Goal: Transaction & Acquisition: Book appointment/travel/reservation

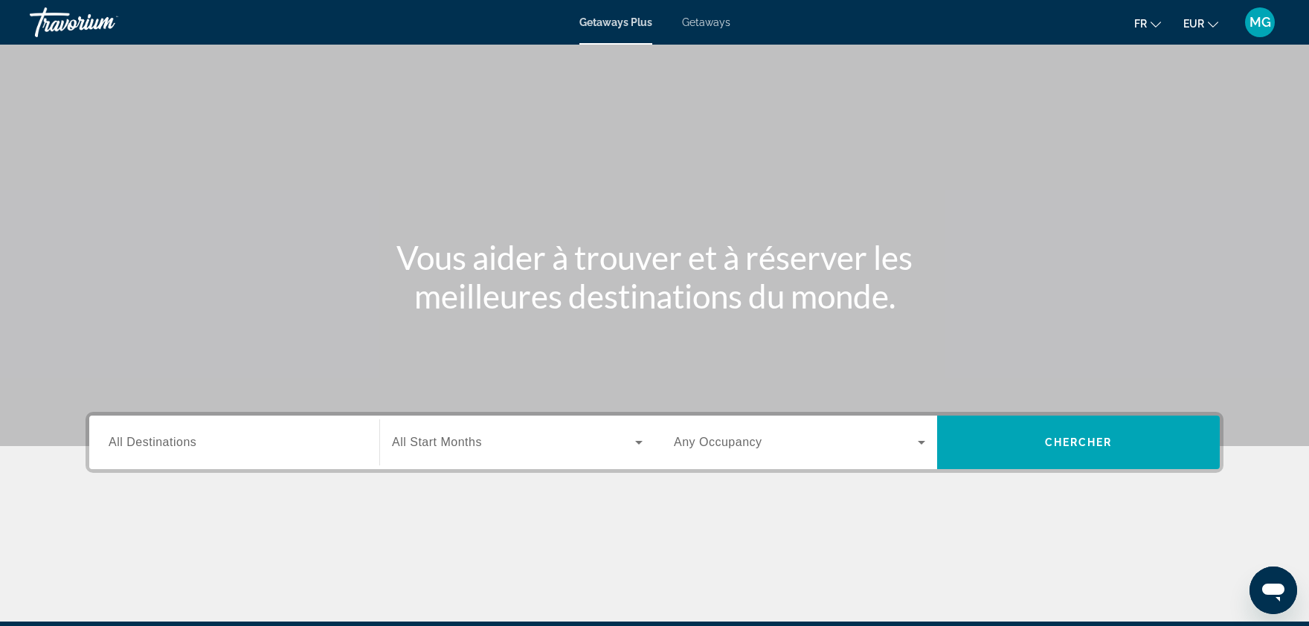
click at [250, 442] on input "Destination All Destinations" at bounding box center [234, 443] width 251 height 18
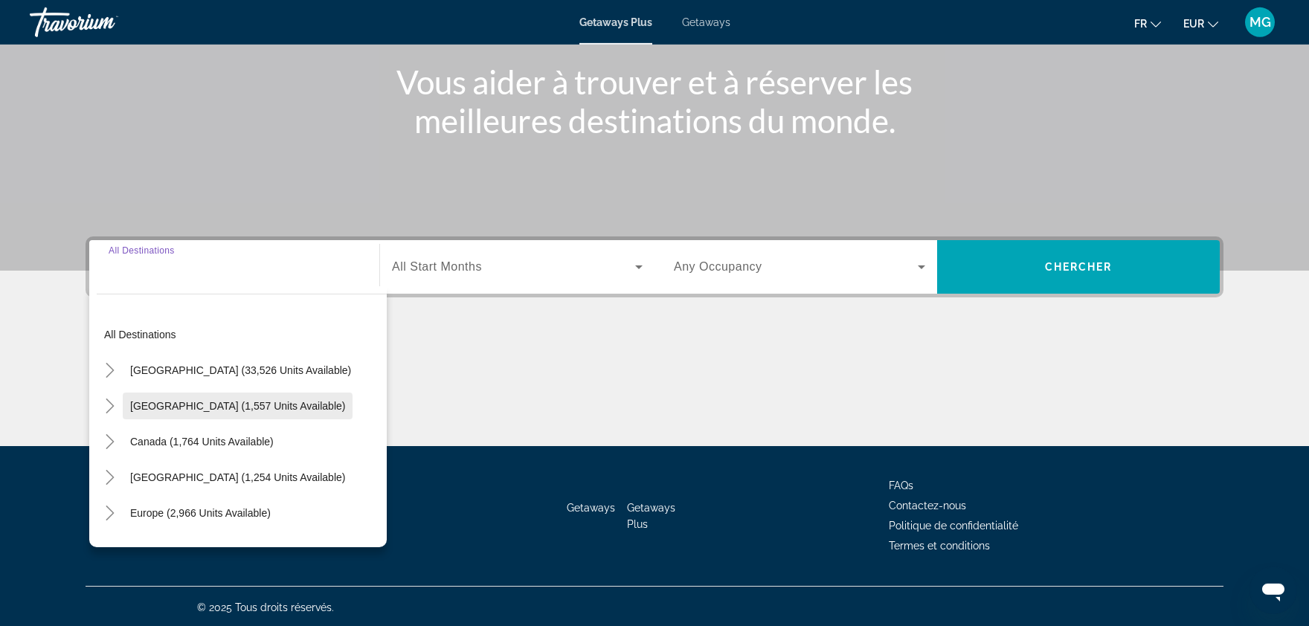
scroll to position [176, 0]
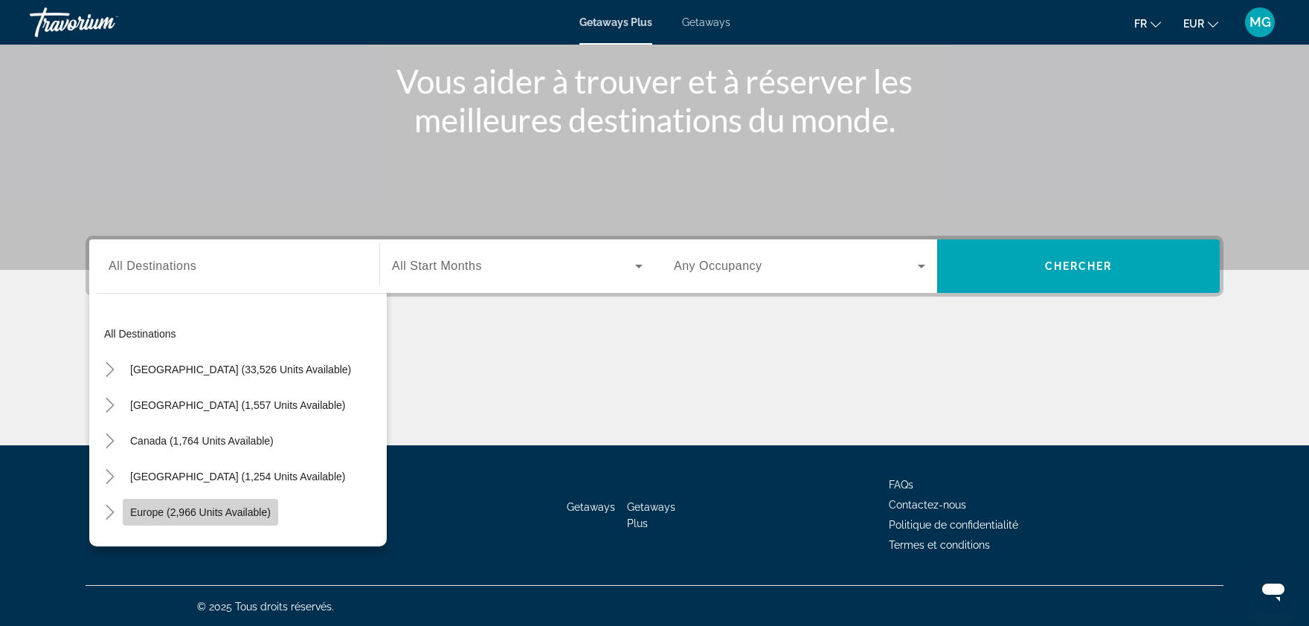
click at [224, 502] on span "Search widget" at bounding box center [200, 513] width 155 height 36
type input "**********"
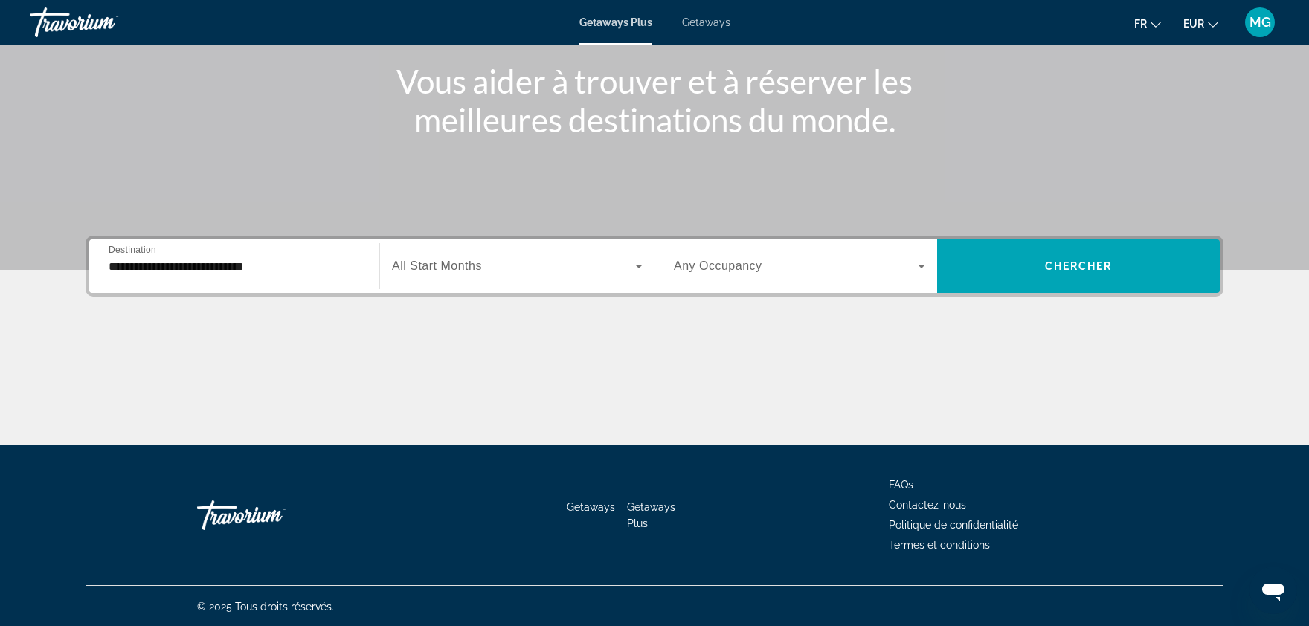
click at [509, 278] on div "Search widget" at bounding box center [517, 266] width 251 height 42
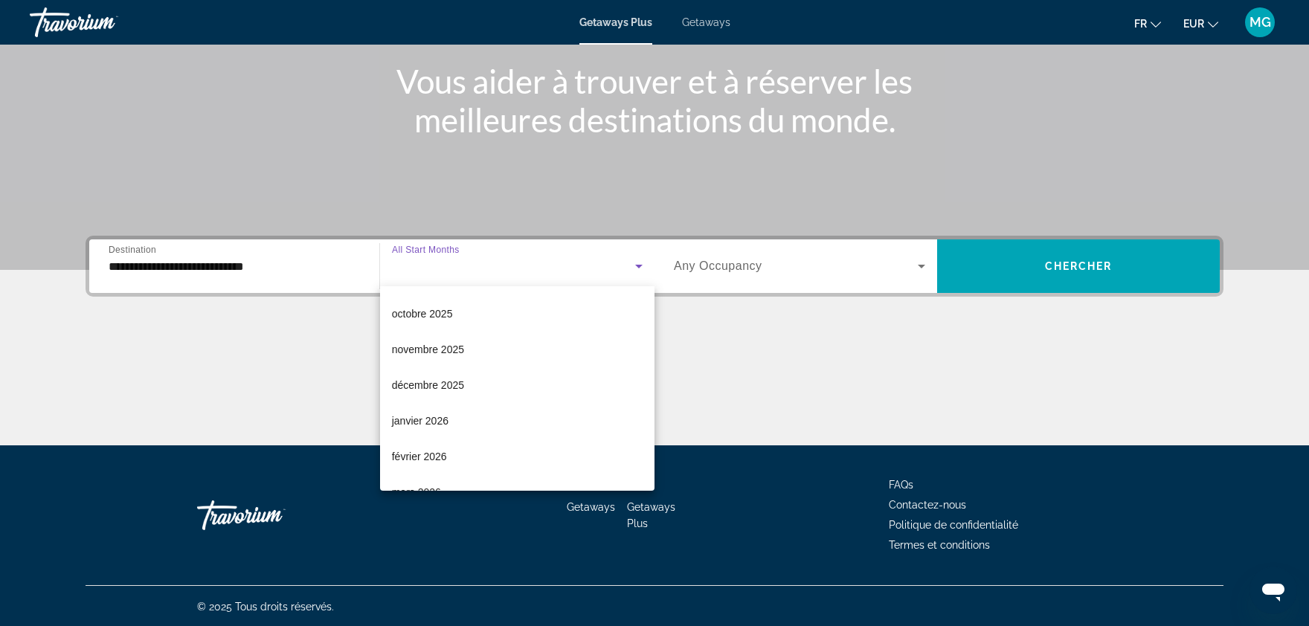
scroll to position [70, 0]
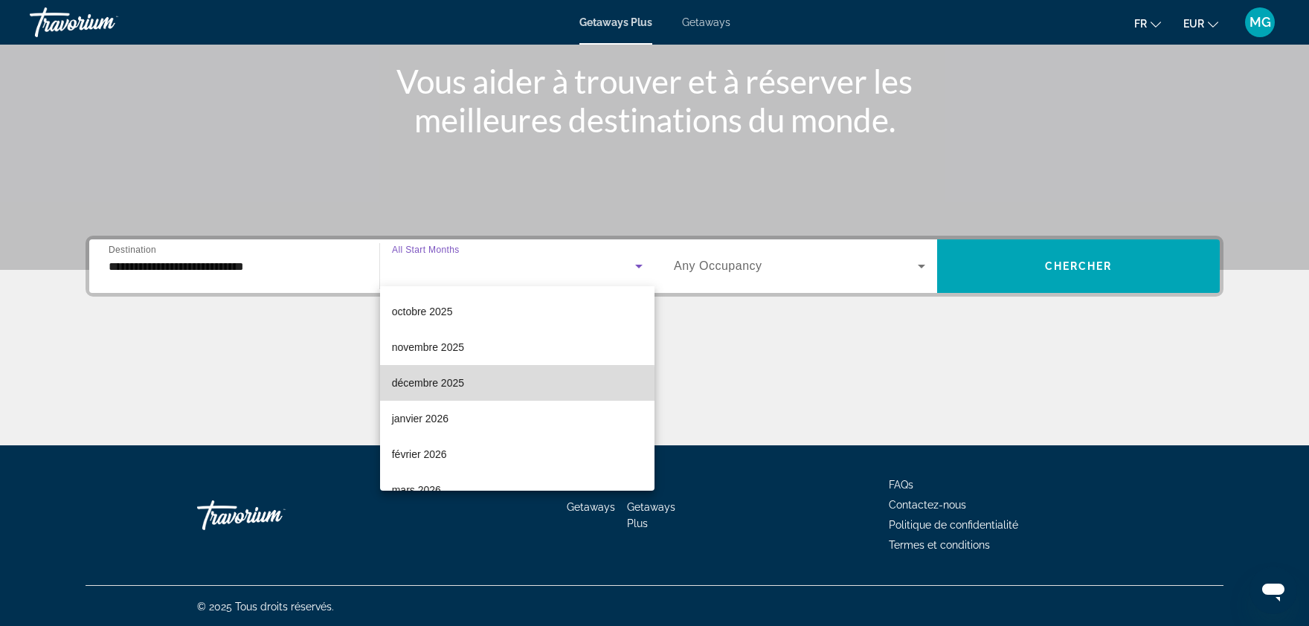
click at [464, 385] on mat-option "décembre 2025" at bounding box center [517, 383] width 274 height 36
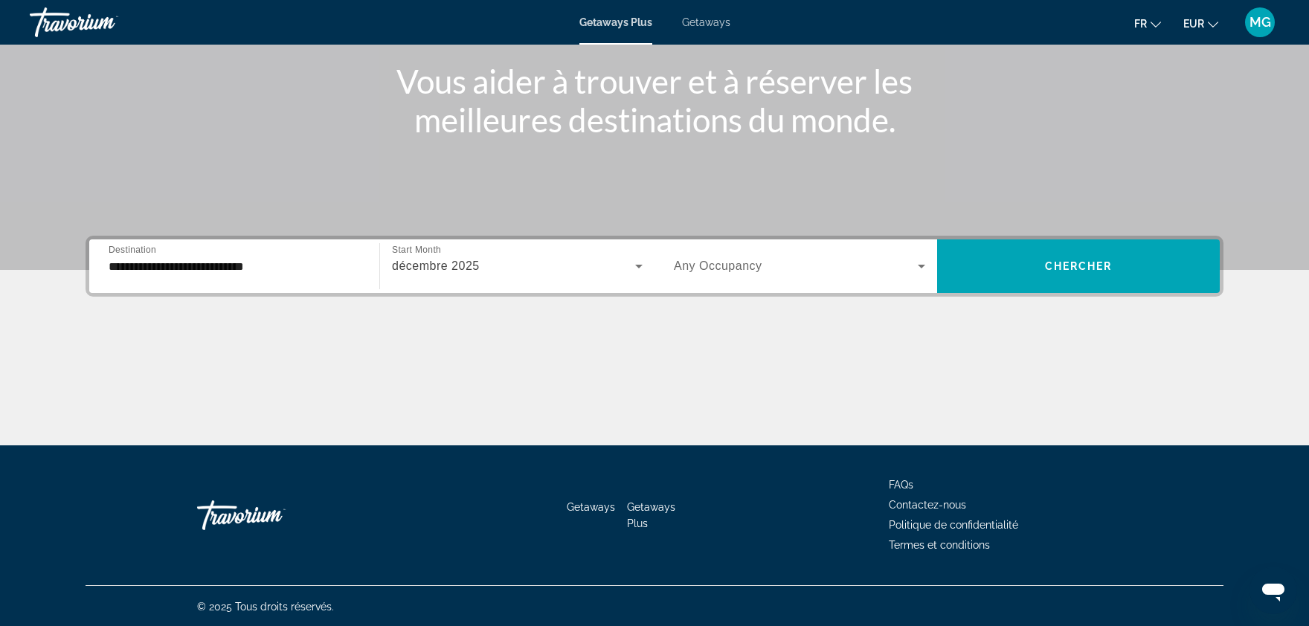
click at [730, 286] on div "Search widget" at bounding box center [799, 266] width 251 height 42
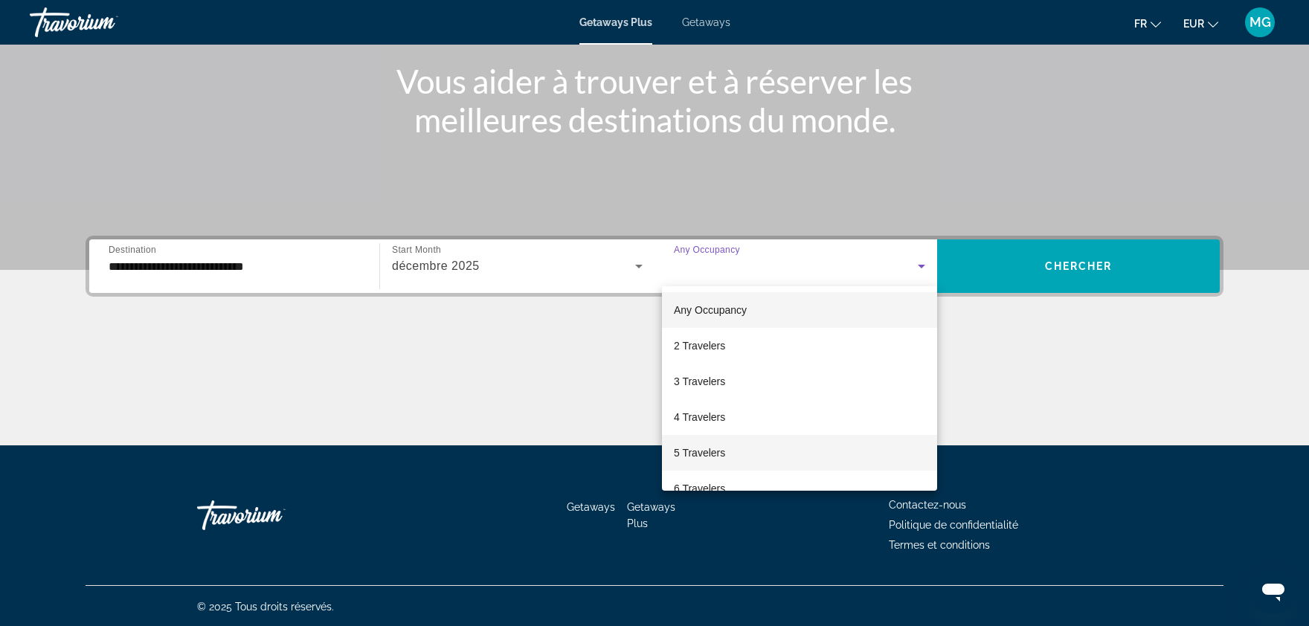
click at [724, 450] on span "5 Travelers" at bounding box center [699, 453] width 51 height 18
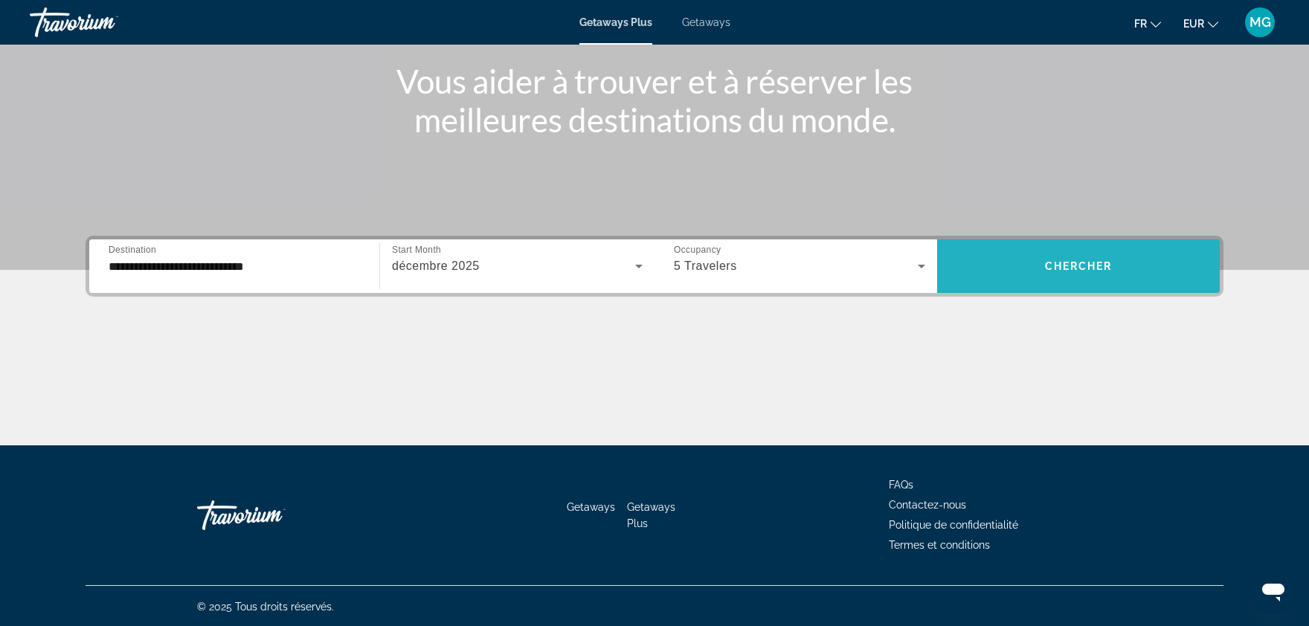
click at [1055, 265] on span "Chercher" at bounding box center [1079, 266] width 68 height 12
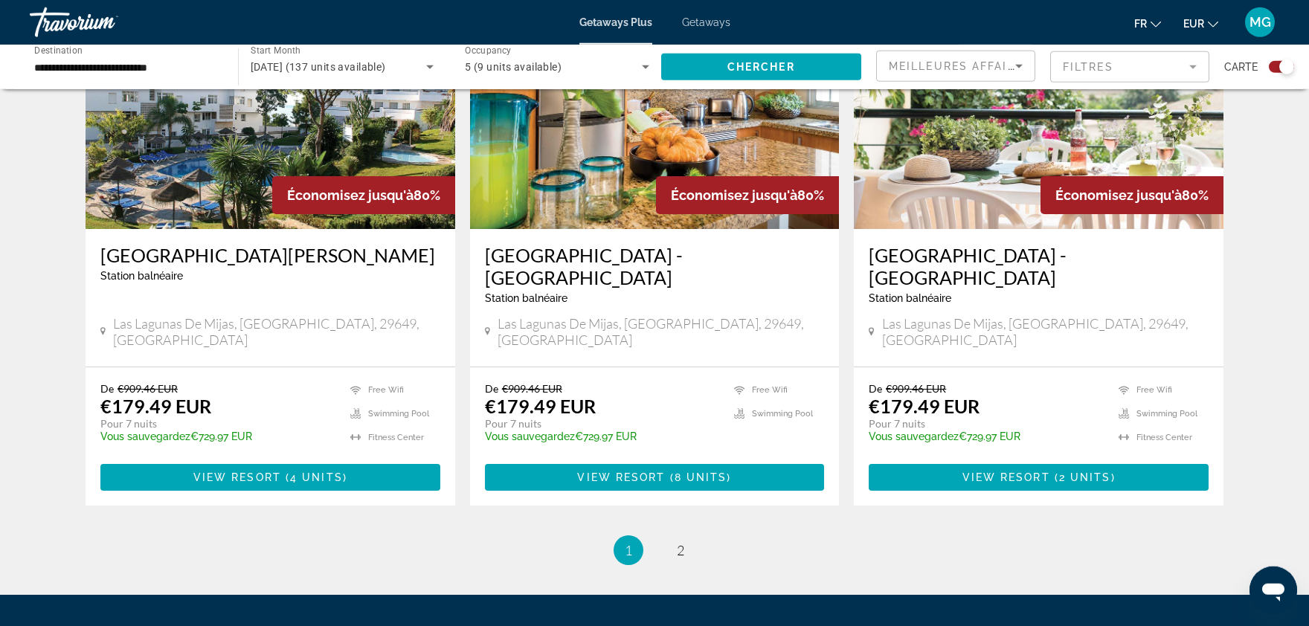
scroll to position [2180, 0]
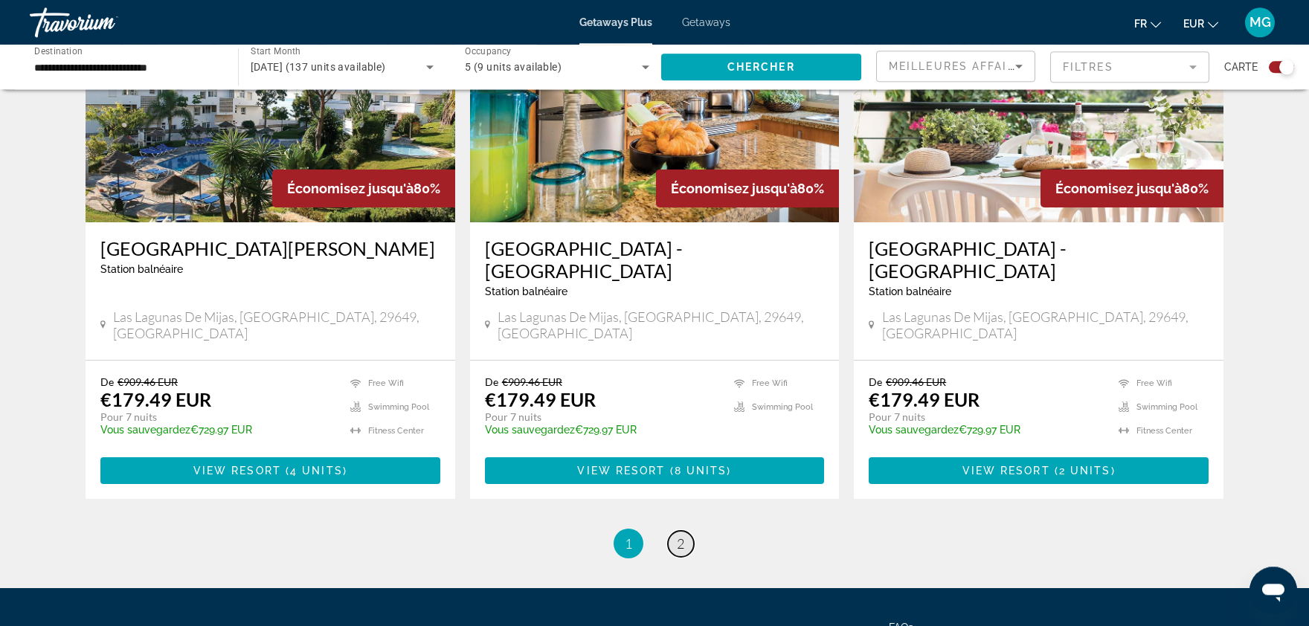
click at [685, 531] on link "page 2" at bounding box center [681, 544] width 26 height 26
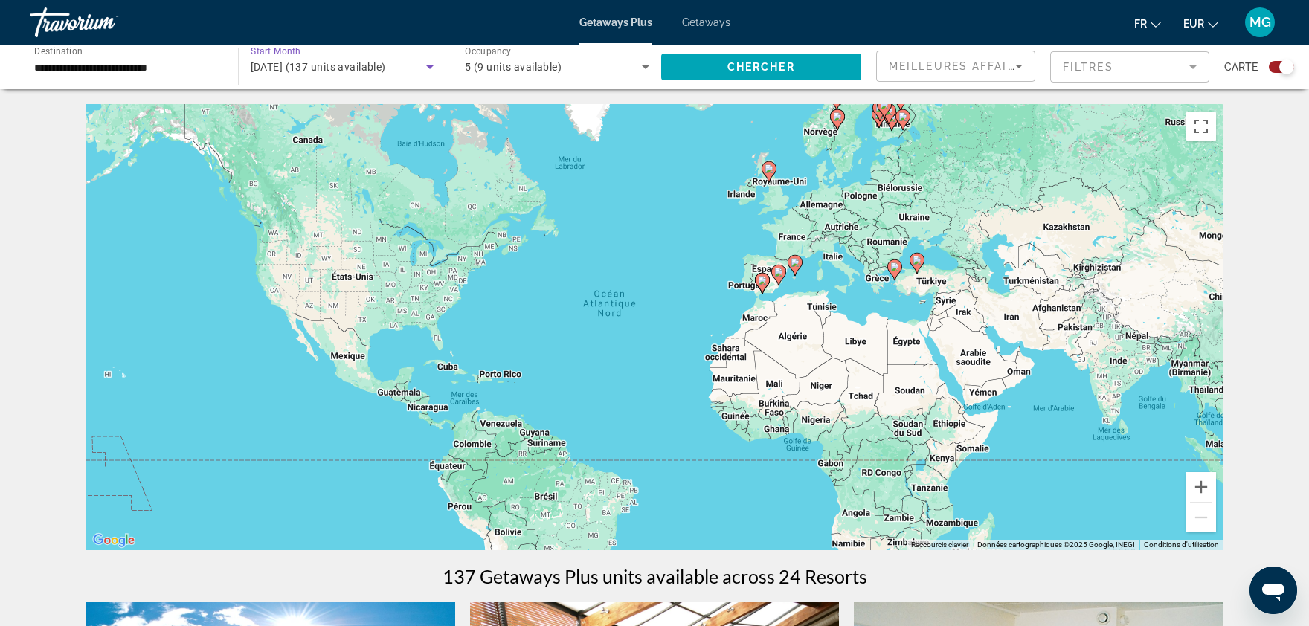
click at [386, 63] on span "décembre 2025 (137 units available)" at bounding box center [318, 67] width 135 height 12
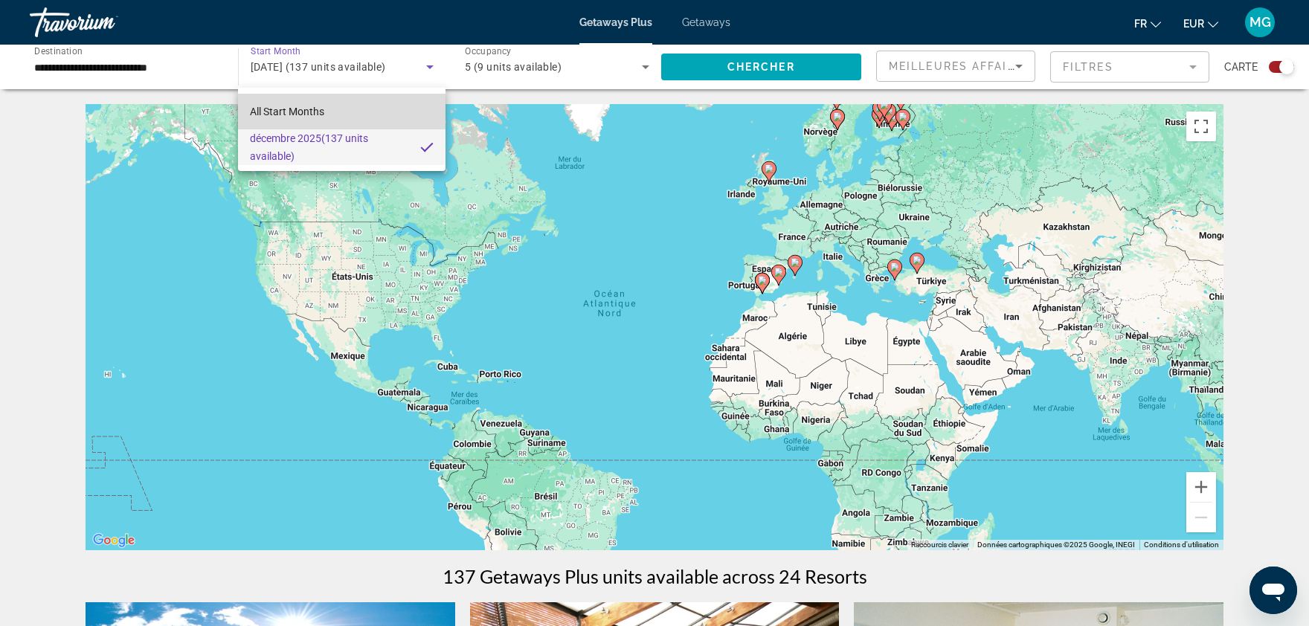
click at [340, 115] on mat-option "All Start Months" at bounding box center [342, 112] width 208 height 36
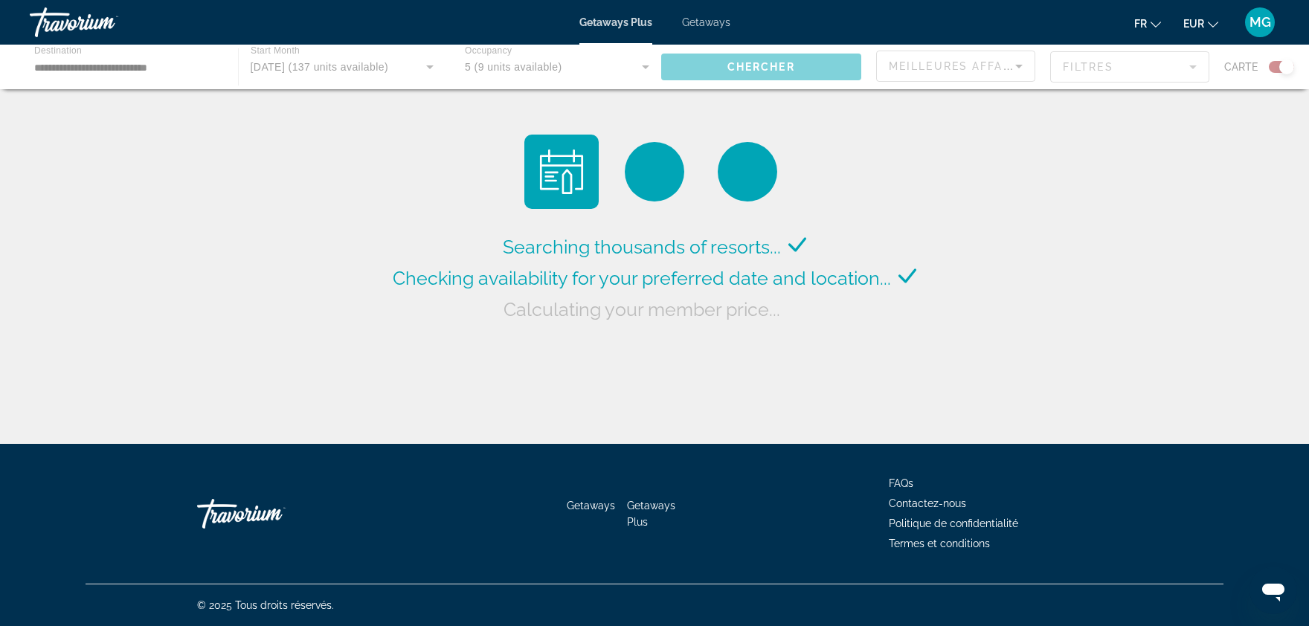
click at [338, 70] on div "Main content" at bounding box center [654, 67] width 1309 height 45
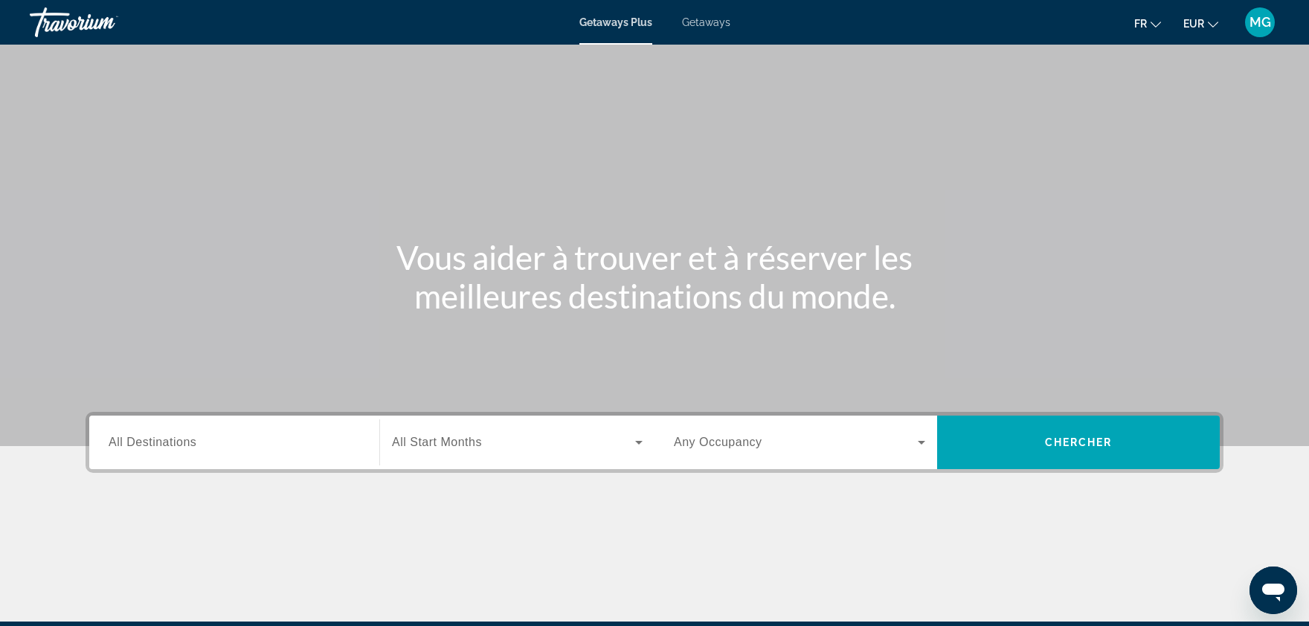
click at [230, 444] on input "Destination All Destinations" at bounding box center [234, 443] width 251 height 18
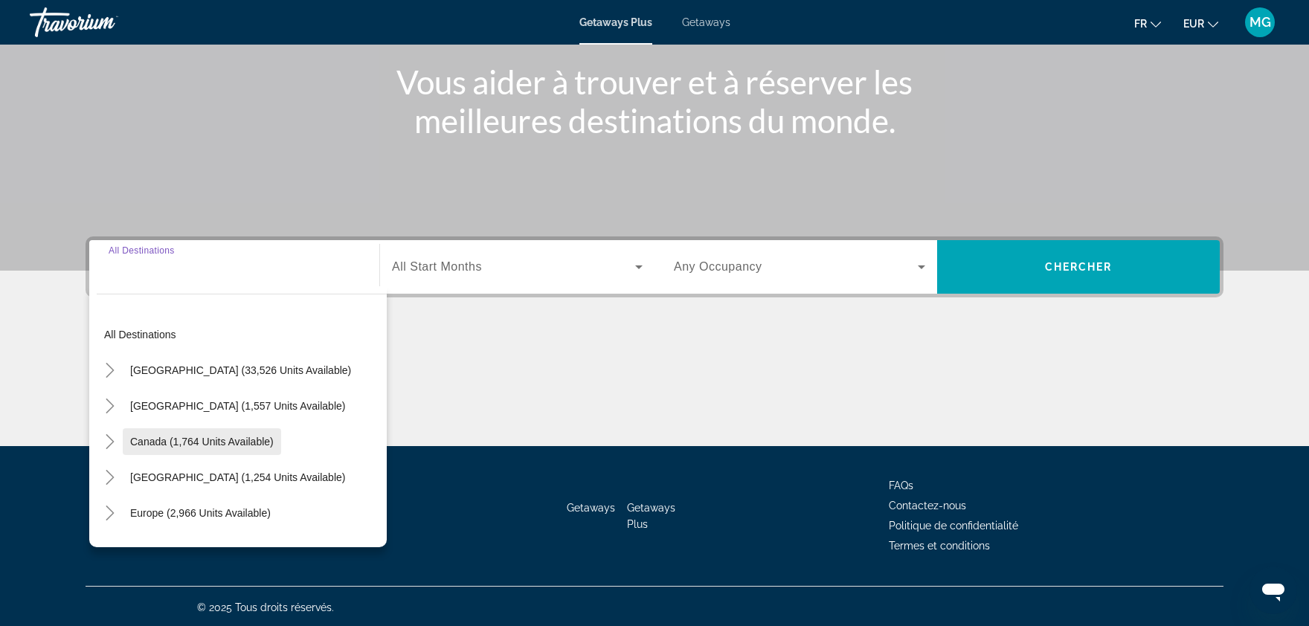
scroll to position [176, 0]
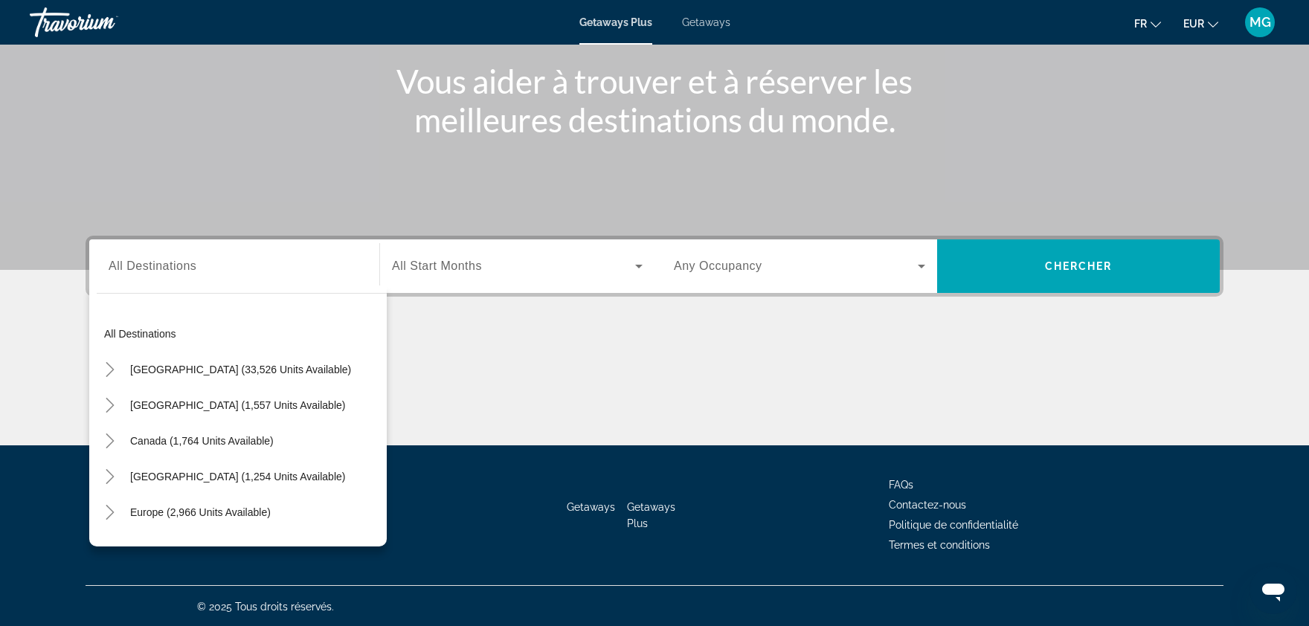
click at [721, 19] on span "Getaways" at bounding box center [706, 22] width 48 height 12
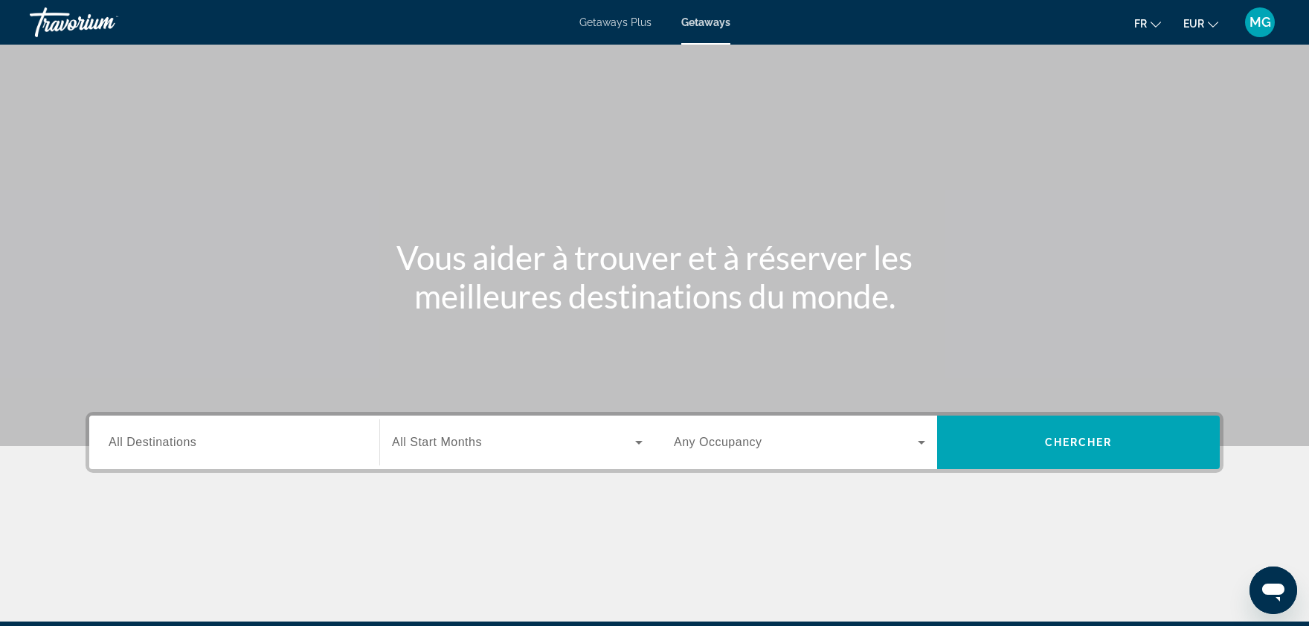
click at [165, 460] on div "Search widget" at bounding box center [234, 443] width 251 height 42
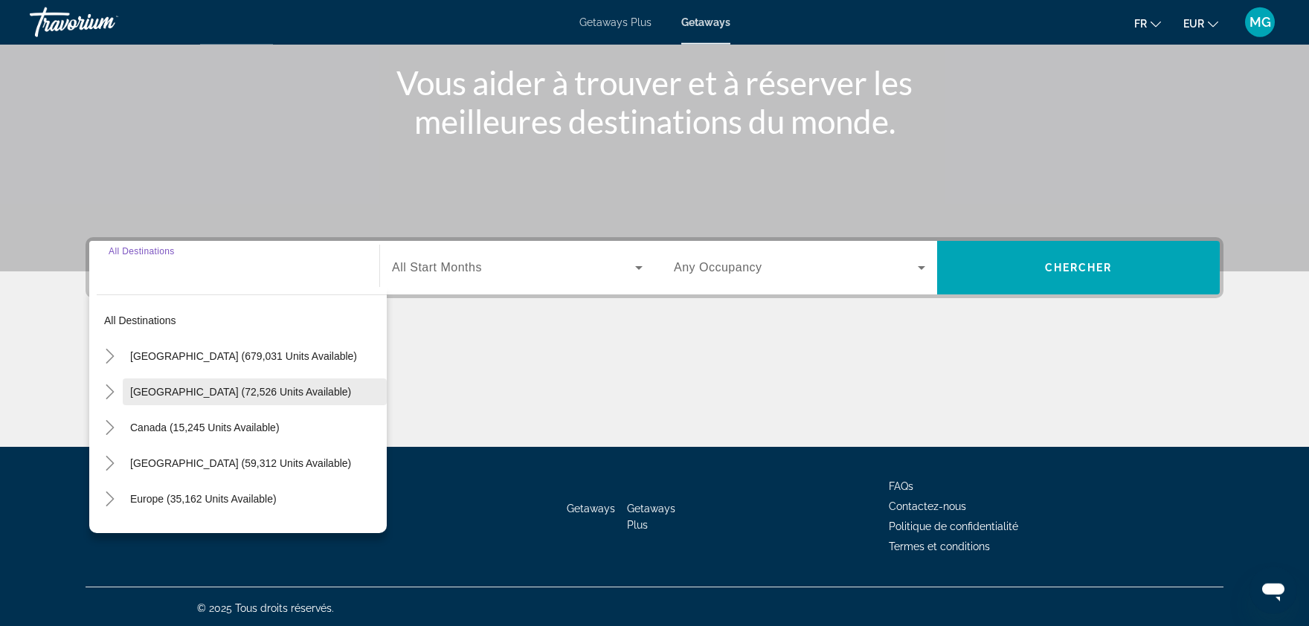
scroll to position [176, 0]
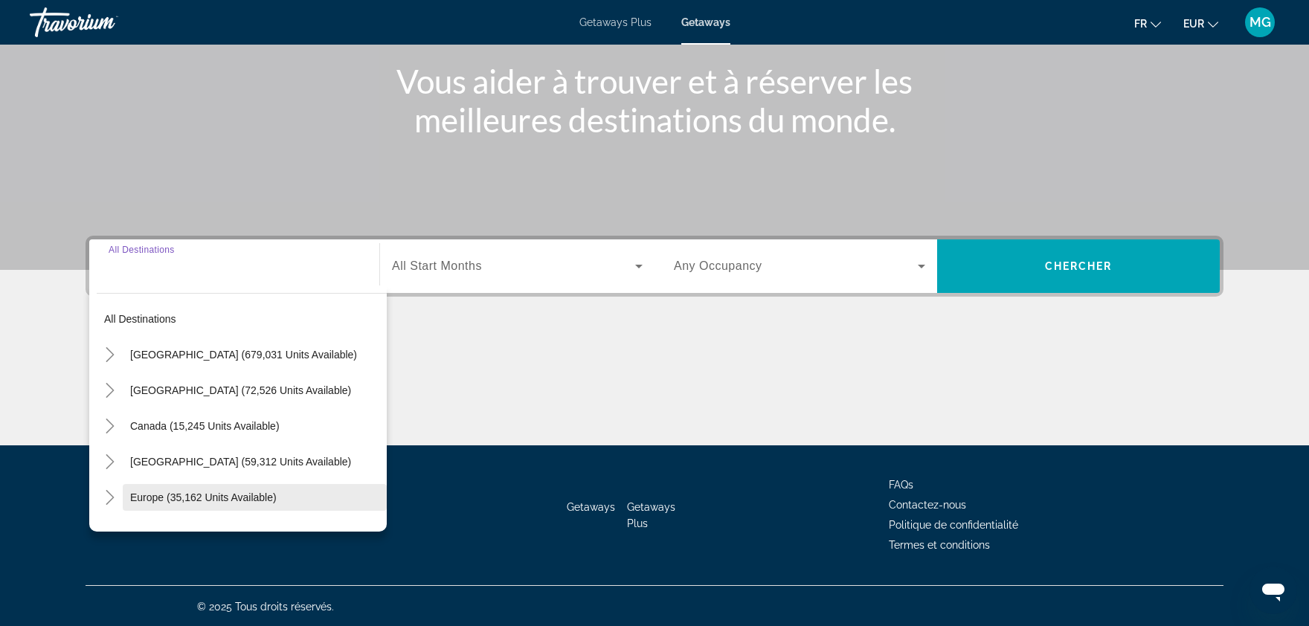
click at [193, 512] on span "Search widget" at bounding box center [255, 498] width 264 height 36
type input "**********"
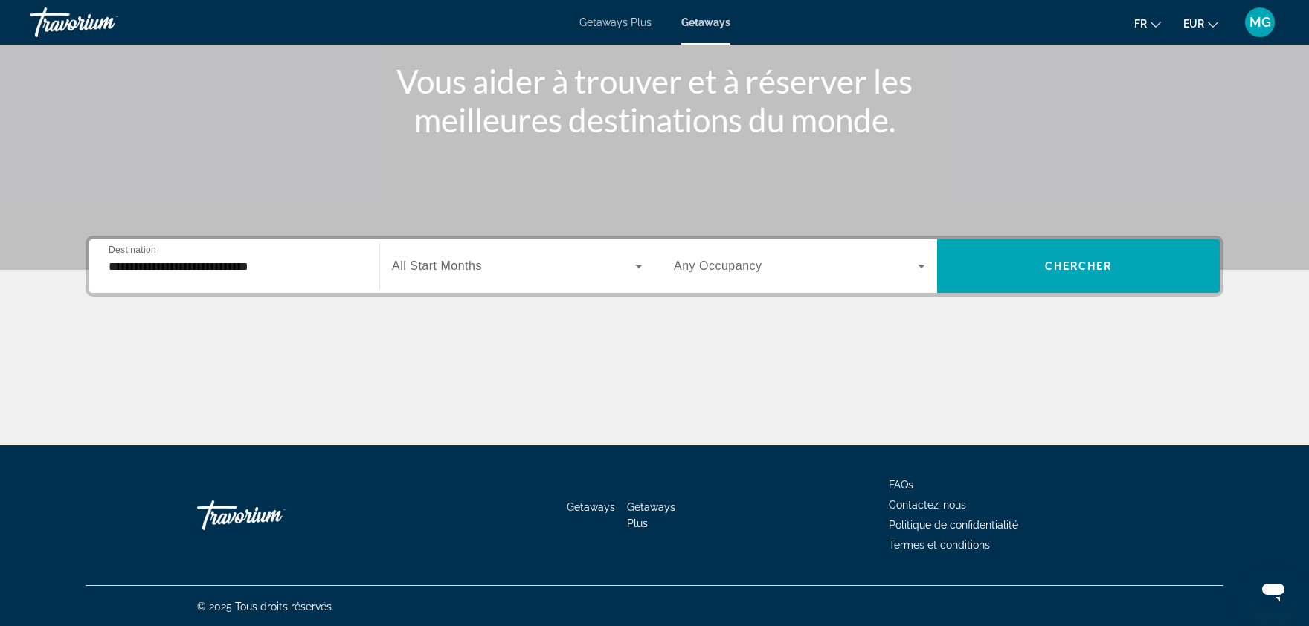
click at [477, 273] on label "Start Month All Start Months" at bounding box center [437, 266] width 90 height 13
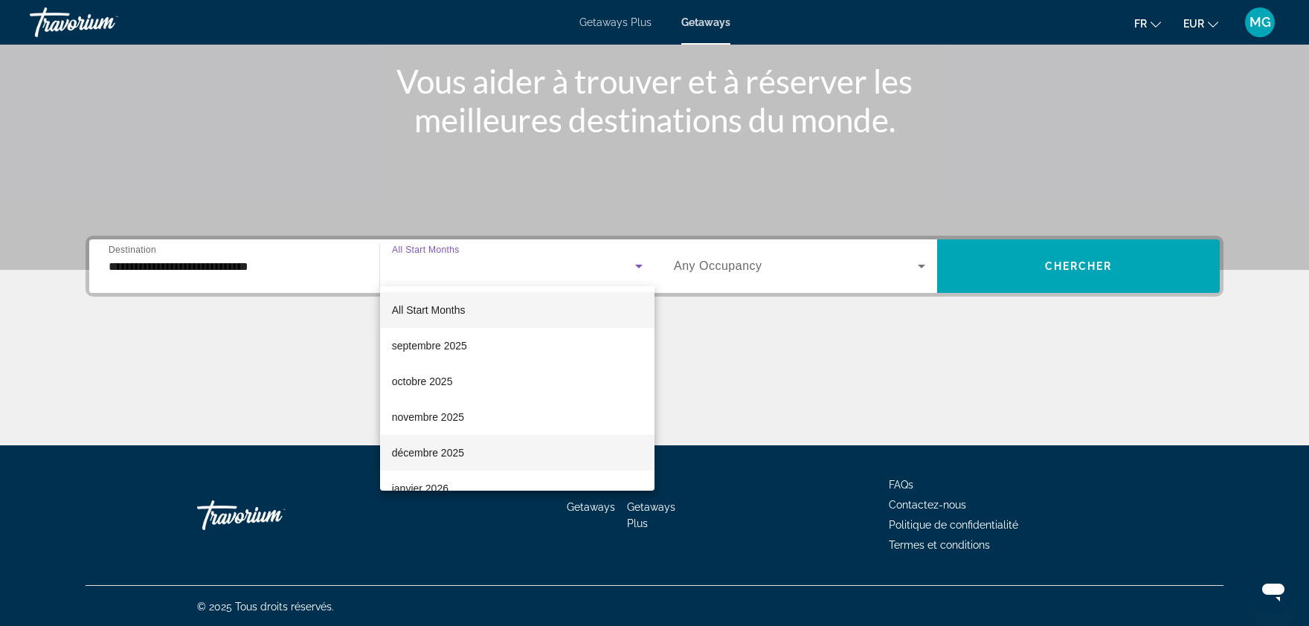
click at [452, 454] on span "décembre 2025" at bounding box center [428, 453] width 72 height 18
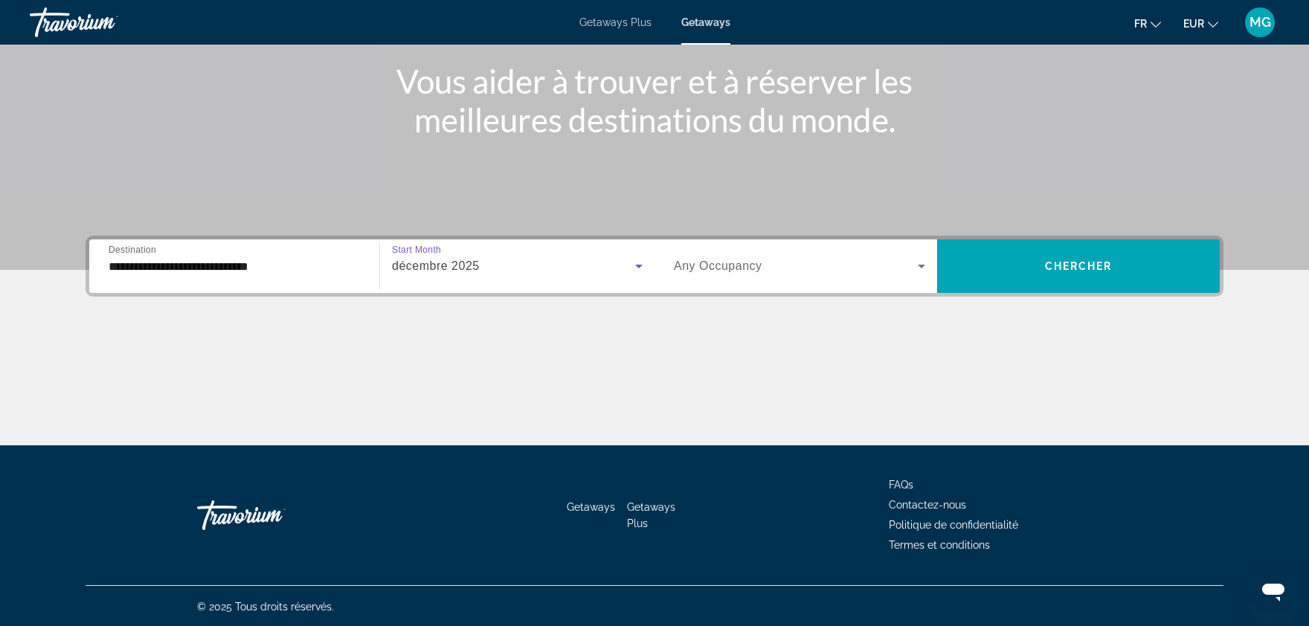
click at [742, 274] on span "Search widget" at bounding box center [796, 266] width 244 height 18
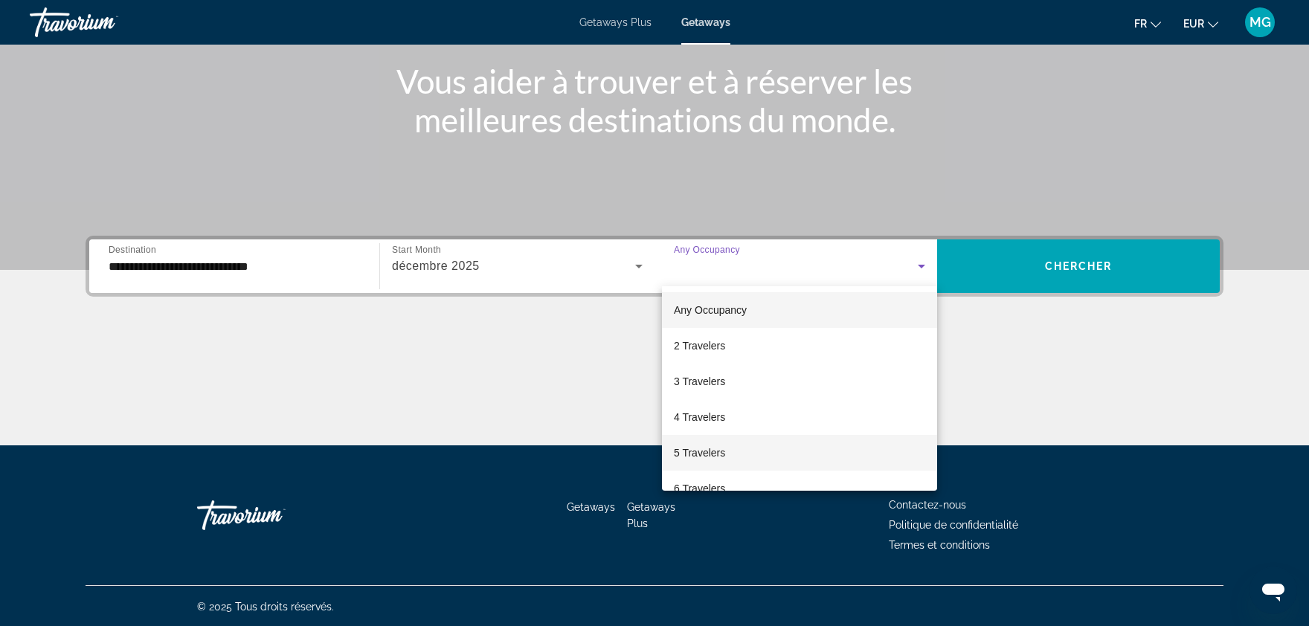
click at [711, 448] on span "5 Travelers" at bounding box center [699, 453] width 51 height 18
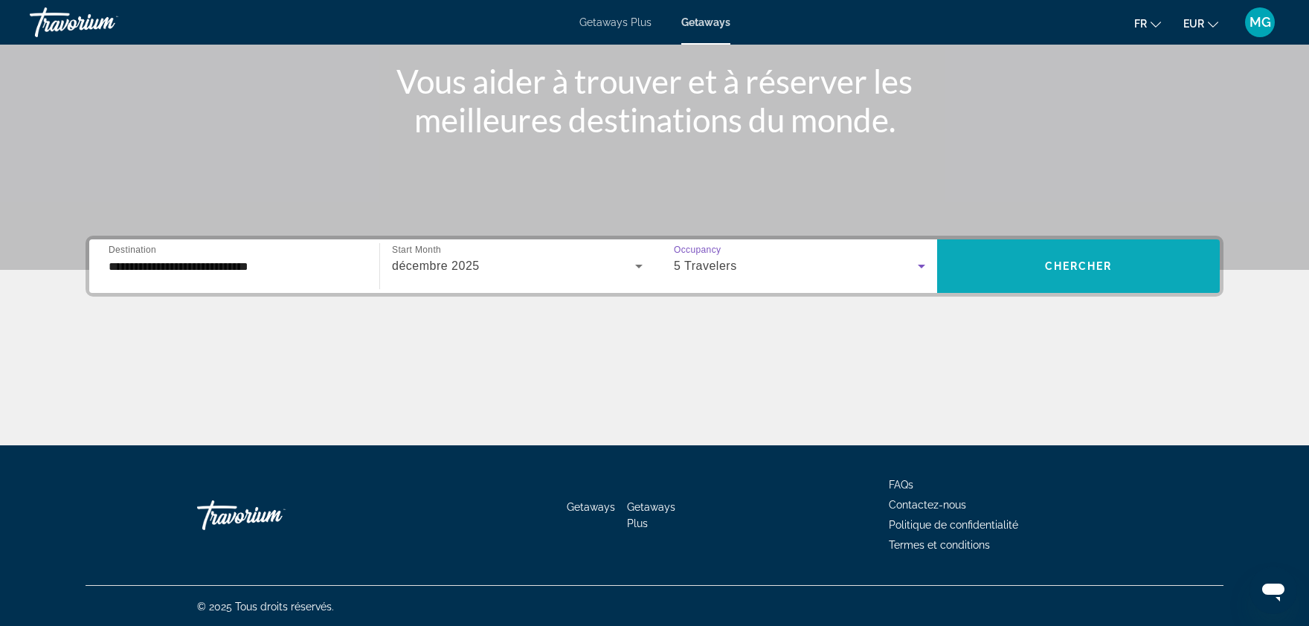
click at [1068, 263] on span "Chercher" at bounding box center [1079, 266] width 68 height 12
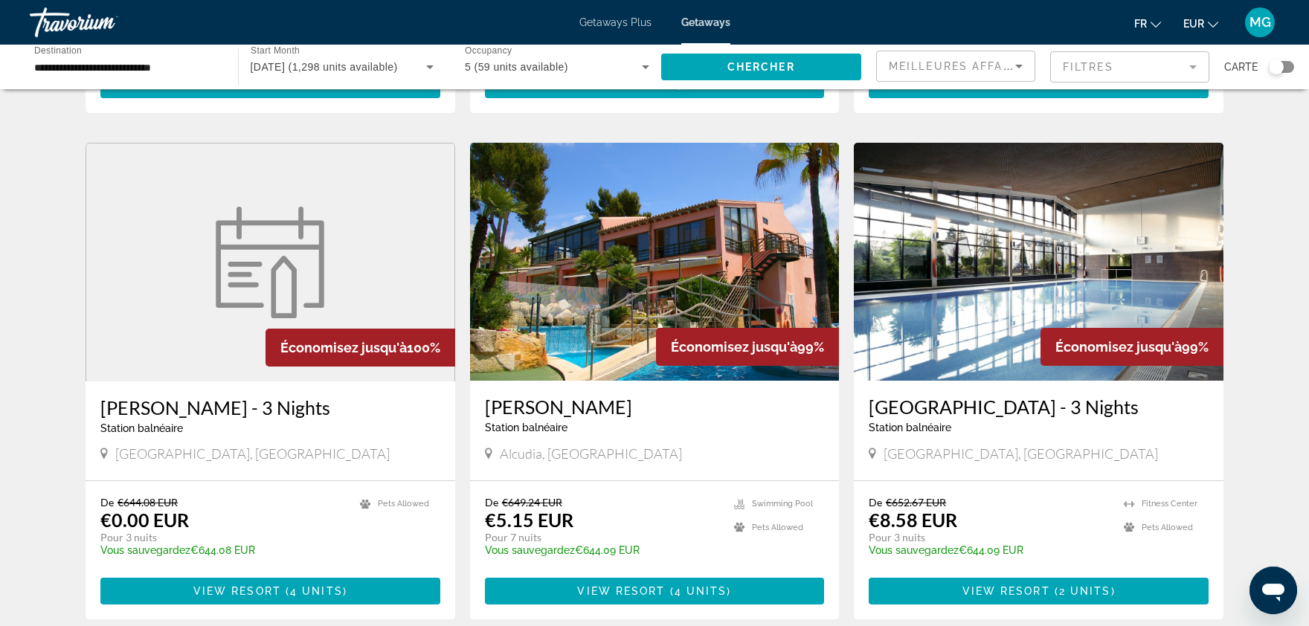
scroll to position [501, 0]
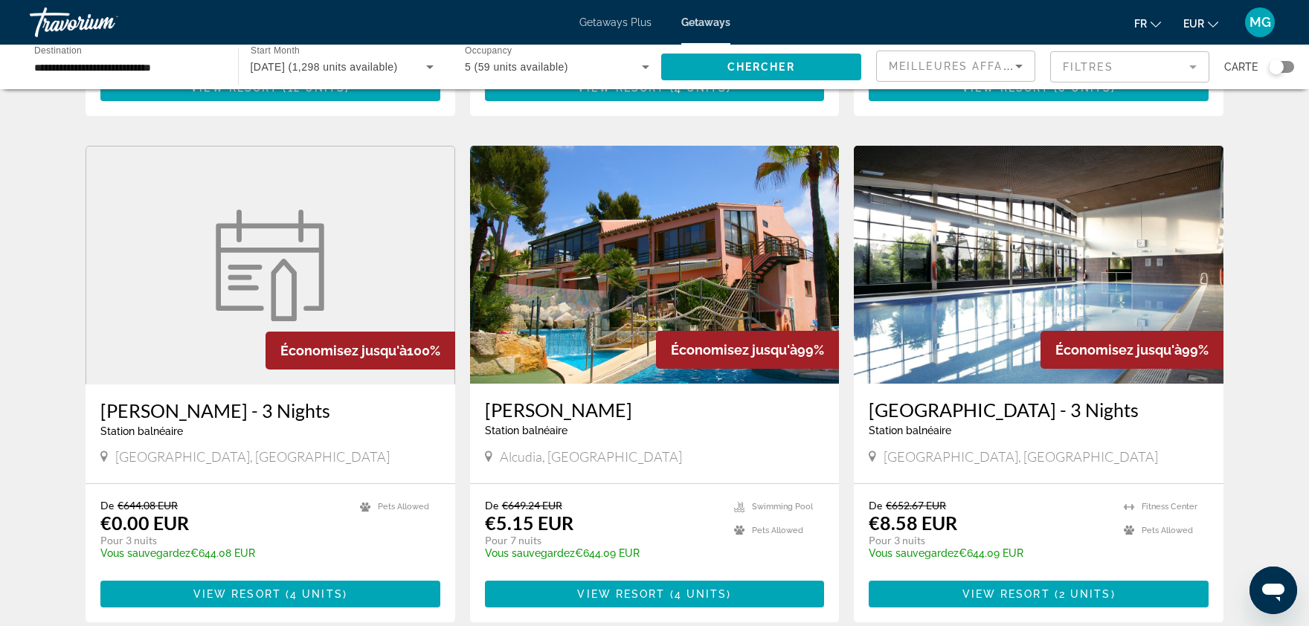
click at [634, 295] on img "Main content" at bounding box center [655, 265] width 370 height 238
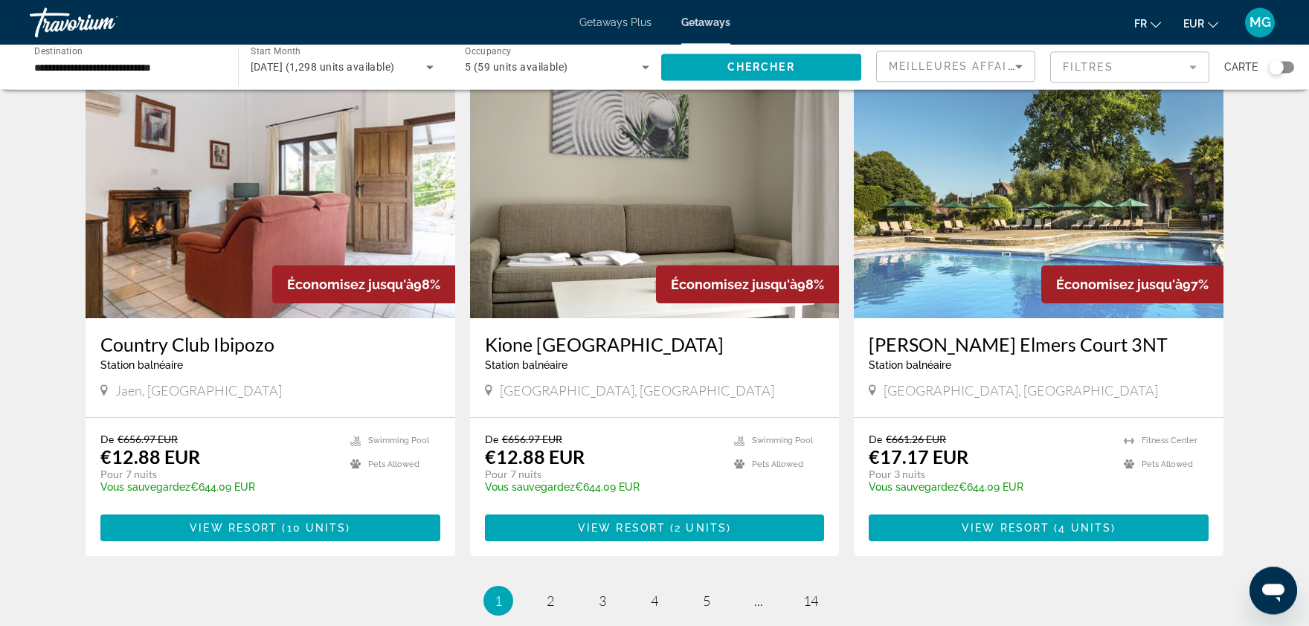
scroll to position [1611, 0]
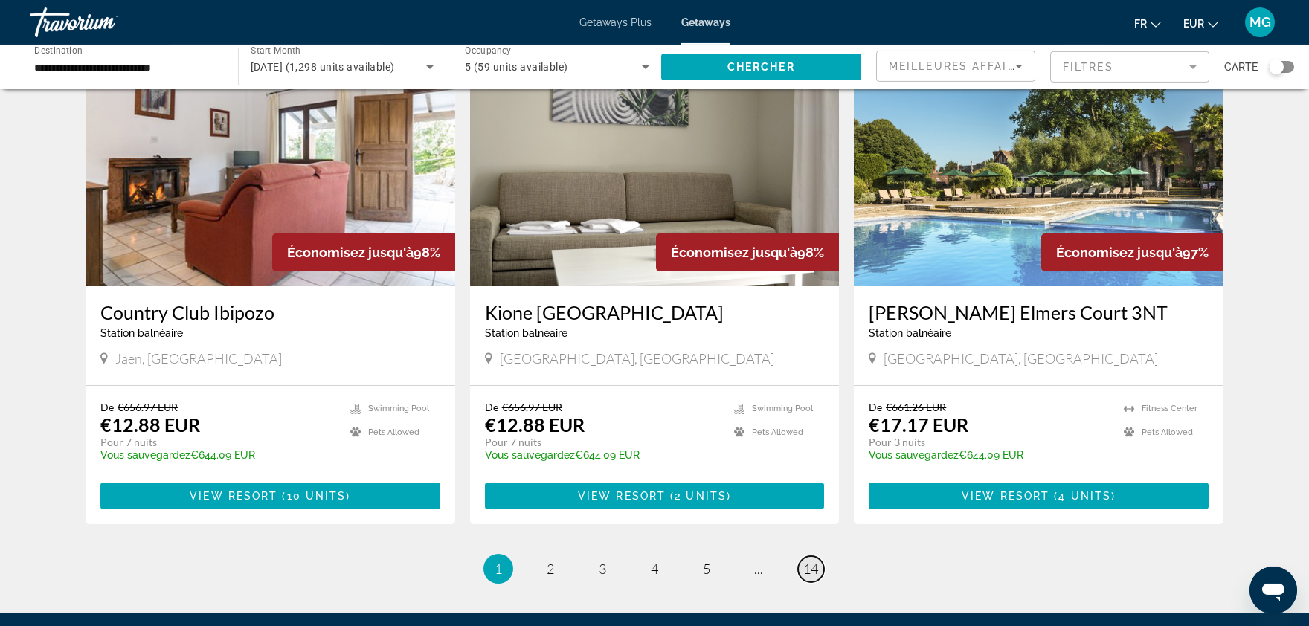
click at [816, 563] on span "14" at bounding box center [810, 569] width 15 height 16
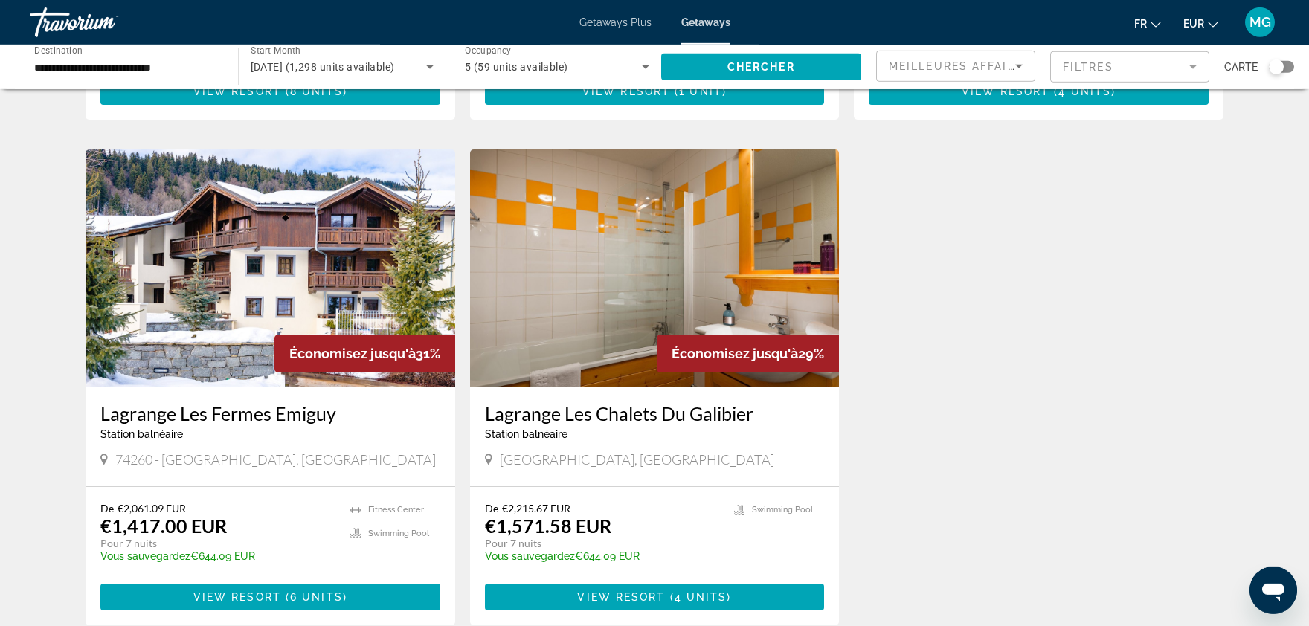
scroll to position [1273, 0]
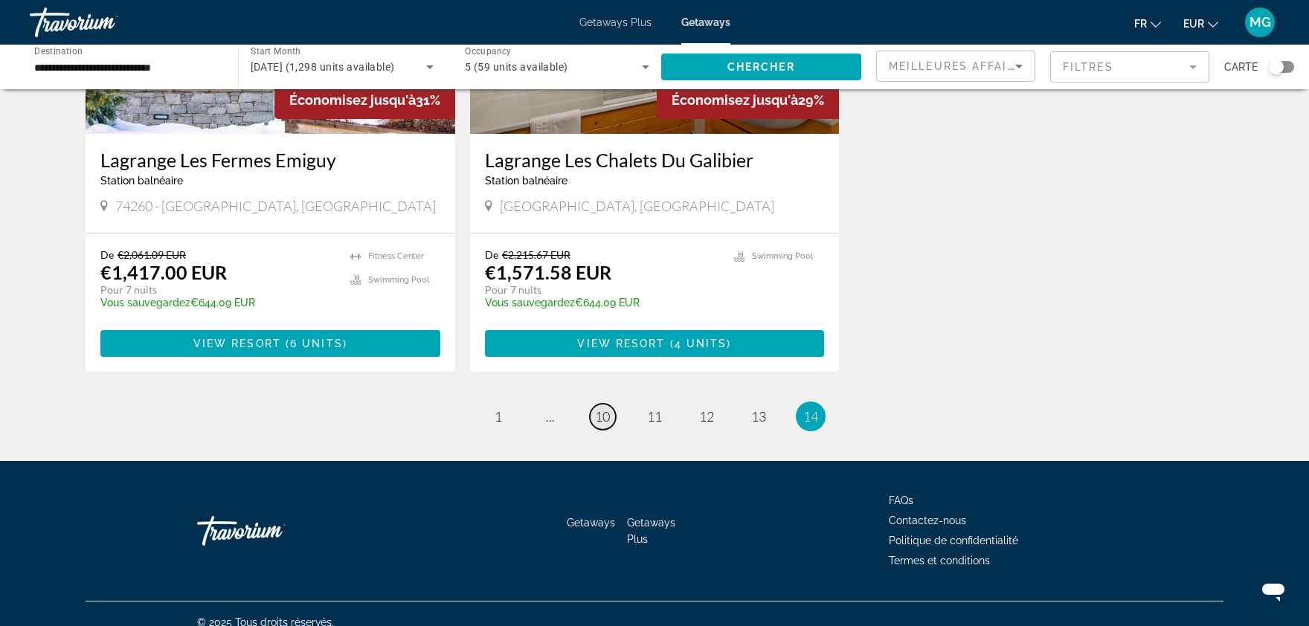
click at [605, 408] on span "10" at bounding box center [602, 416] width 15 height 16
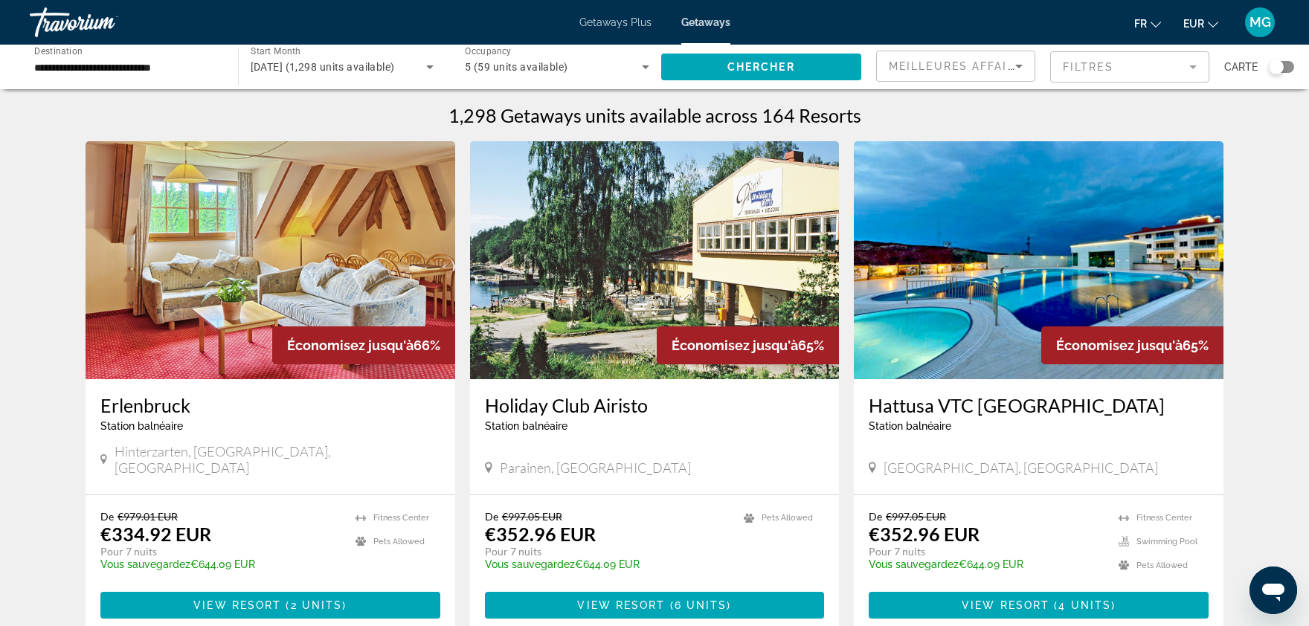
click at [1293, 68] on div "Search widget" at bounding box center [1281, 67] width 25 height 12
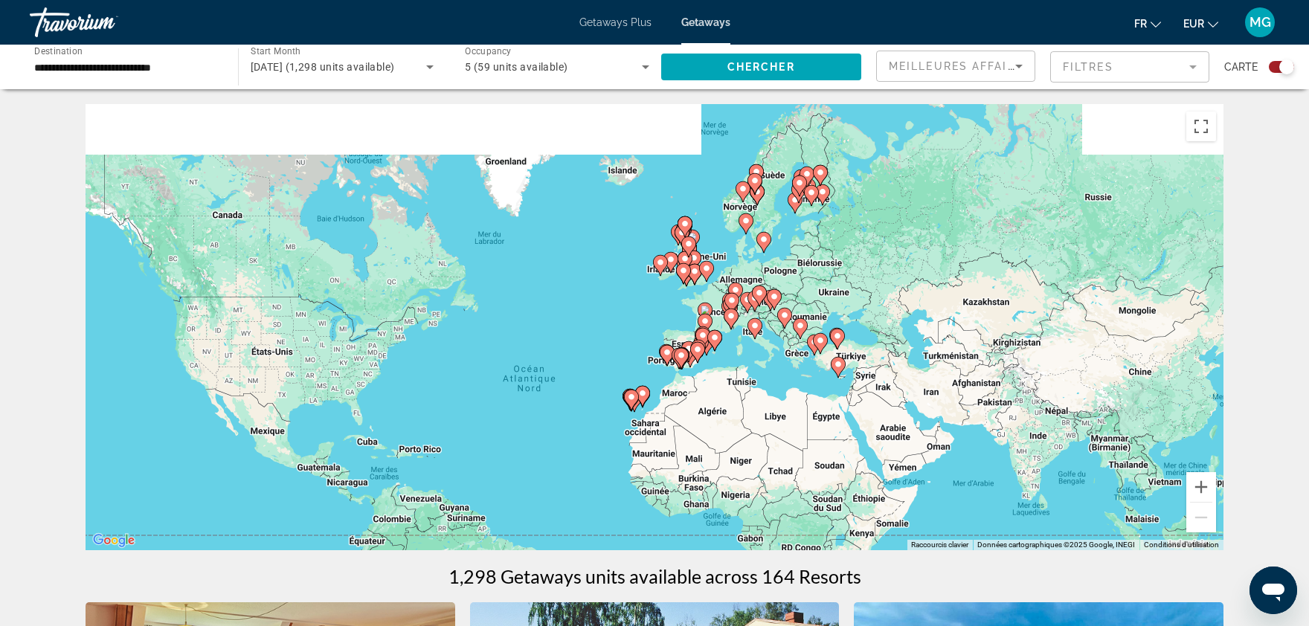
drag, startPoint x: 1010, startPoint y: 362, endPoint x: 927, endPoint y: 441, distance: 114.7
click at [927, 441] on div "Pour activer le glissement avec le clavier, appuyez sur Alt+Entrée. Une fois ce…" at bounding box center [655, 327] width 1138 height 446
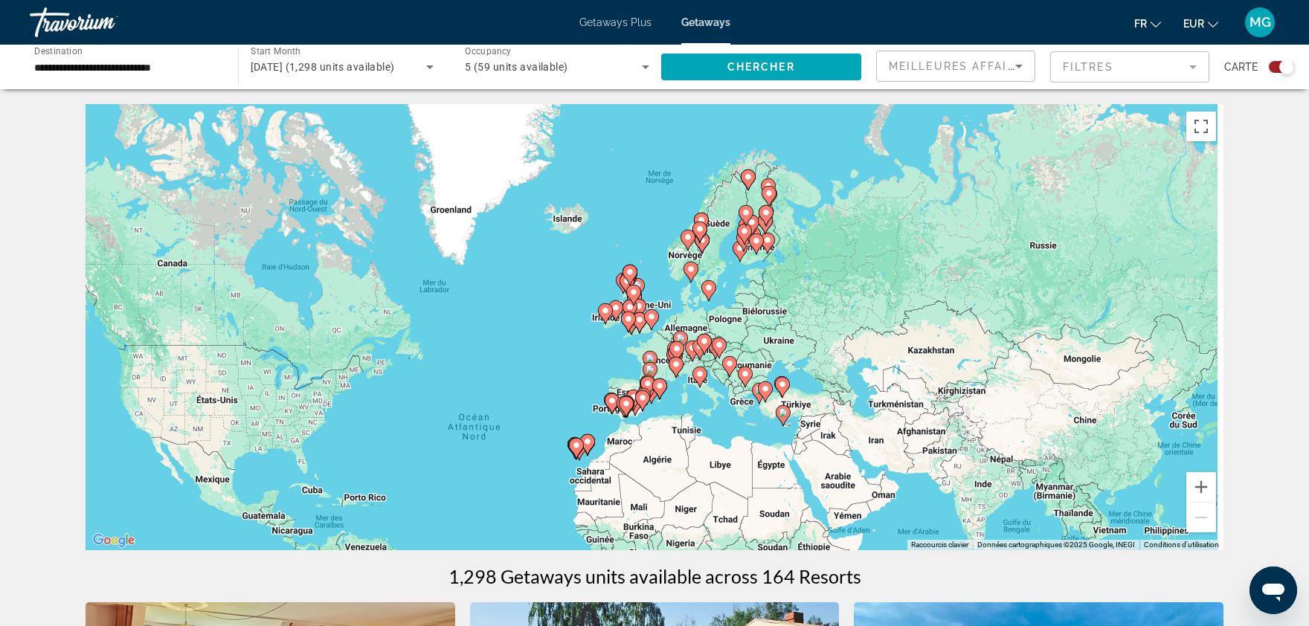
drag, startPoint x: 930, startPoint y: 390, endPoint x: 893, endPoint y: 415, distance: 45.0
click at [893, 415] on div "Pour activer le glissement avec le clavier, appuyez sur Alt+Entrée. Une fois ce…" at bounding box center [655, 327] width 1138 height 446
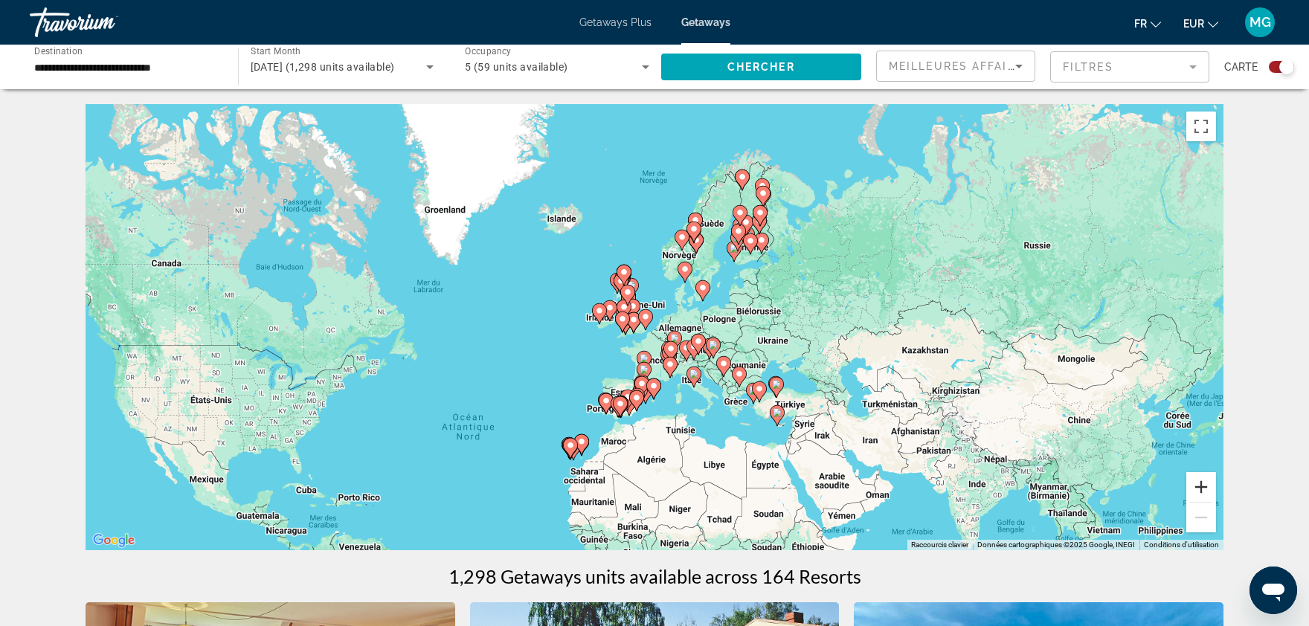
click at [1206, 491] on button "Zoom avant" at bounding box center [1201, 487] width 30 height 30
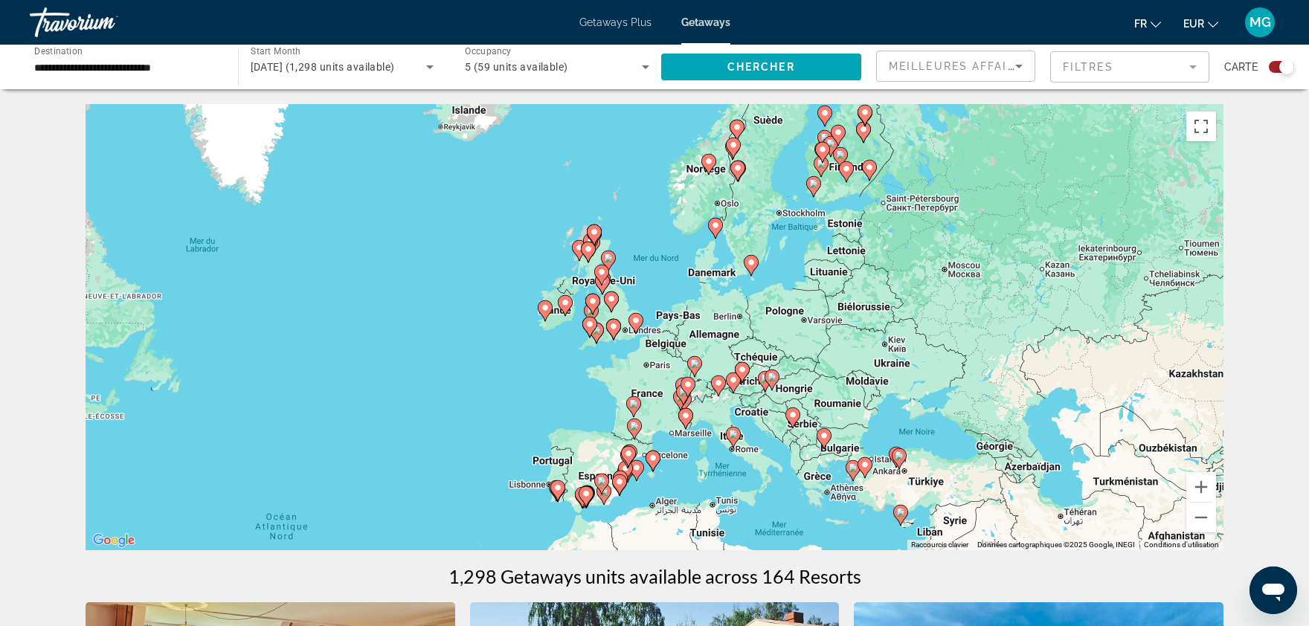
click at [733, 440] on icon "Main content" at bounding box center [733, 437] width 13 height 19
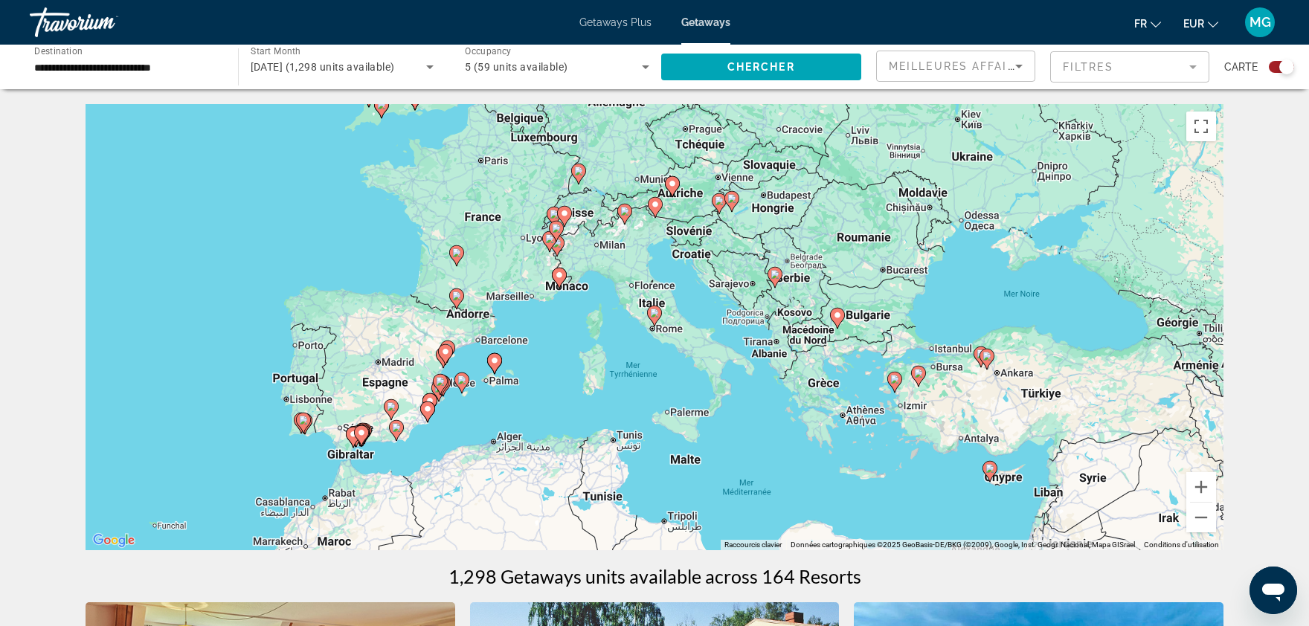
click at [657, 315] on image "Main content" at bounding box center [654, 313] width 9 height 9
type input "**********"
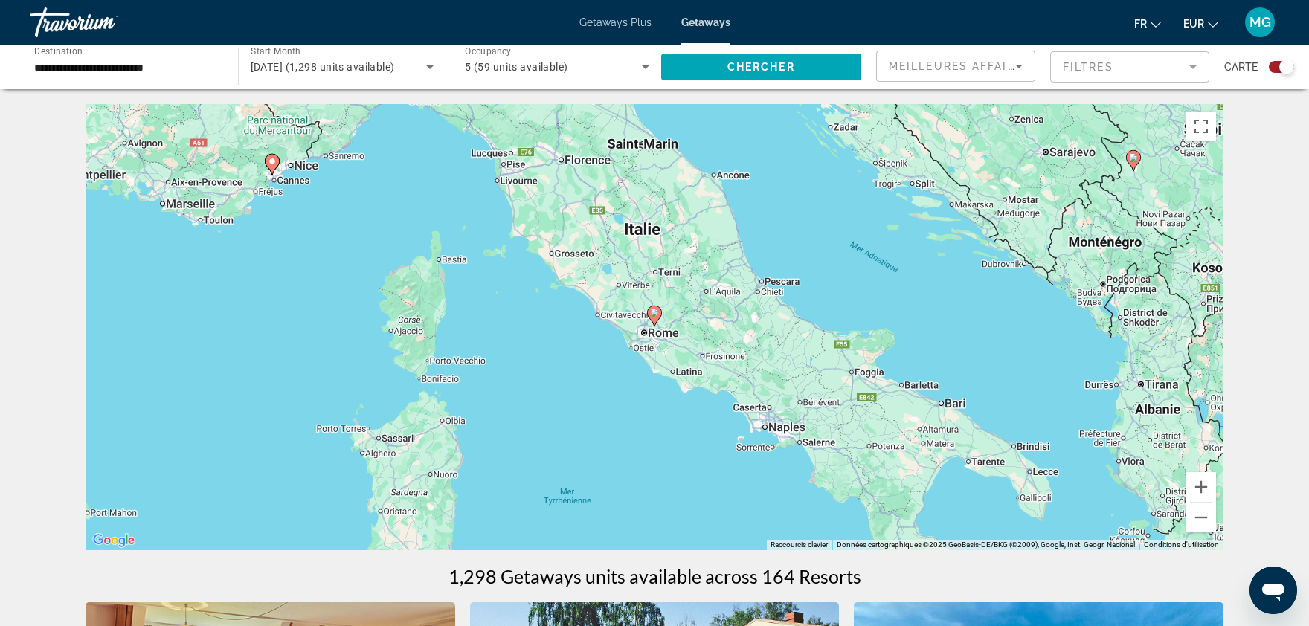
click at [657, 315] on image "Main content" at bounding box center [654, 313] width 9 height 9
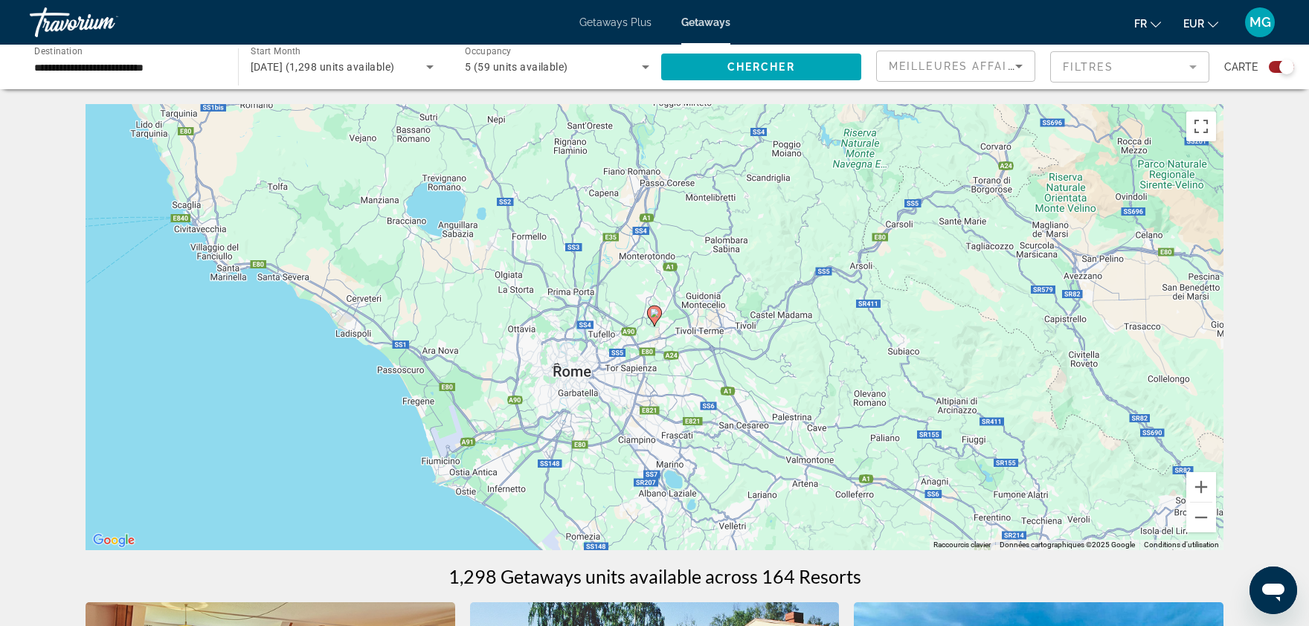
click at [657, 315] on image "Main content" at bounding box center [654, 313] width 9 height 9
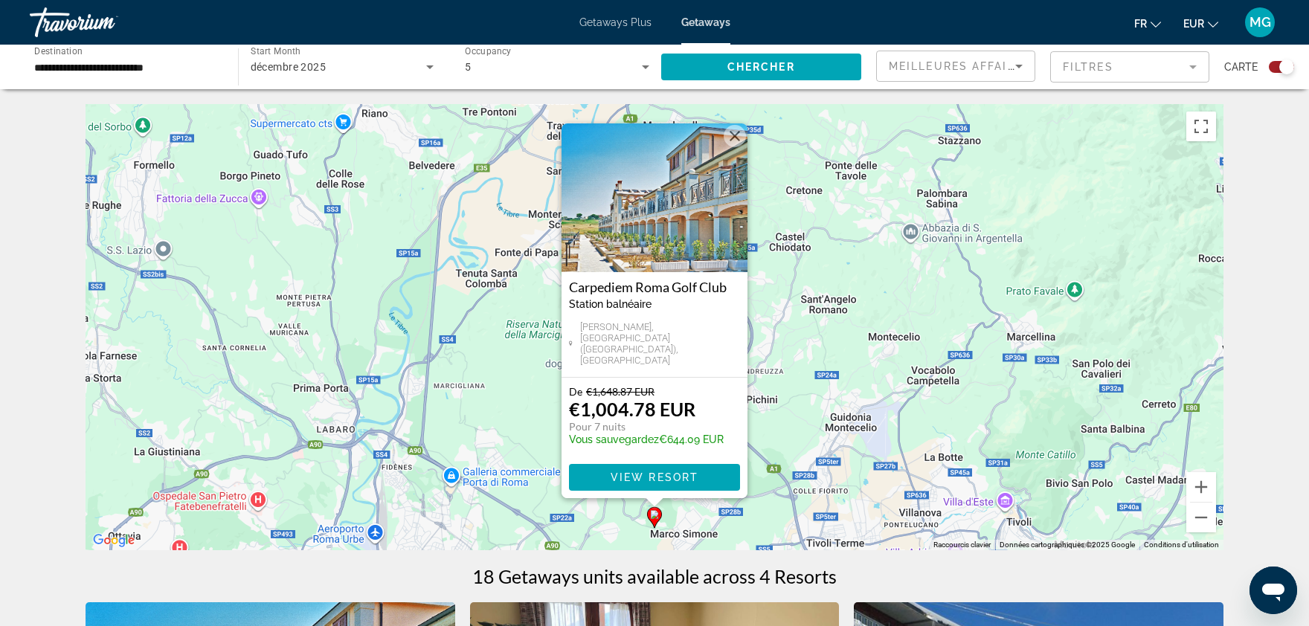
click at [731, 147] on button "Fermer" at bounding box center [735, 136] width 22 height 22
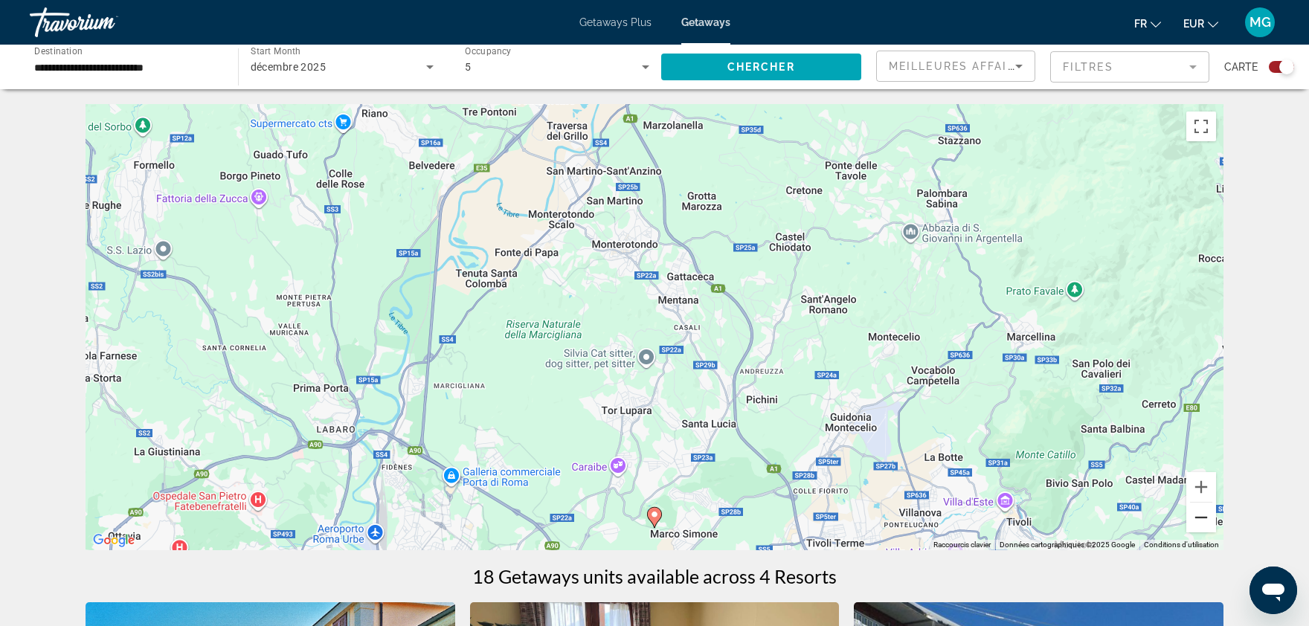
click at [1212, 511] on button "Zoom arrière" at bounding box center [1201, 518] width 30 height 30
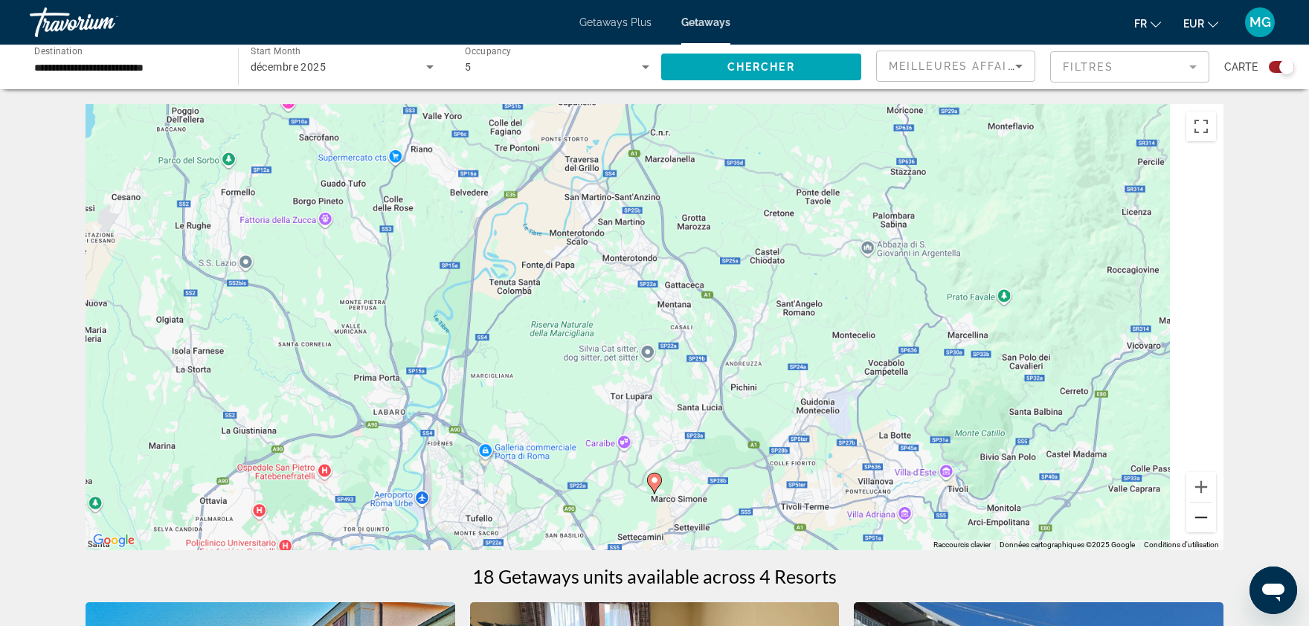
click at [1212, 511] on button "Zoom arrière" at bounding box center [1201, 518] width 30 height 30
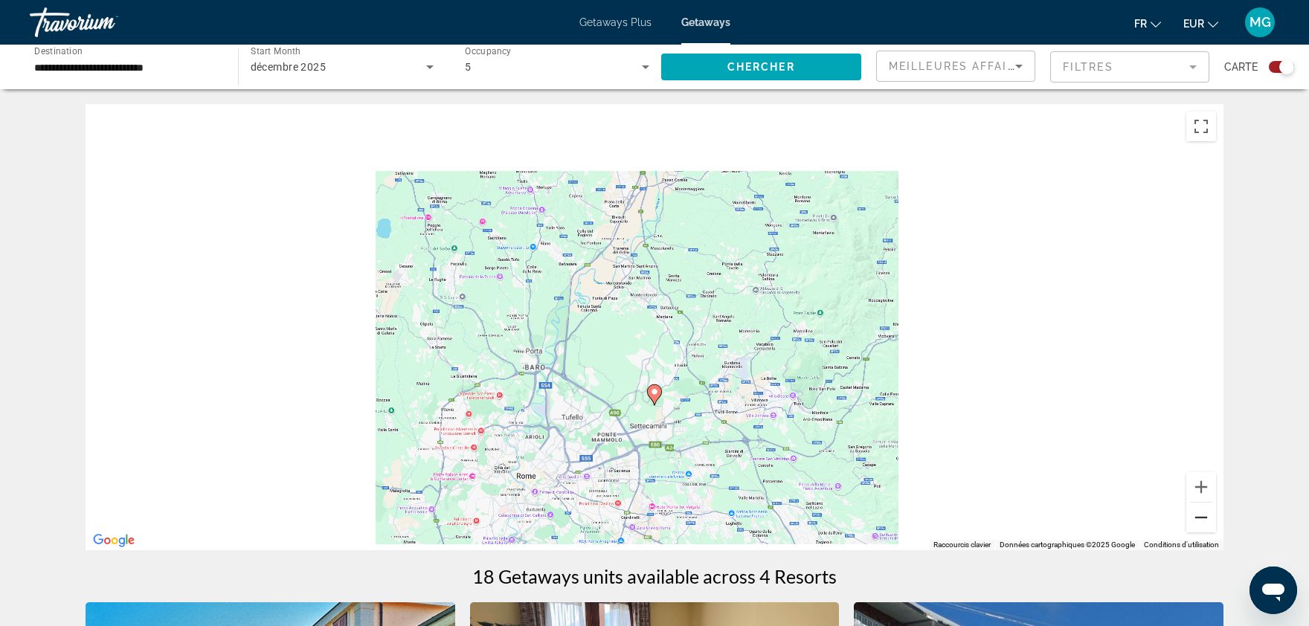
click at [1212, 511] on button "Zoom arrière" at bounding box center [1201, 518] width 30 height 30
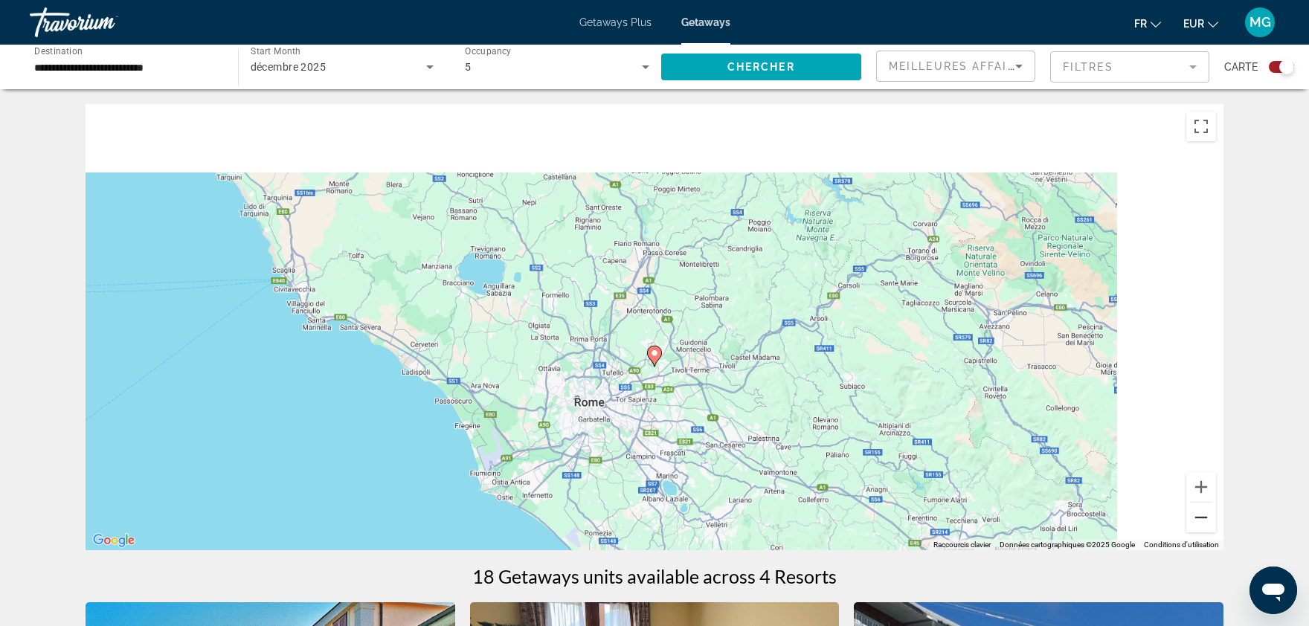
click at [1212, 511] on button "Zoom arrière" at bounding box center [1201, 518] width 30 height 30
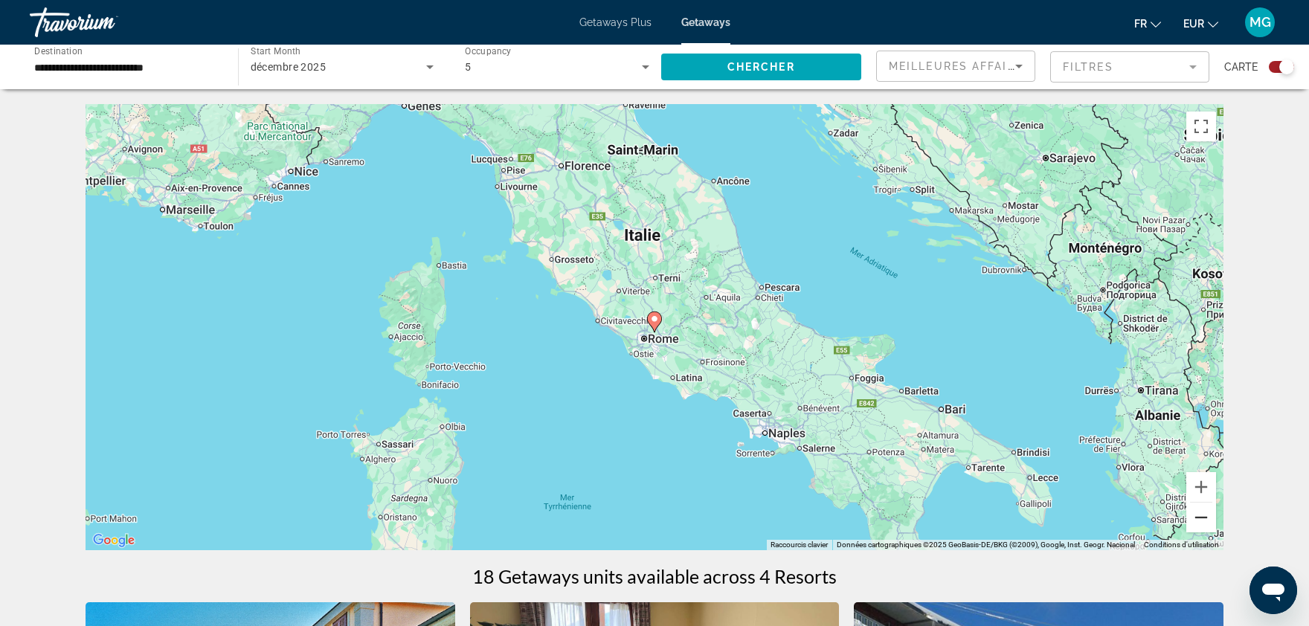
click at [1212, 511] on button "Zoom arrière" at bounding box center [1201, 518] width 30 height 30
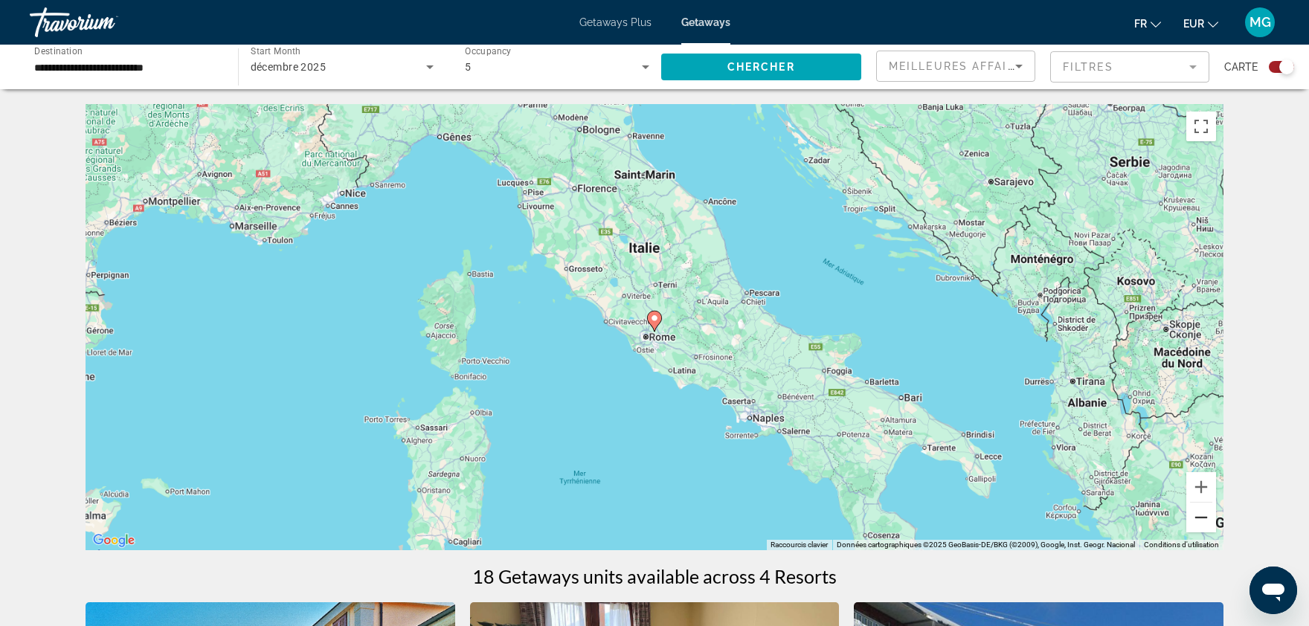
click at [1212, 511] on button "Zoom arrière" at bounding box center [1201, 518] width 30 height 30
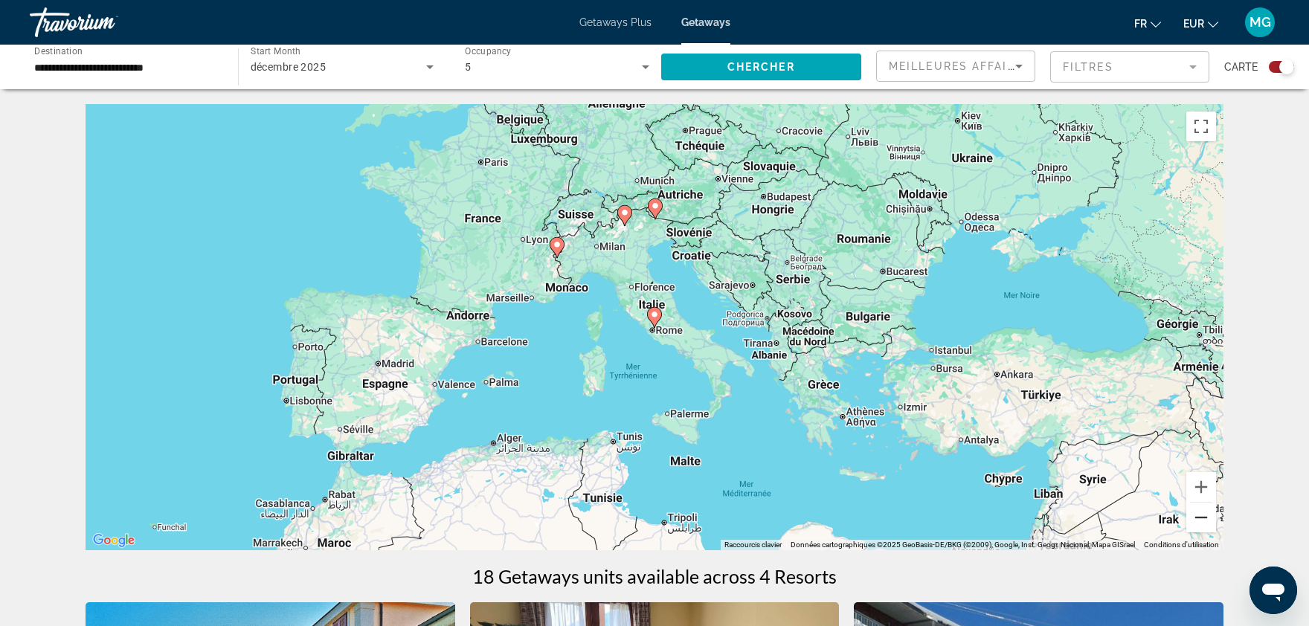
click at [1212, 511] on button "Zoom arrière" at bounding box center [1201, 518] width 30 height 30
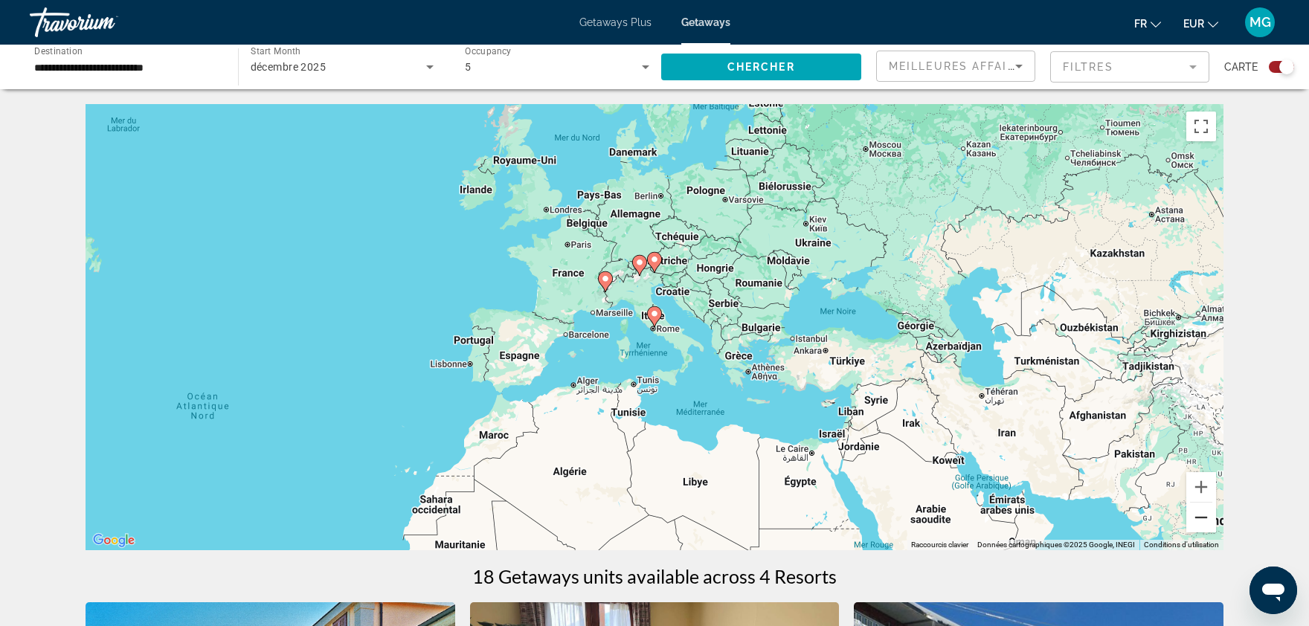
click at [1212, 511] on button "Zoom arrière" at bounding box center [1201, 518] width 30 height 30
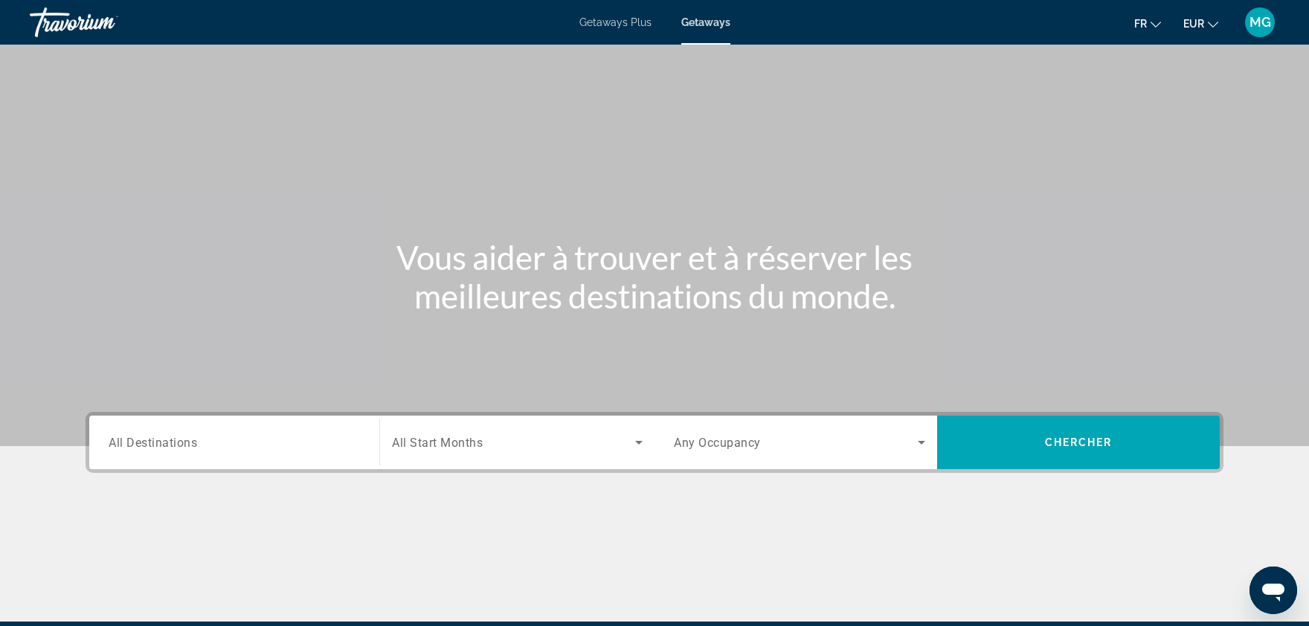
click at [311, 452] on div "Search widget" at bounding box center [234, 443] width 251 height 42
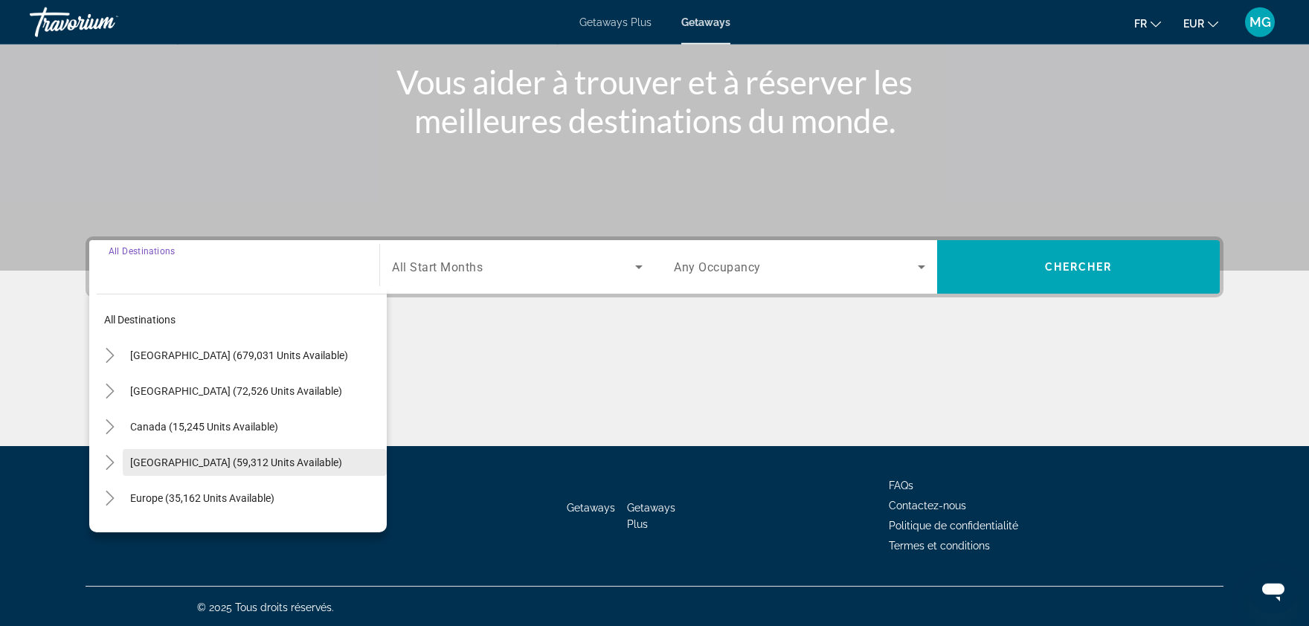
scroll to position [176, 0]
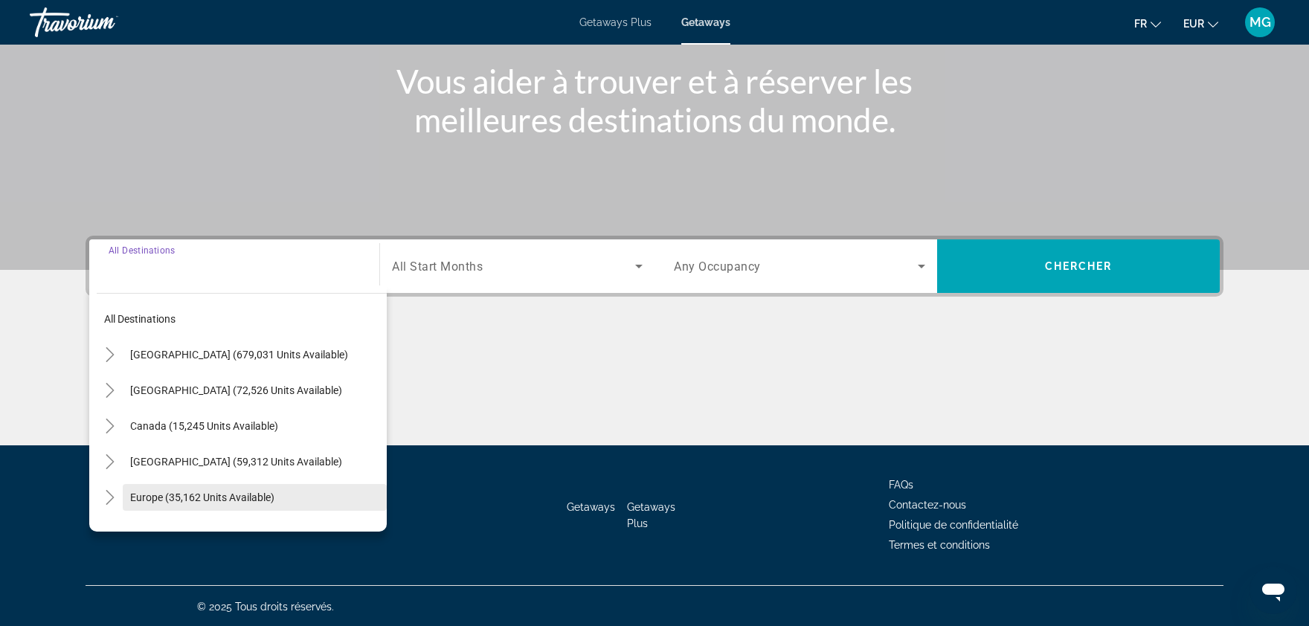
click at [254, 498] on span "Europe (35,162 units available)" at bounding box center [202, 498] width 144 height 12
type input "**********"
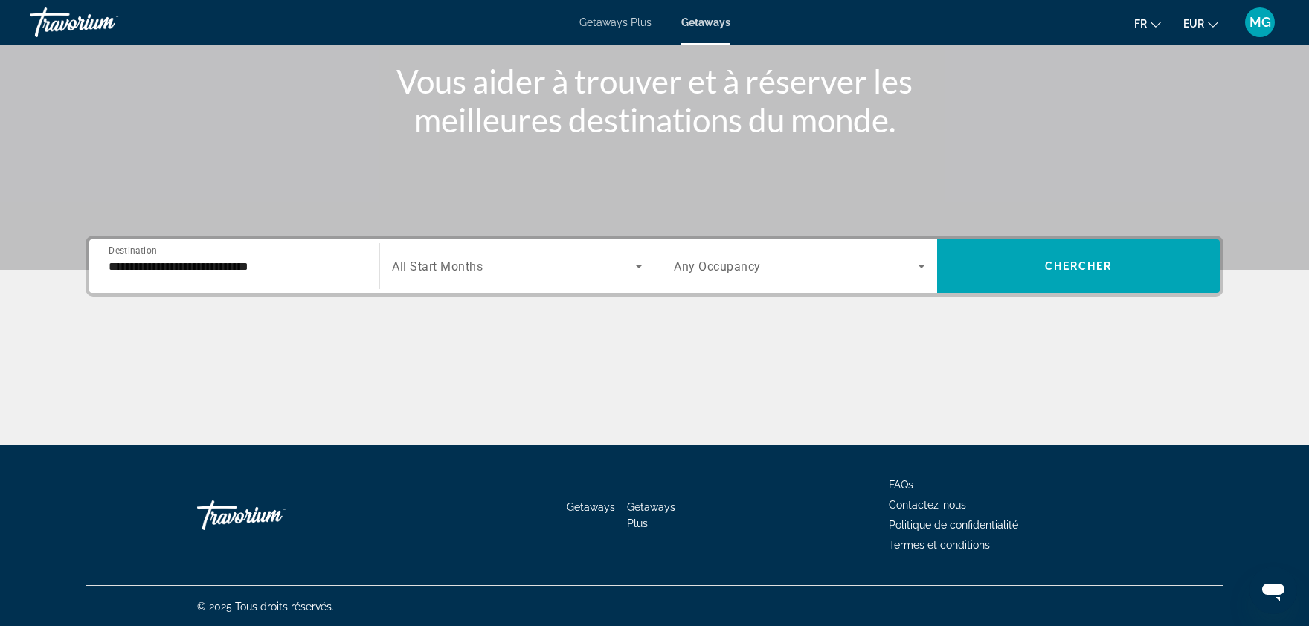
click at [477, 261] on span "All Start Months" at bounding box center [437, 267] width 91 height 14
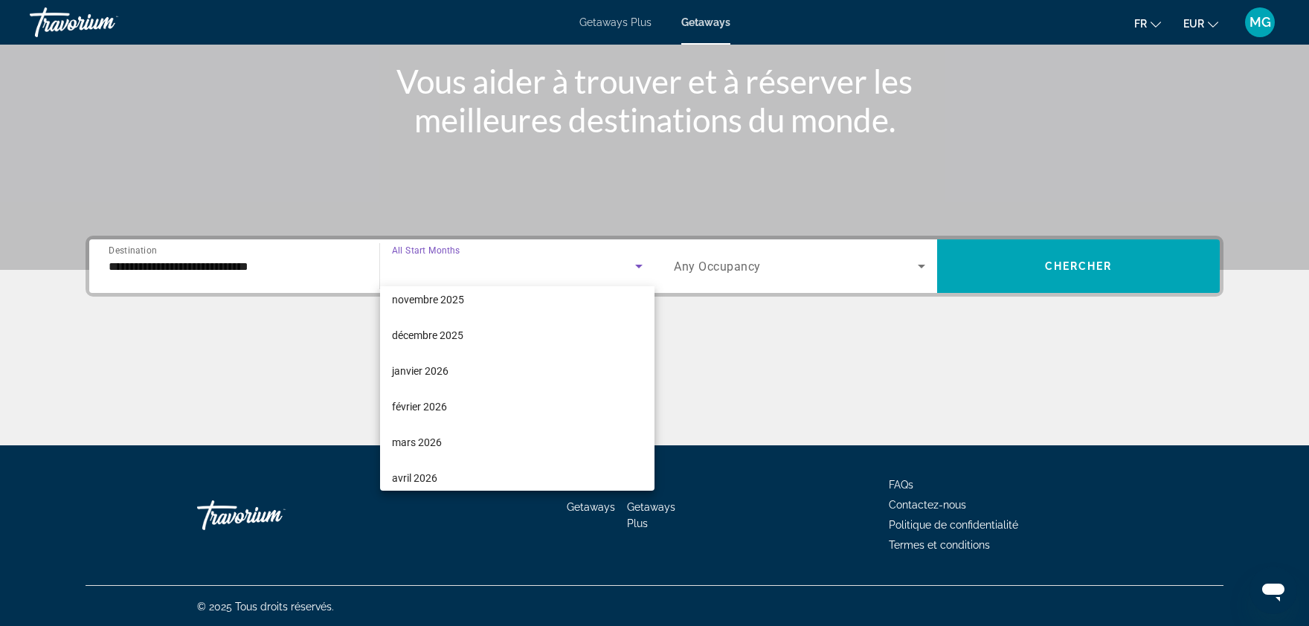
scroll to position [126, 0]
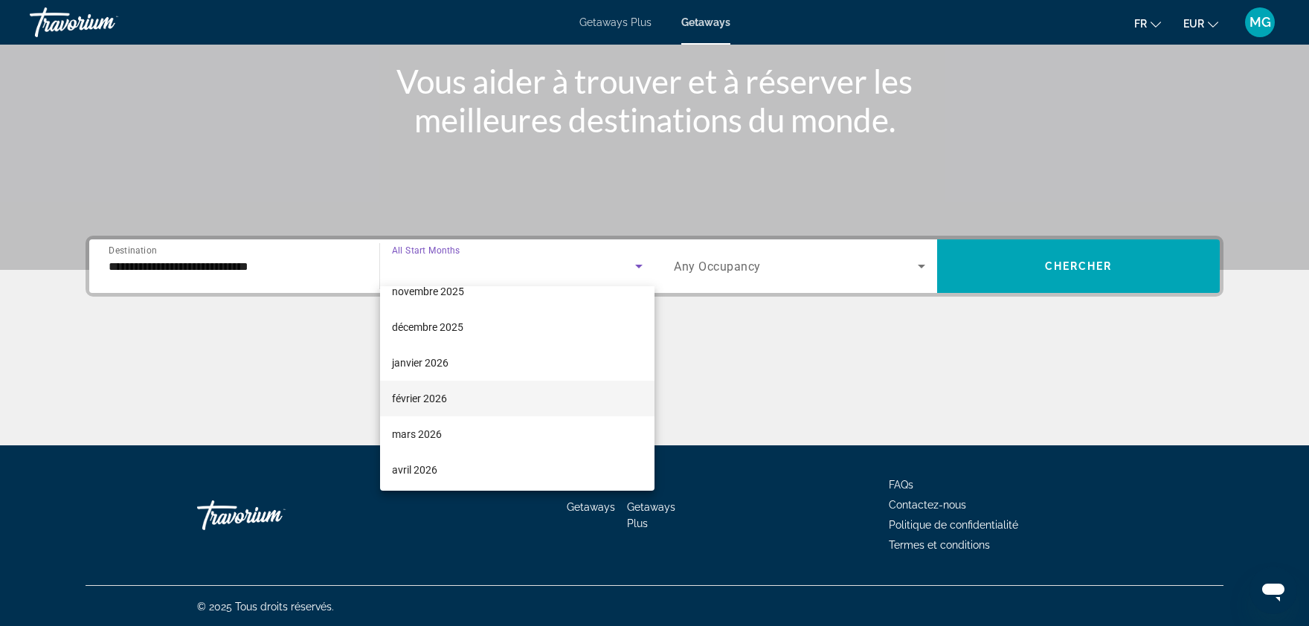
click at [423, 396] on span "février 2026" at bounding box center [419, 399] width 55 height 18
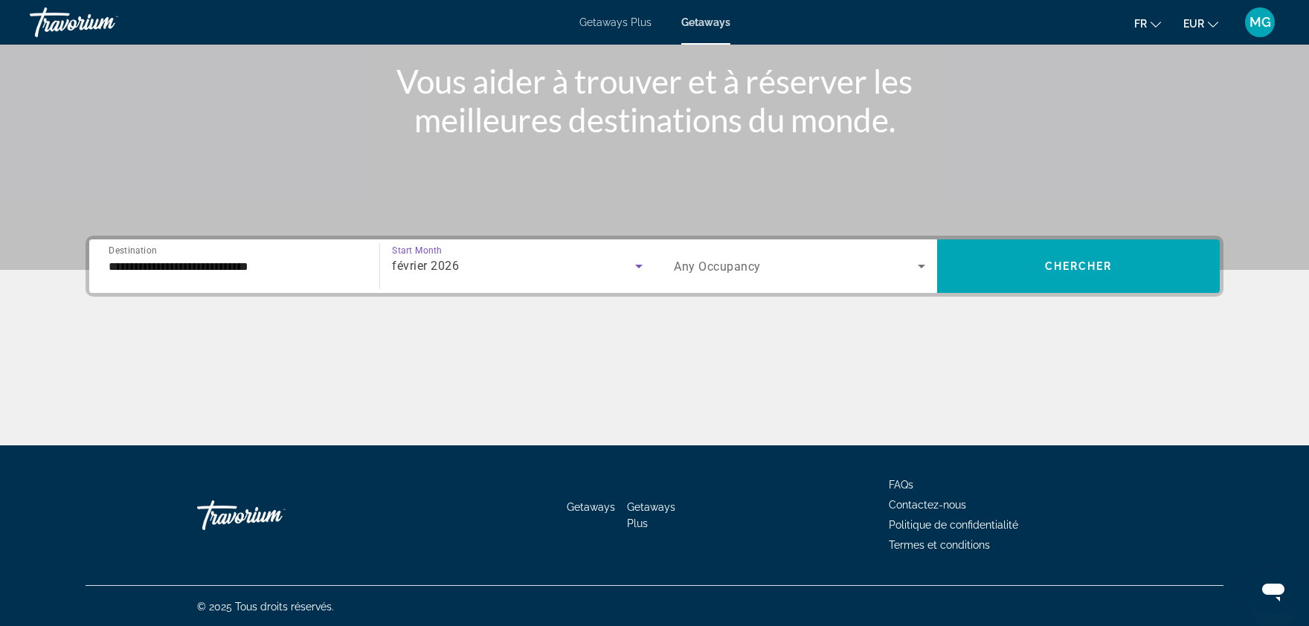
click at [750, 274] on span "Search widget" at bounding box center [796, 266] width 244 height 18
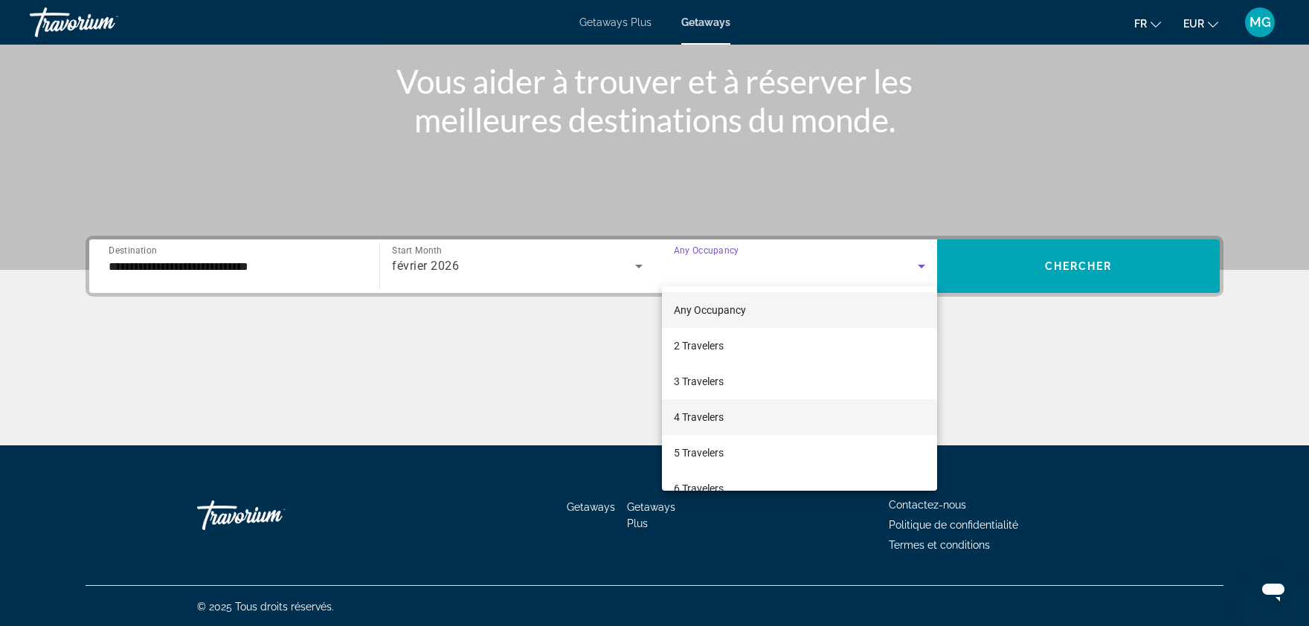
click at [724, 414] on span "4 Travelers" at bounding box center [699, 417] width 50 height 18
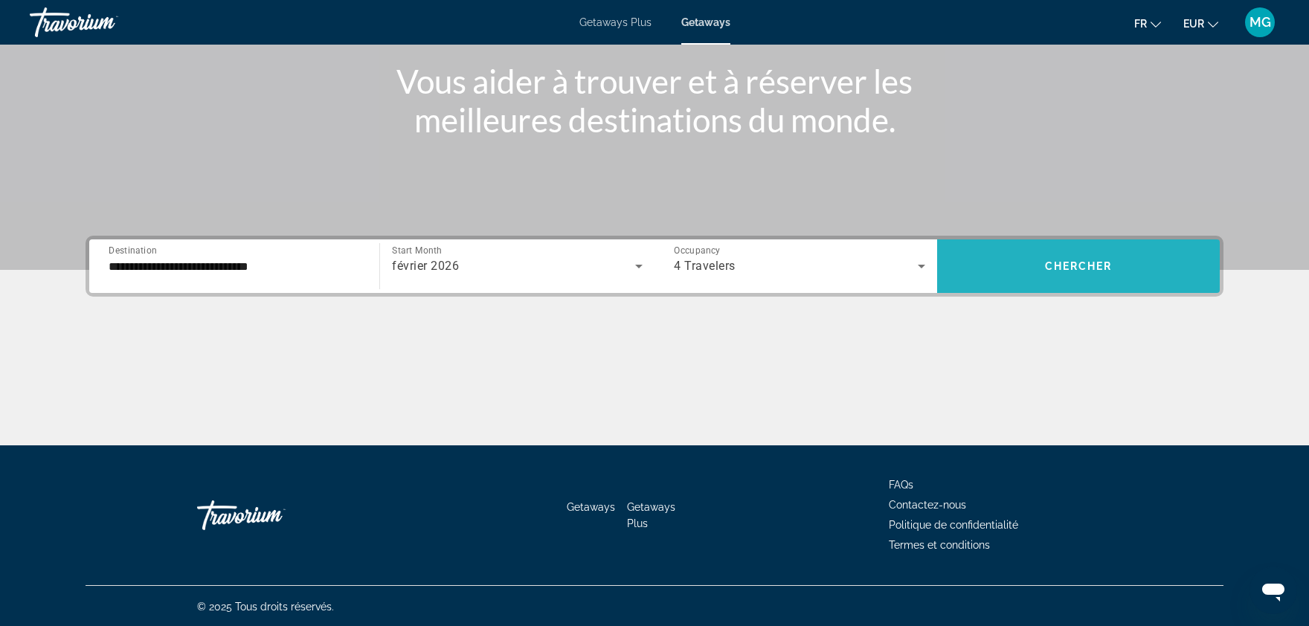
click at [1073, 250] on span "Search widget" at bounding box center [1078, 266] width 283 height 36
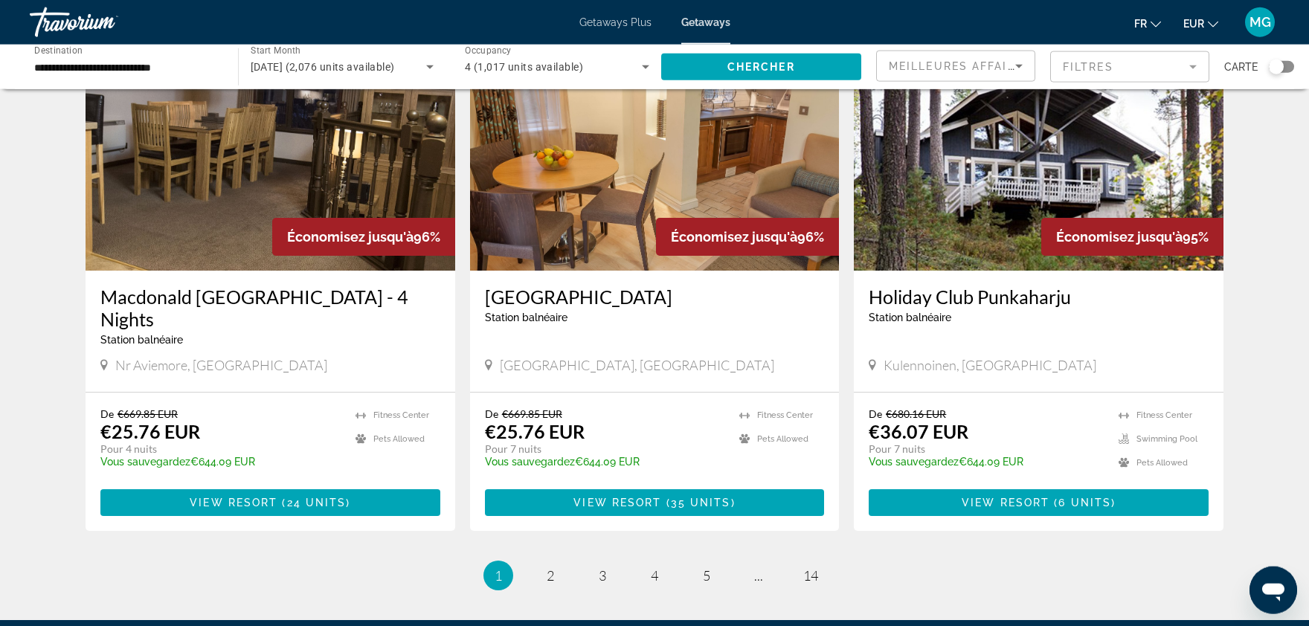
scroll to position [1628, 0]
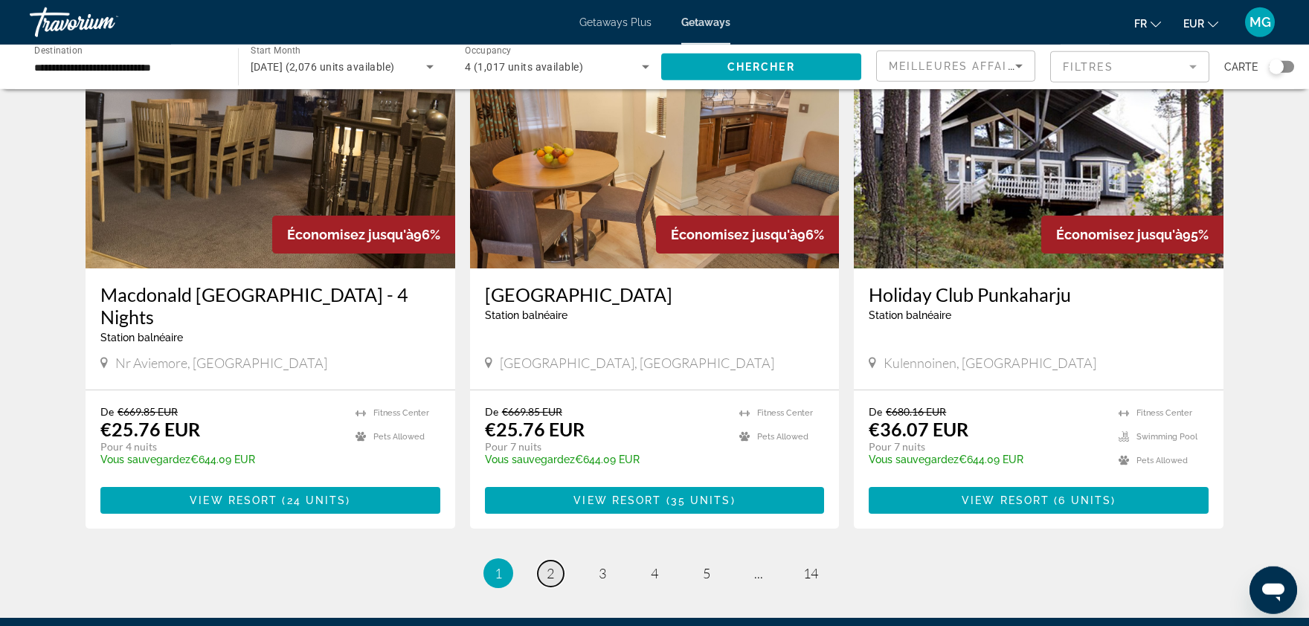
click at [544, 561] on link "page 2" at bounding box center [551, 574] width 26 height 26
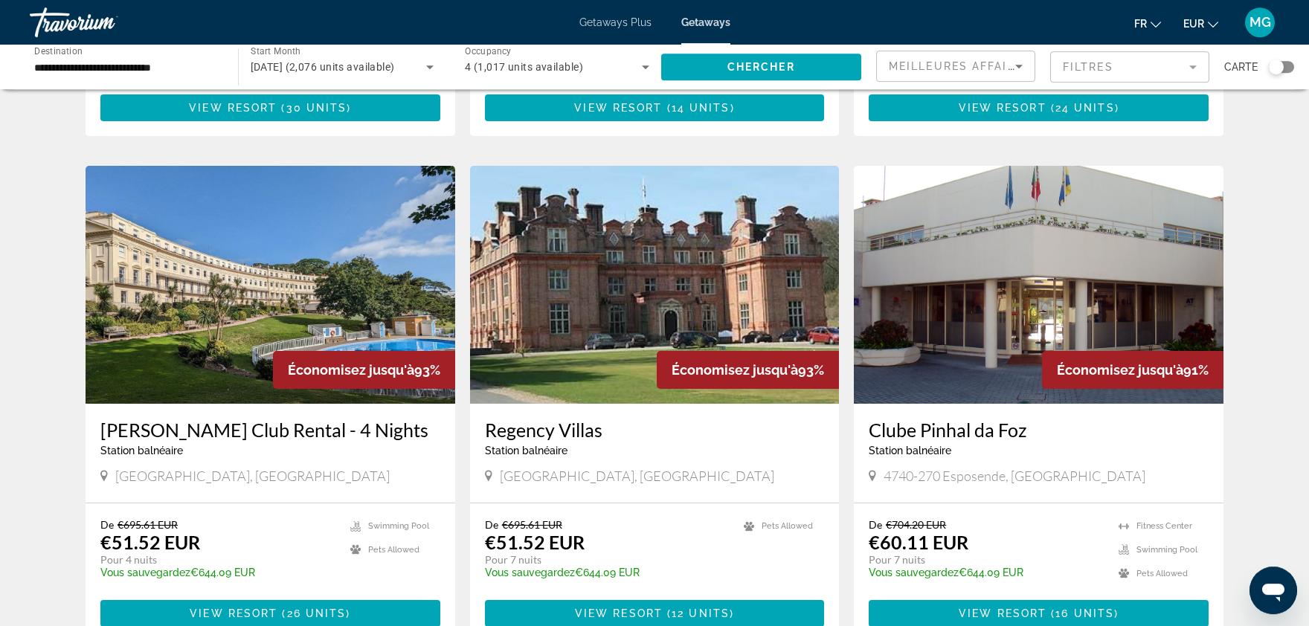
scroll to position [998, 0]
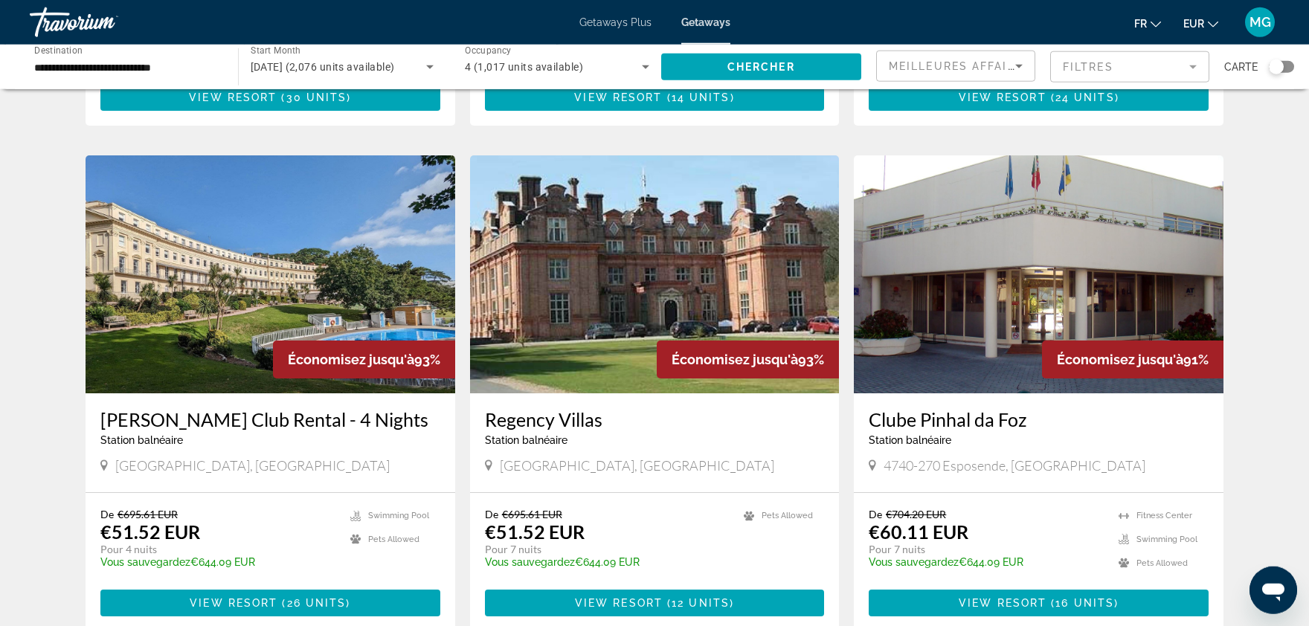
click at [610, 271] on img "Main content" at bounding box center [655, 274] width 370 height 238
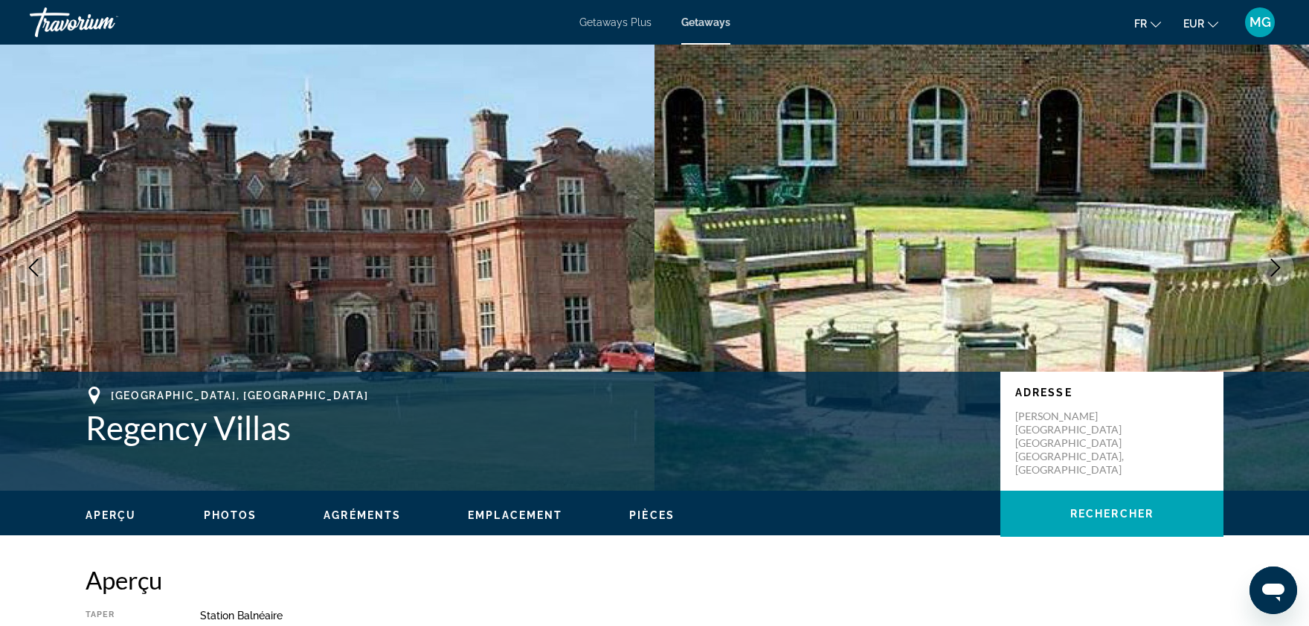
click at [1279, 261] on icon "Next image" at bounding box center [1276, 268] width 18 height 18
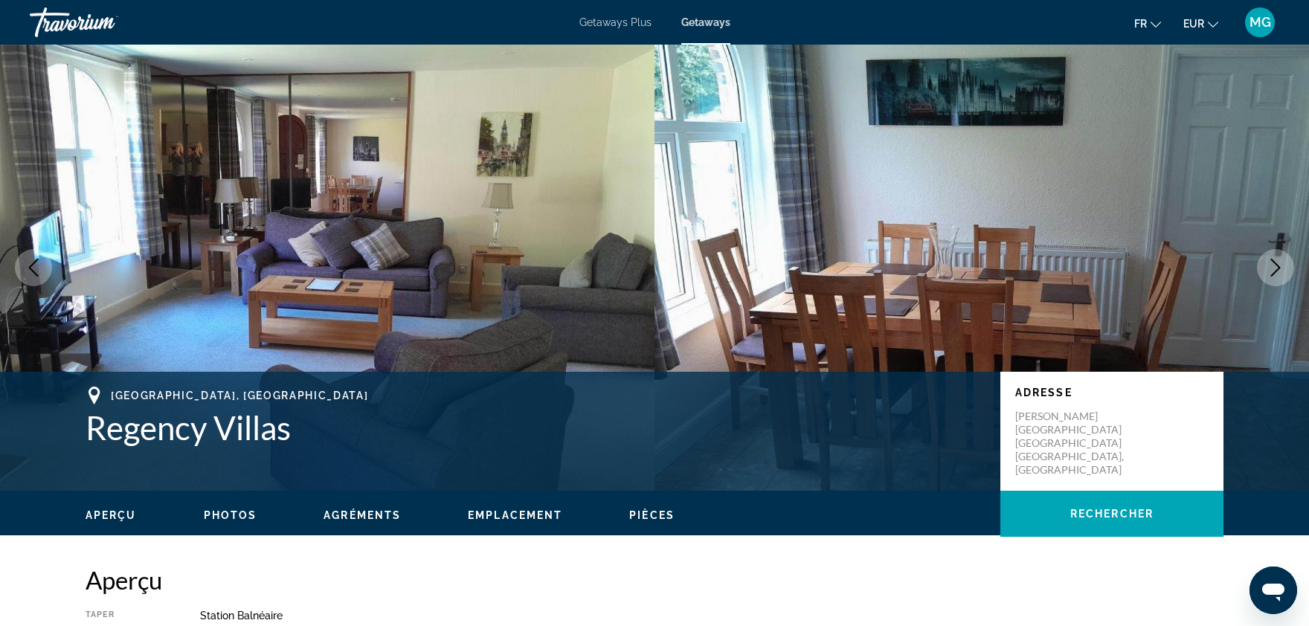
click at [1281, 251] on button "Next image" at bounding box center [1275, 267] width 37 height 37
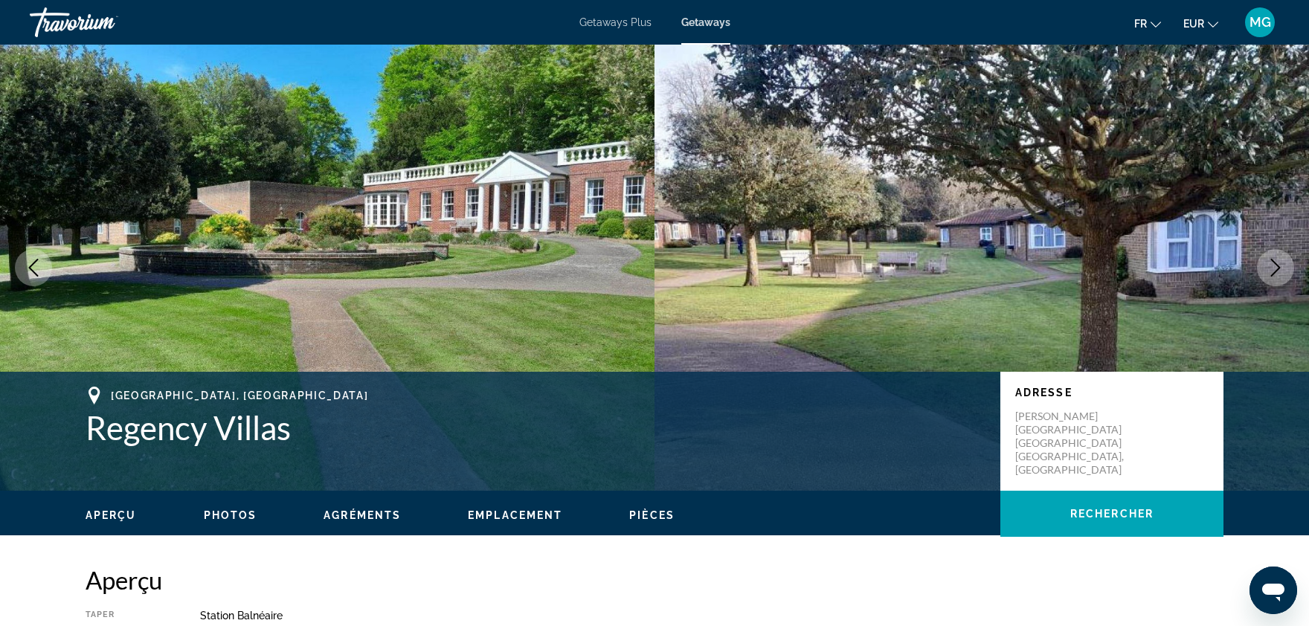
click at [1281, 251] on button "Next image" at bounding box center [1275, 267] width 37 height 37
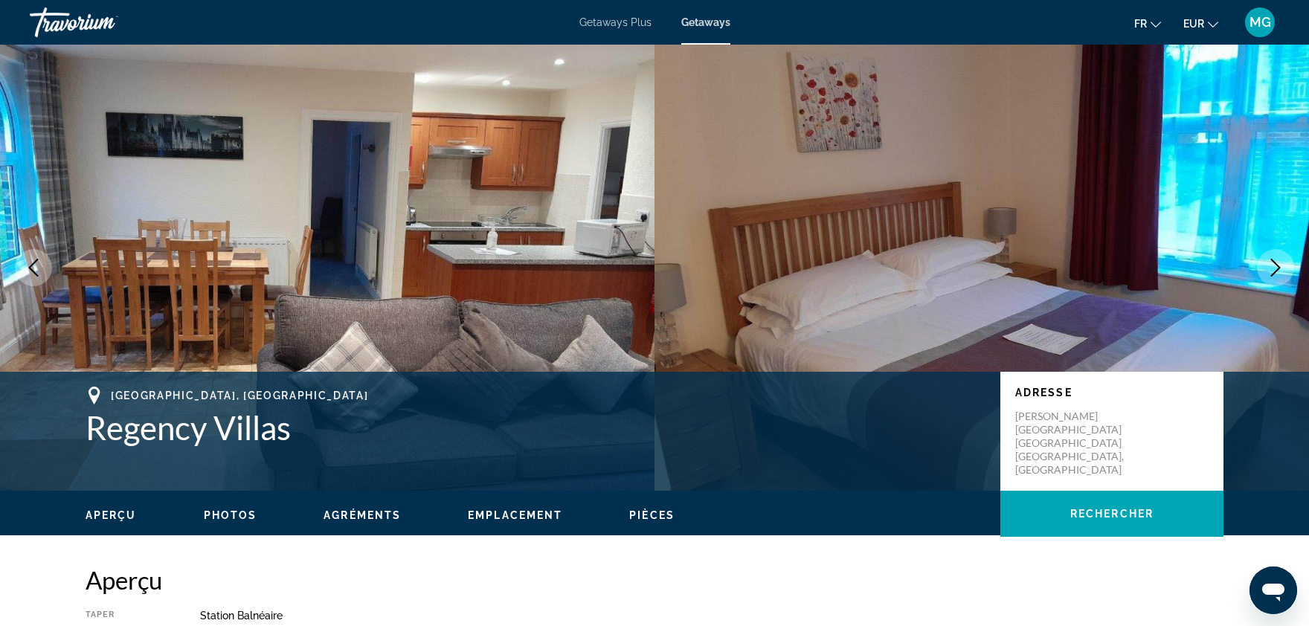
click at [1281, 251] on button "Next image" at bounding box center [1275, 267] width 37 height 37
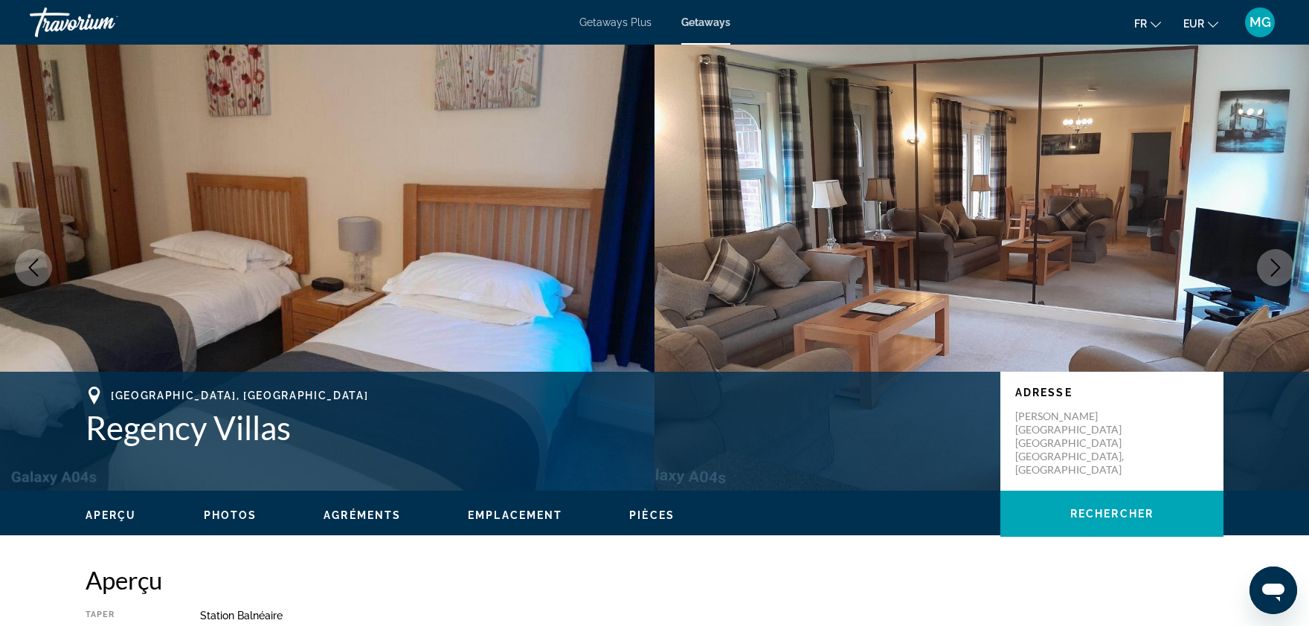
click at [1281, 251] on button "Next image" at bounding box center [1275, 267] width 37 height 37
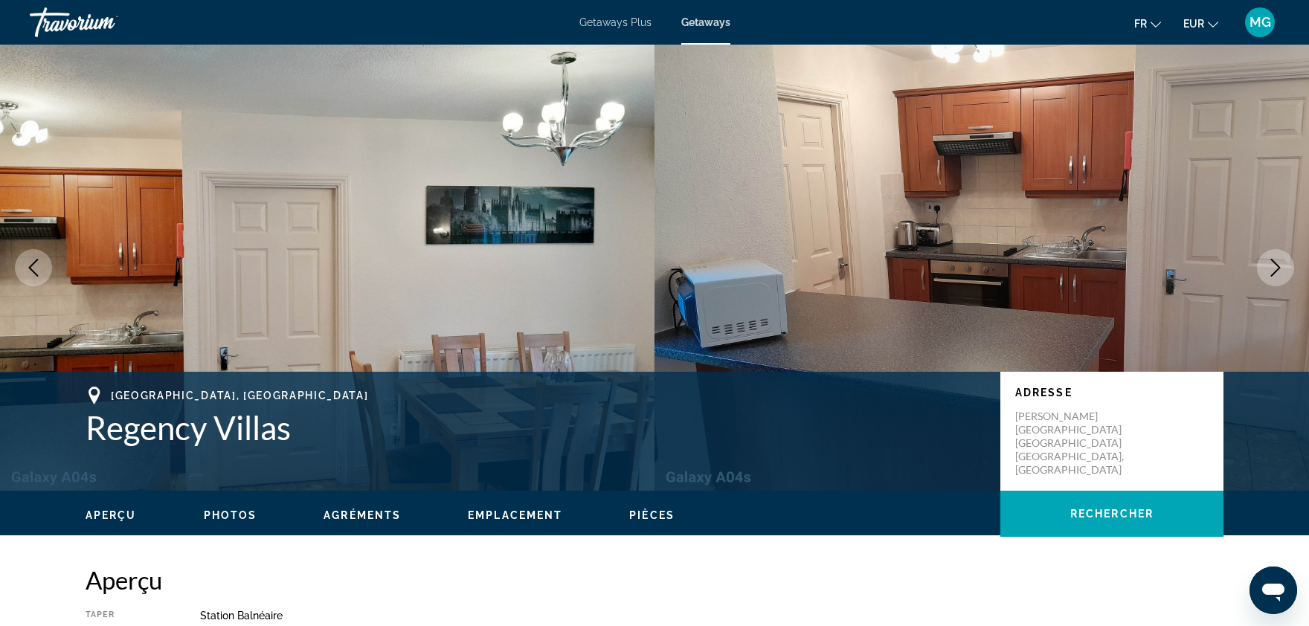
click at [1281, 248] on img "Main content" at bounding box center [982, 268] width 655 height 446
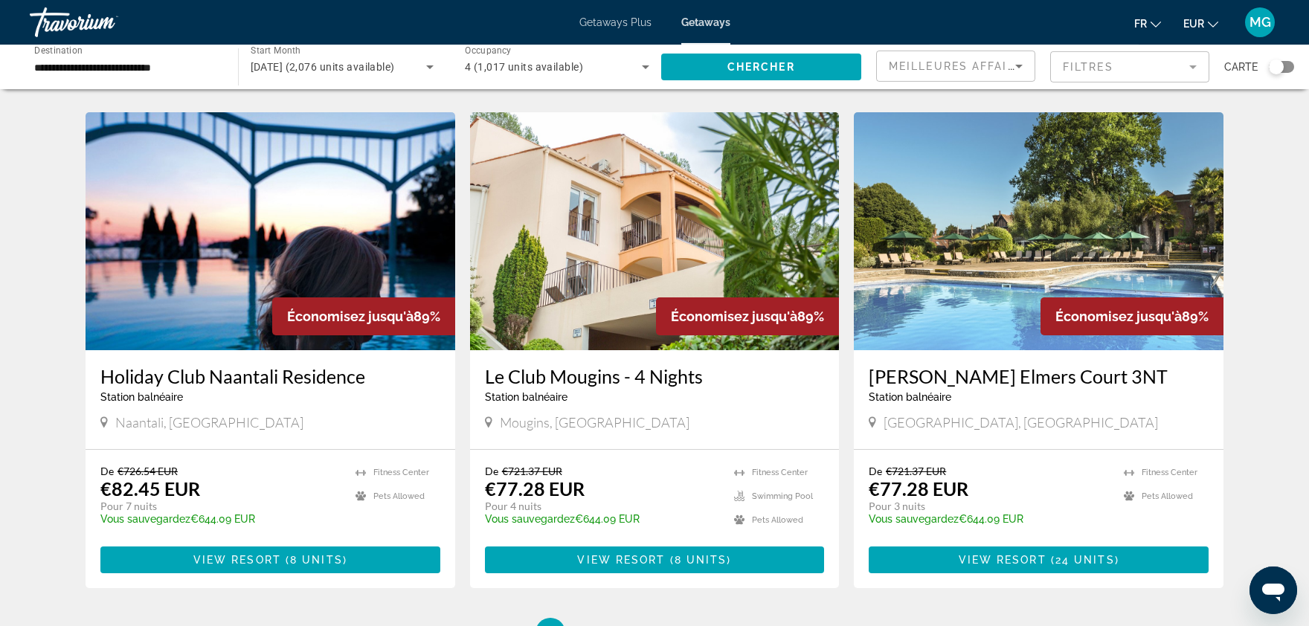
scroll to position [1780, 0]
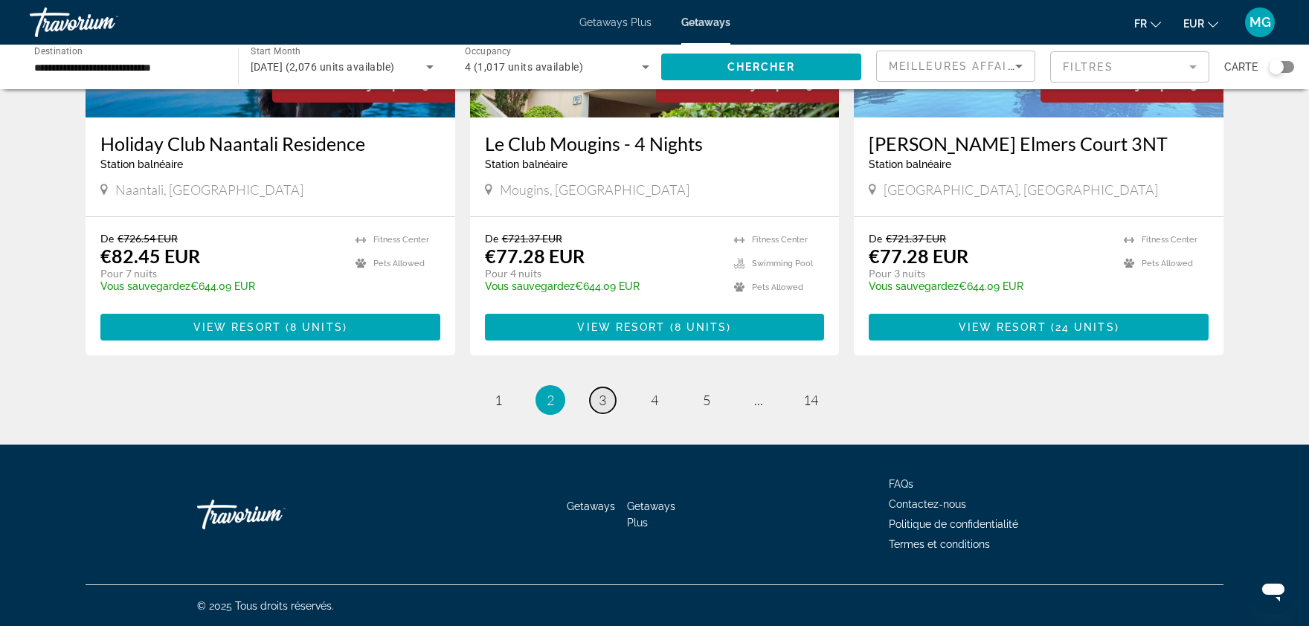
click at [606, 396] on span "3" at bounding box center [602, 400] width 7 height 16
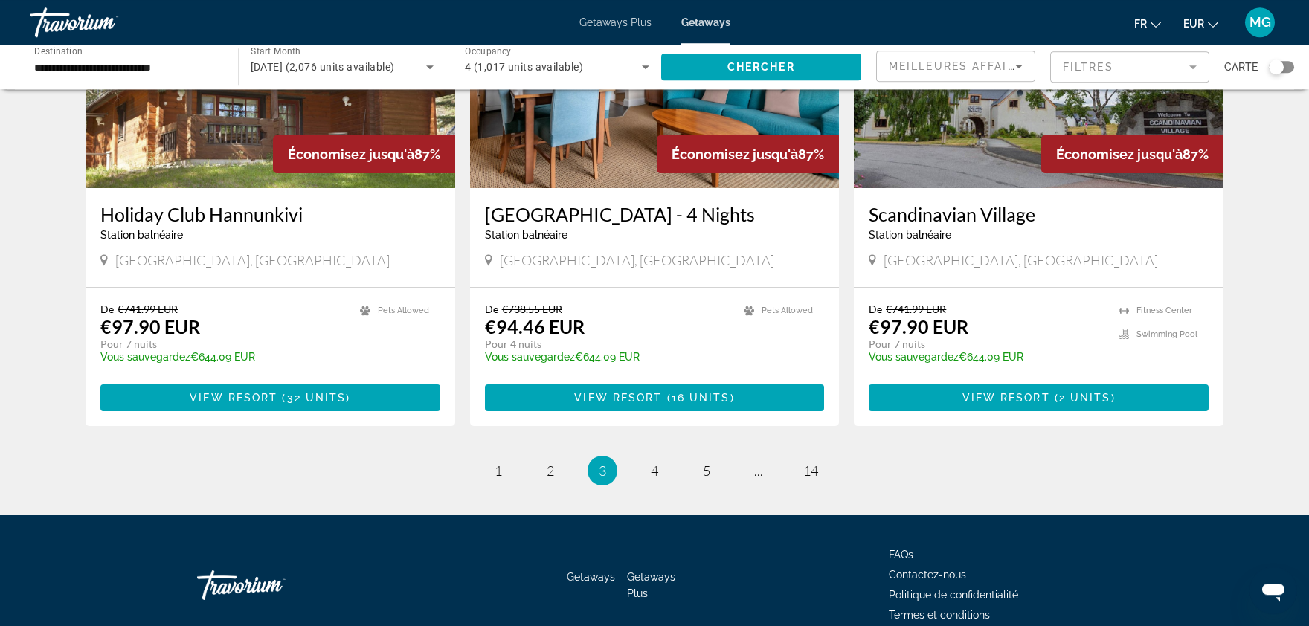
scroll to position [1779, 0]
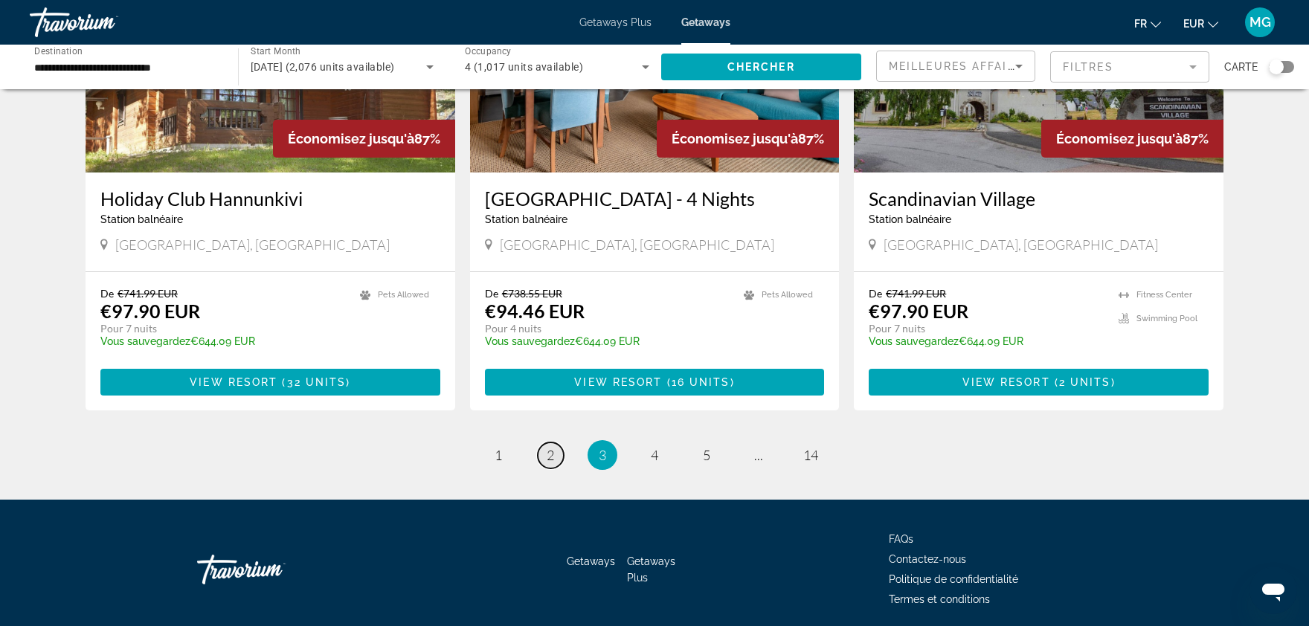
click at [548, 447] on span "2" at bounding box center [550, 455] width 7 height 16
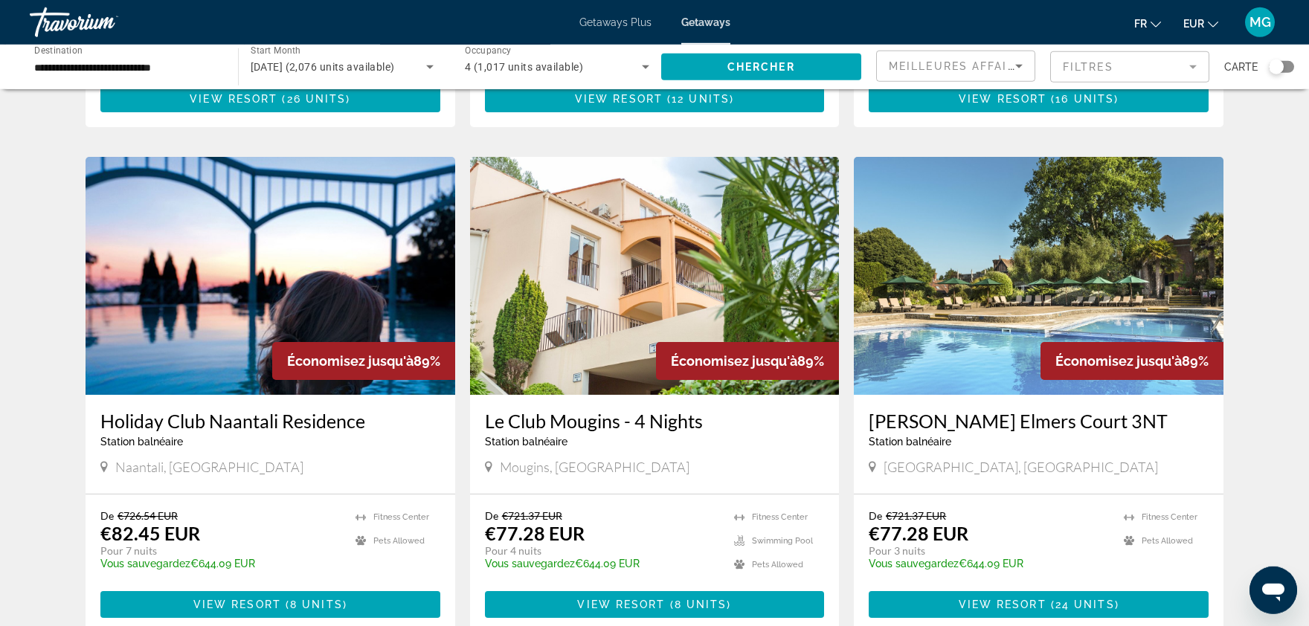
scroll to position [1505, 0]
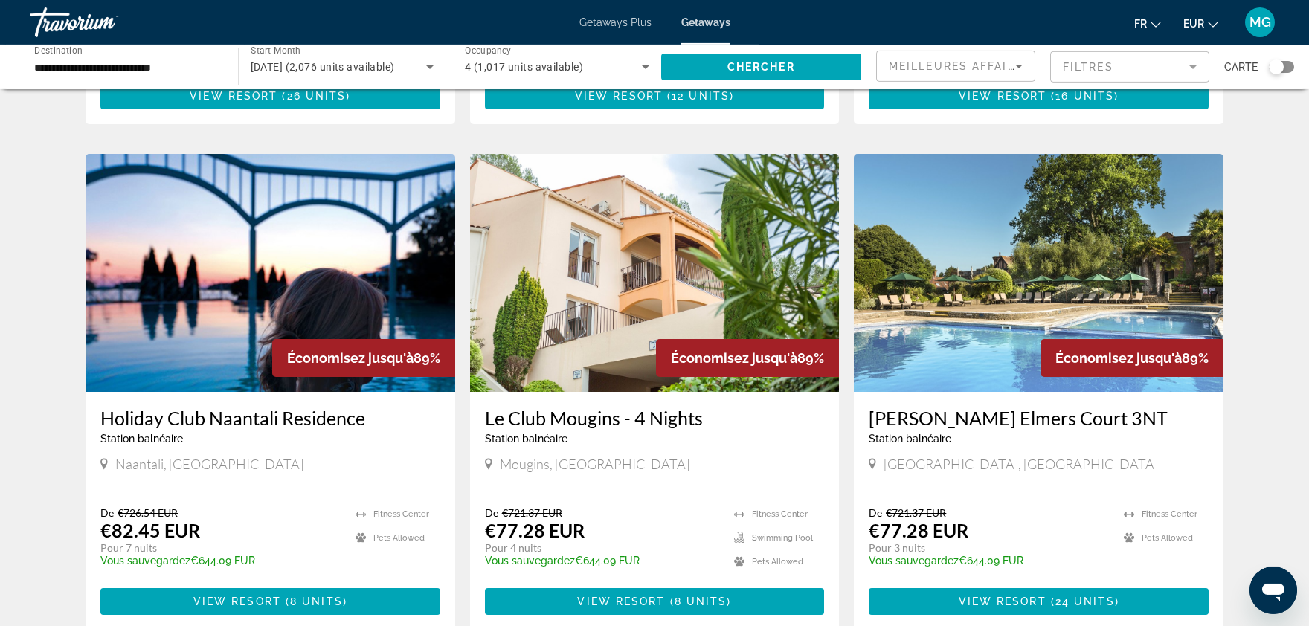
click at [651, 280] on img "Main content" at bounding box center [655, 273] width 370 height 238
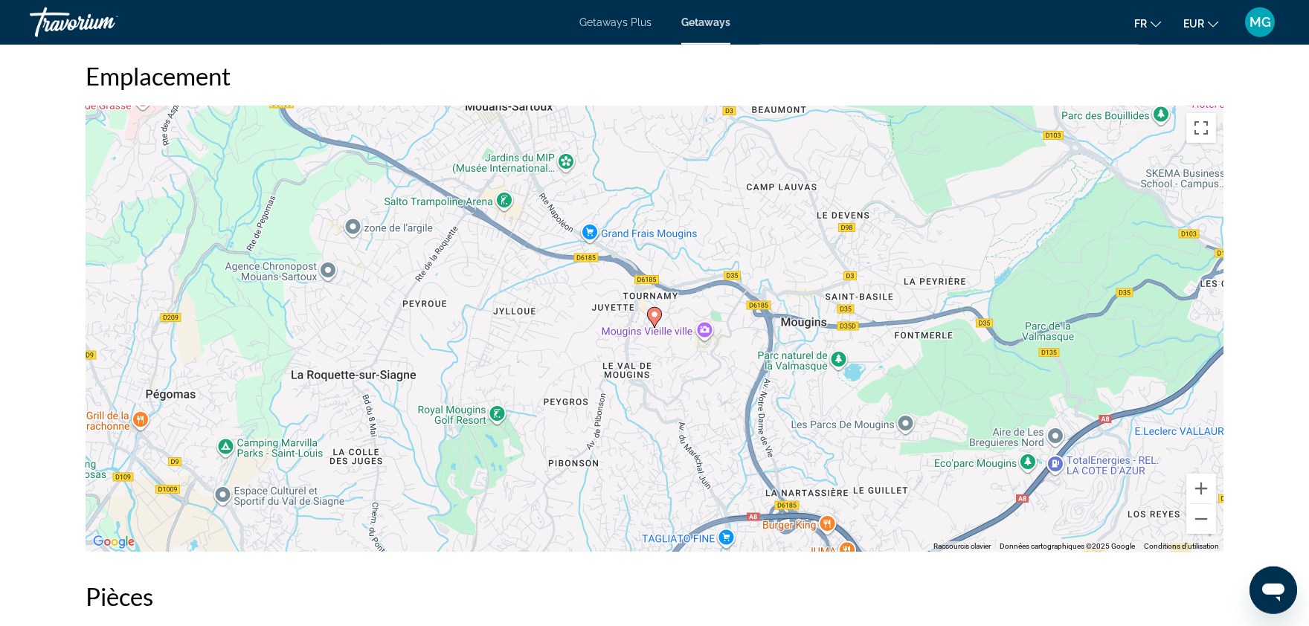
scroll to position [2100, 0]
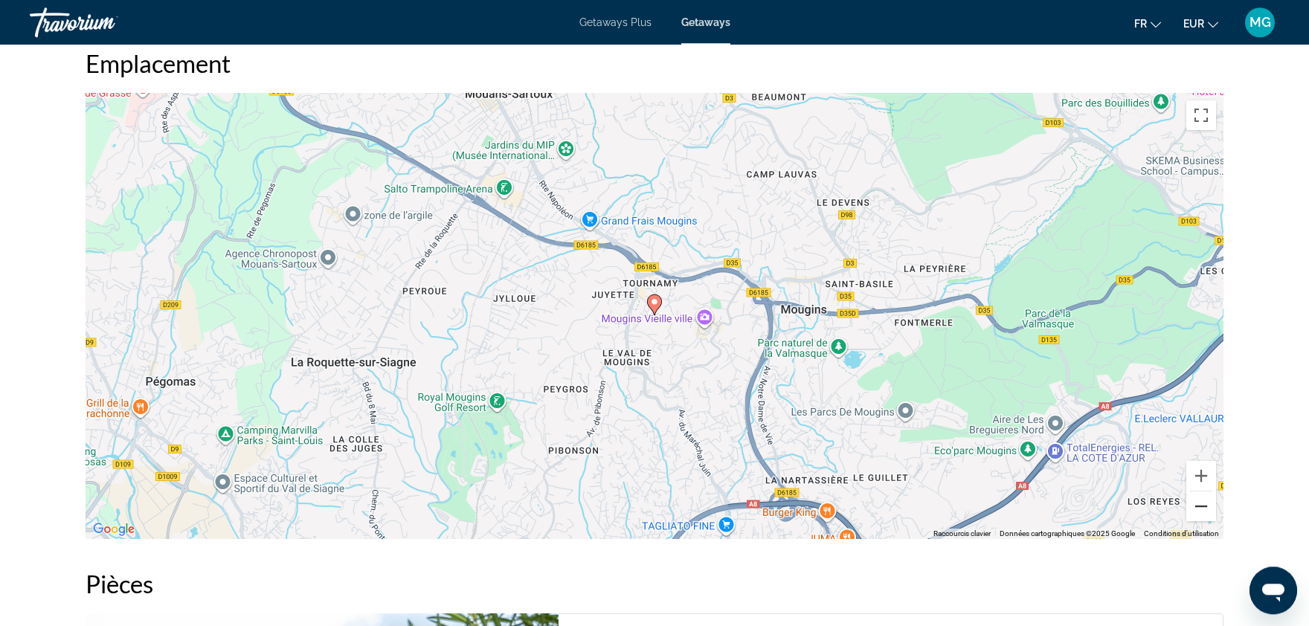
click at [1209, 492] on button "Zoom arrière" at bounding box center [1201, 507] width 30 height 30
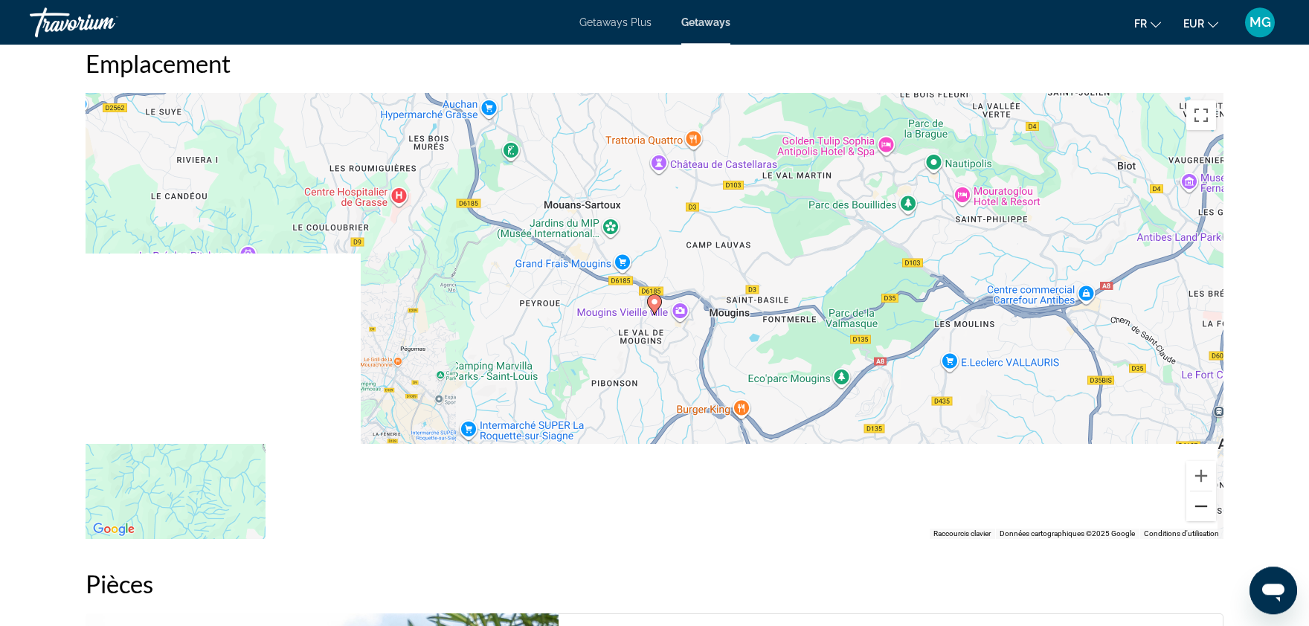
click at [1210, 492] on button "Zoom arrière" at bounding box center [1201, 507] width 30 height 30
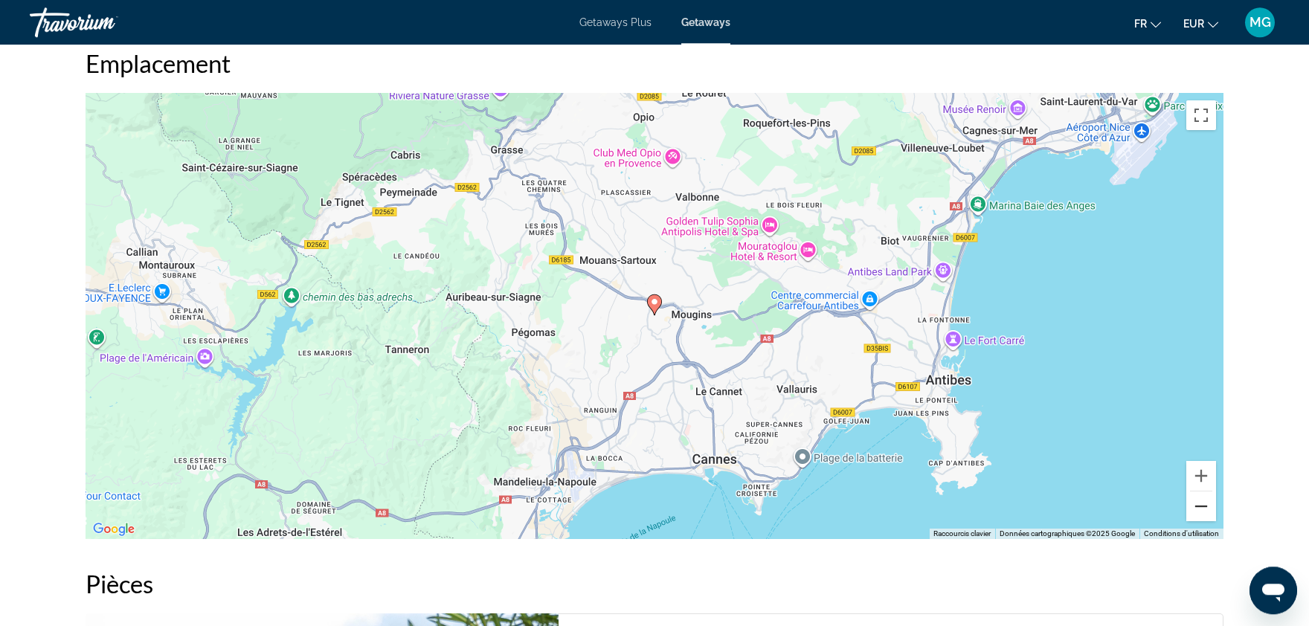
click at [1210, 492] on button "Zoom arrière" at bounding box center [1201, 507] width 30 height 30
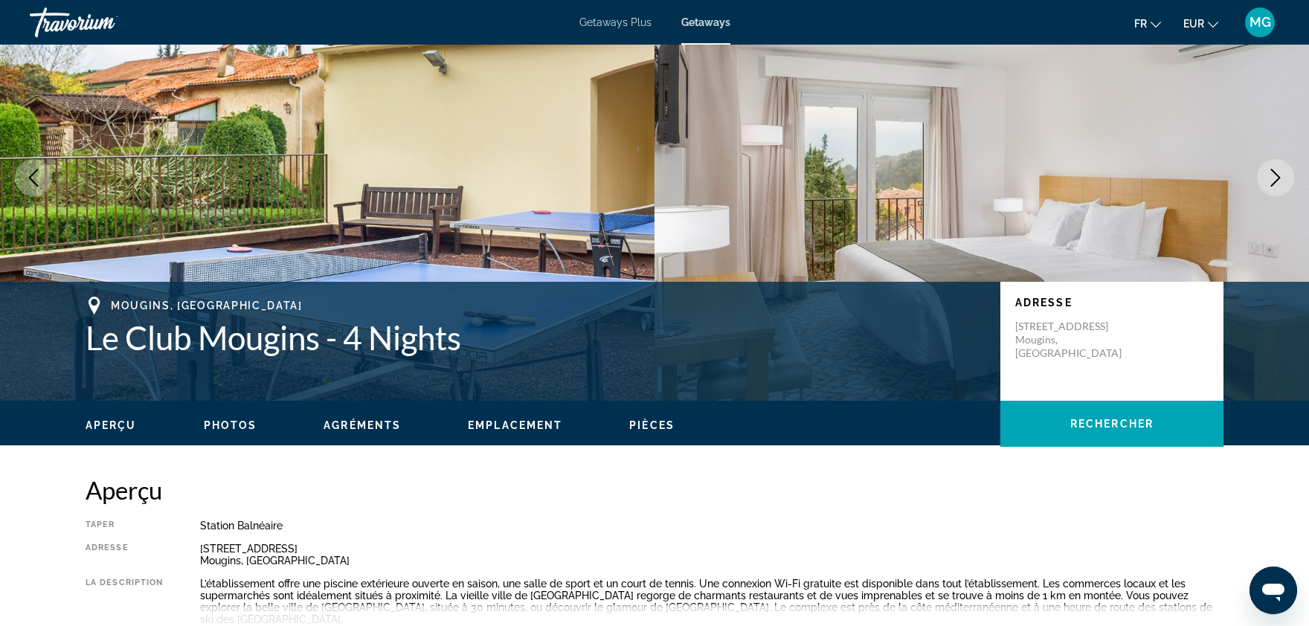
scroll to position [0, 0]
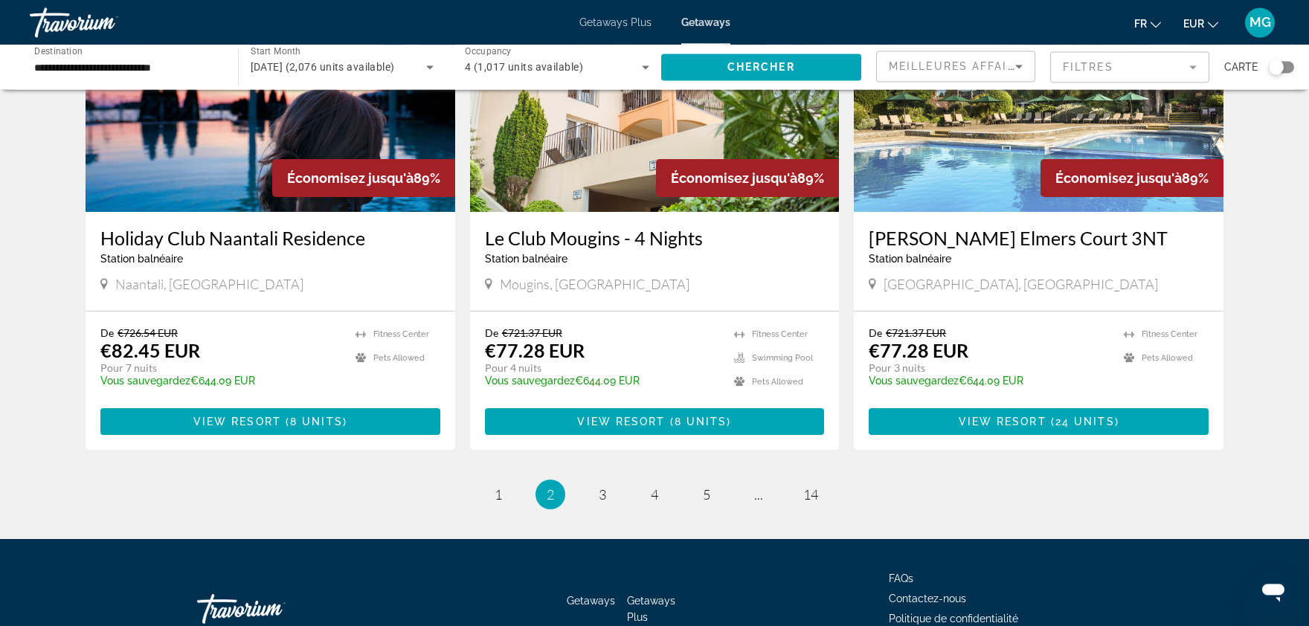
scroll to position [1780, 0]
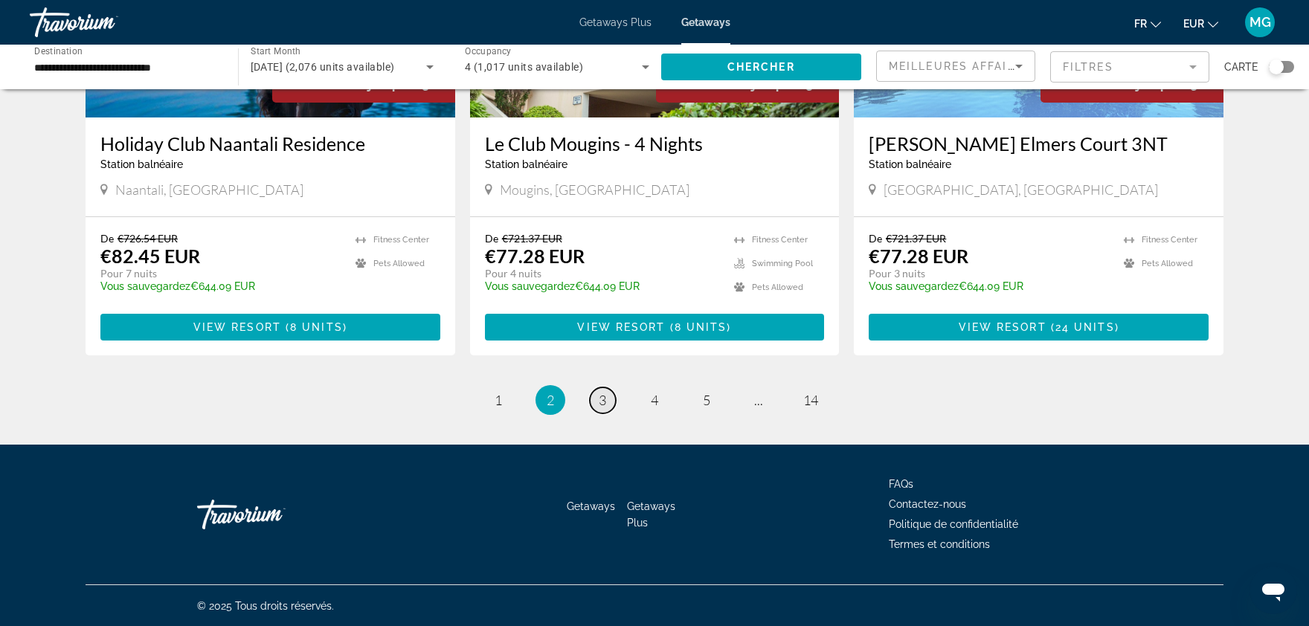
click at [603, 395] on span "3" at bounding box center [602, 400] width 7 height 16
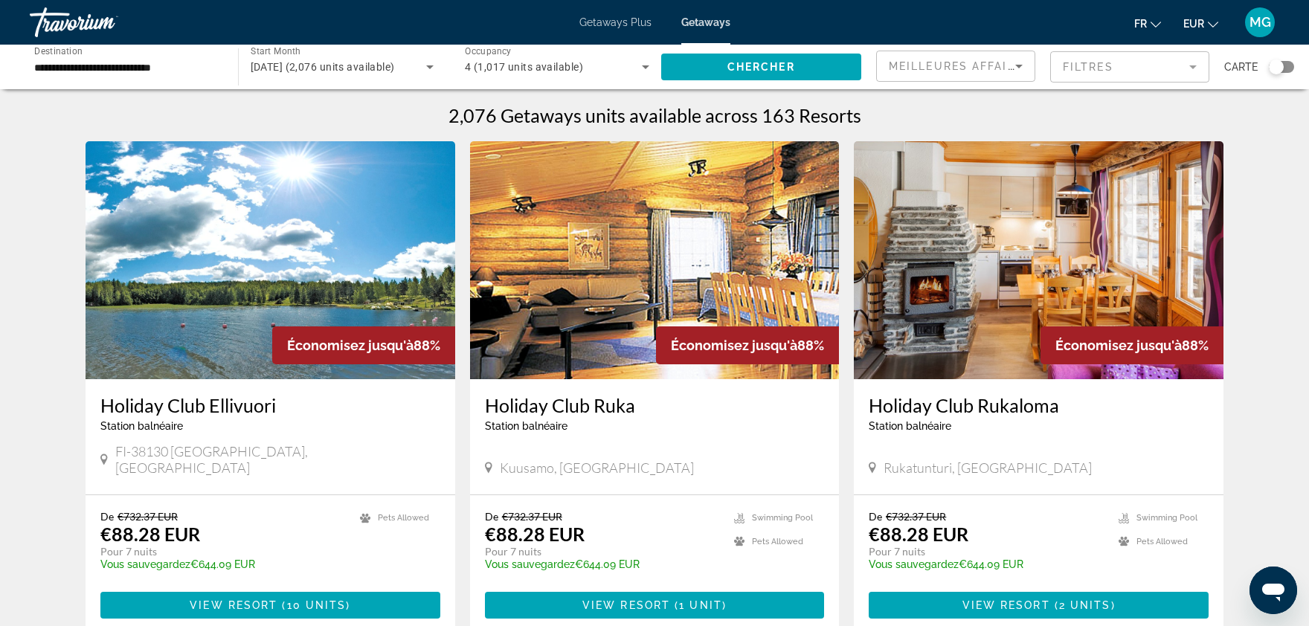
click at [1284, 71] on div "Search widget" at bounding box center [1281, 67] width 25 height 12
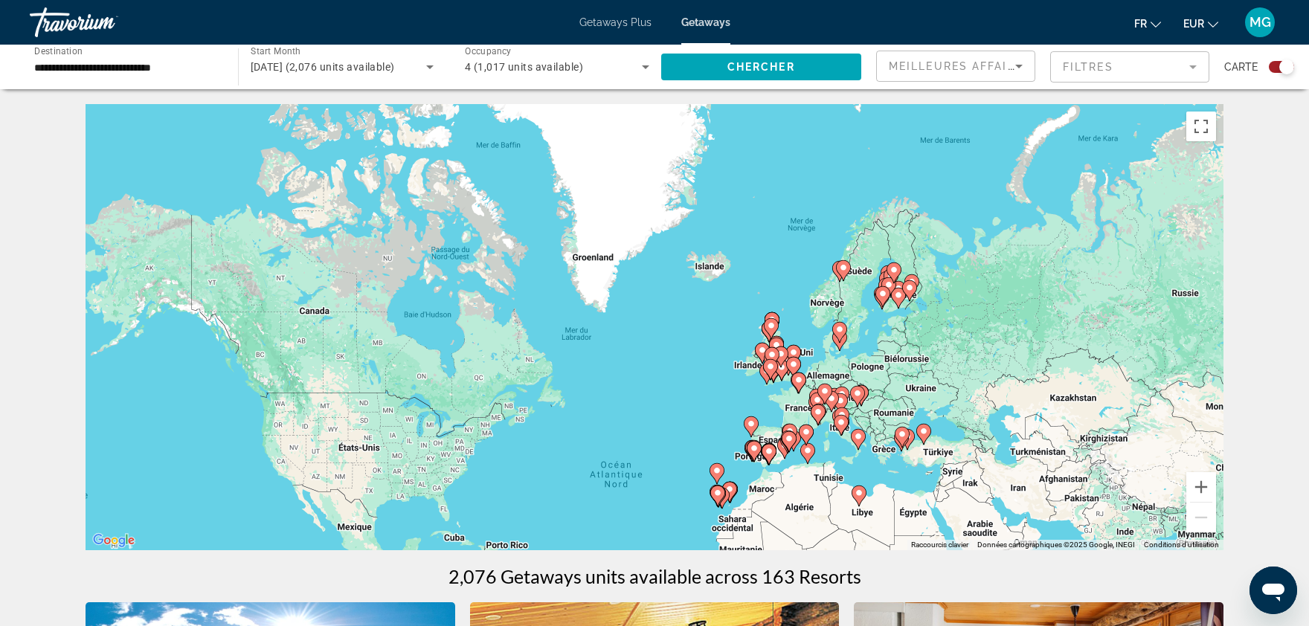
drag, startPoint x: 978, startPoint y: 266, endPoint x: 985, endPoint y: 439, distance: 173.4
click at [985, 439] on div "Pour activer le glissement avec le clavier, appuyez sur Alt+Entrée. Une fois ce…" at bounding box center [655, 327] width 1138 height 446
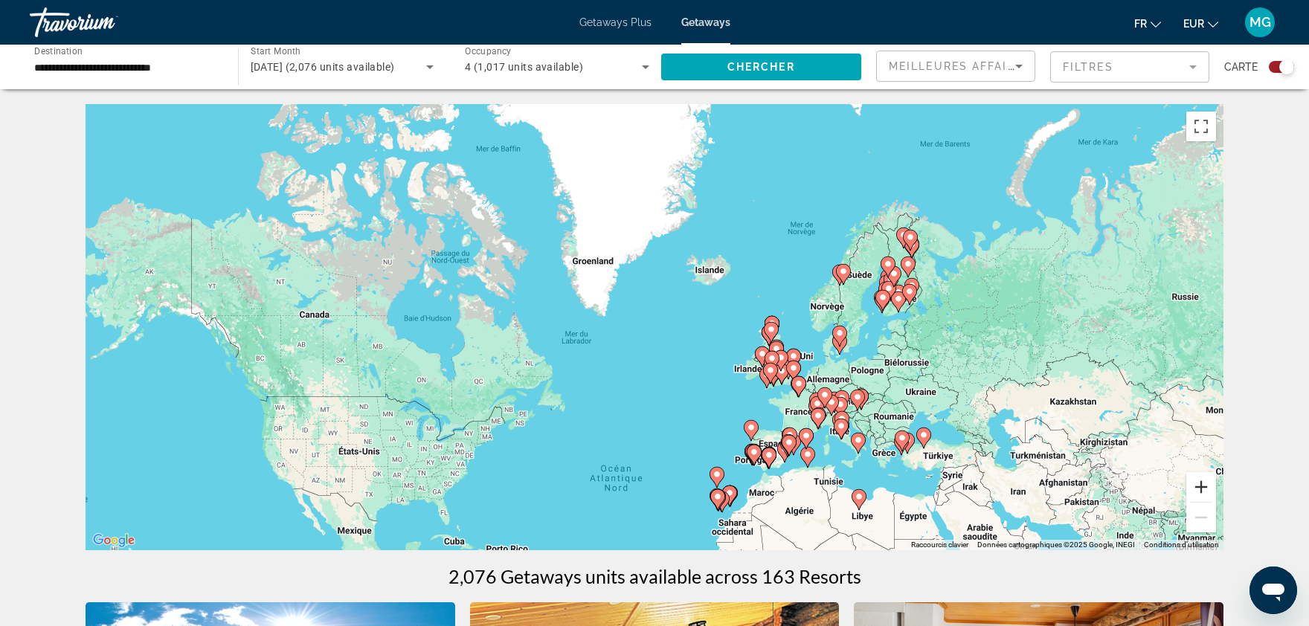
click at [1206, 493] on button "Zoom avant" at bounding box center [1201, 487] width 30 height 30
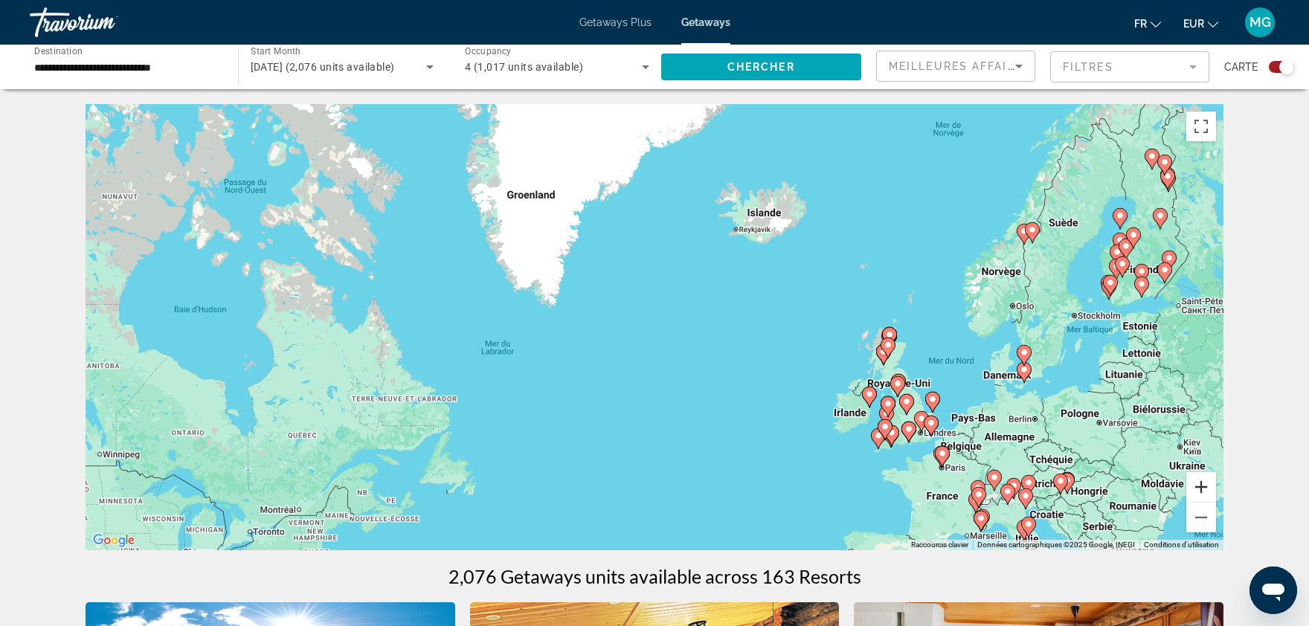
click at [1206, 493] on button "Zoom avant" at bounding box center [1201, 487] width 30 height 30
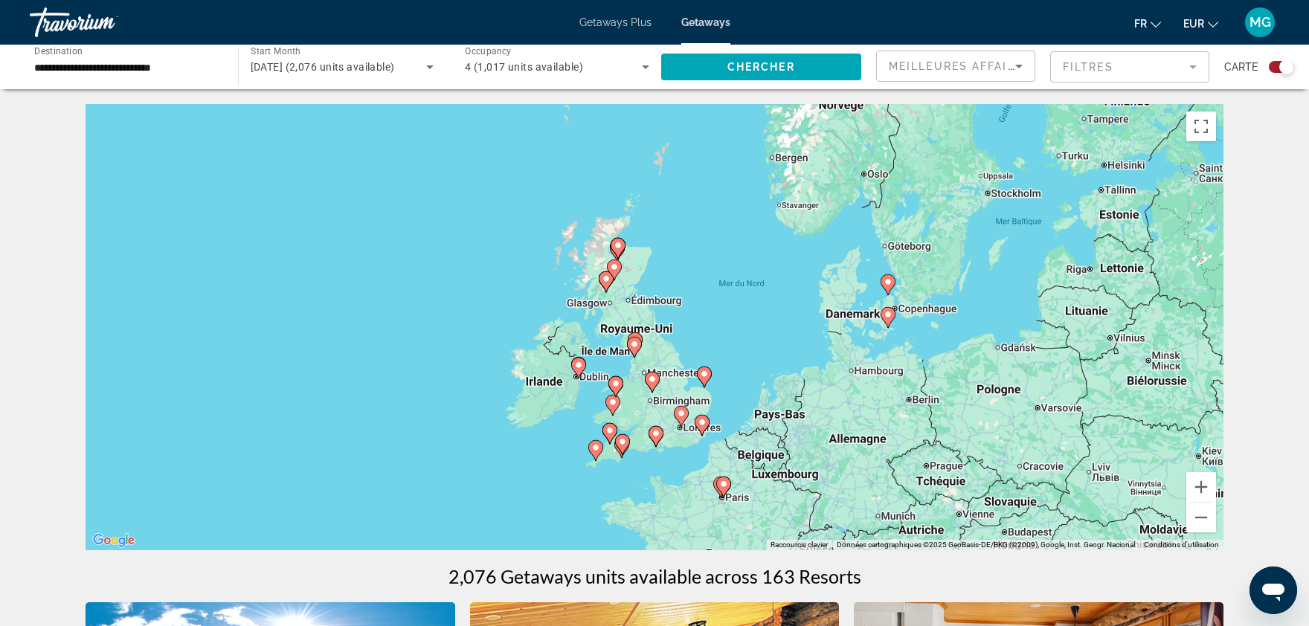
drag, startPoint x: 1109, startPoint y: 428, endPoint x: 599, endPoint y: 319, distance: 521.1
click at [599, 319] on div "Pour activer le glissement avec le clavier, appuyez sur Alt+Entrée. Une fois ce…" at bounding box center [655, 327] width 1138 height 446
click at [1206, 492] on button "Zoom avant" at bounding box center [1201, 487] width 30 height 30
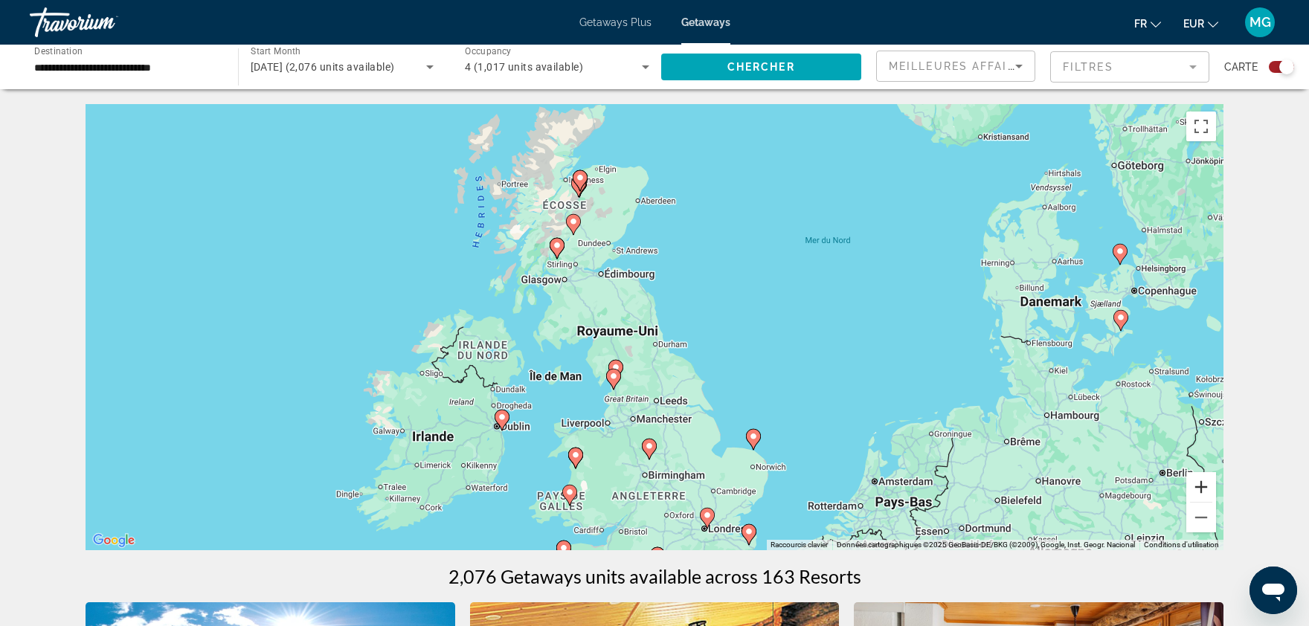
click at [1206, 492] on button "Zoom avant" at bounding box center [1201, 487] width 30 height 30
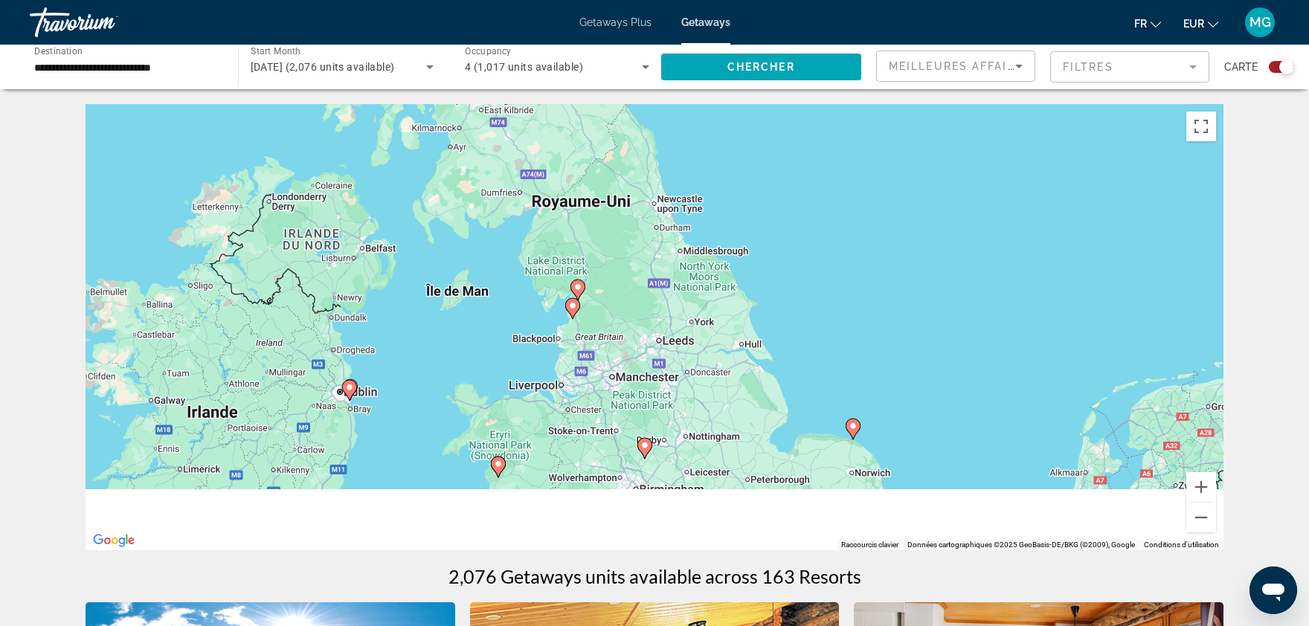
drag, startPoint x: 819, startPoint y: 425, endPoint x: 813, endPoint y: 243, distance: 182.3
click at [813, 243] on div "Pour activer le glissement avec le clavier, appuyez sur Alt+Entrée. Une fois ce…" at bounding box center [655, 327] width 1138 height 446
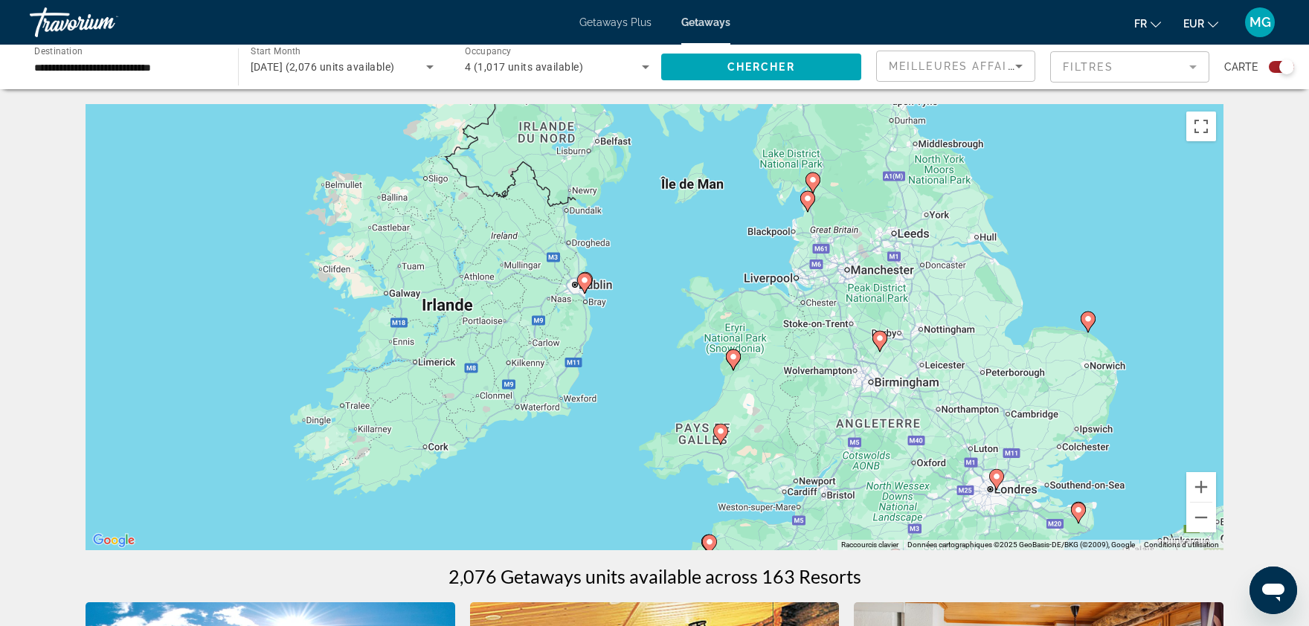
drag, startPoint x: 907, startPoint y: 274, endPoint x: 1154, endPoint y: 216, distance: 253.7
click at [1154, 216] on div "Pour activer le glissement avec le clavier, appuyez sur Alt+Entrée. Une fois ce…" at bounding box center [655, 327] width 1138 height 446
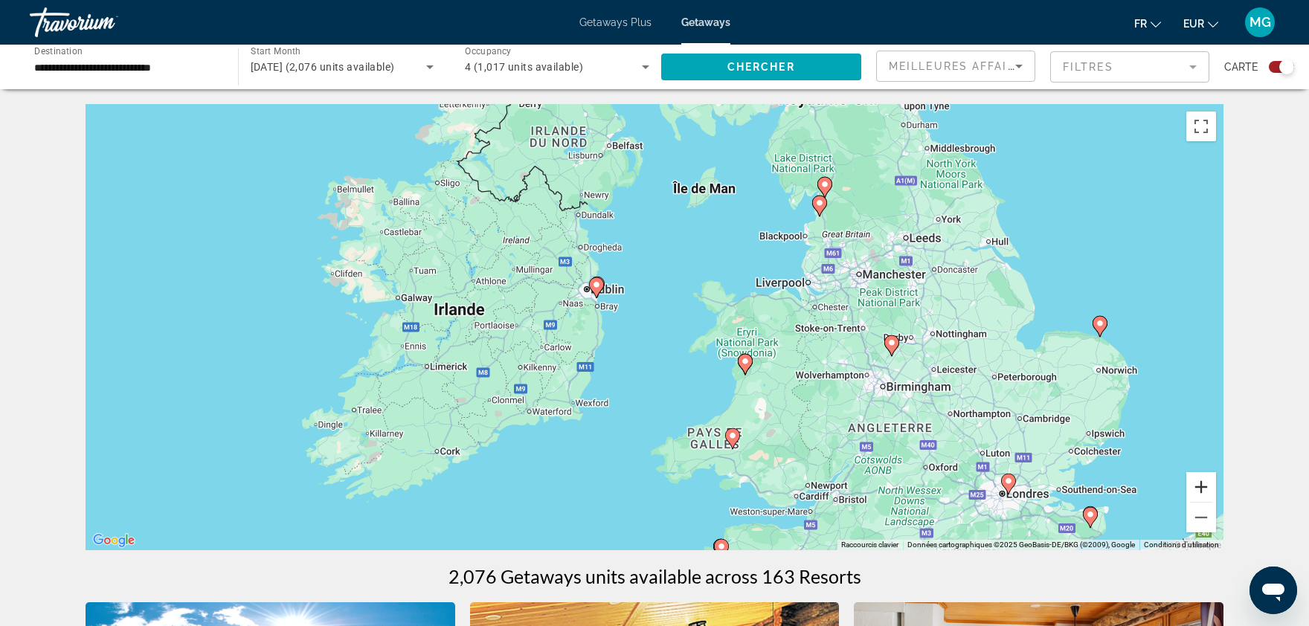
click at [1200, 481] on button "Zoom avant" at bounding box center [1201, 487] width 30 height 30
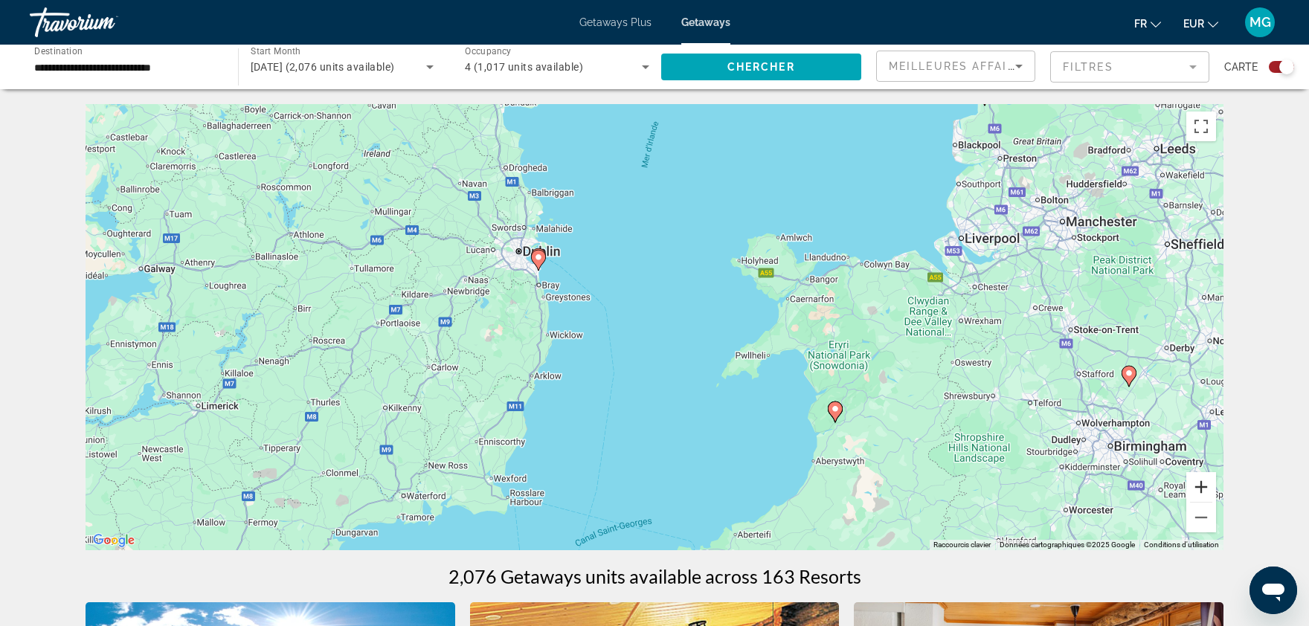
click at [1200, 481] on button "Zoom avant" at bounding box center [1201, 487] width 30 height 30
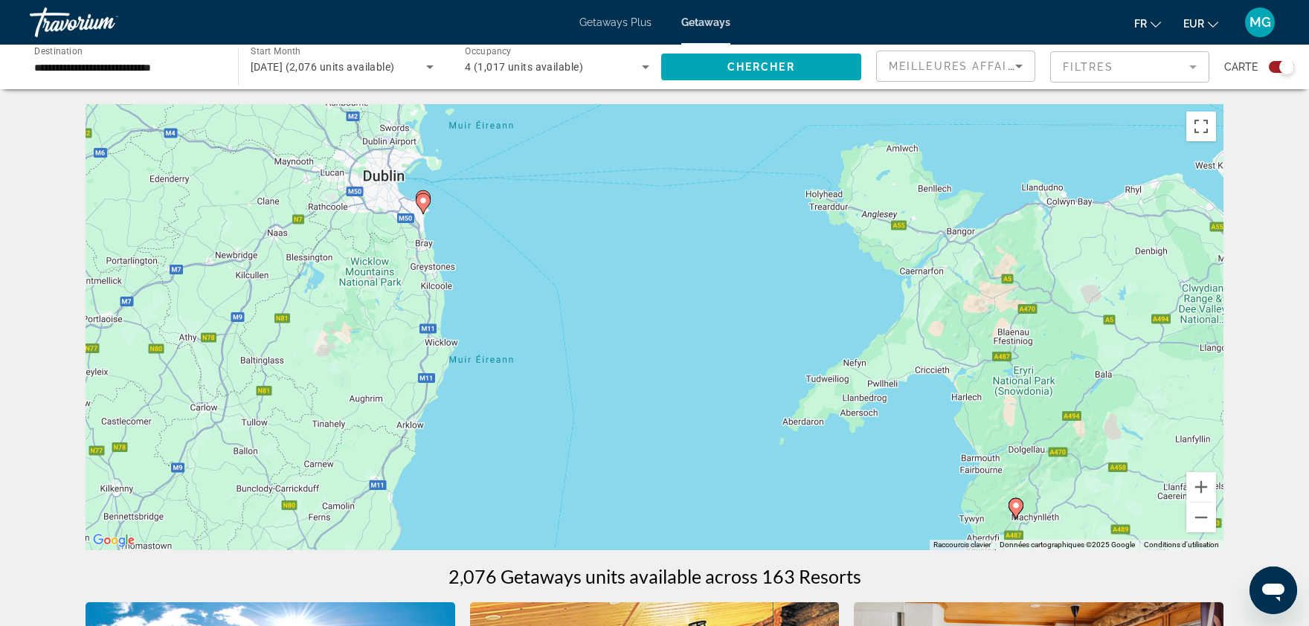
click at [424, 209] on icon "Main content" at bounding box center [423, 203] width 13 height 19
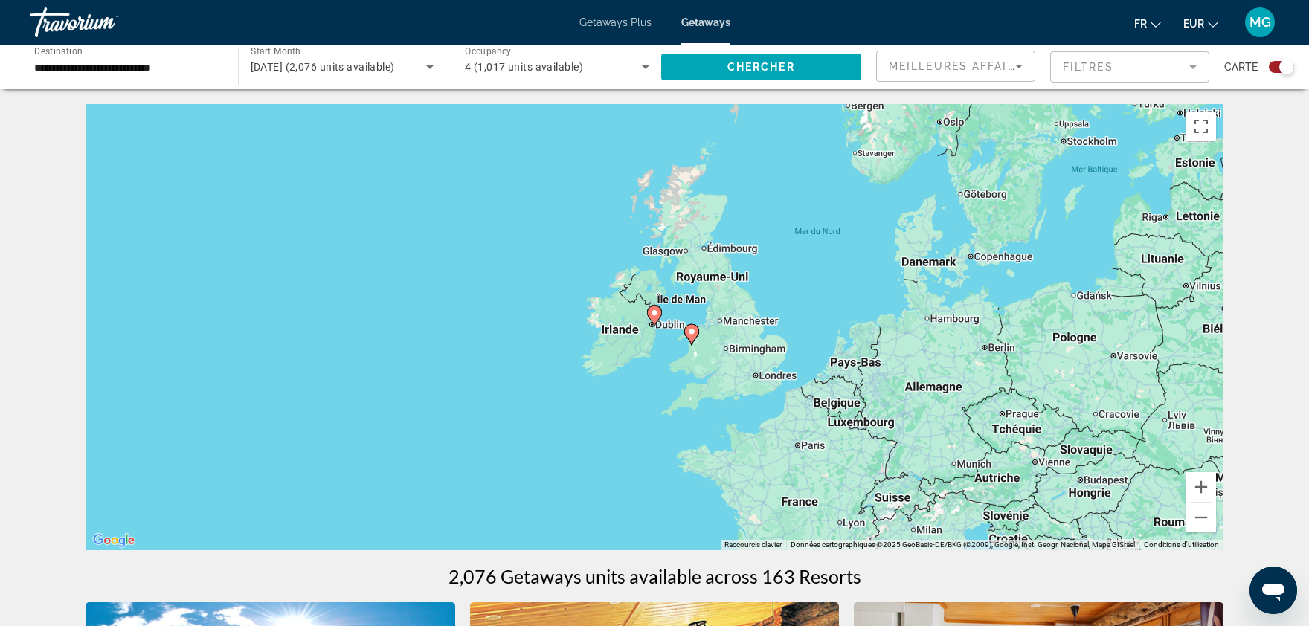
click at [650, 317] on icon "Main content" at bounding box center [654, 315] width 13 height 19
type input "**********"
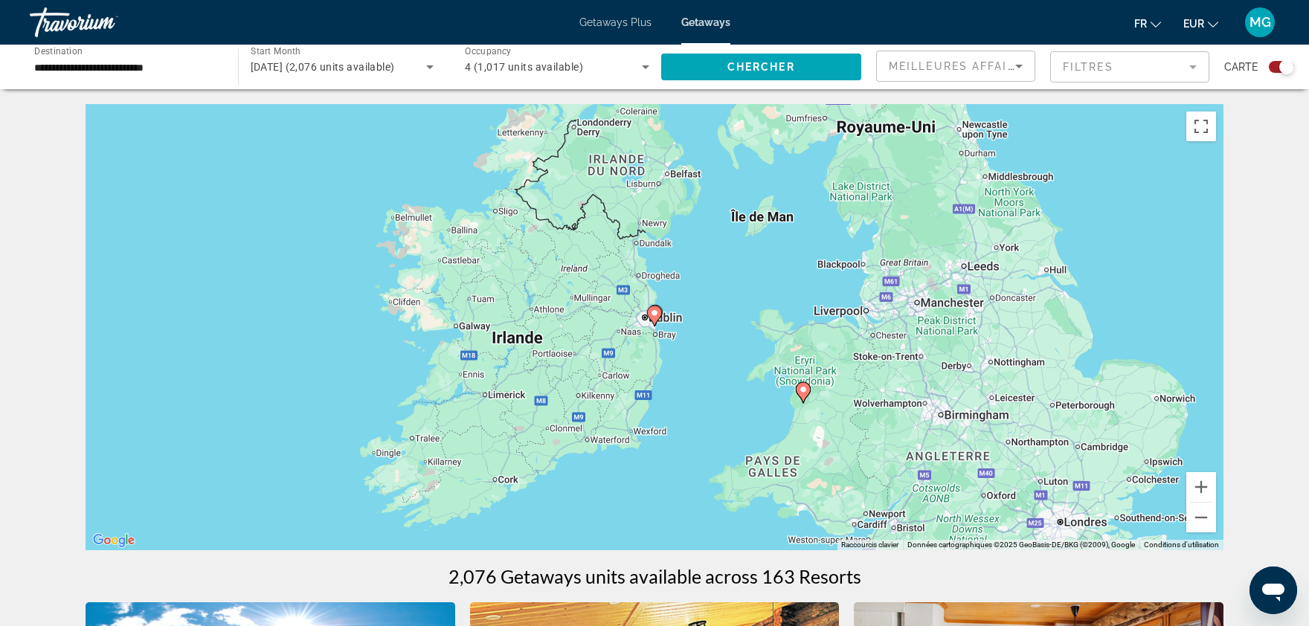
click at [650, 317] on icon "Main content" at bounding box center [654, 315] width 13 height 19
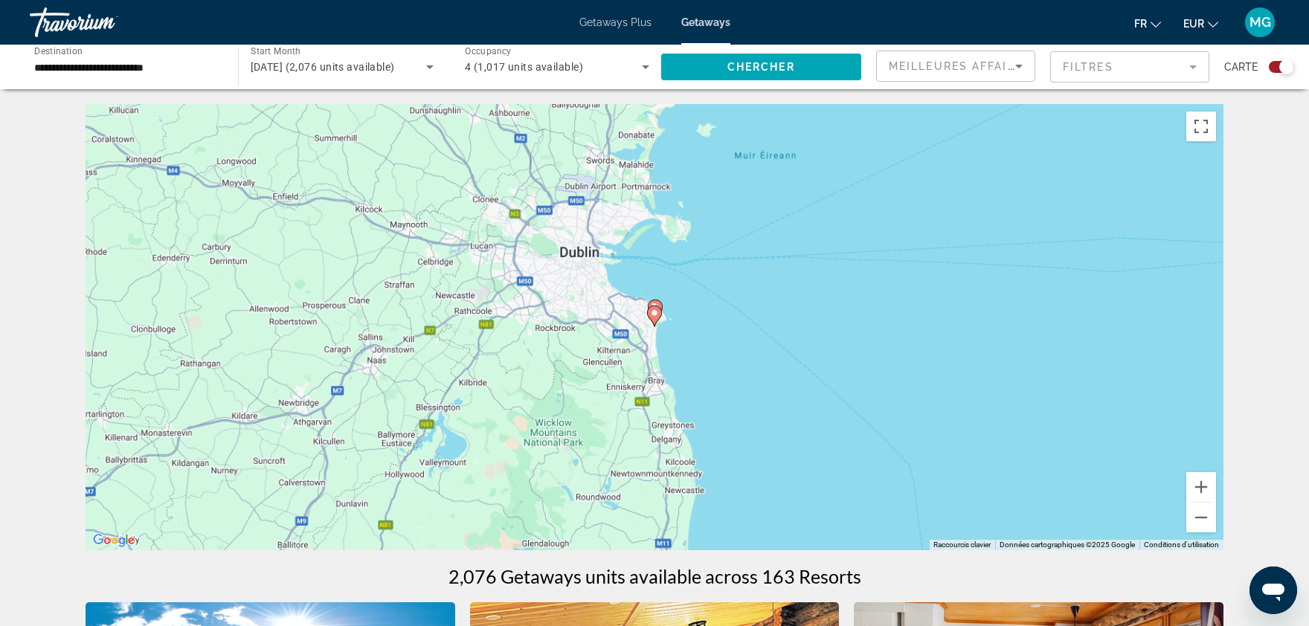
click at [650, 317] on icon "Main content" at bounding box center [654, 315] width 13 height 19
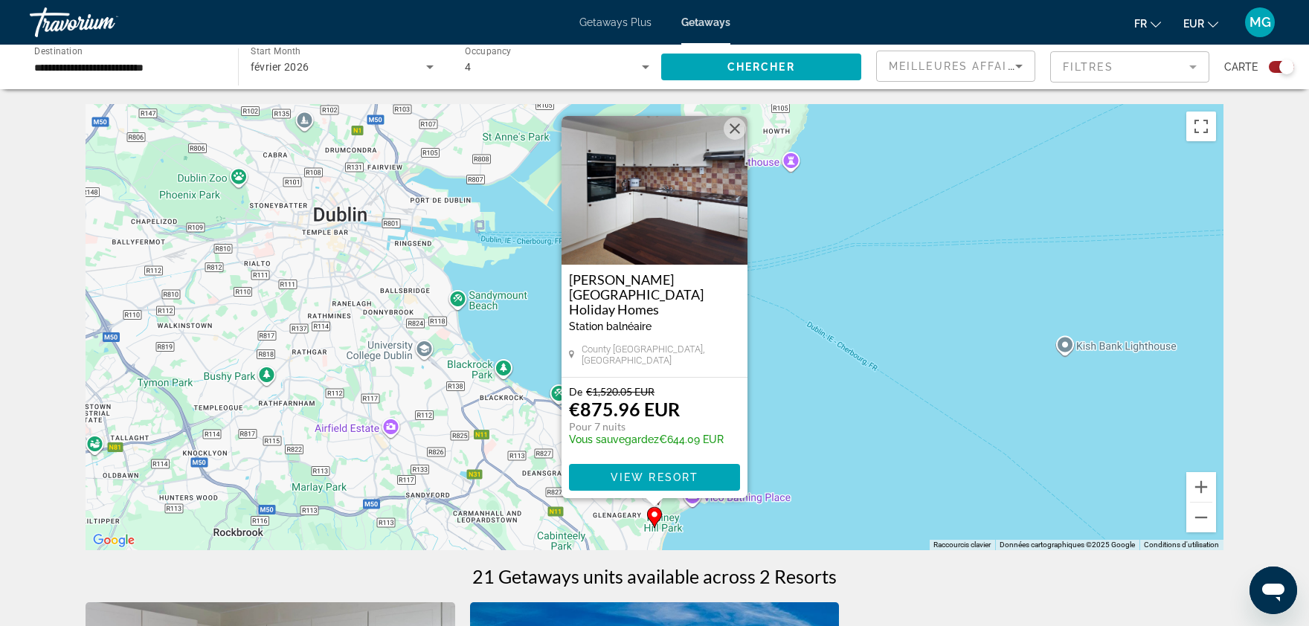
click at [692, 512] on div "Pour activer le glissement avec le clavier, appuyez sur Alt+Entrée. Une fois ce…" at bounding box center [655, 327] width 1138 height 446
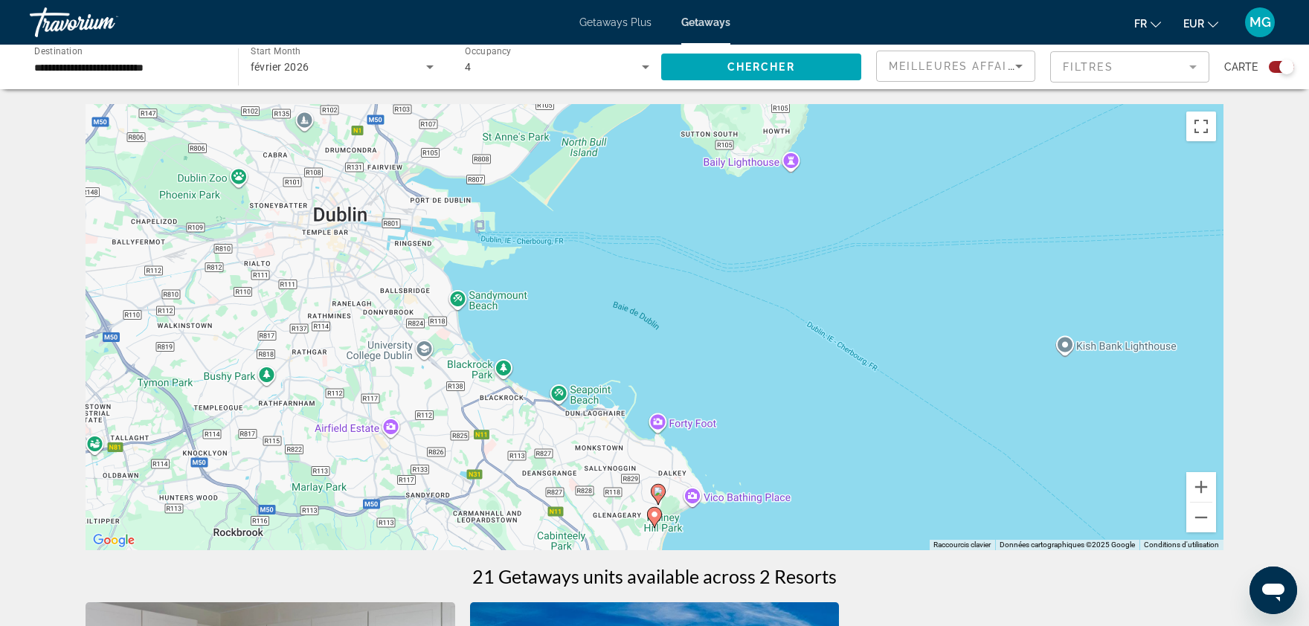
click at [657, 495] on image "Main content" at bounding box center [658, 491] width 9 height 9
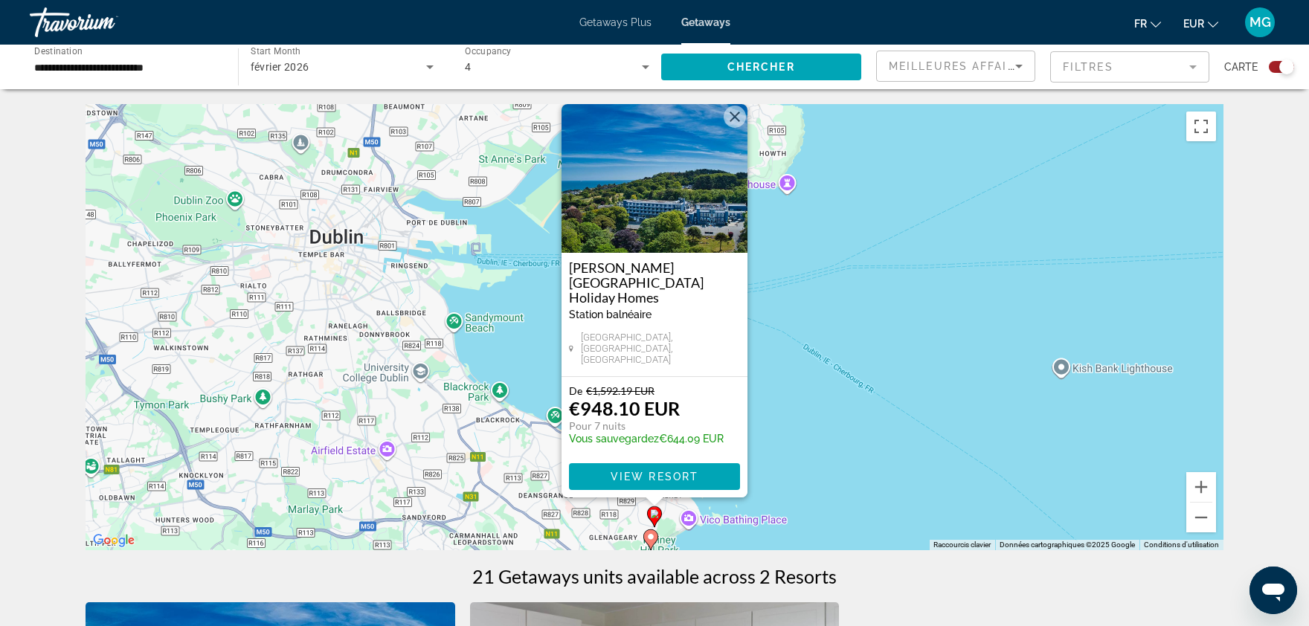
click at [732, 128] on button "Fermer" at bounding box center [735, 117] width 22 height 22
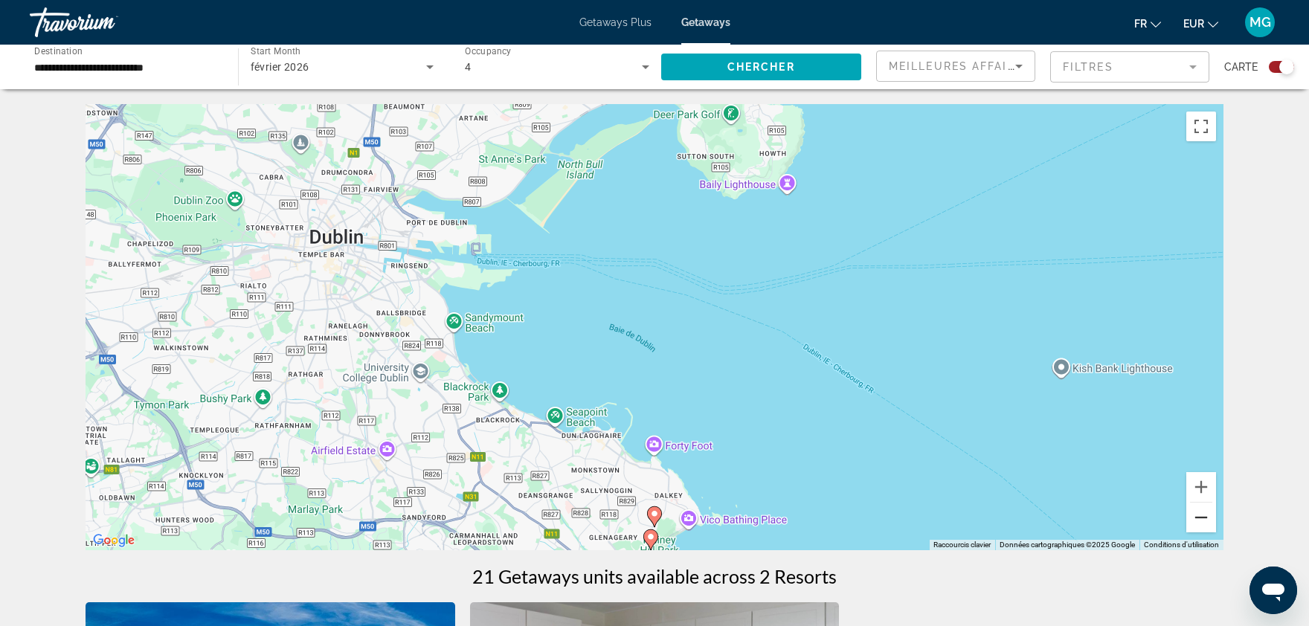
click at [1200, 513] on button "Zoom arrière" at bounding box center [1201, 518] width 30 height 30
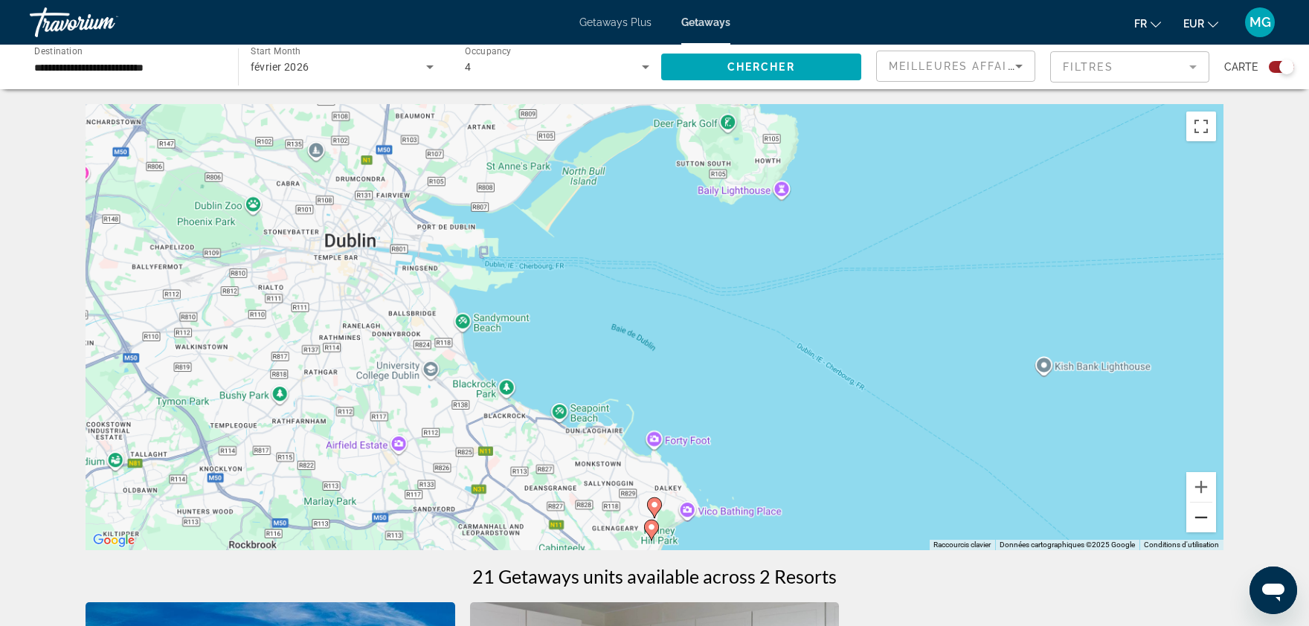
click at [1200, 513] on button "Zoom arrière" at bounding box center [1201, 518] width 30 height 30
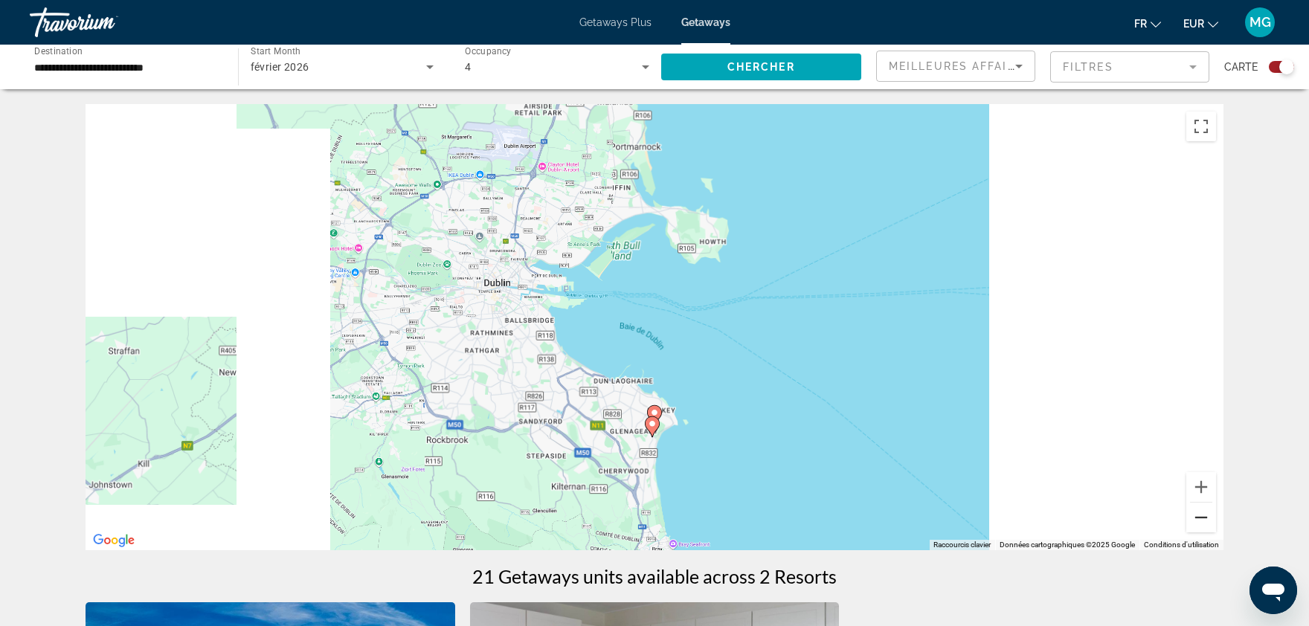
click at [1200, 513] on button "Zoom arrière" at bounding box center [1201, 518] width 30 height 30
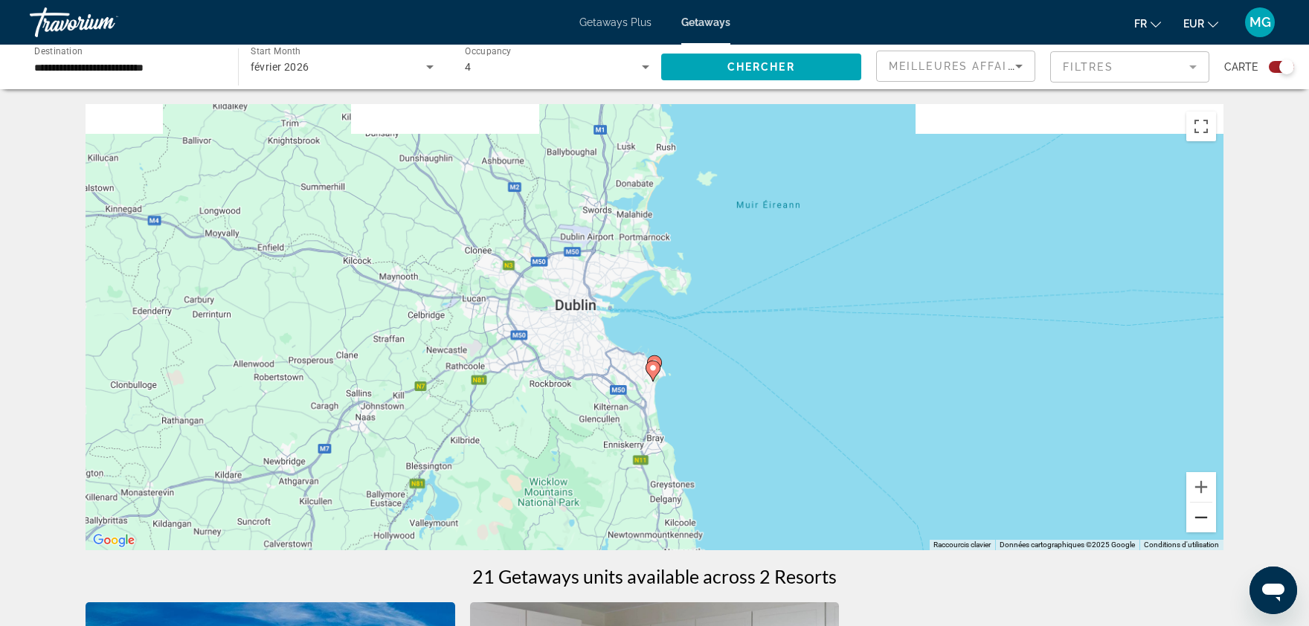
click at [1200, 513] on button "Zoom arrière" at bounding box center [1201, 518] width 30 height 30
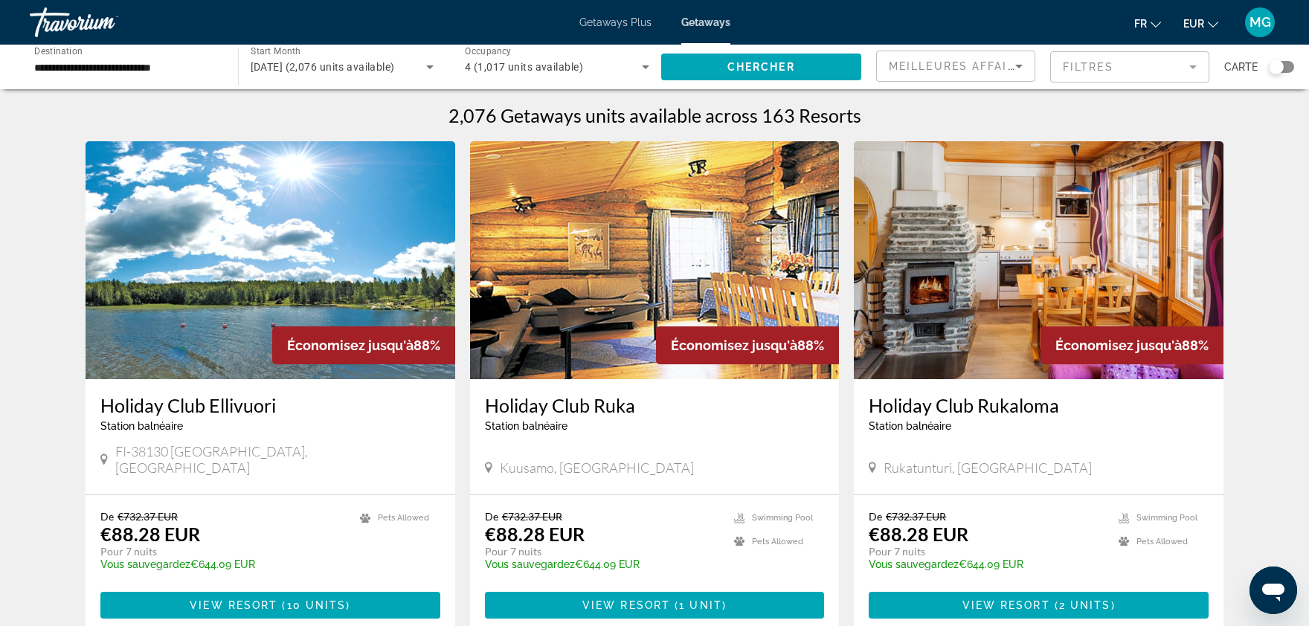
click at [381, 71] on span "[DATE] (2,076 units available)" at bounding box center [323, 67] width 144 height 12
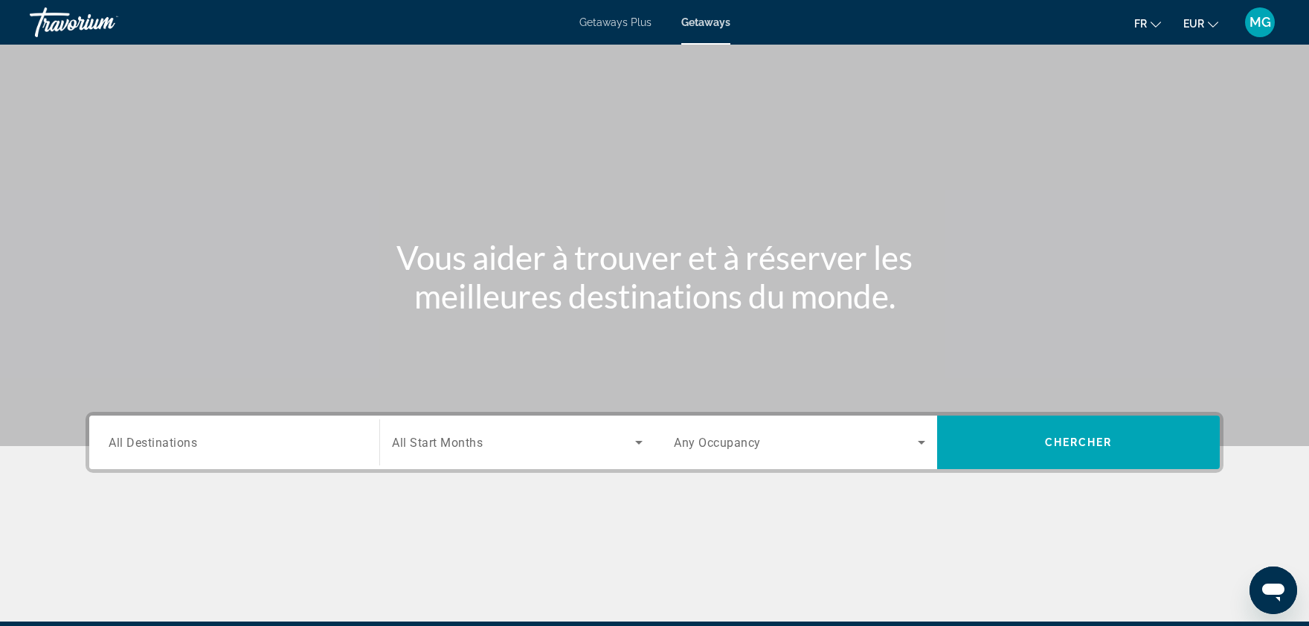
click at [167, 431] on div "Search widget" at bounding box center [234, 443] width 251 height 42
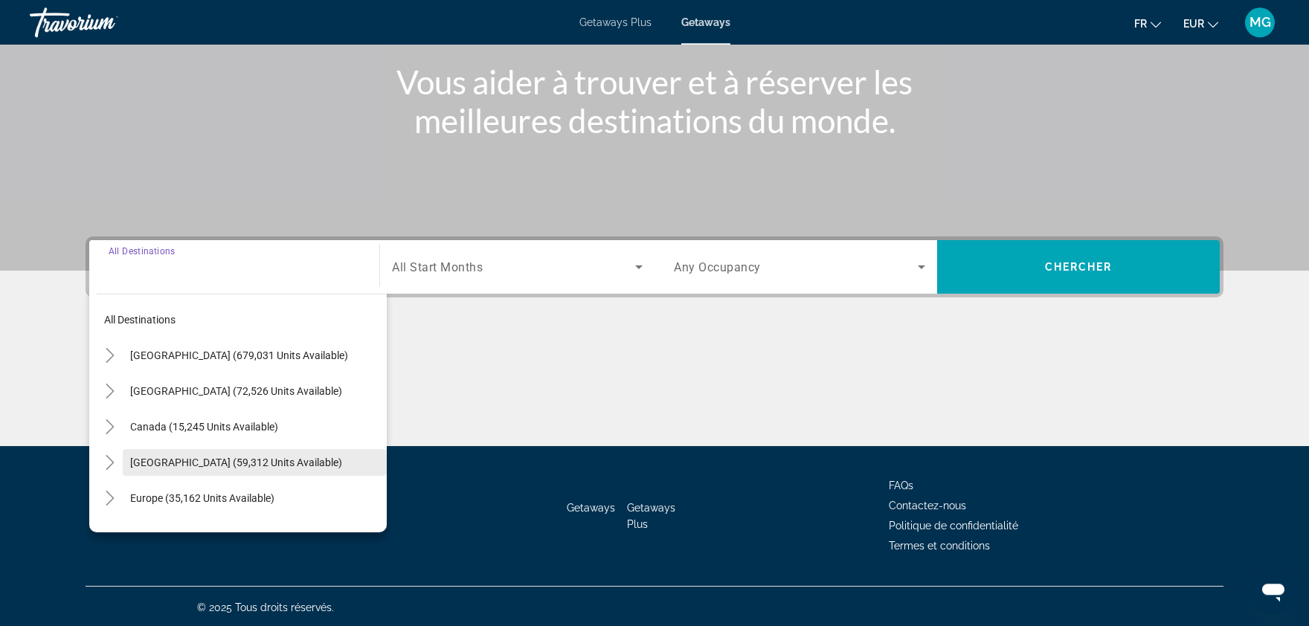
scroll to position [176, 0]
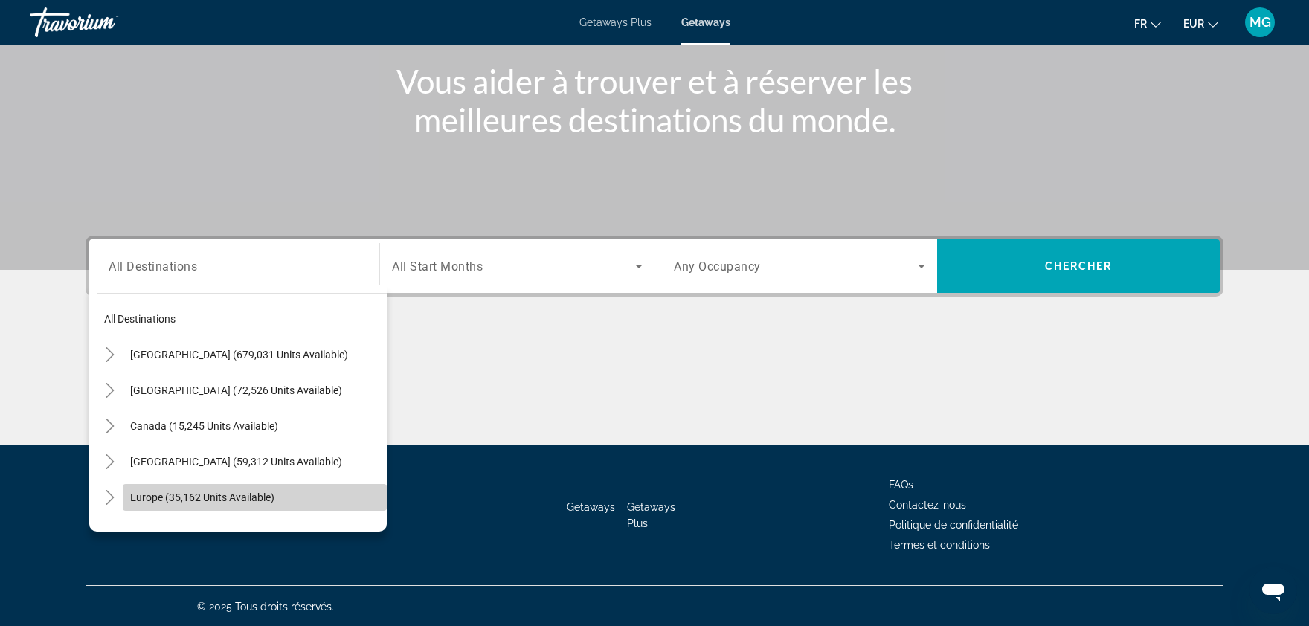
click at [169, 492] on span "Europe (35,162 units available)" at bounding box center [202, 498] width 144 height 12
type input "**********"
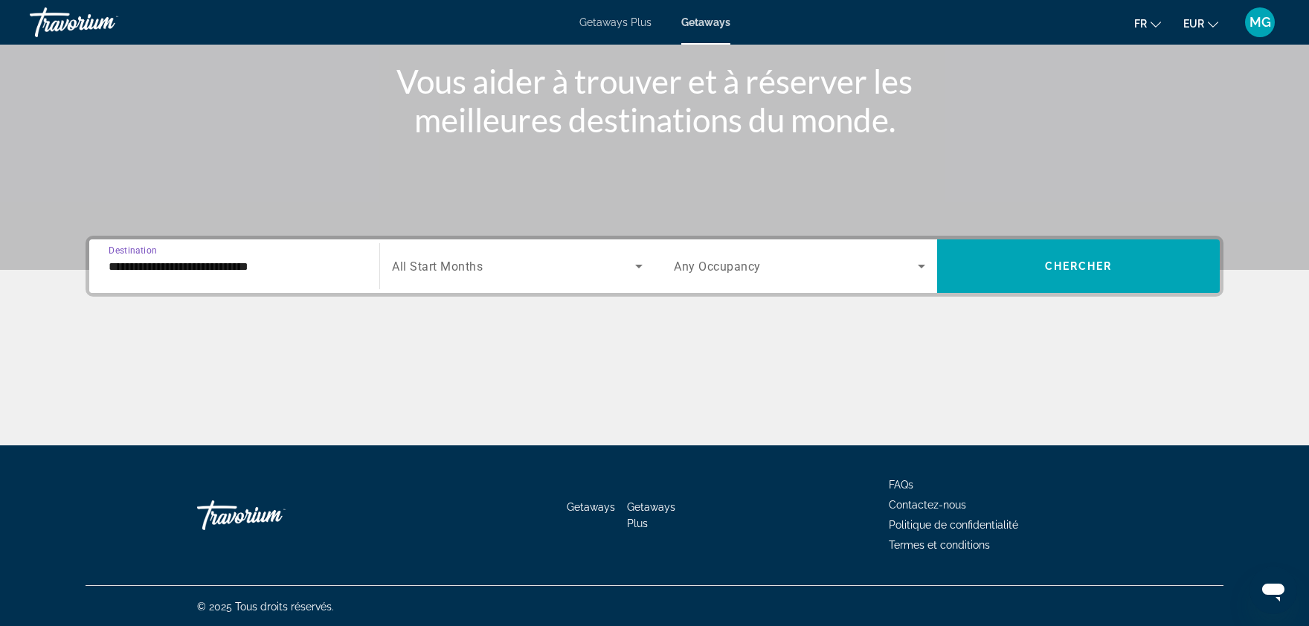
click at [431, 269] on span "All Start Months" at bounding box center [437, 267] width 91 height 14
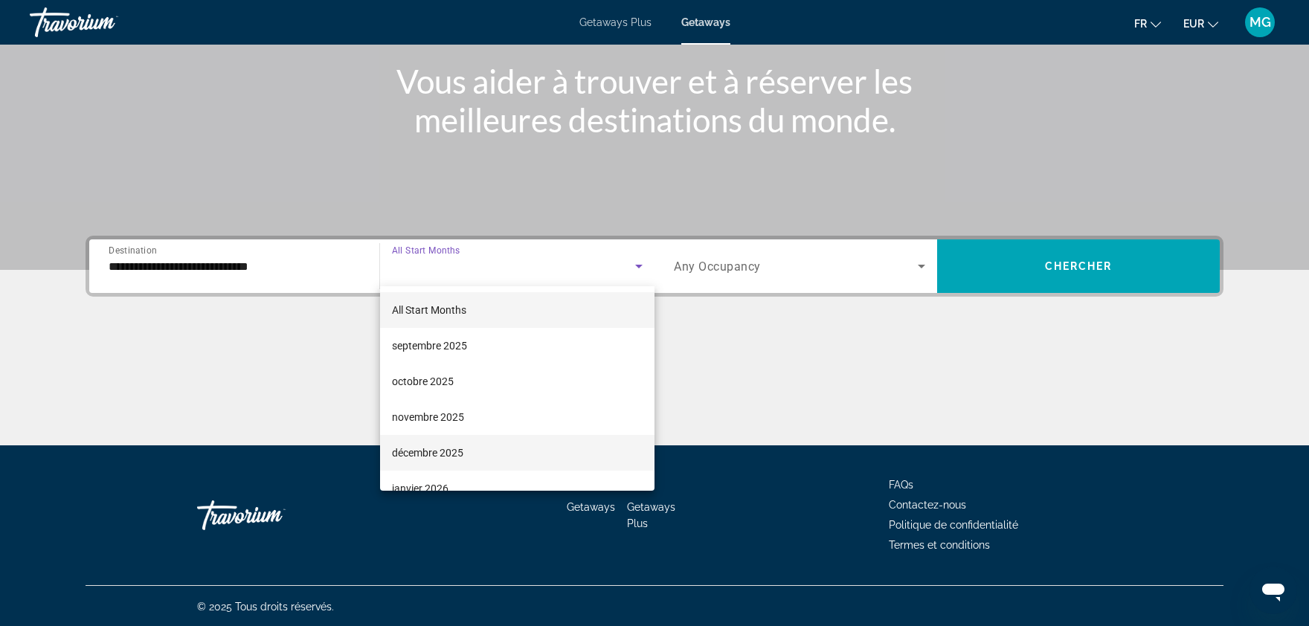
click at [440, 454] on span "décembre 2025" at bounding box center [427, 453] width 71 height 18
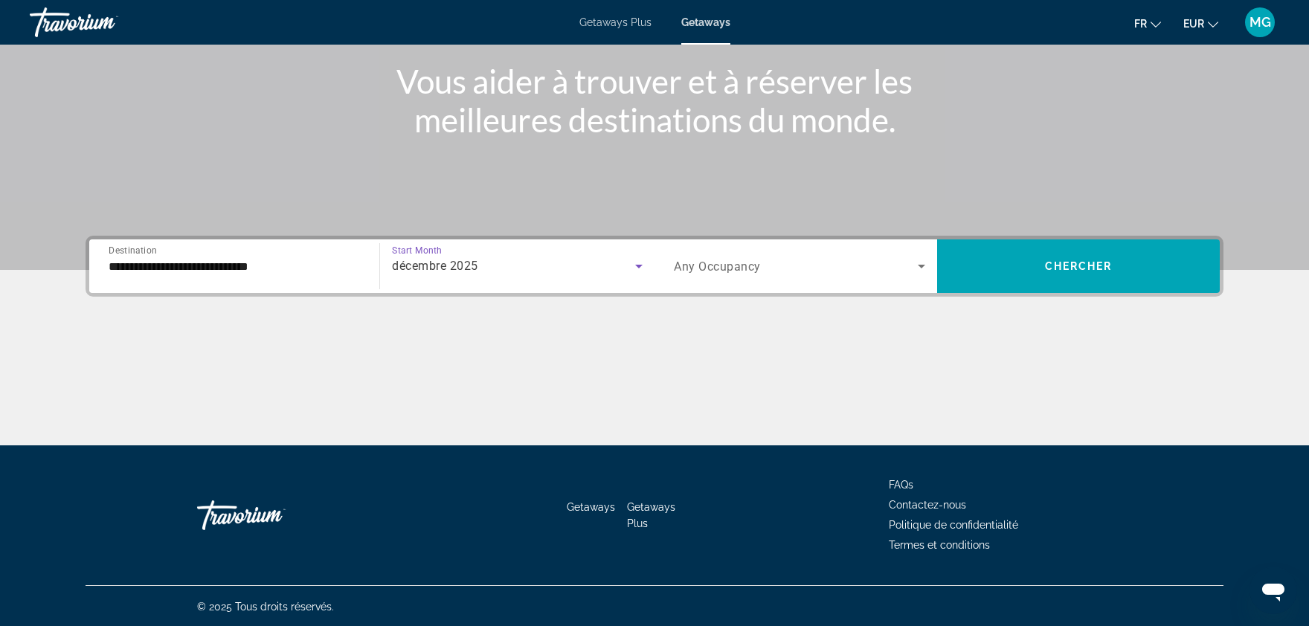
click at [736, 258] on span "Search widget" at bounding box center [796, 266] width 244 height 18
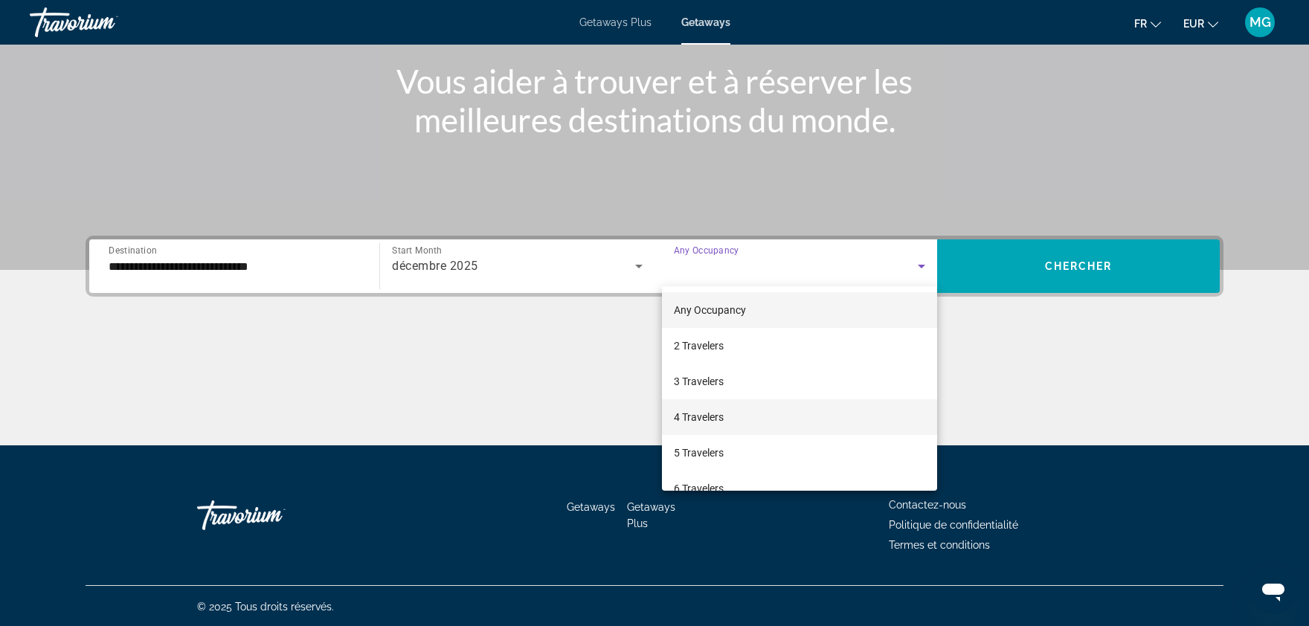
click at [695, 408] on mat-option "4 Travelers" at bounding box center [799, 417] width 275 height 36
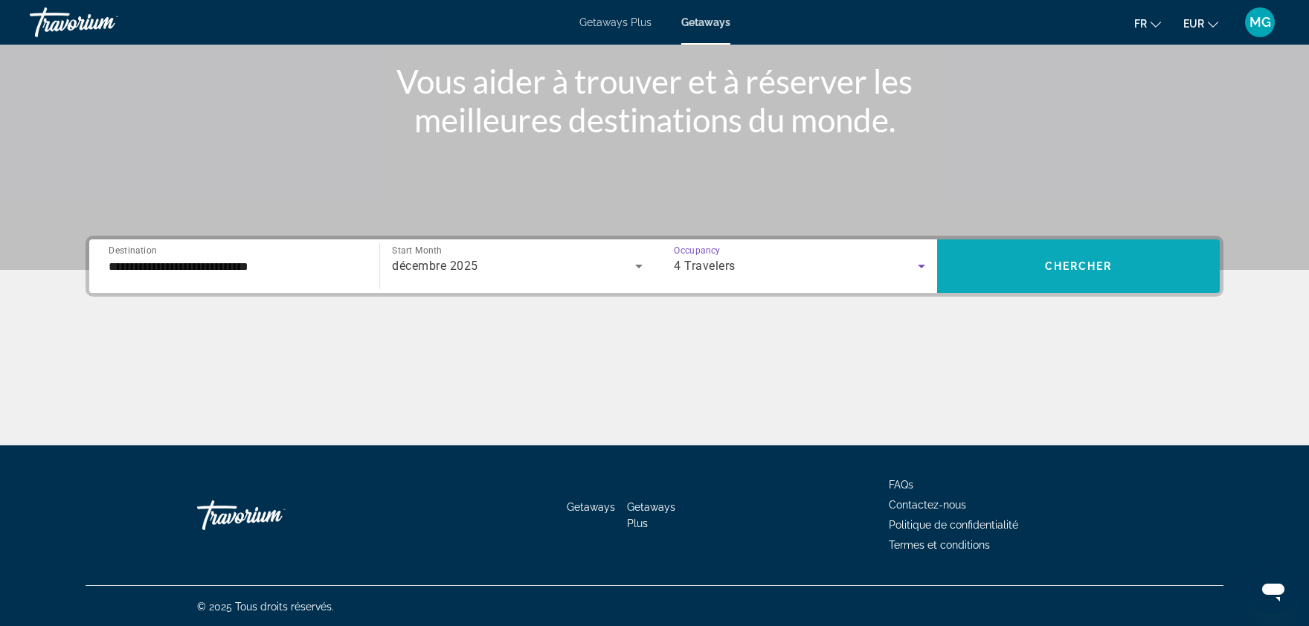
click at [1034, 255] on span "Search widget" at bounding box center [1078, 266] width 283 height 36
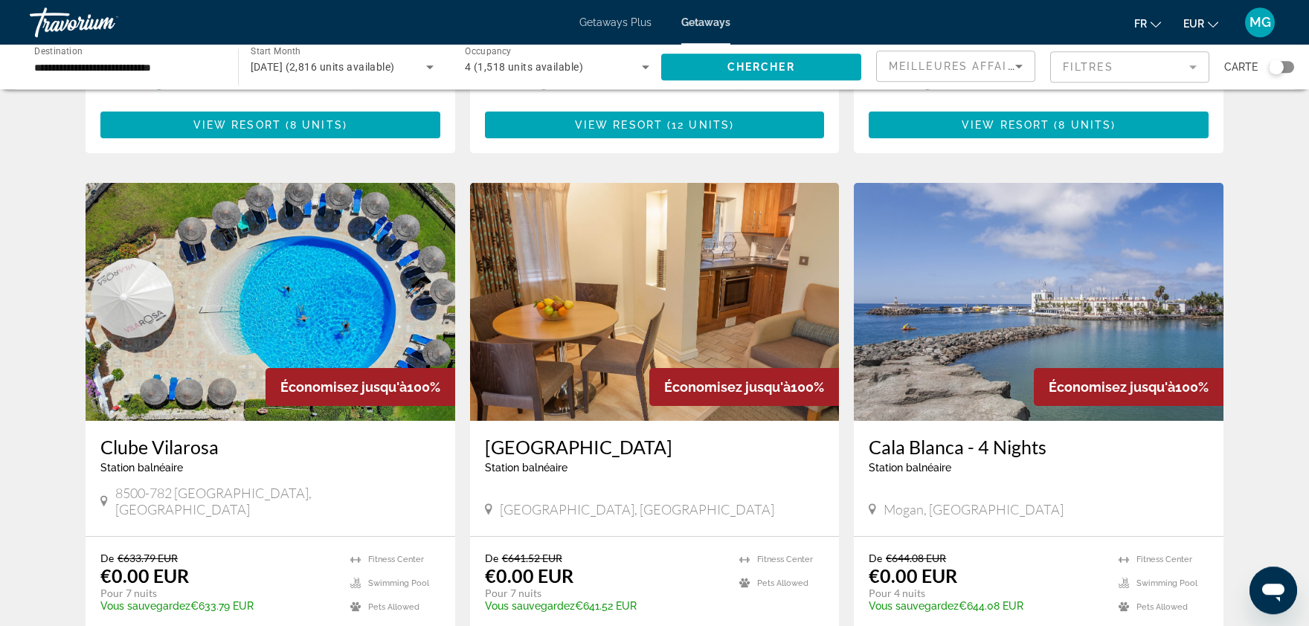
scroll to position [1539, 0]
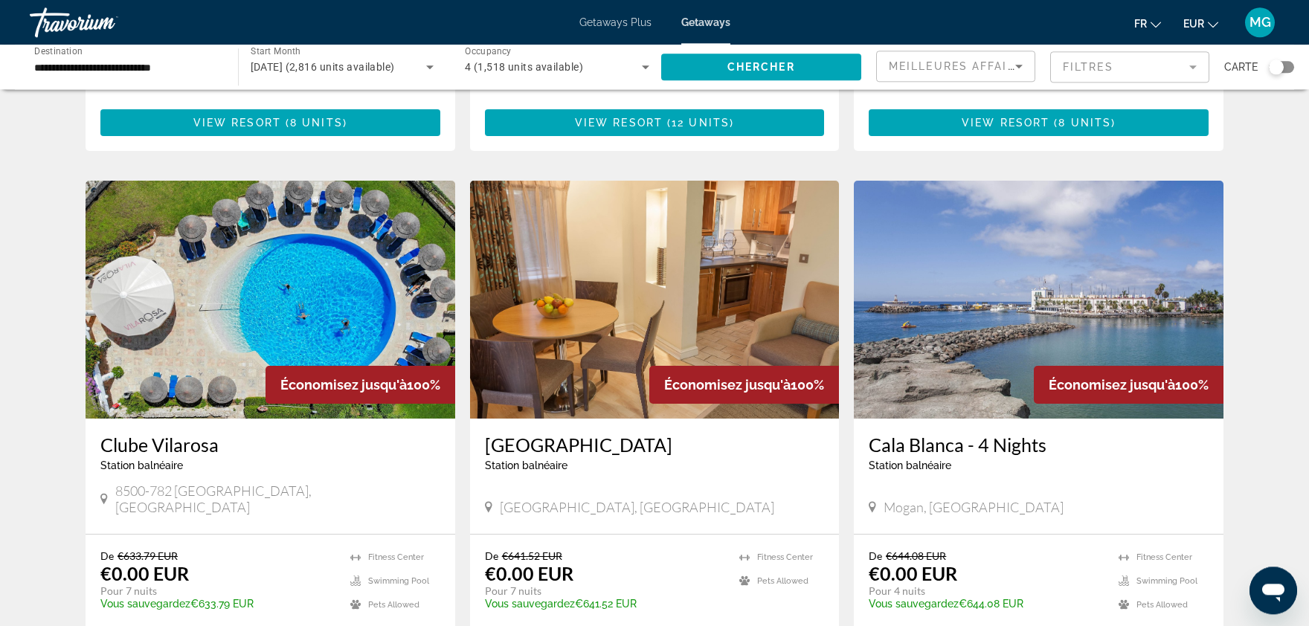
click at [306, 243] on img "Main content" at bounding box center [271, 300] width 370 height 238
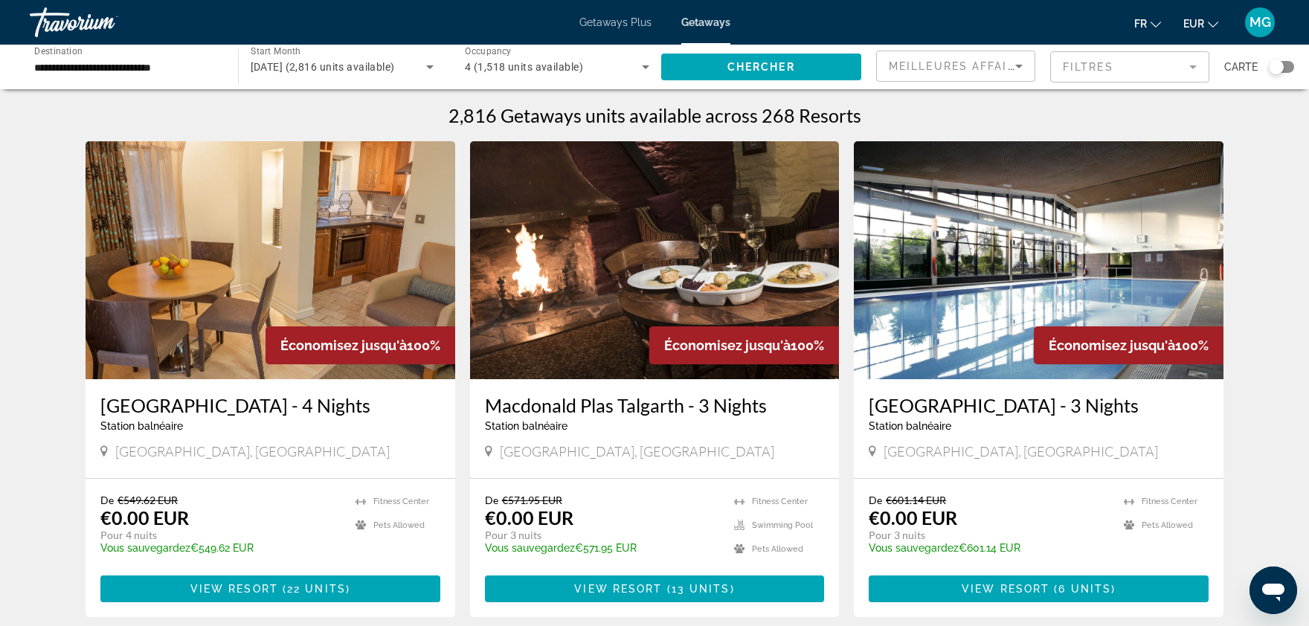
click at [1264, 586] on icon "Ouvrir la fenêtre de messagerie" at bounding box center [1273, 590] width 27 height 27
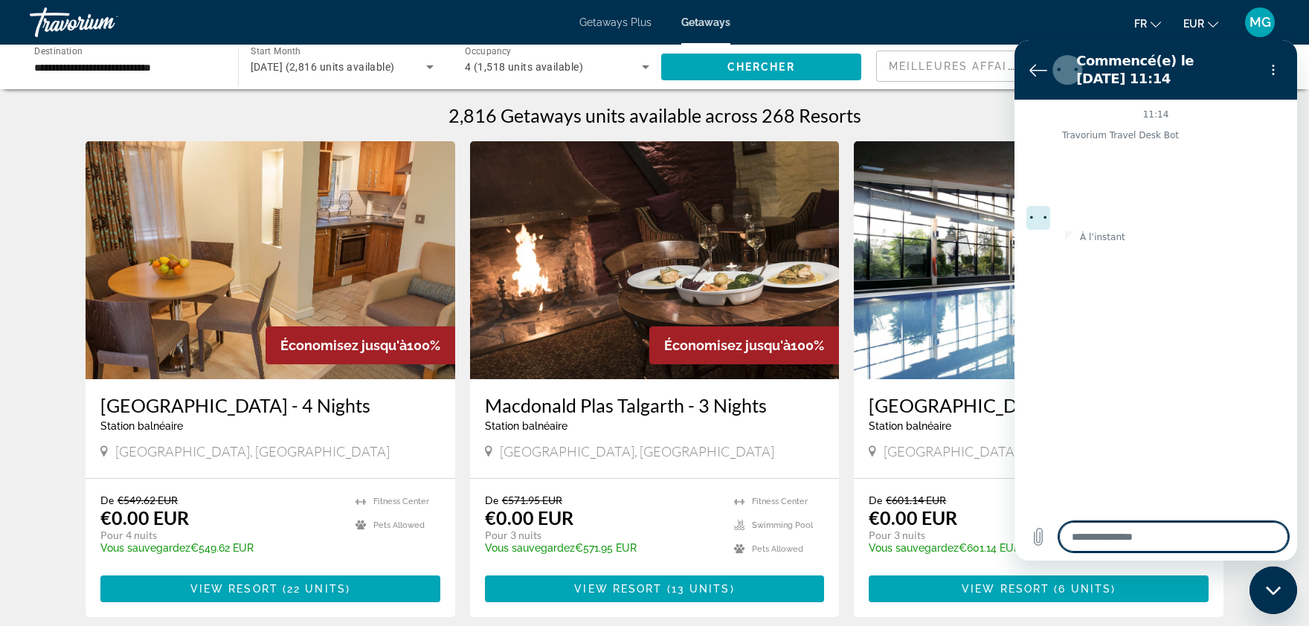
click at [1128, 543] on textarea at bounding box center [1173, 537] width 229 height 30
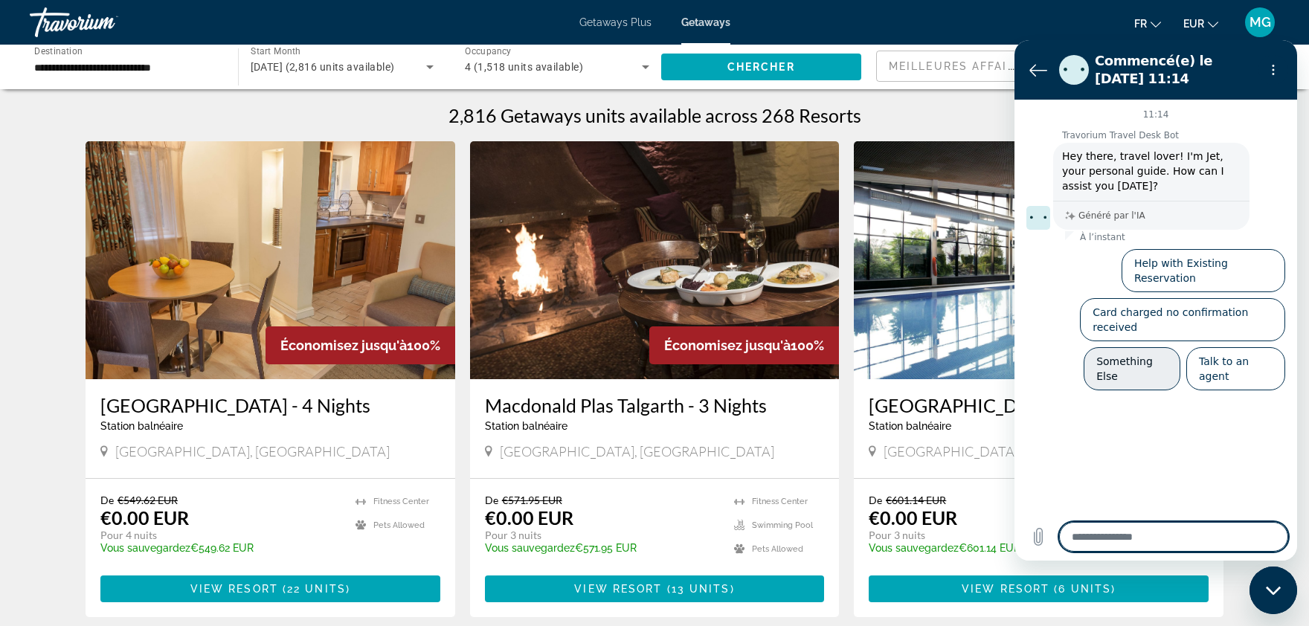
click at [1133, 347] on button "Something Else" at bounding box center [1132, 368] width 97 height 43
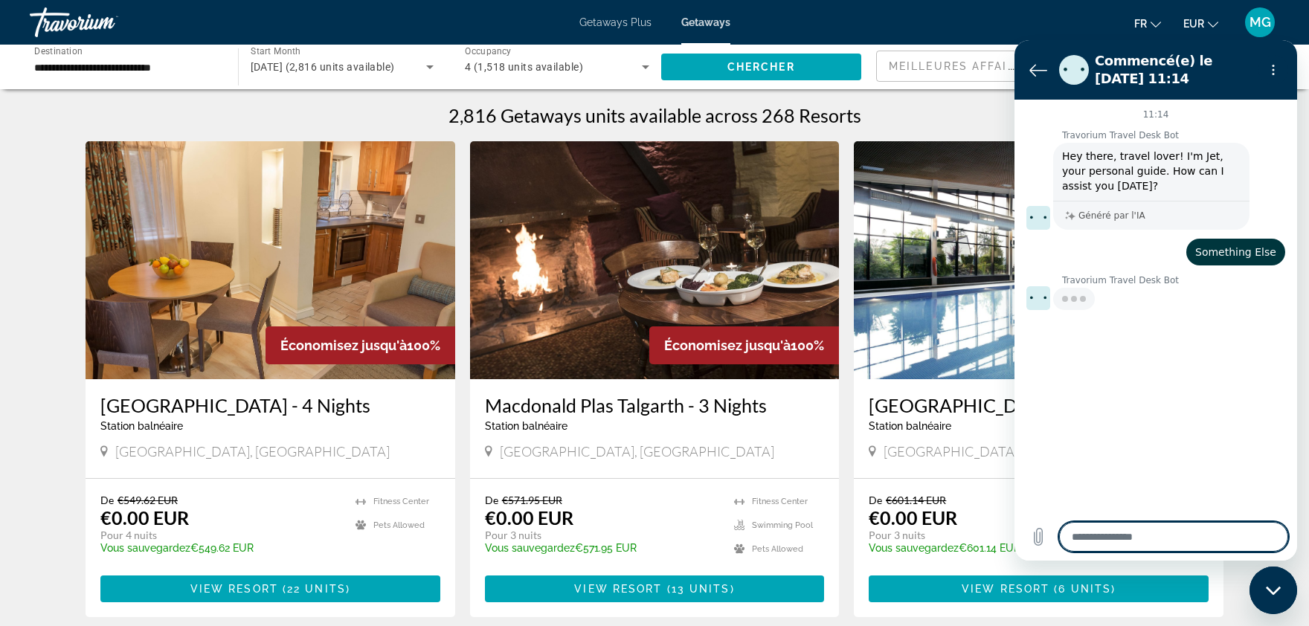
click at [1124, 529] on textarea at bounding box center [1173, 537] width 229 height 30
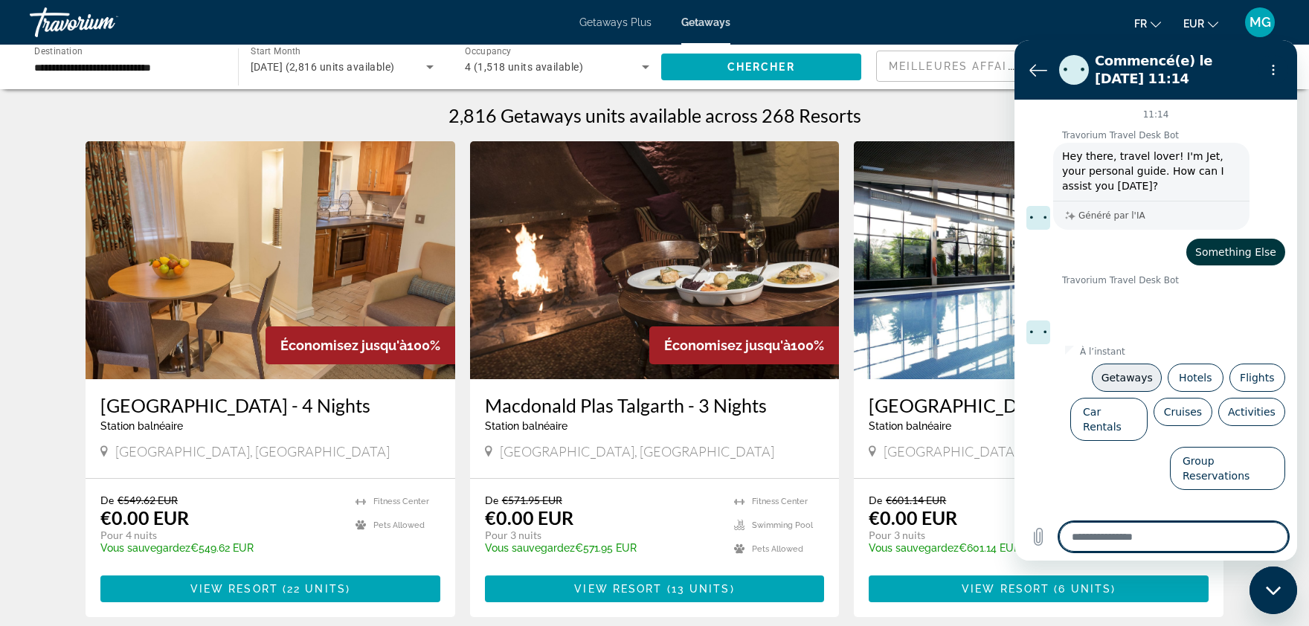
click at [1136, 364] on button "Getaways" at bounding box center [1127, 378] width 70 height 28
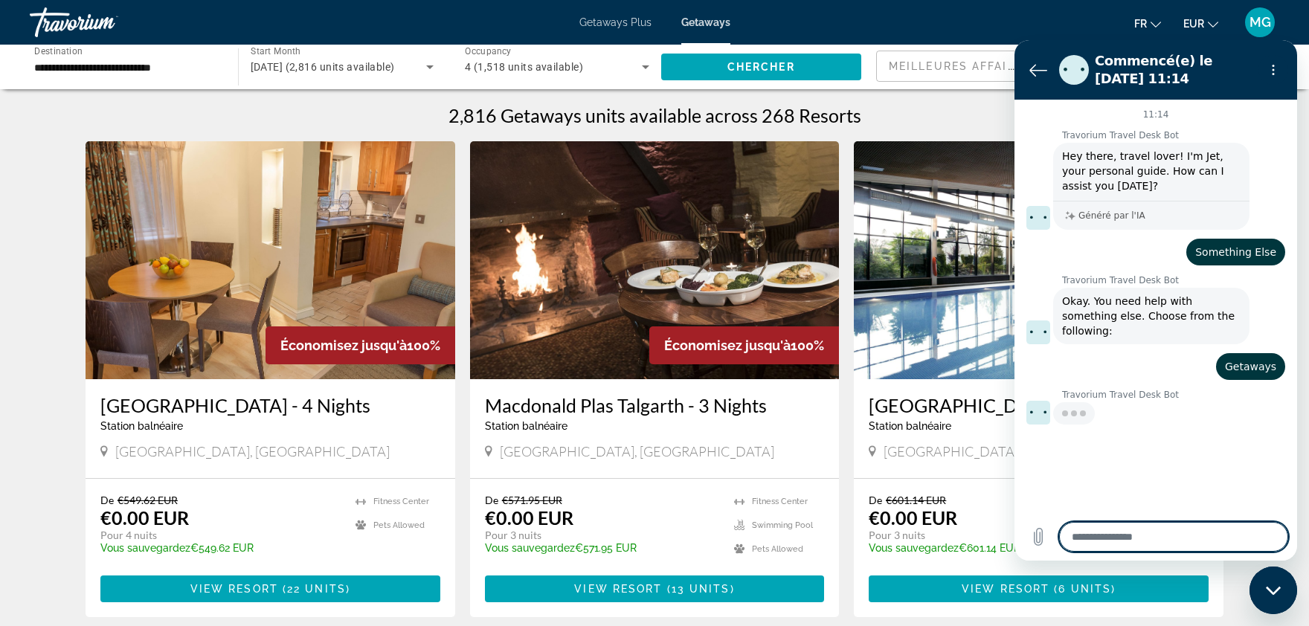
click at [1145, 536] on textarea at bounding box center [1173, 537] width 229 height 30
type textarea "*"
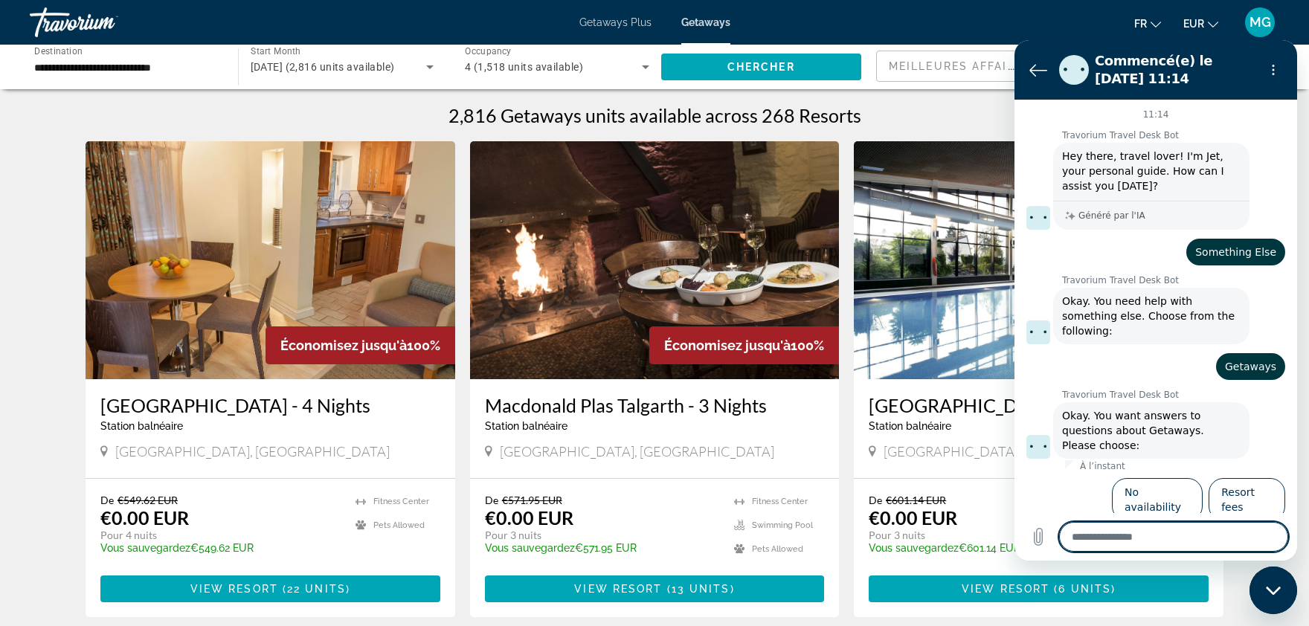
scroll to position [1, 0]
drag, startPoint x: 1294, startPoint y: 228, endPoint x: 2323, endPoint y: 402, distance: 1043.4
click at [1219, 533] on textarea at bounding box center [1173, 537] width 229 height 30
type textarea "*"
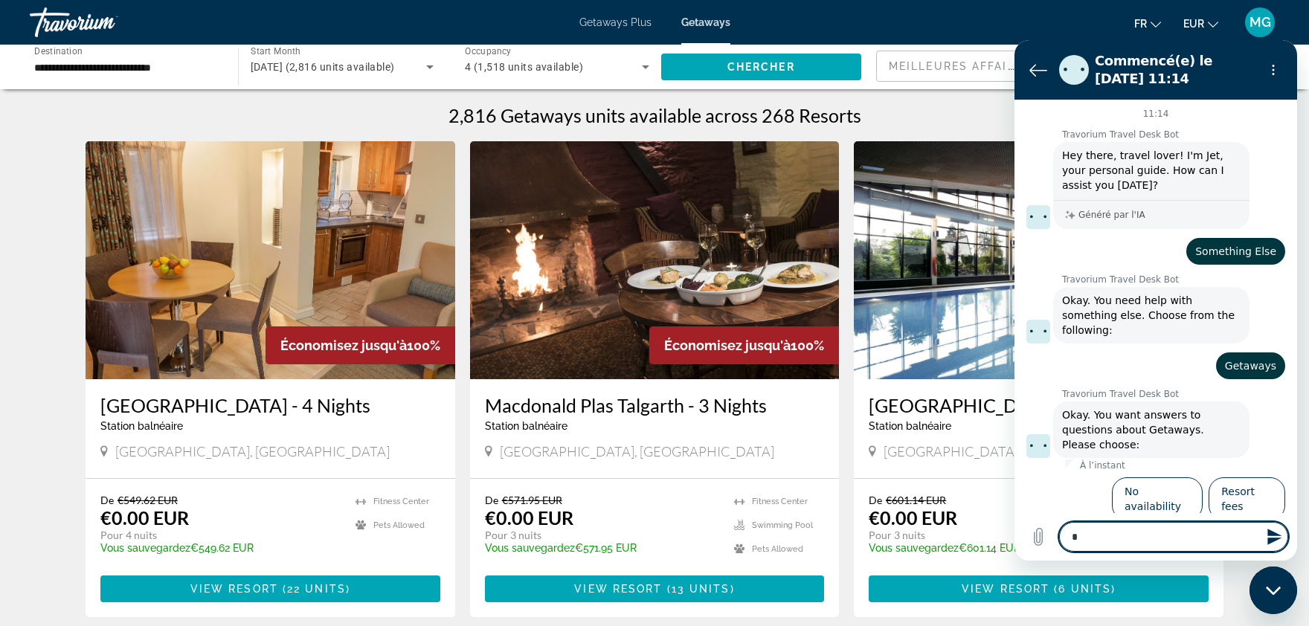
type textarea "**"
type textarea "*"
type textarea "***"
type textarea "*"
type textarea "****"
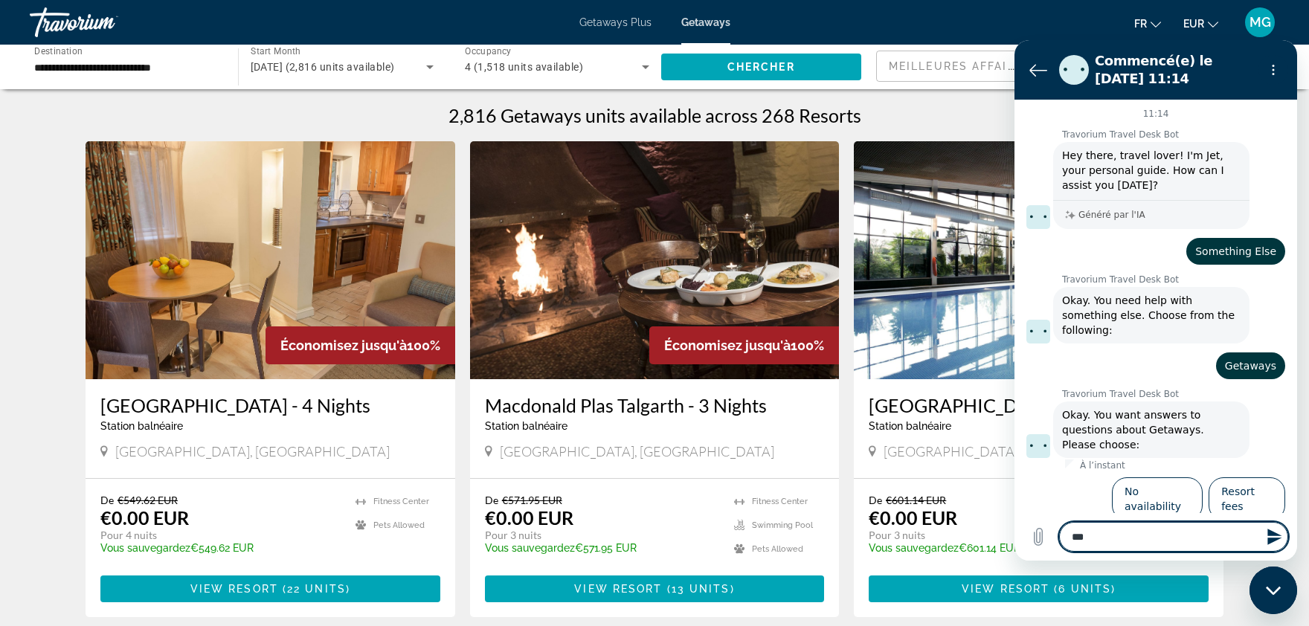
type textarea "*"
type textarea "*****"
type textarea "*"
type textarea "******"
type textarea "*"
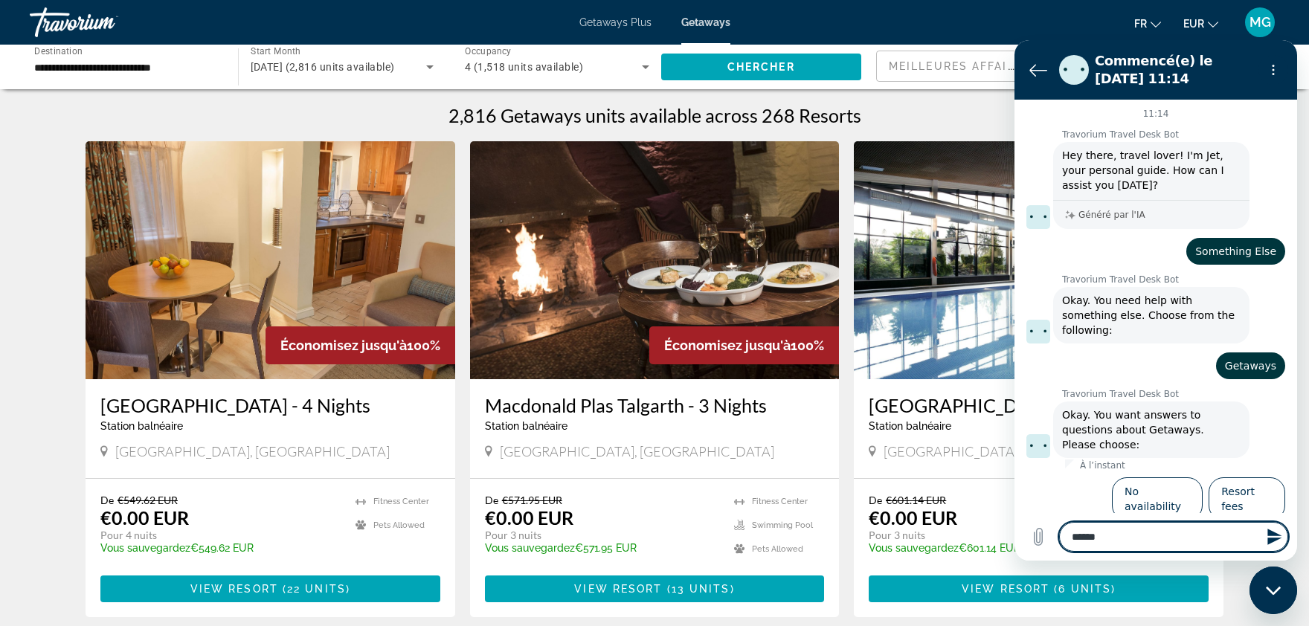
type textarea "*******"
type textarea "*"
type textarea "********"
type textarea "*"
type textarea "********"
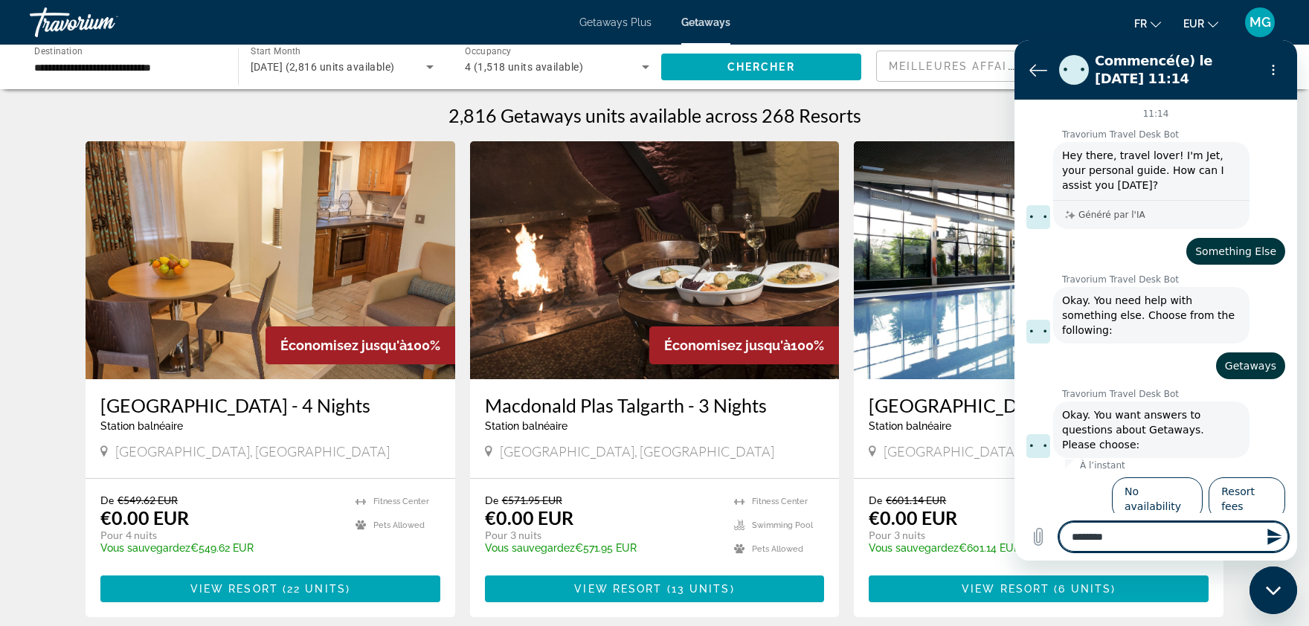
type textarea "*"
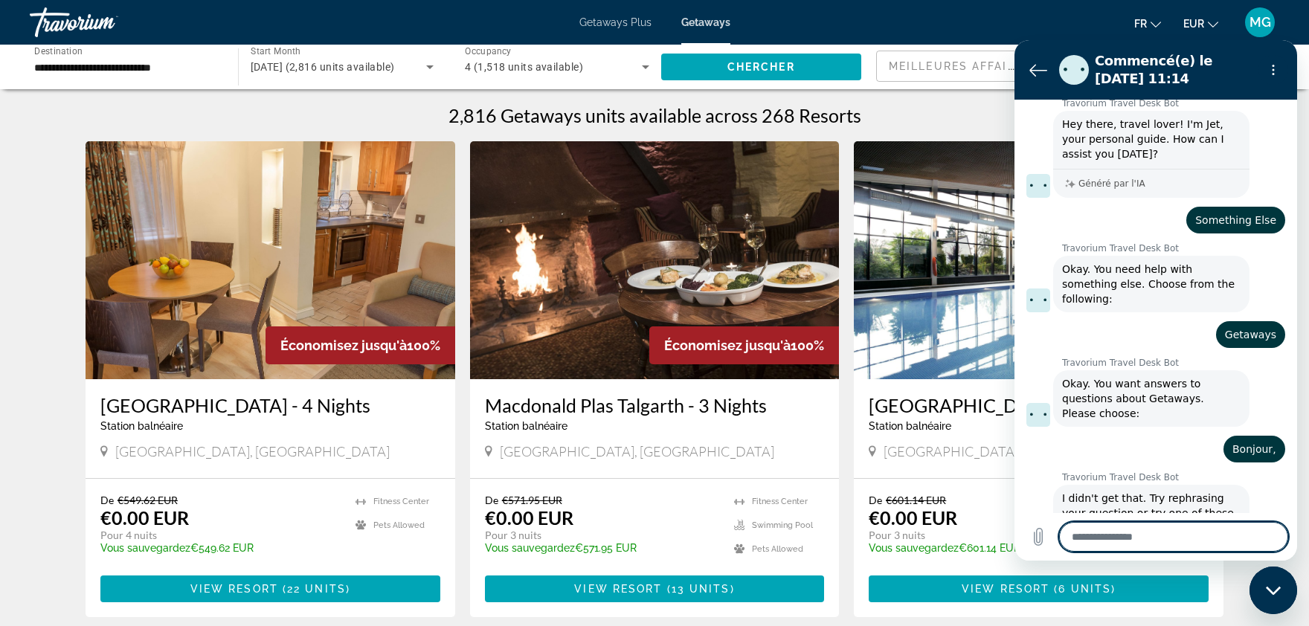
scroll to position [33, 0]
click at [1199, 547] on textarea at bounding box center [1173, 537] width 229 height 30
type textarea "*"
type textarea "**"
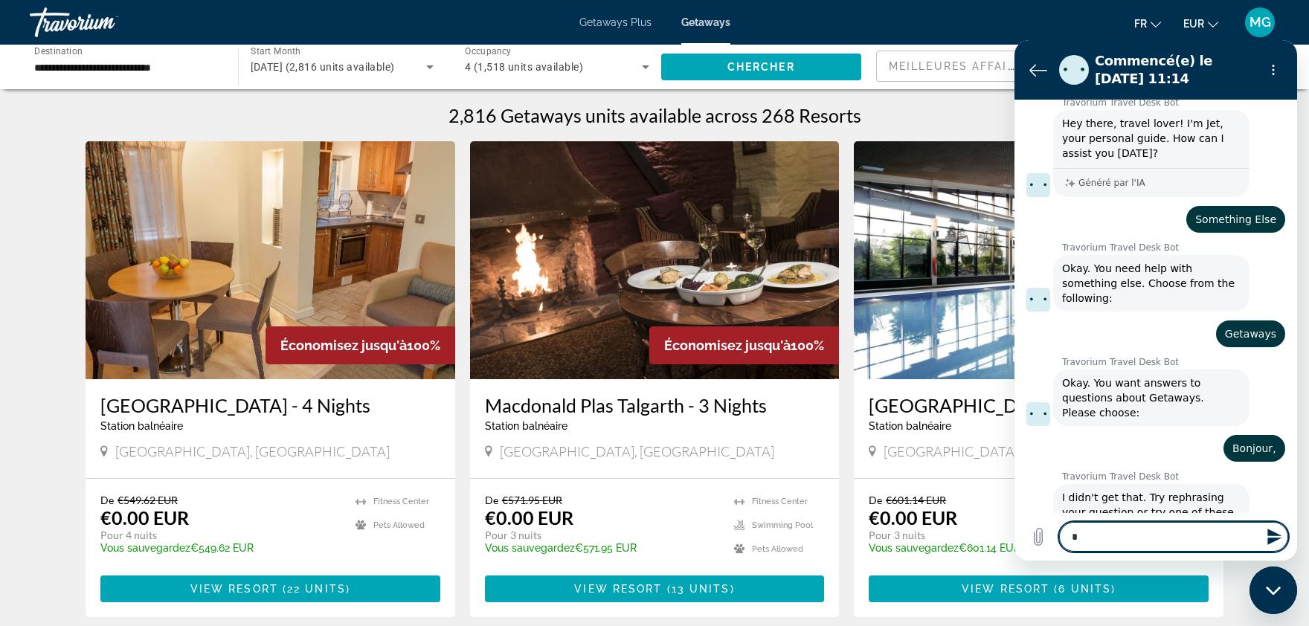
type textarea "*"
type textarea "**"
type textarea "*"
type textarea "****"
type textarea "*"
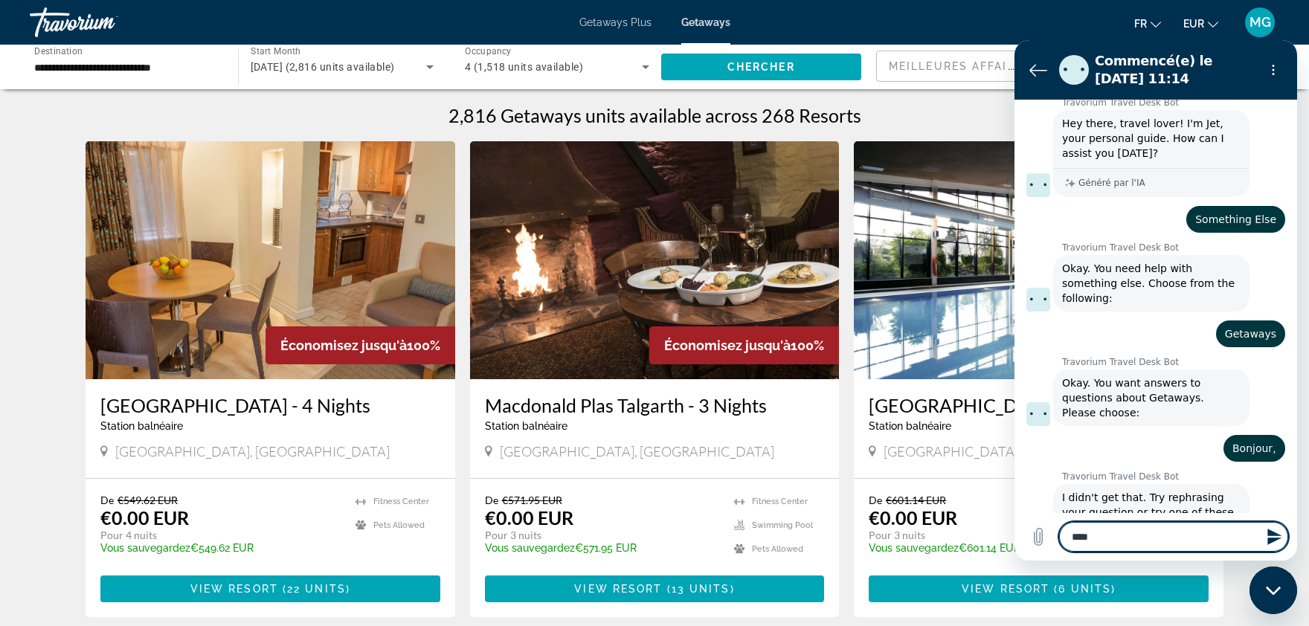
type textarea "****"
type textarea "*"
type textarea "******"
type textarea "*"
type textarea "*******"
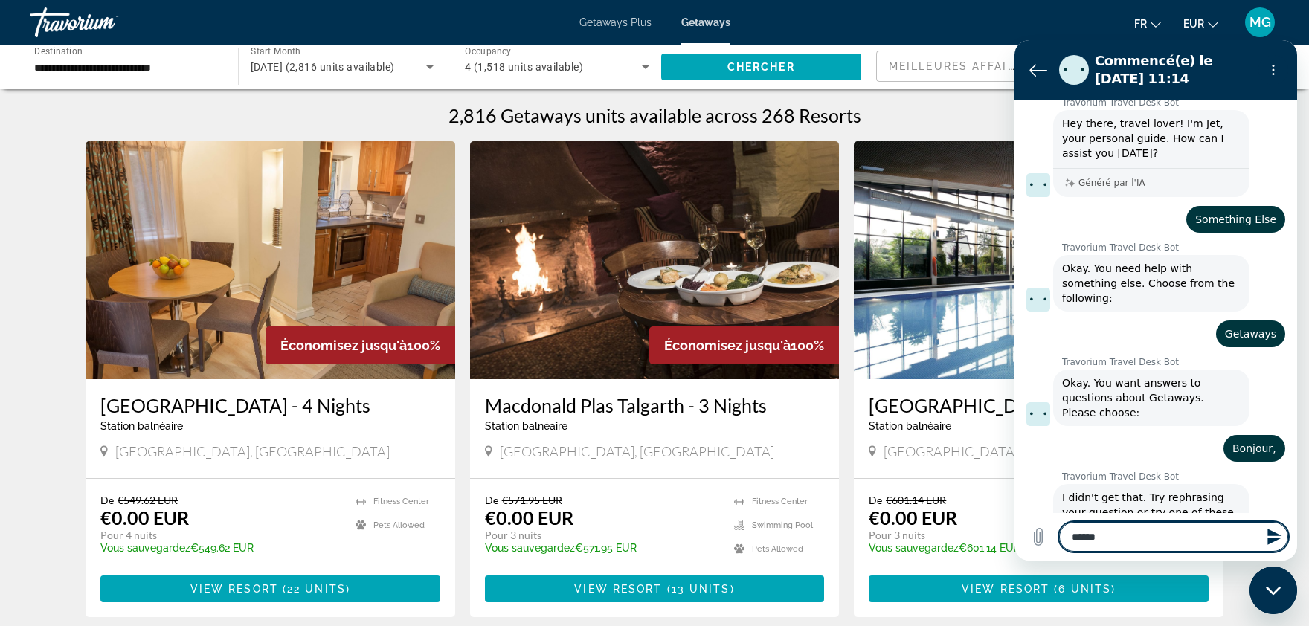
type textarea "*"
type textarea "********"
type textarea "*"
type textarea "*********"
type textarea "*"
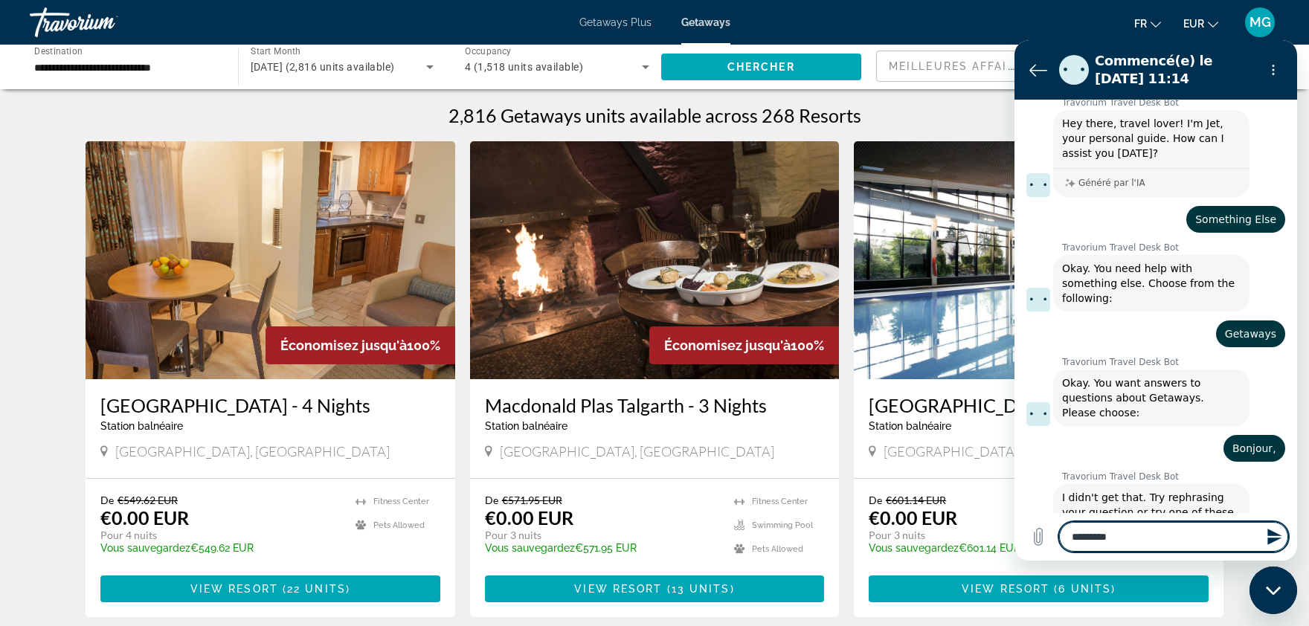
type textarea "**********"
type textarea "*"
type textarea "**********"
type textarea "*"
type textarea "**********"
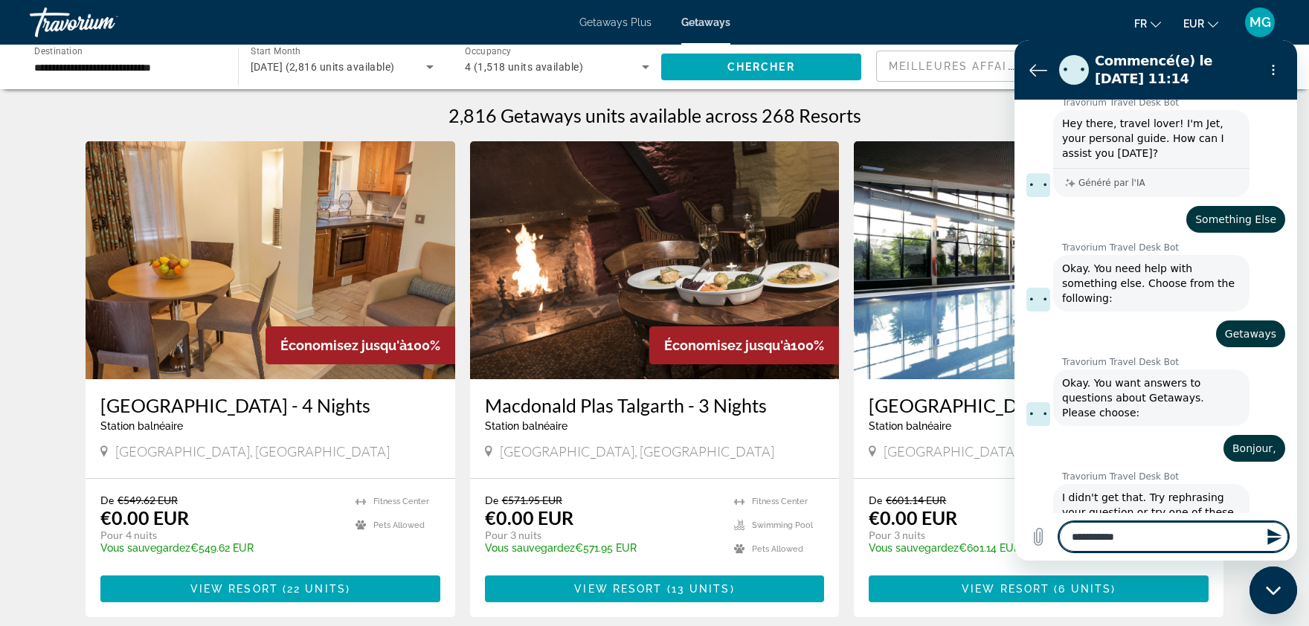
type textarea "*"
type textarea "**********"
type textarea "*"
type textarea "**********"
type textarea "*"
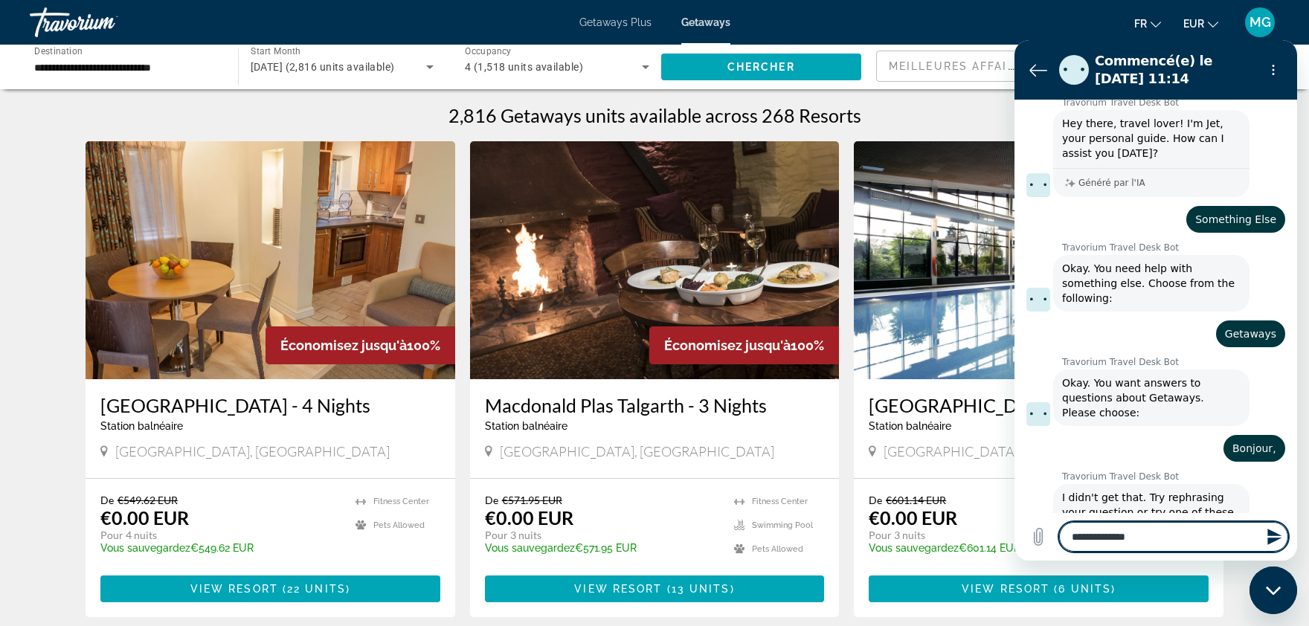
type textarea "**********"
type textarea "*"
type textarea "**********"
type textarea "*"
type textarea "**********"
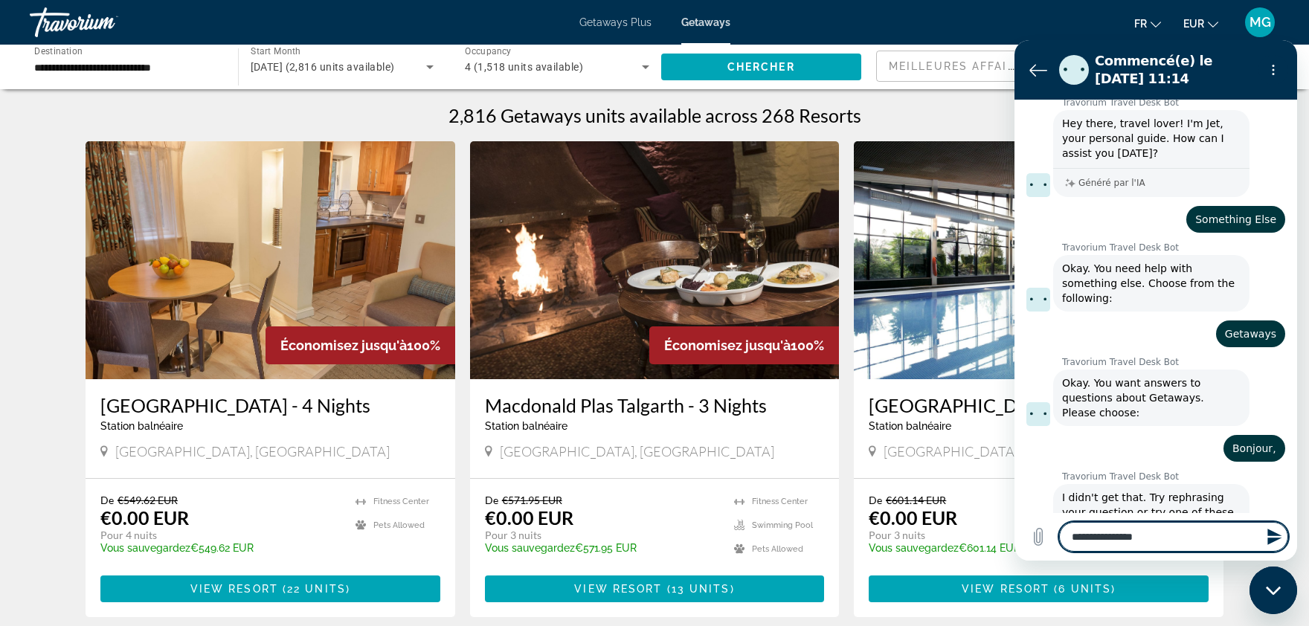
type textarea "*"
type textarea "**********"
type textarea "*"
type textarea "**********"
type textarea "*"
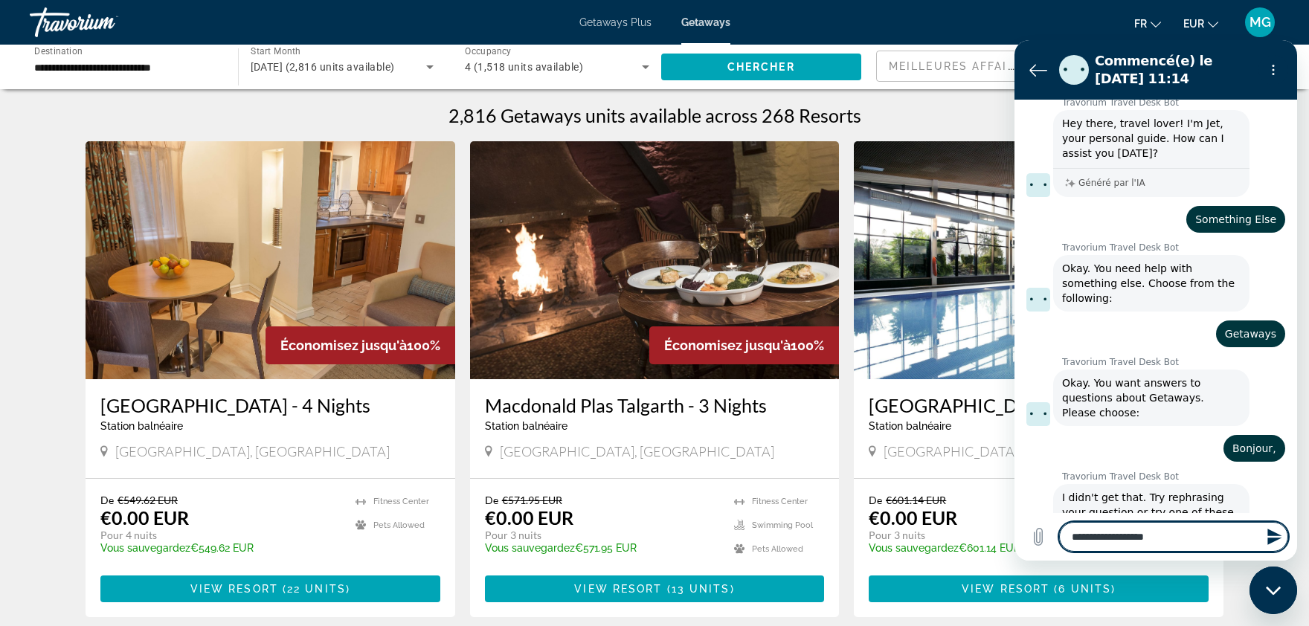
type textarea "**********"
type textarea "*"
type textarea "**********"
type textarea "*"
type textarea "**********"
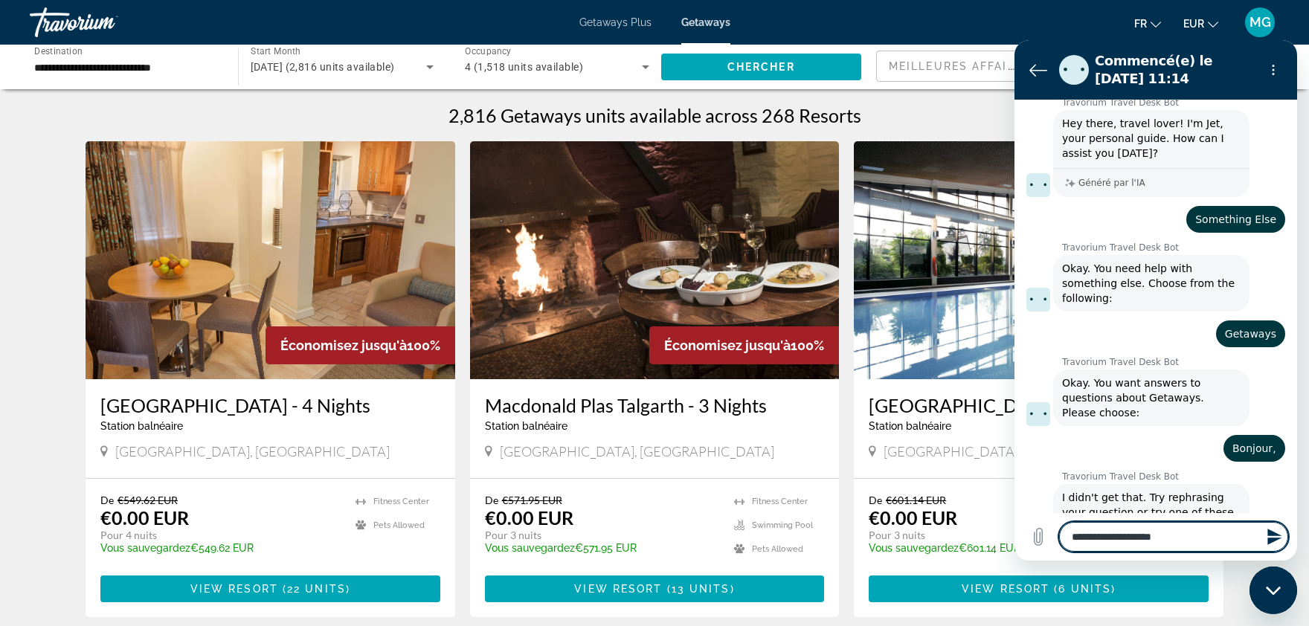
type textarea "*"
type textarea "**********"
type textarea "*"
type textarea "**********"
type textarea "*"
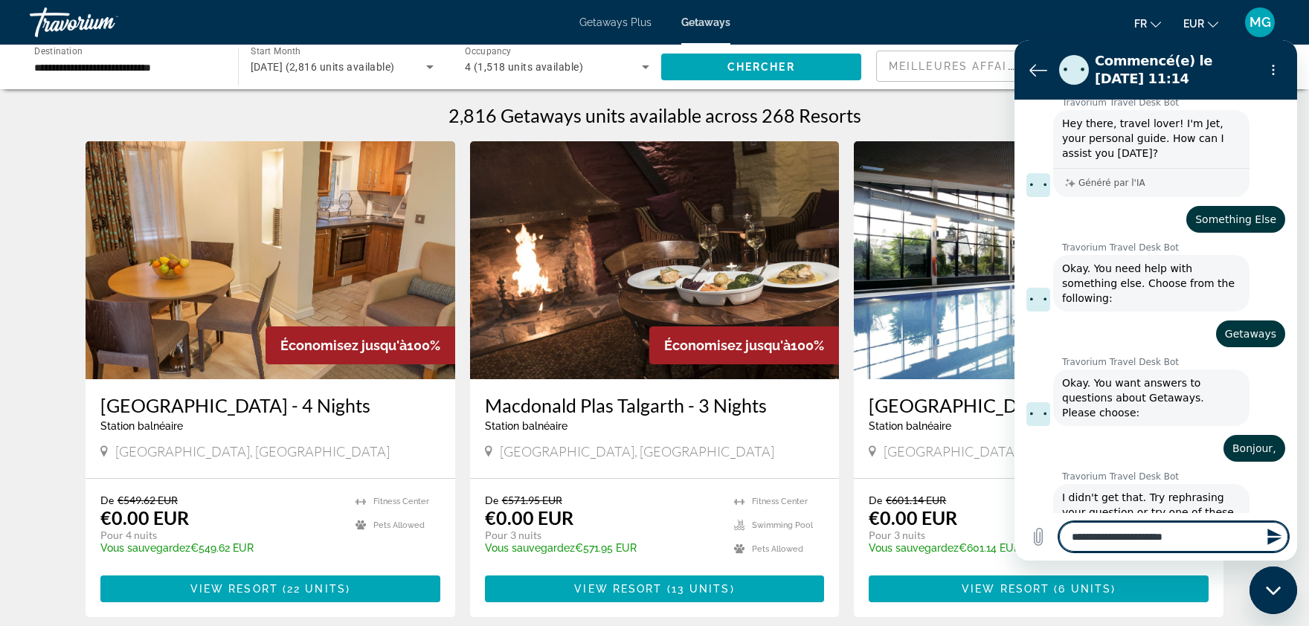
type textarea "**********"
type textarea "*"
type textarea "**********"
type textarea "*"
type textarea "**********"
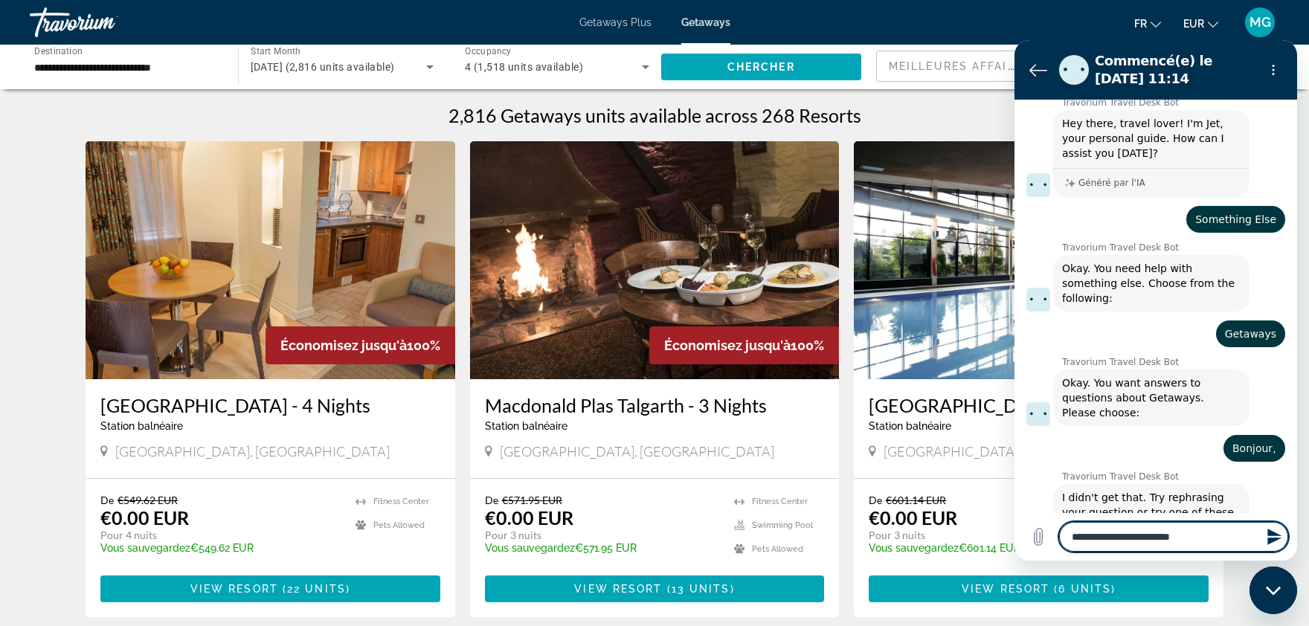
type textarea "*"
type textarea "**********"
type textarea "*"
type textarea "**********"
type textarea "*"
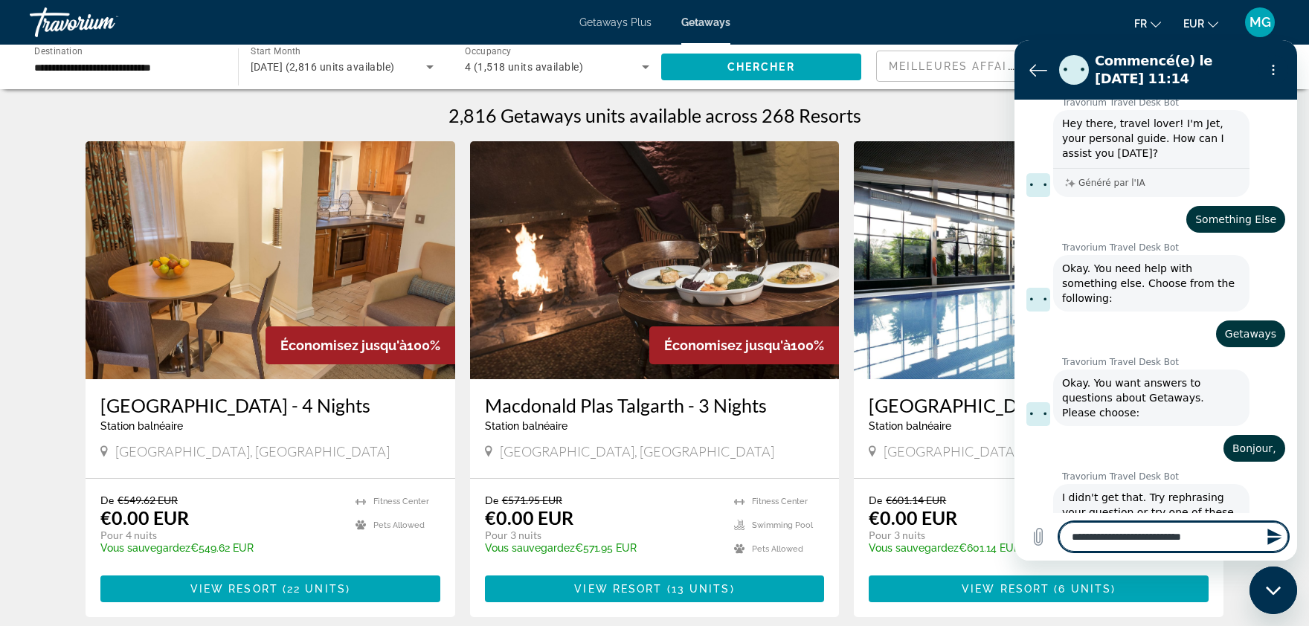
type textarea "**********"
type textarea "*"
type textarea "**********"
click at [1041, 72] on icon "Retour à la liste des conversations" at bounding box center [1038, 70] width 18 height 18
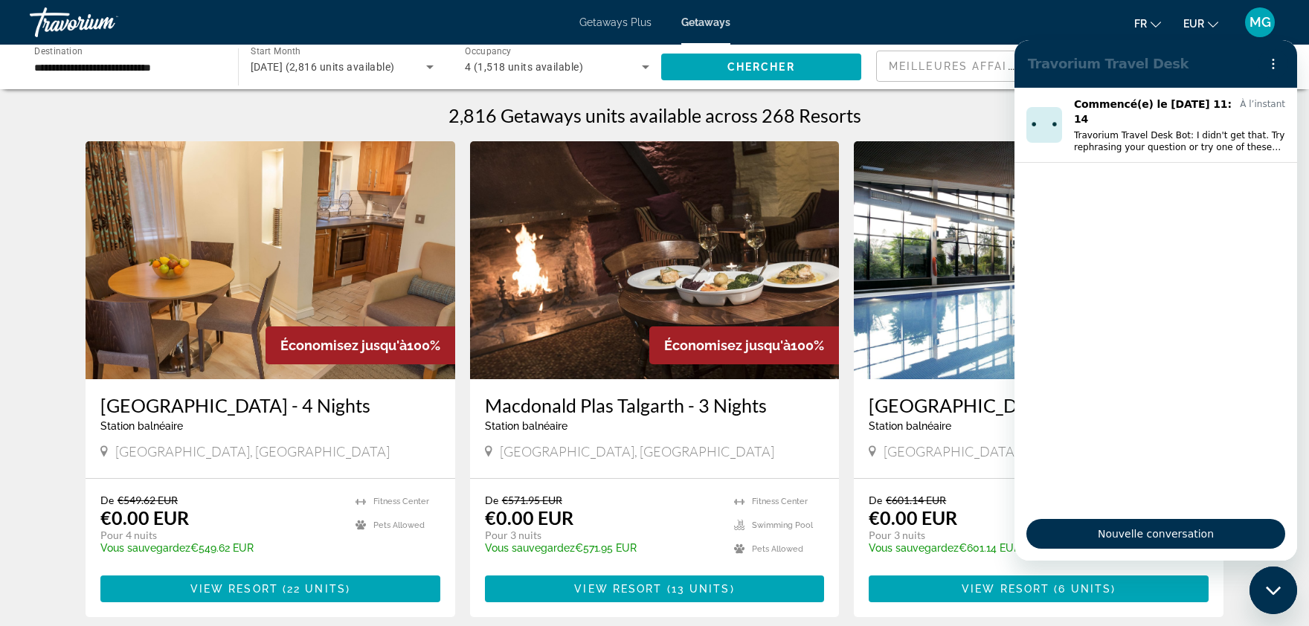
click at [1038, 11] on div "fr English Español Français Italiano Português русский EUR USD ($) MXN (Mex$) C…" at bounding box center [1012, 22] width 535 height 31
click at [601, 13] on div "Getaways Plus Getaways fr English Español Français Italiano Português русский E…" at bounding box center [654, 22] width 1309 height 39
click at [602, 23] on span "Getaways Plus" at bounding box center [615, 22] width 72 height 12
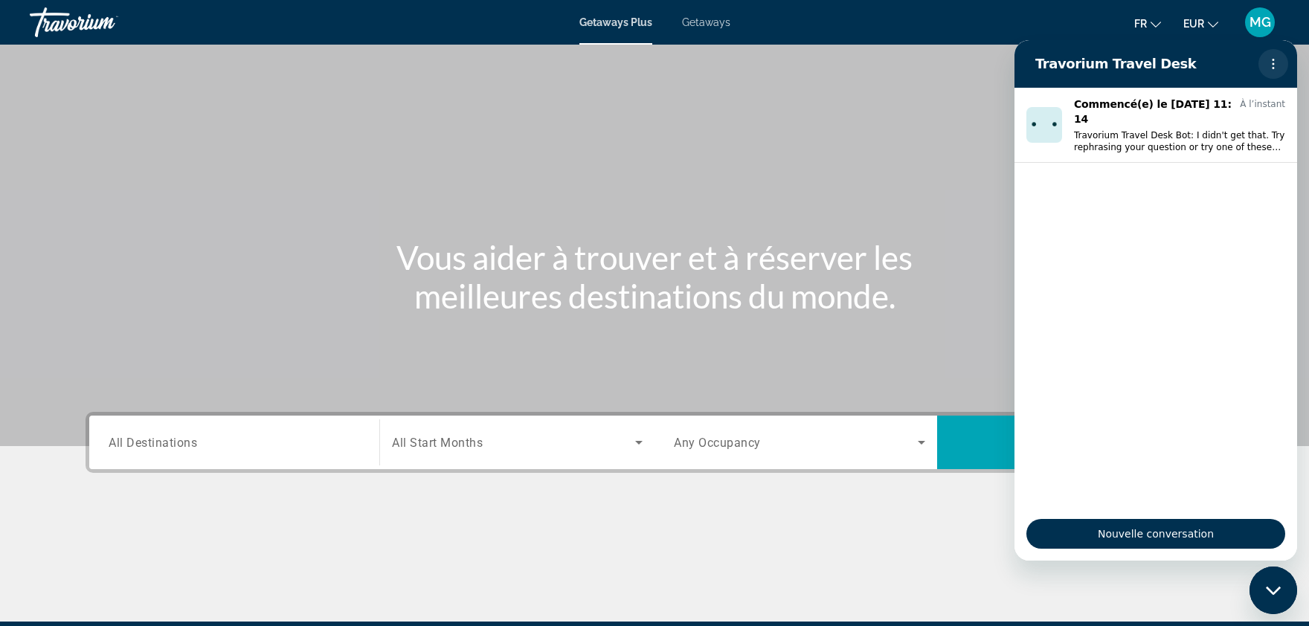
click at [1270, 62] on icon "Menu d’options" at bounding box center [1273, 64] width 12 height 12
click at [803, 182] on div "Main content" at bounding box center [654, 223] width 1309 height 446
click at [1106, 534] on span "Nouvelle conversation" at bounding box center [1156, 534] width 234 height 18
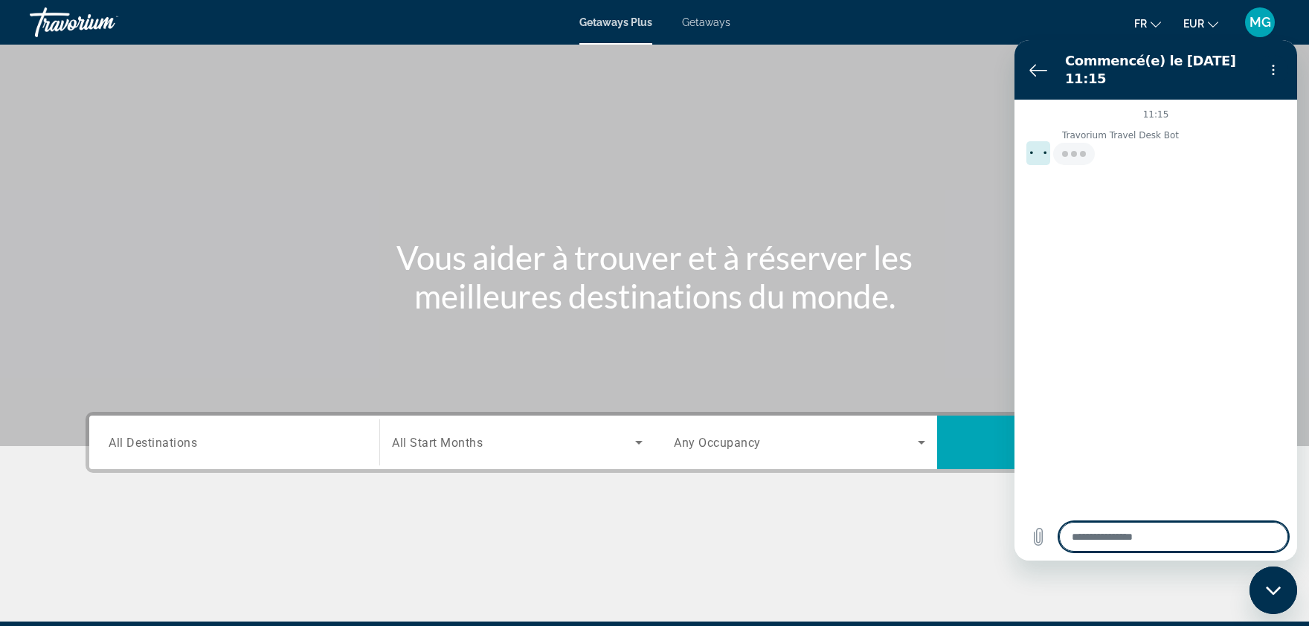
type textarea "*"
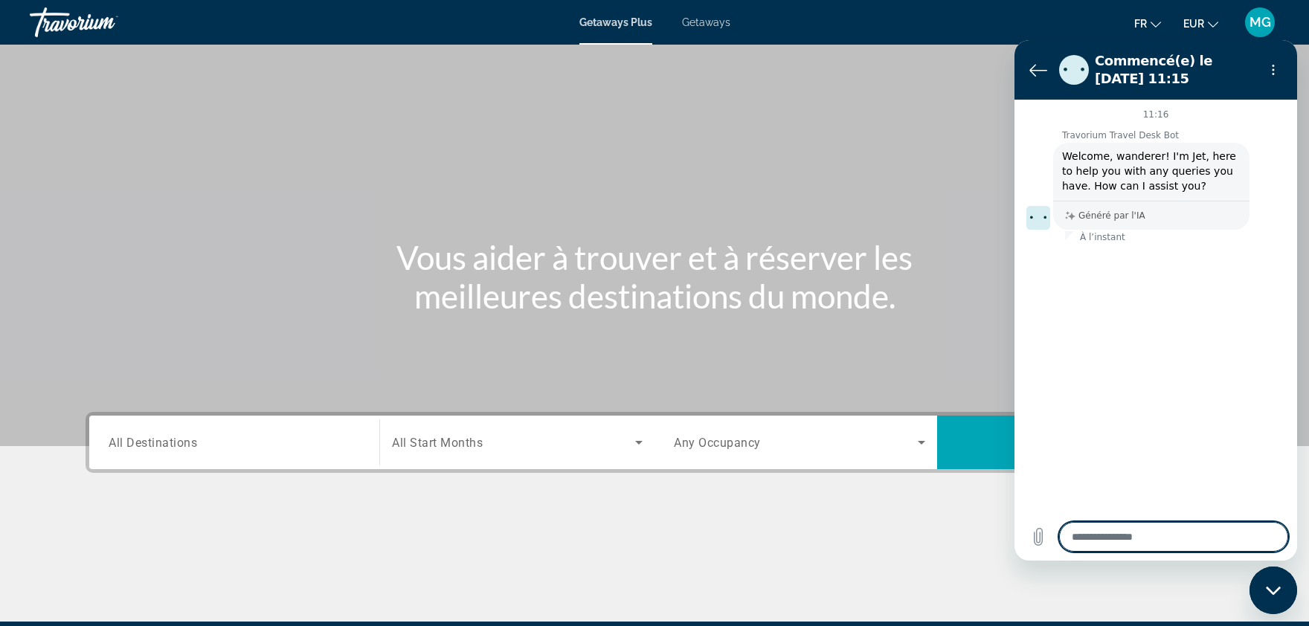
click at [1133, 542] on textarea at bounding box center [1173, 537] width 229 height 30
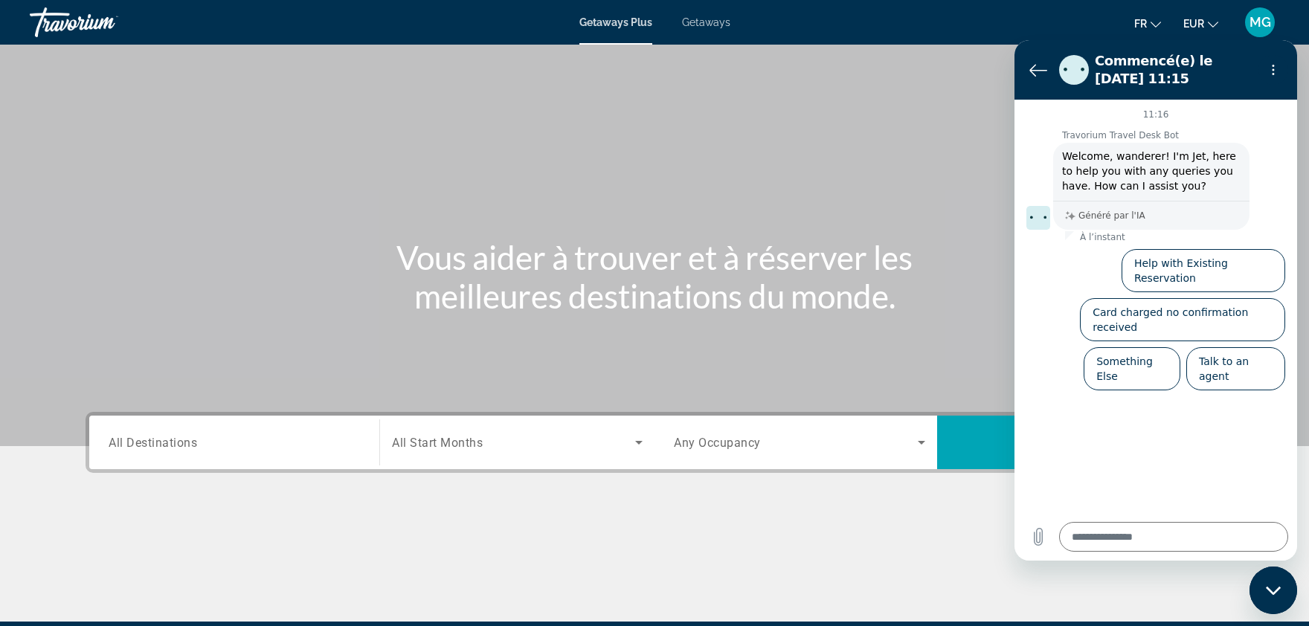
click at [870, 123] on div "Main content" at bounding box center [654, 223] width 1309 height 446
click at [1033, 70] on icon "Retour à la liste des conversations" at bounding box center [1038, 70] width 18 height 18
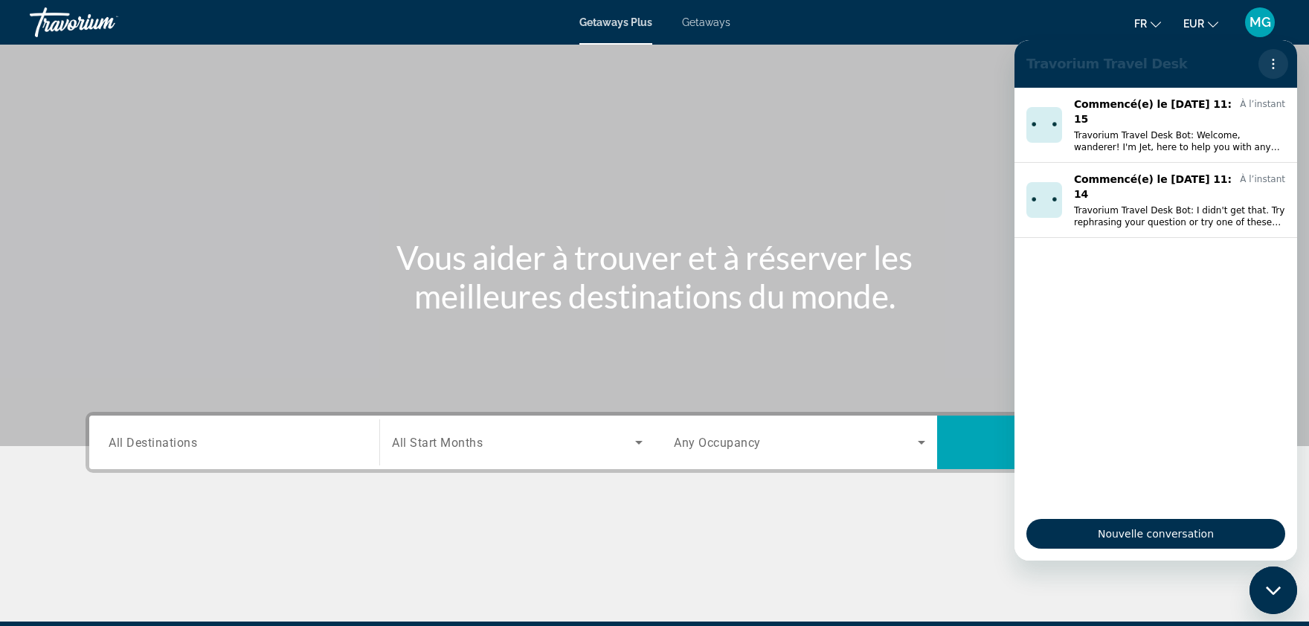
click at [1273, 61] on icon "Menu d’options" at bounding box center [1273, 64] width 12 height 12
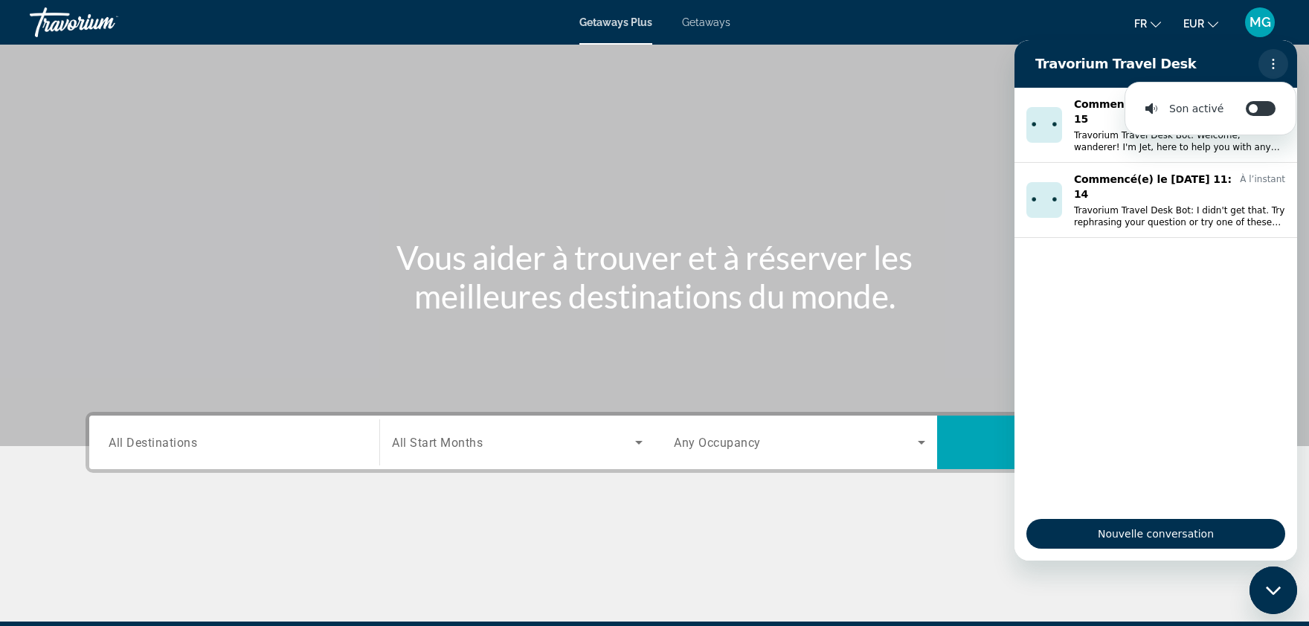
click at [1273, 61] on icon "Menu d’options" at bounding box center [1273, 64] width 12 height 12
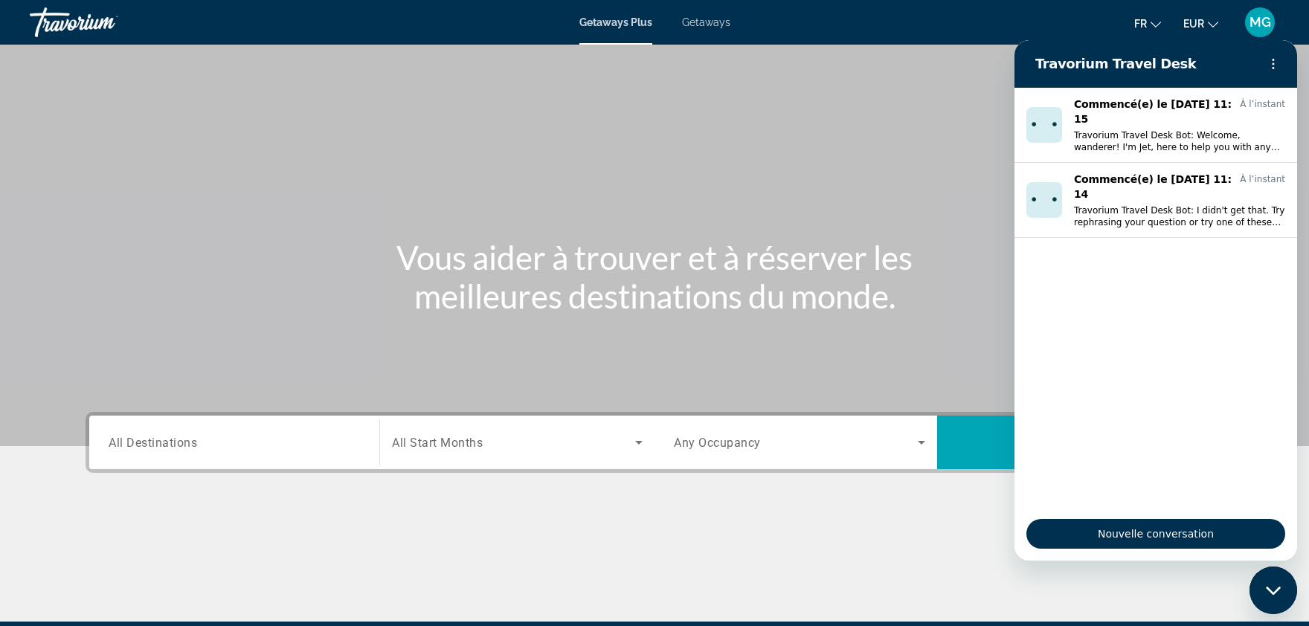
click at [1269, 30] on span "MG" at bounding box center [1261, 22] width 22 height 15
click at [1266, 22] on span "MG" at bounding box center [1261, 22] width 22 height 15
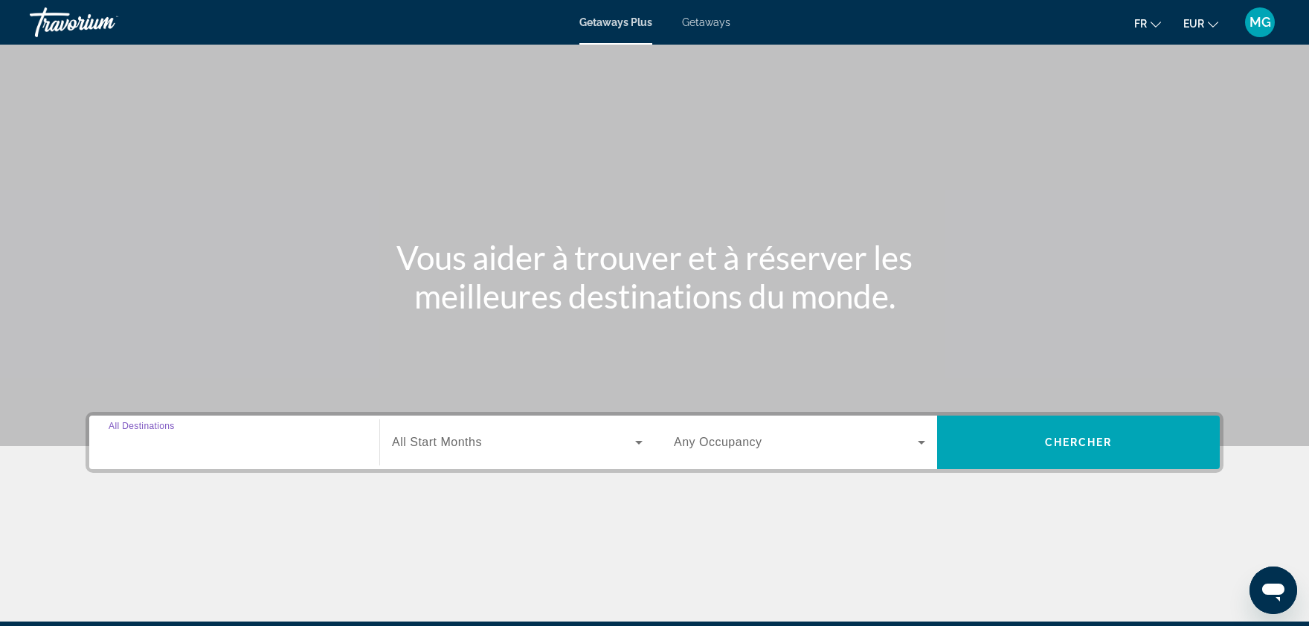
click at [266, 444] on input "Destination All Destinations" at bounding box center [234, 443] width 251 height 18
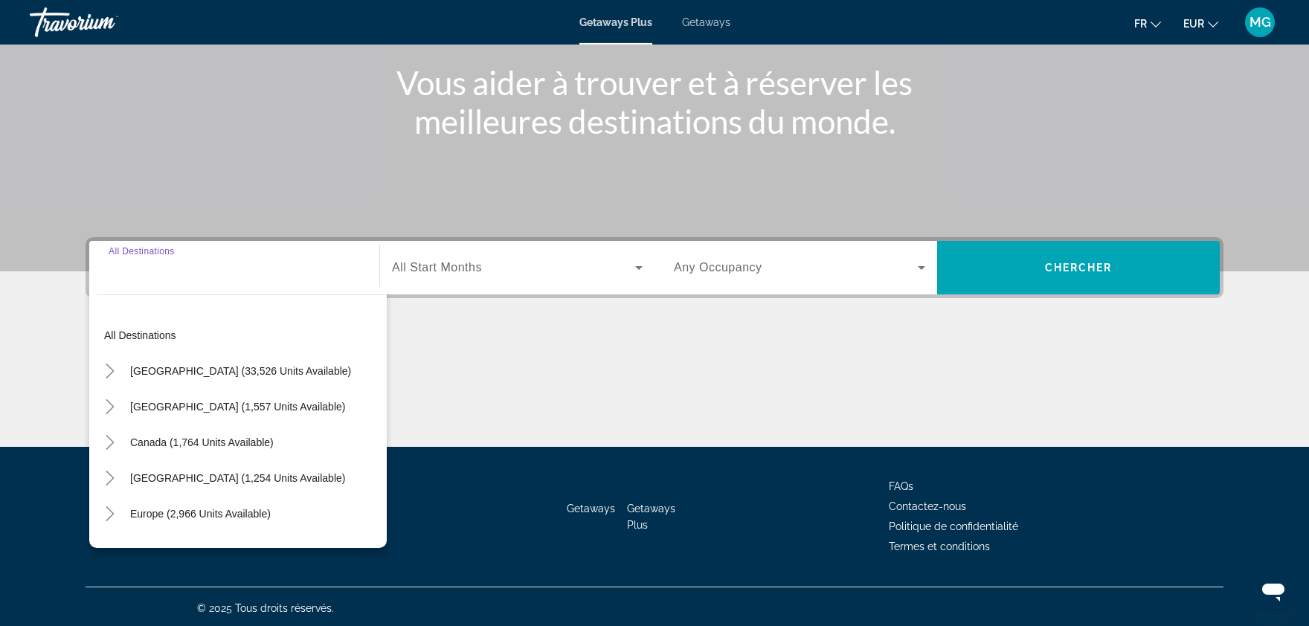
scroll to position [176, 0]
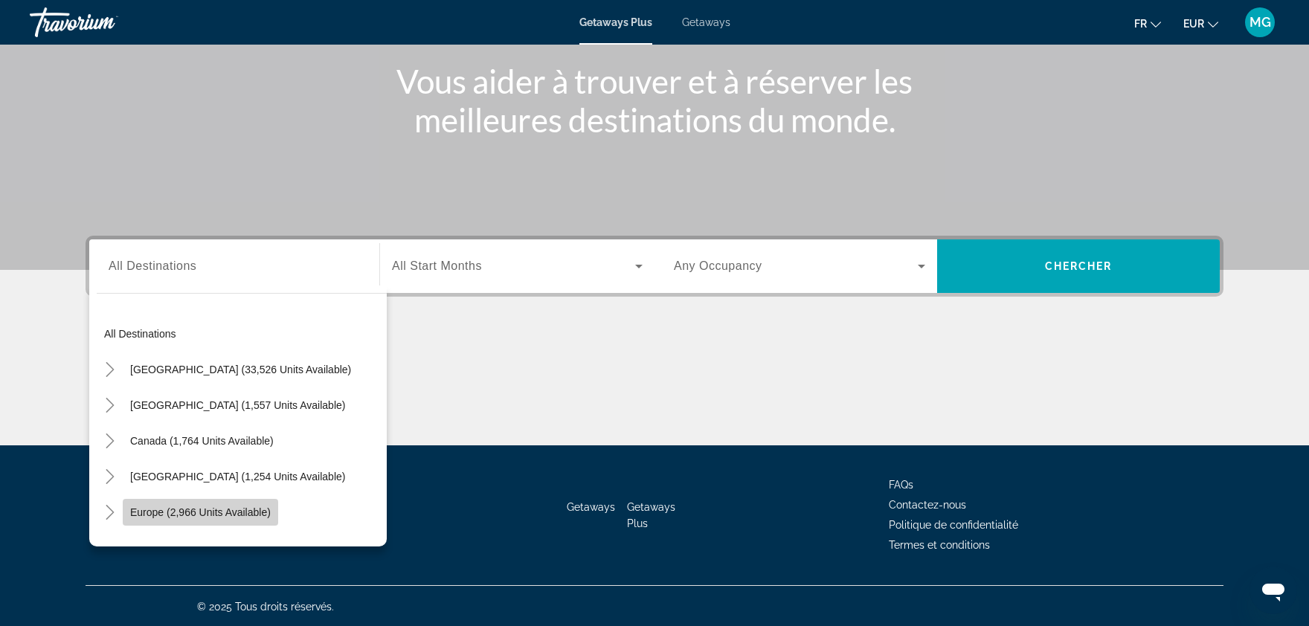
click at [210, 514] on span "Europe (2,966 units available)" at bounding box center [200, 512] width 141 height 12
type input "**********"
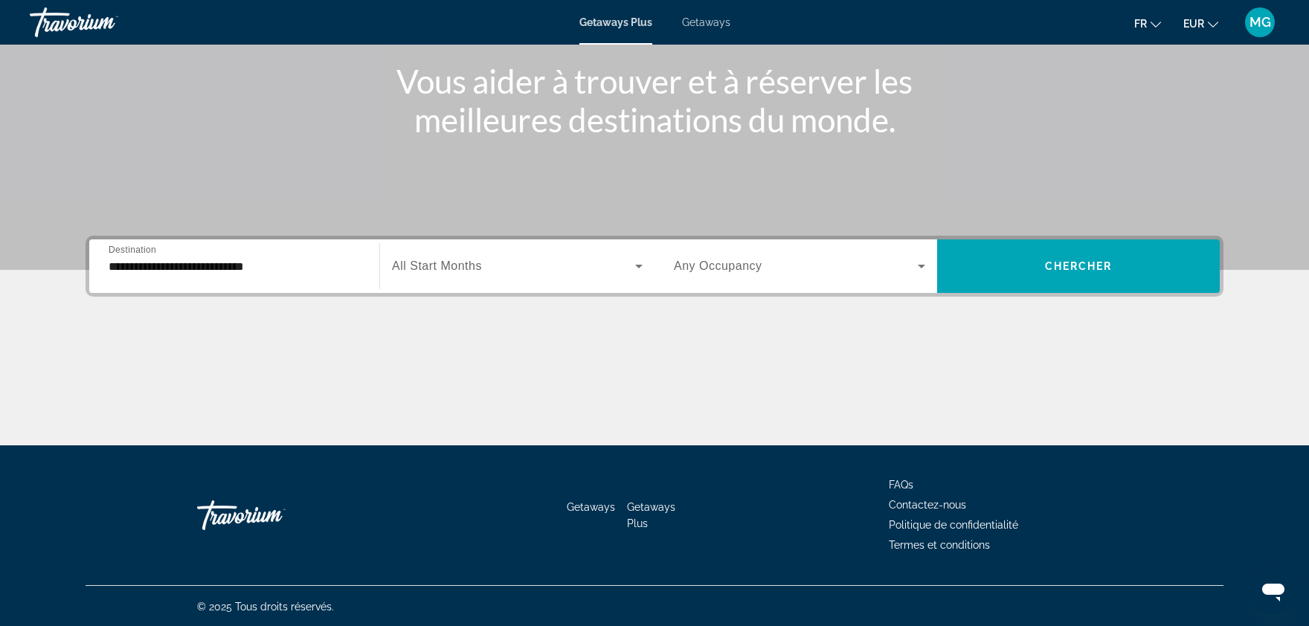
click at [706, 17] on span "Getaways" at bounding box center [706, 22] width 48 height 12
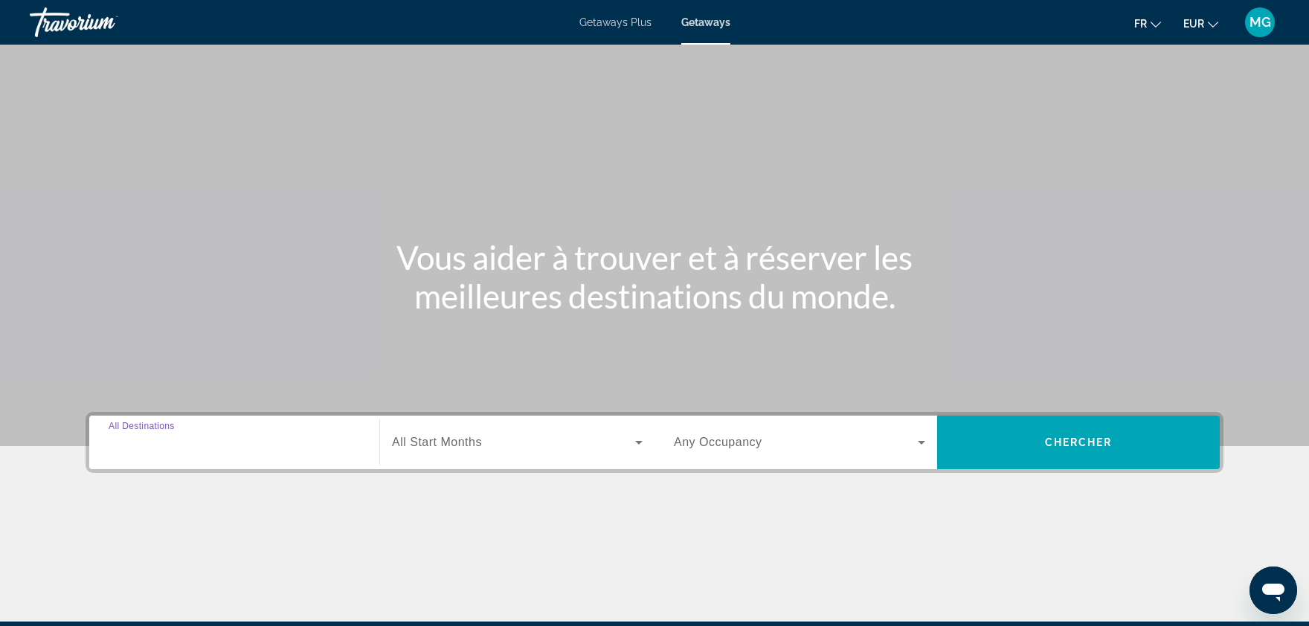
click at [193, 451] on input "Destination All Destinations" at bounding box center [234, 443] width 251 height 18
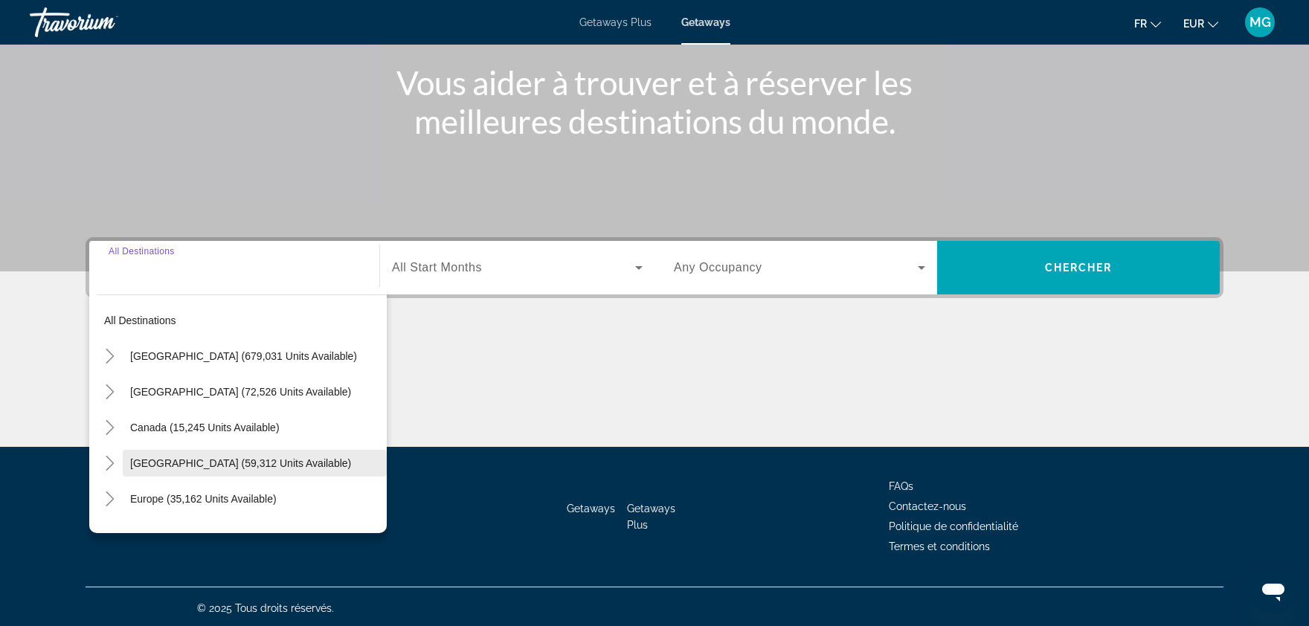
scroll to position [176, 0]
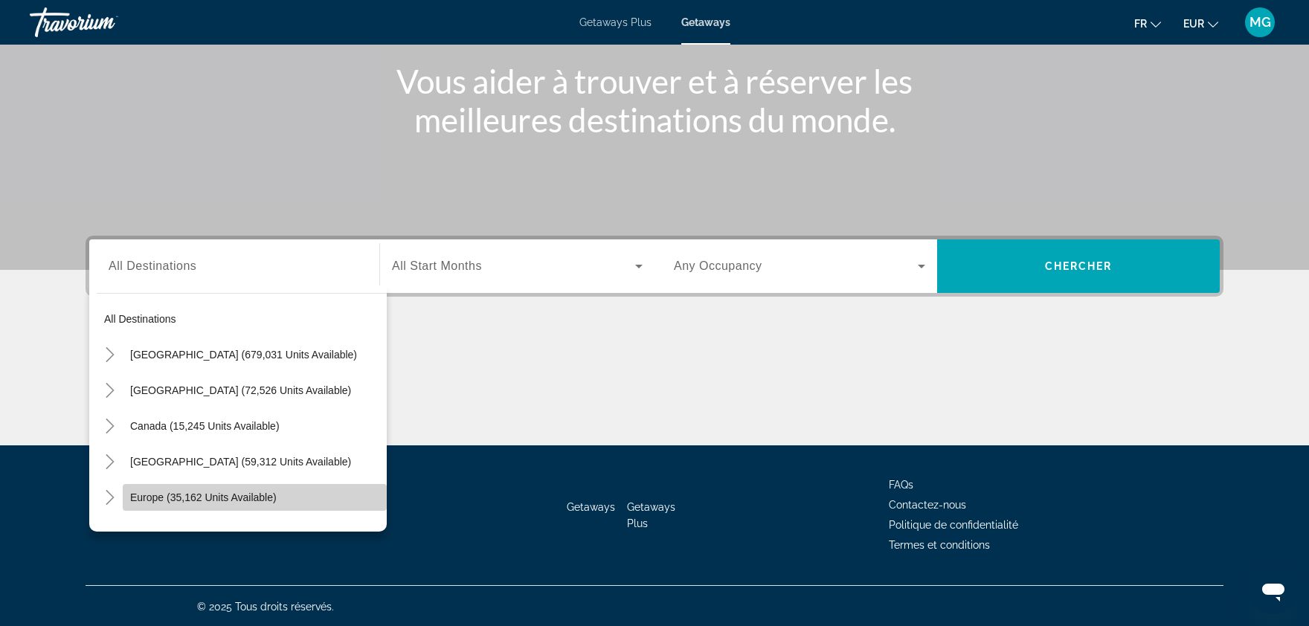
click at [208, 487] on span "Search widget" at bounding box center [255, 498] width 264 height 36
type input "**********"
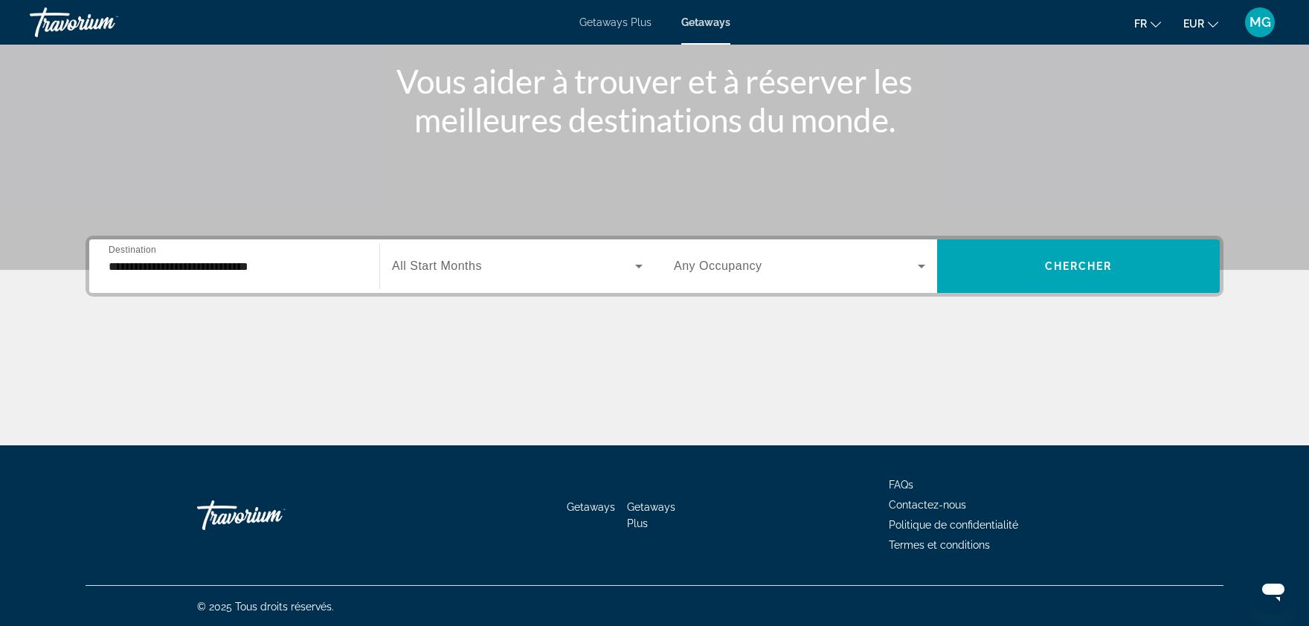
click at [439, 271] on span "All Start Months" at bounding box center [437, 266] width 90 height 13
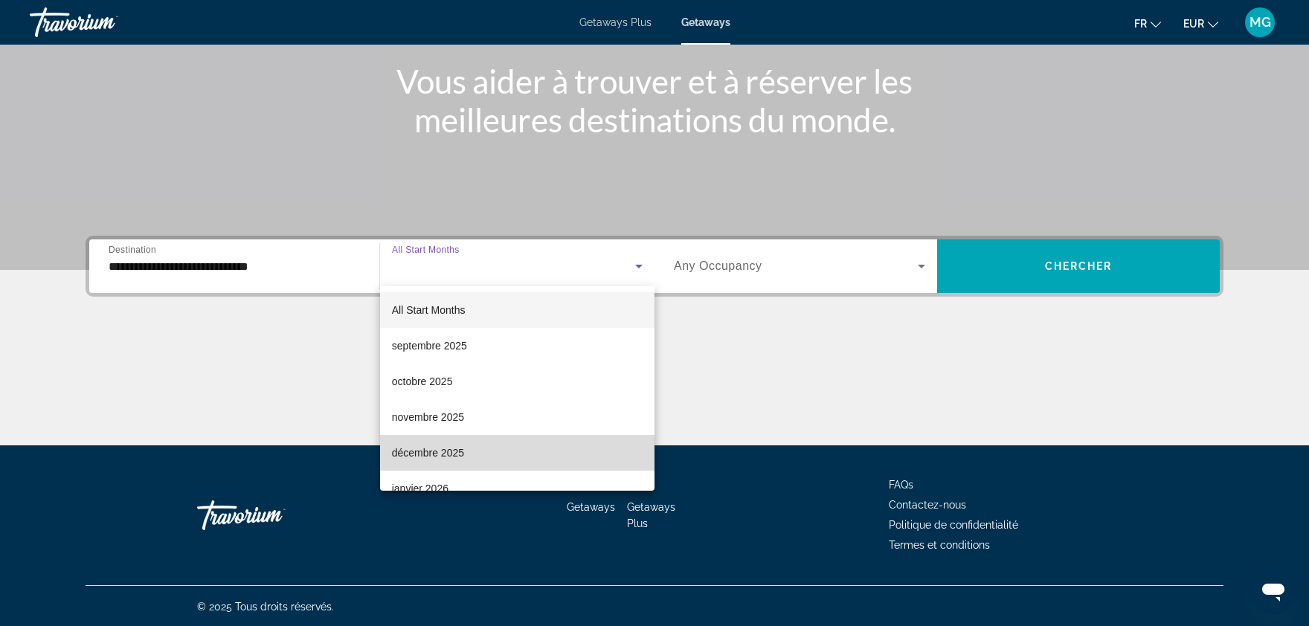
click at [454, 443] on mat-option "décembre 2025" at bounding box center [517, 453] width 274 height 36
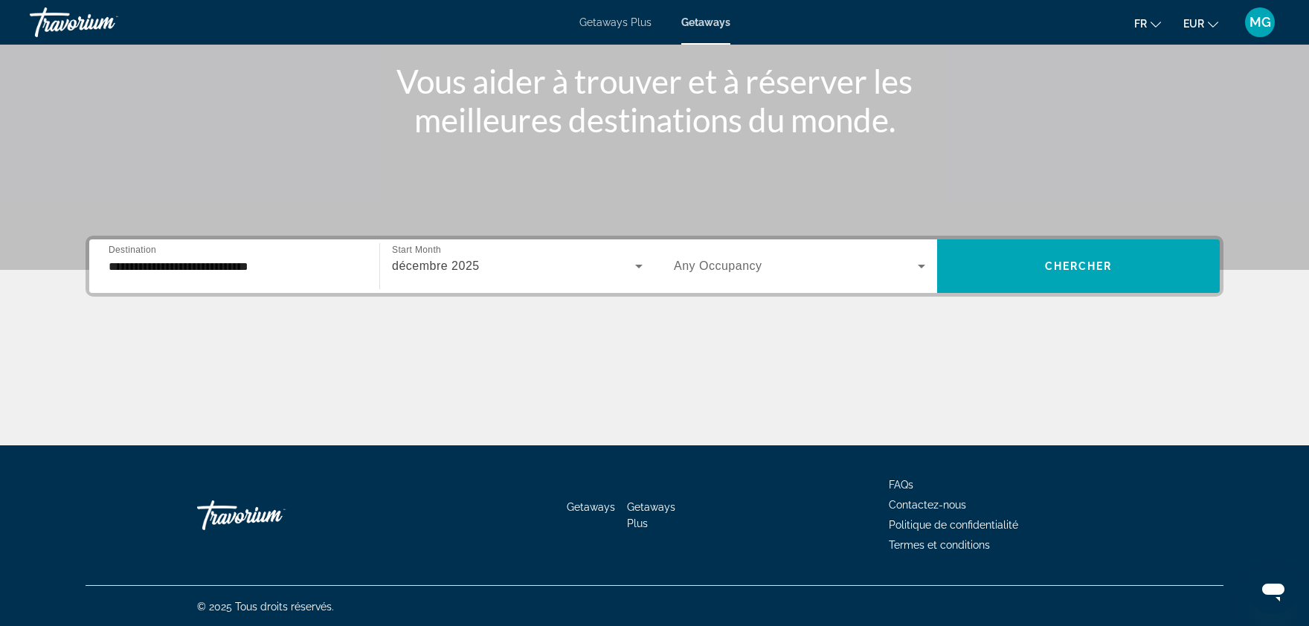
click at [742, 266] on span "Any Occupancy" at bounding box center [718, 266] width 89 height 13
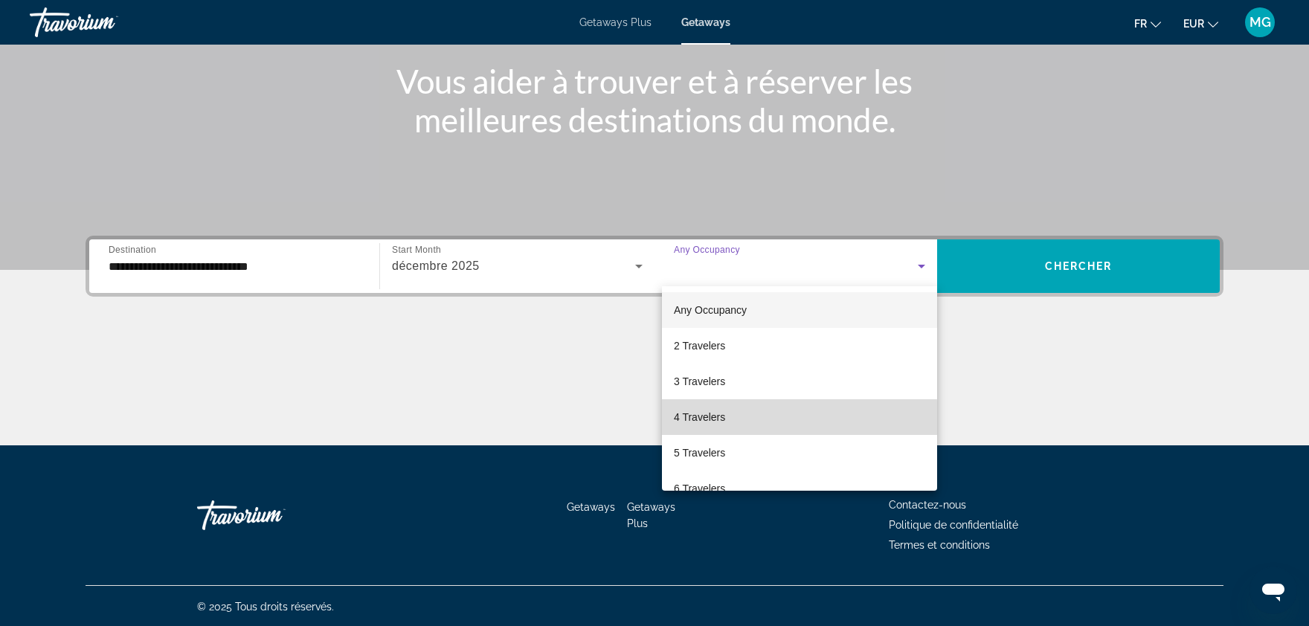
click at [713, 419] on span "4 Travelers" at bounding box center [699, 417] width 51 height 18
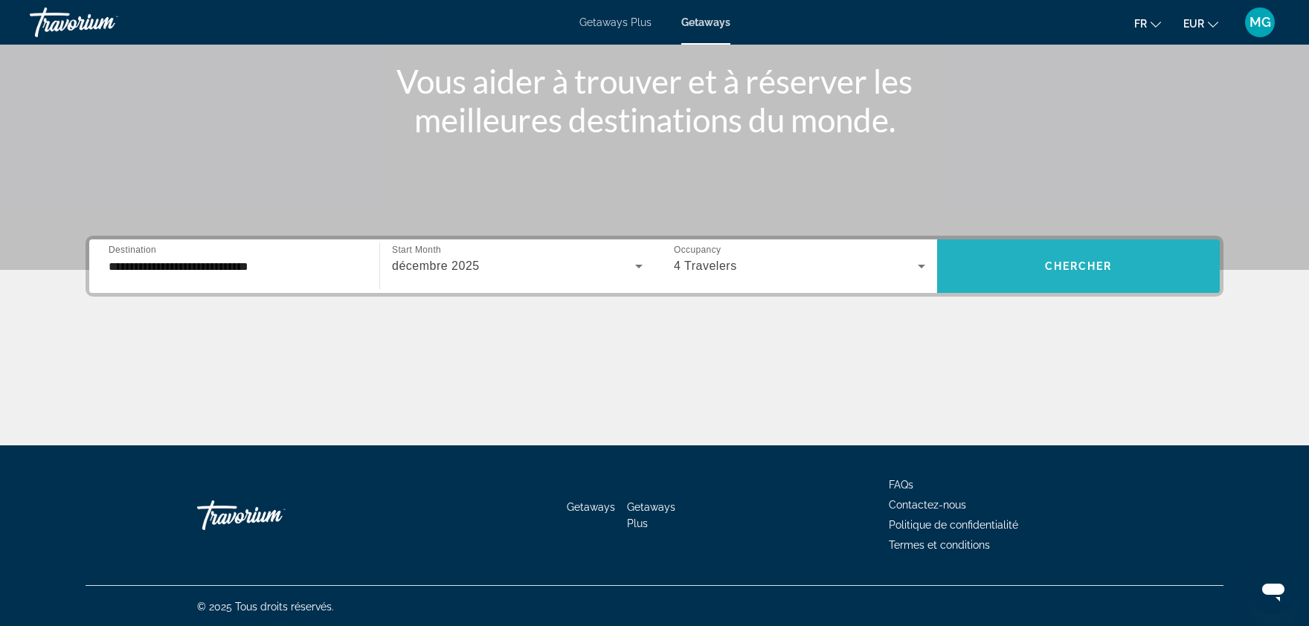
click at [1090, 264] on span "Chercher" at bounding box center [1079, 266] width 68 height 12
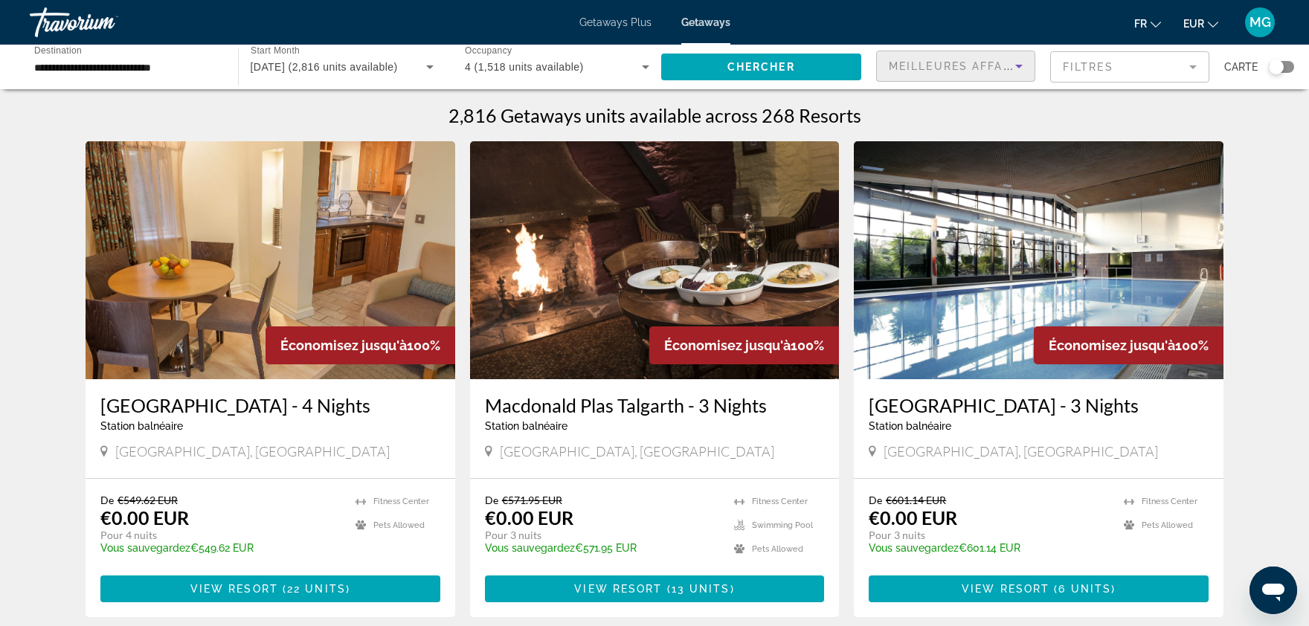
click at [979, 60] on div "Meilleures affaires" at bounding box center [952, 66] width 126 height 18
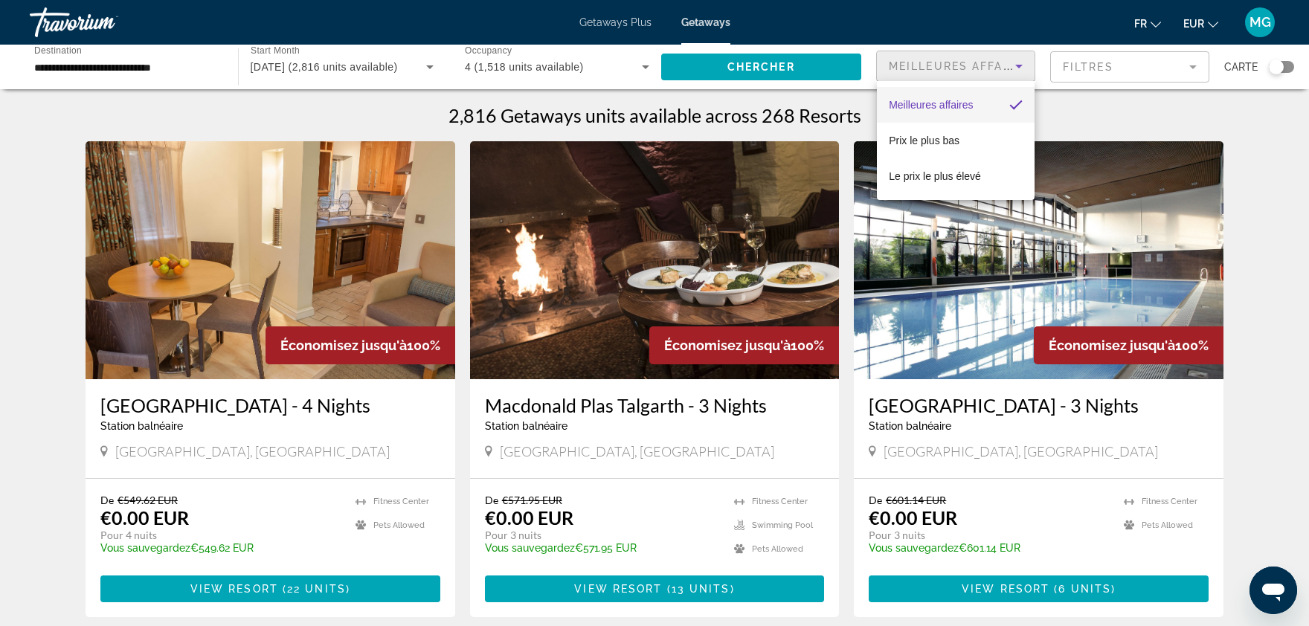
click at [1132, 55] on div at bounding box center [654, 313] width 1309 height 626
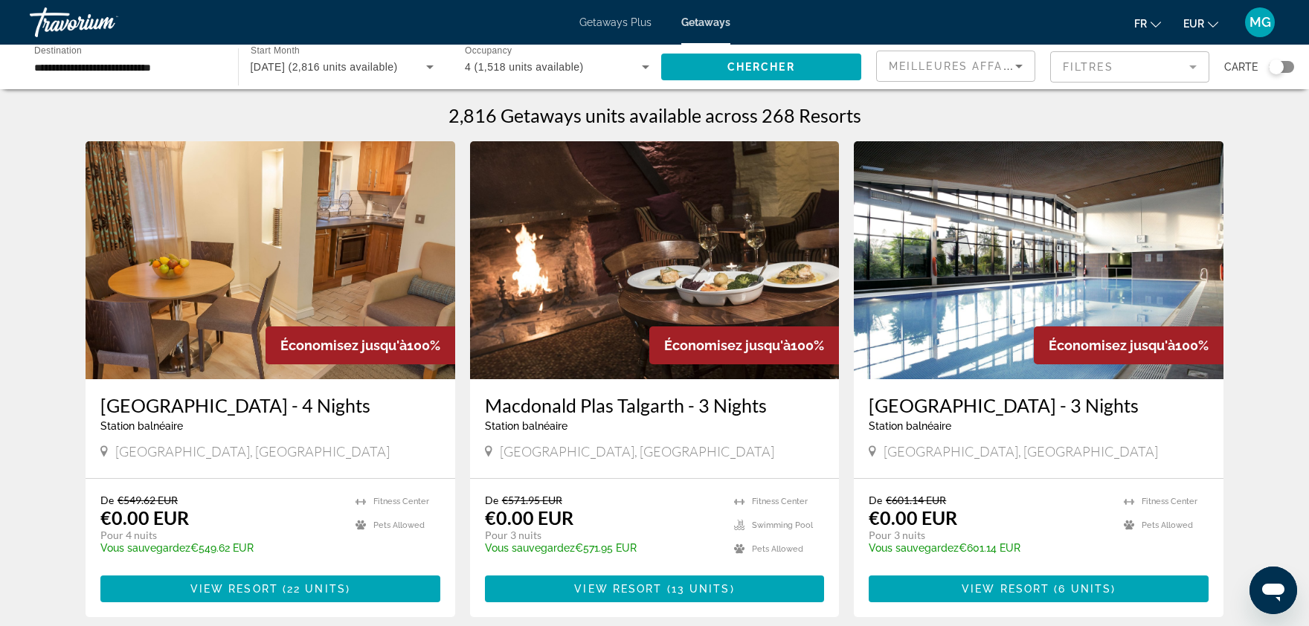
click at [1131, 57] on mat-form-field "Filtres" at bounding box center [1129, 66] width 159 height 31
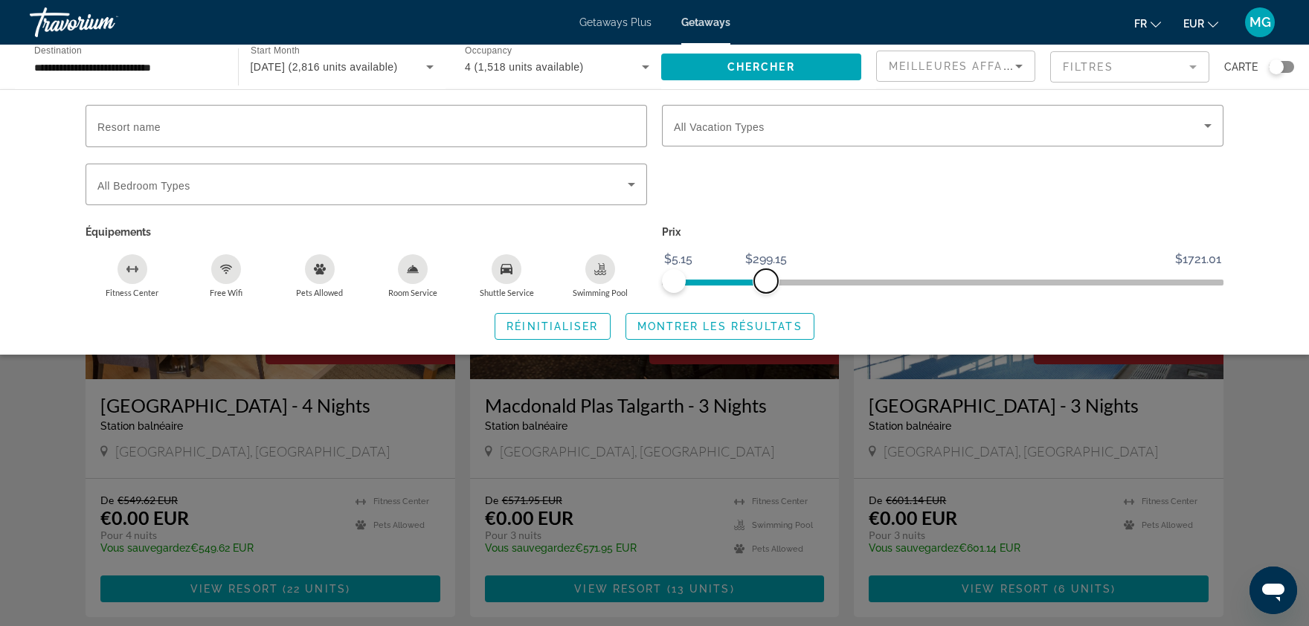
drag, startPoint x: 1215, startPoint y: 279, endPoint x: 766, endPoint y: 277, distance: 449.2
click at [766, 277] on span "ngx-slider-max" at bounding box center [766, 281] width 24 height 24
click at [737, 332] on span "Montrer les résultats" at bounding box center [719, 327] width 165 height 12
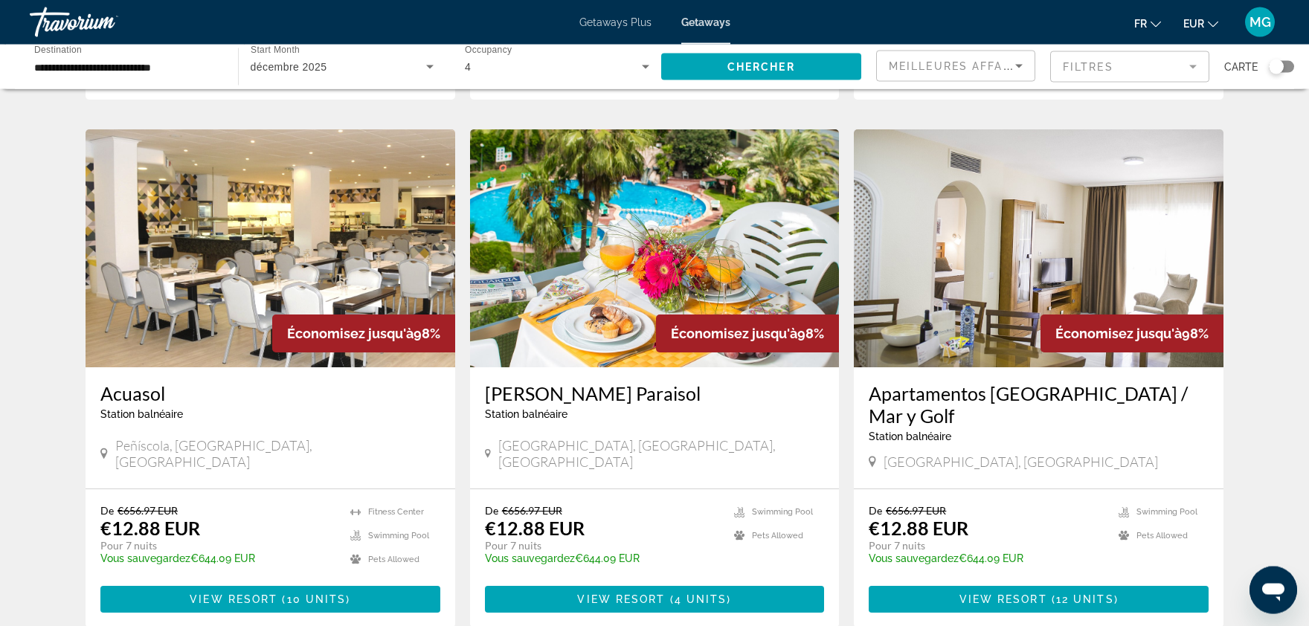
scroll to position [1008, 0]
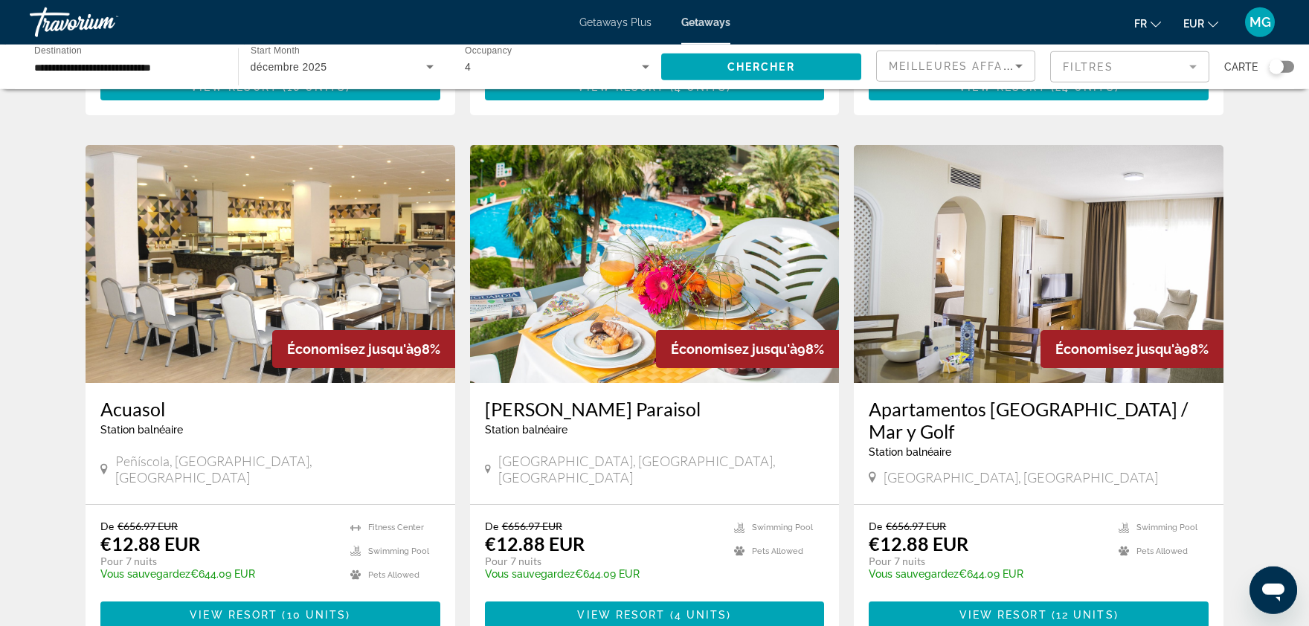
click at [647, 240] on img "Main content" at bounding box center [655, 264] width 370 height 238
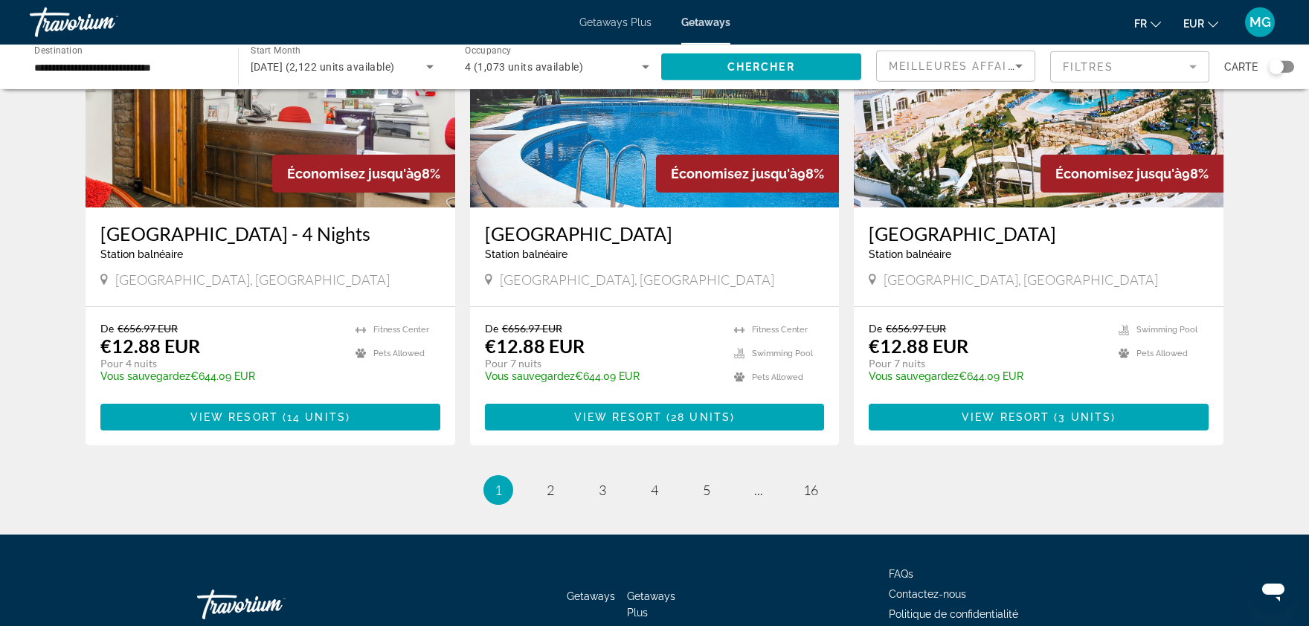
scroll to position [1712, 0]
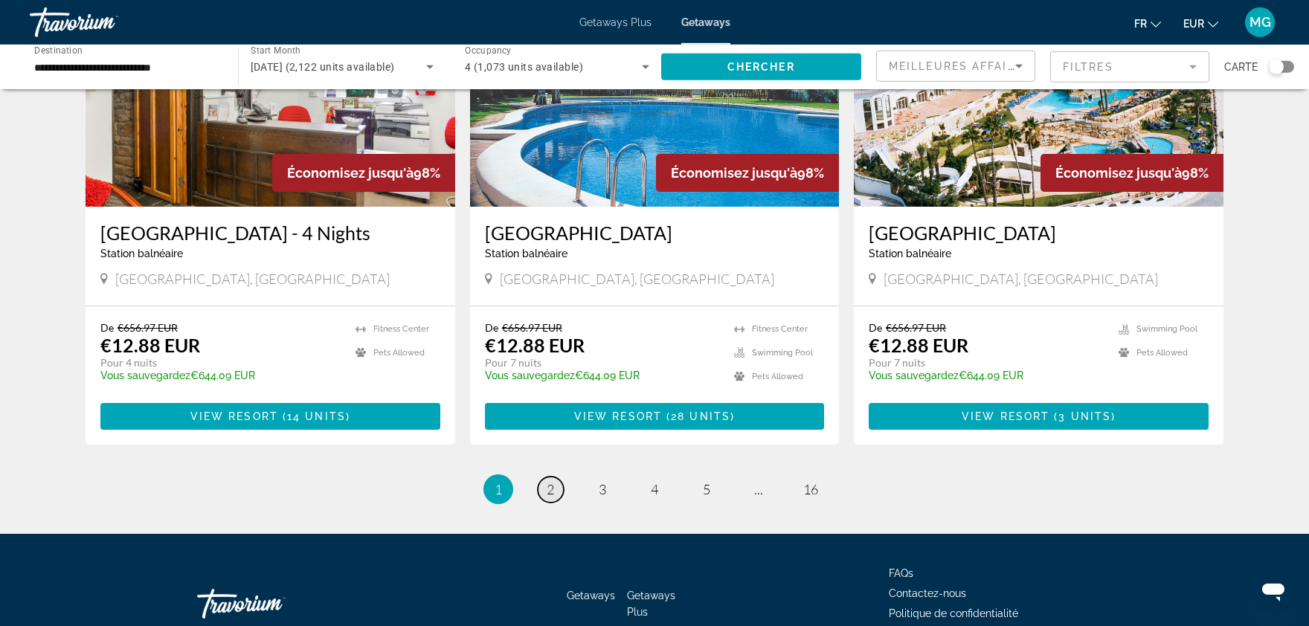
click at [538, 477] on link "page 2" at bounding box center [551, 490] width 26 height 26
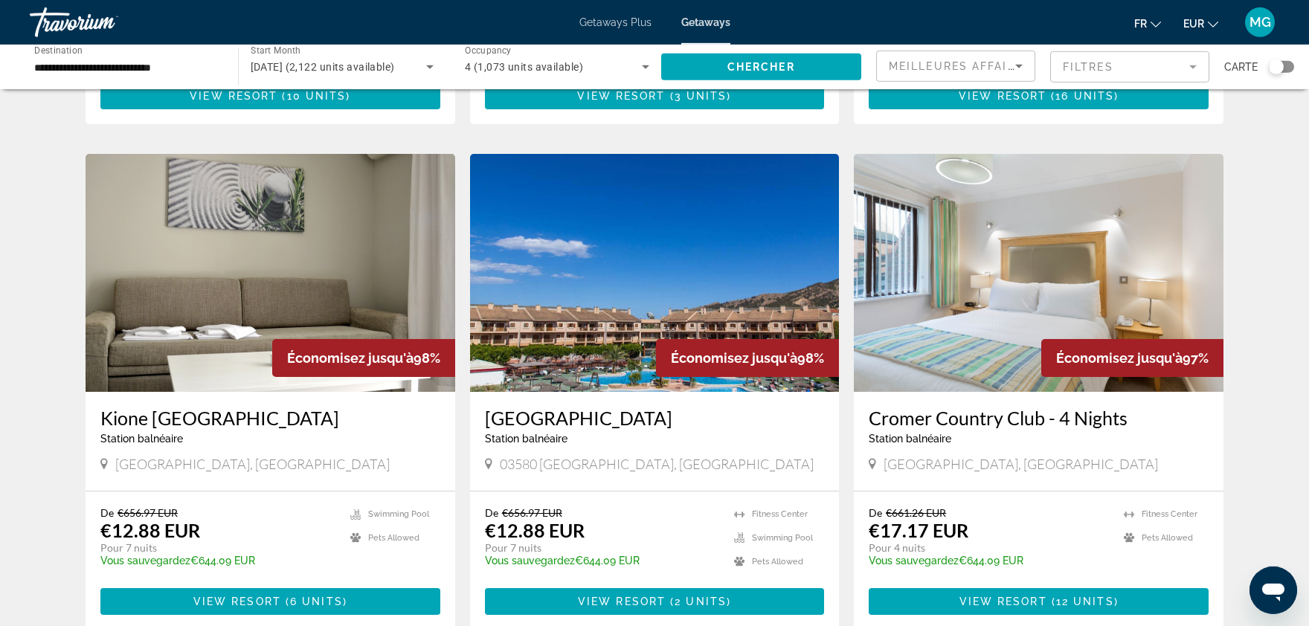
scroll to position [496, 0]
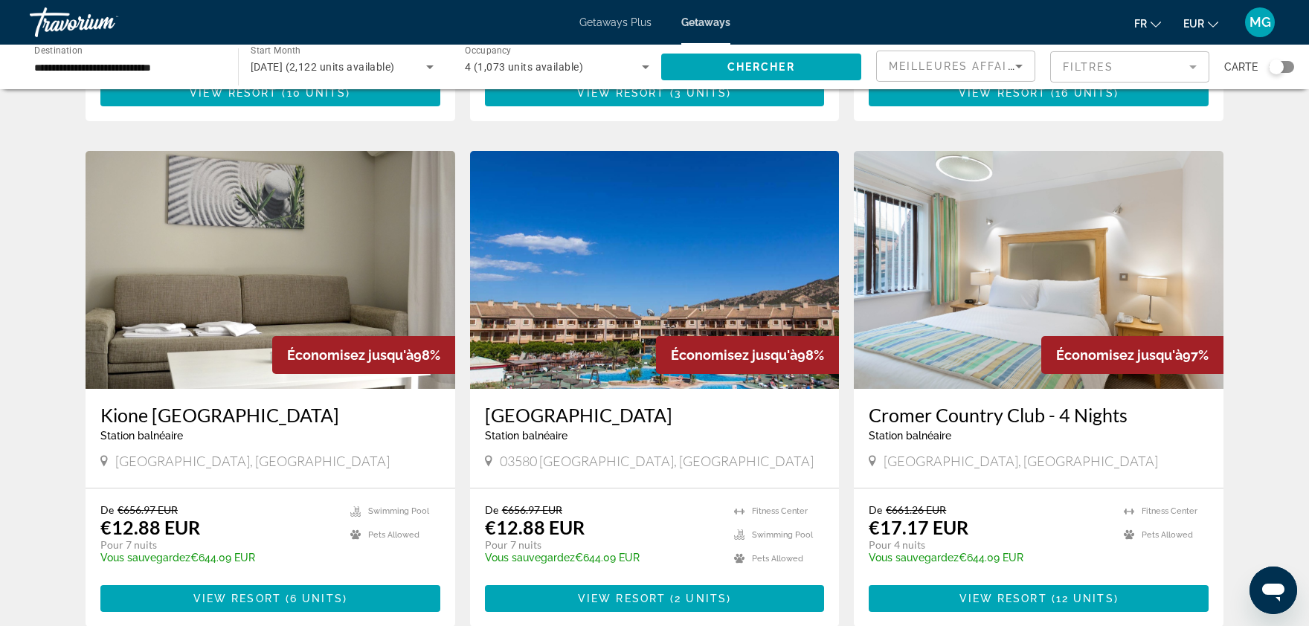
click at [692, 242] on img "Main content" at bounding box center [655, 270] width 370 height 238
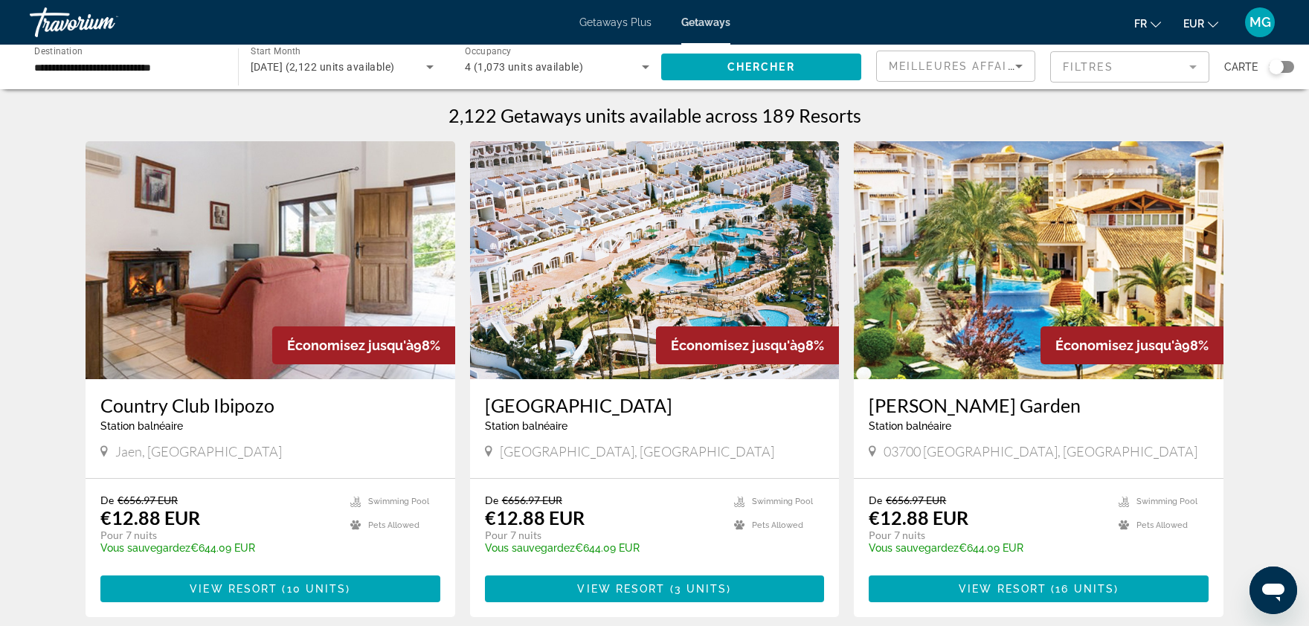
click at [951, 263] on img "Main content" at bounding box center [1039, 260] width 370 height 238
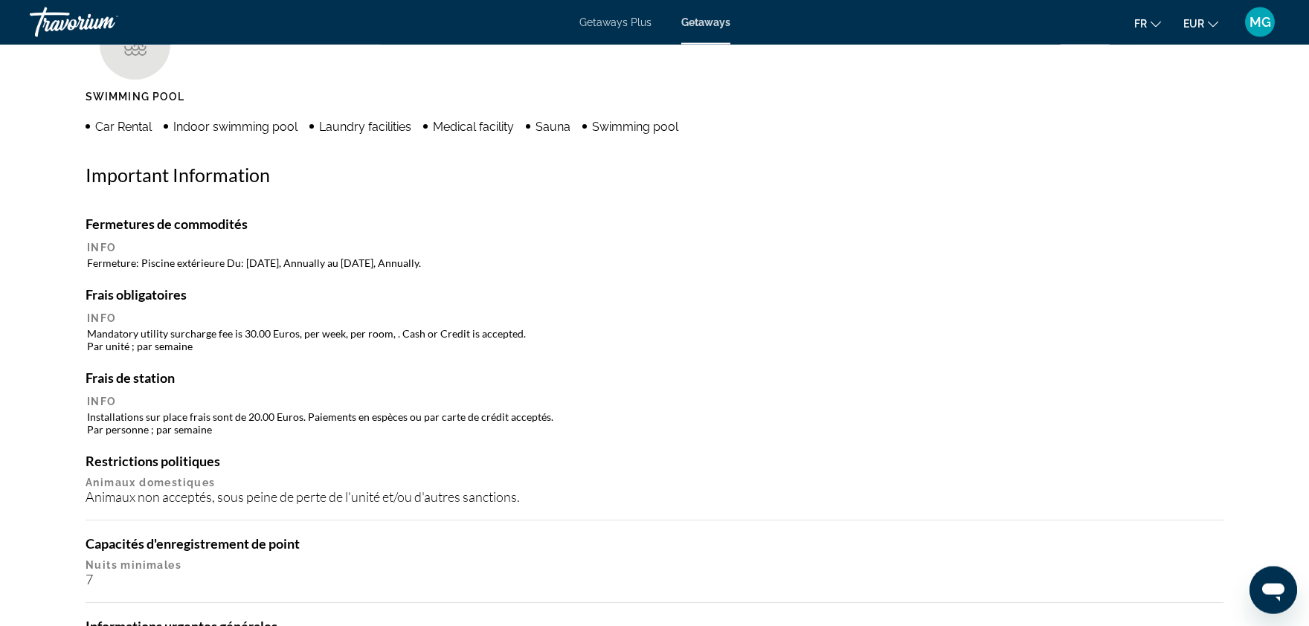
scroll to position [1228, 0]
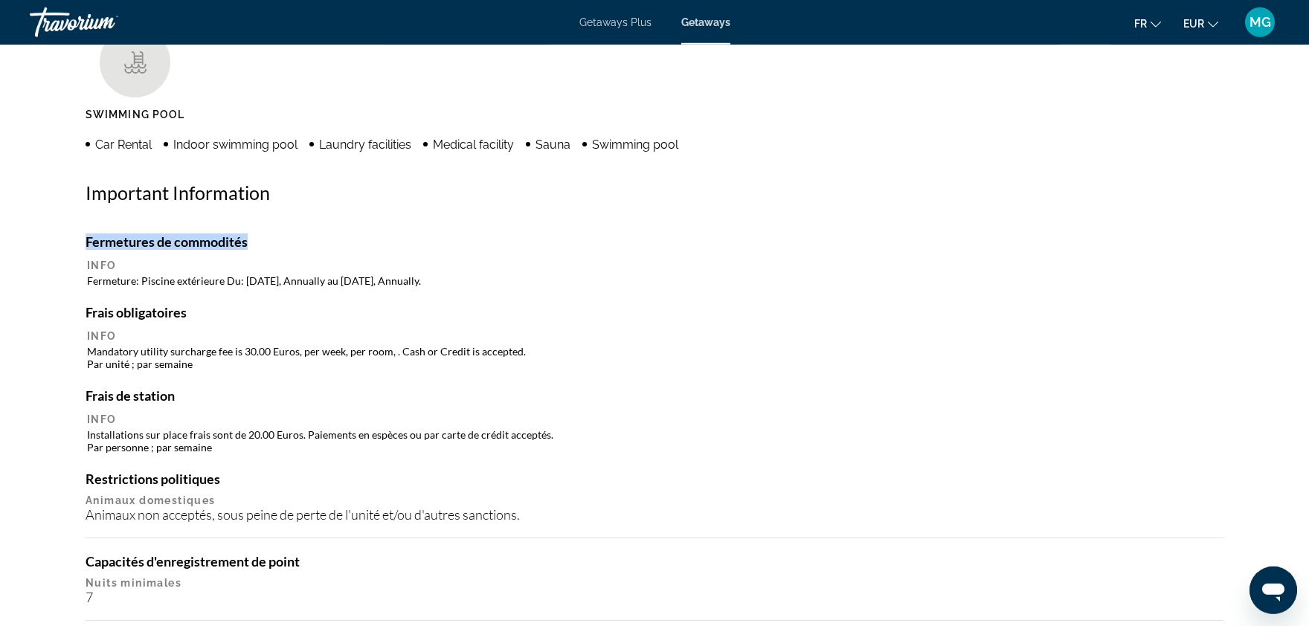
drag, startPoint x: 1308, startPoint y: 410, endPoint x: 1305, endPoint y: 120, distance: 290.1
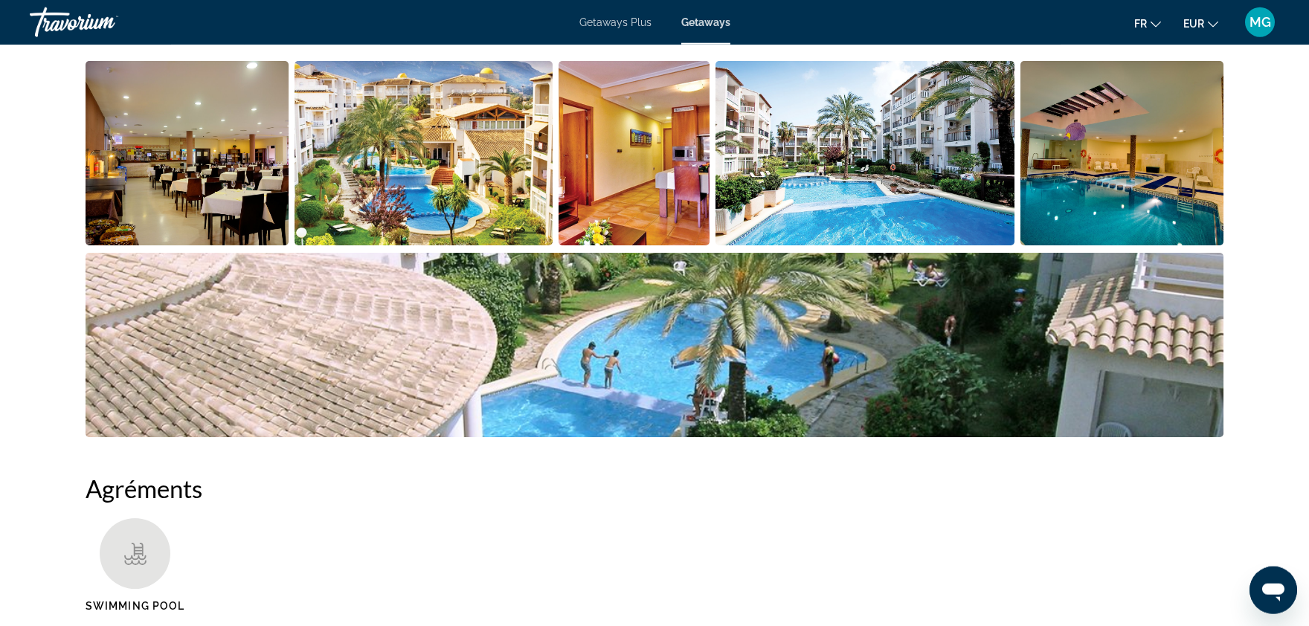
scroll to position [674, 0]
